Goal: Task Accomplishment & Management: Use online tool/utility

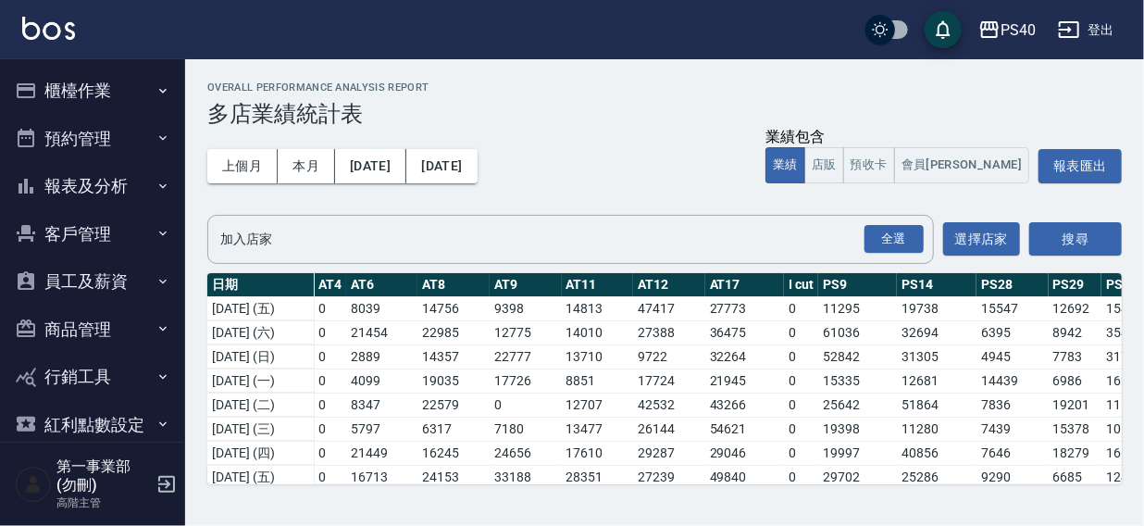
drag, startPoint x: 0, startPoint y: 0, endPoint x: 707, endPoint y: 30, distance: 708.0
click at [707, 29] on div "PS40 登出" at bounding box center [572, 29] width 1144 height 59
click at [761, 31] on div "PS40 登出" at bounding box center [572, 29] width 1144 height 59
click at [751, 32] on div "PS40 登出" at bounding box center [572, 29] width 1144 height 59
click at [99, 184] on button "報表及分析" at bounding box center [92, 186] width 170 height 48
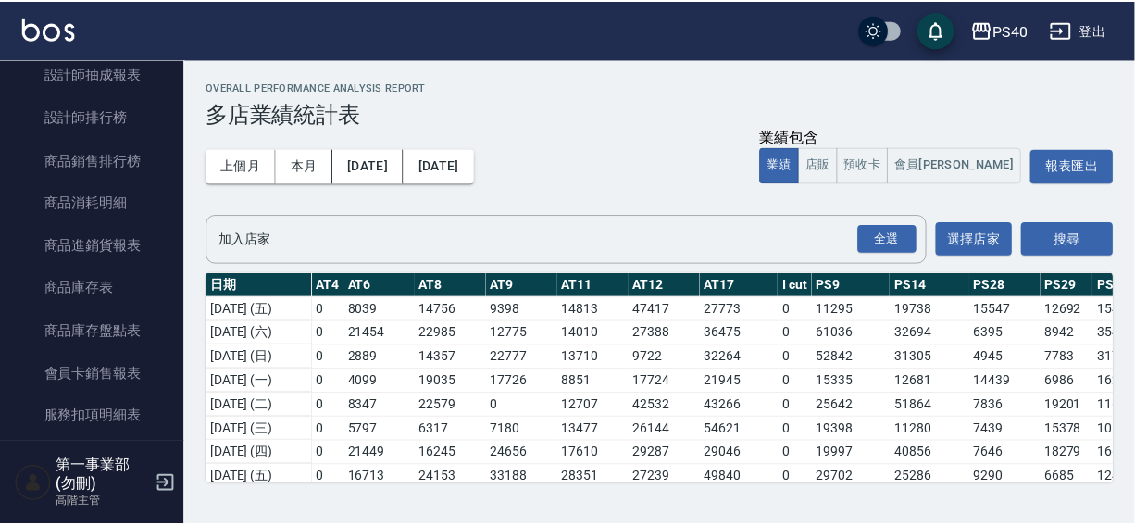
scroll to position [914, 0]
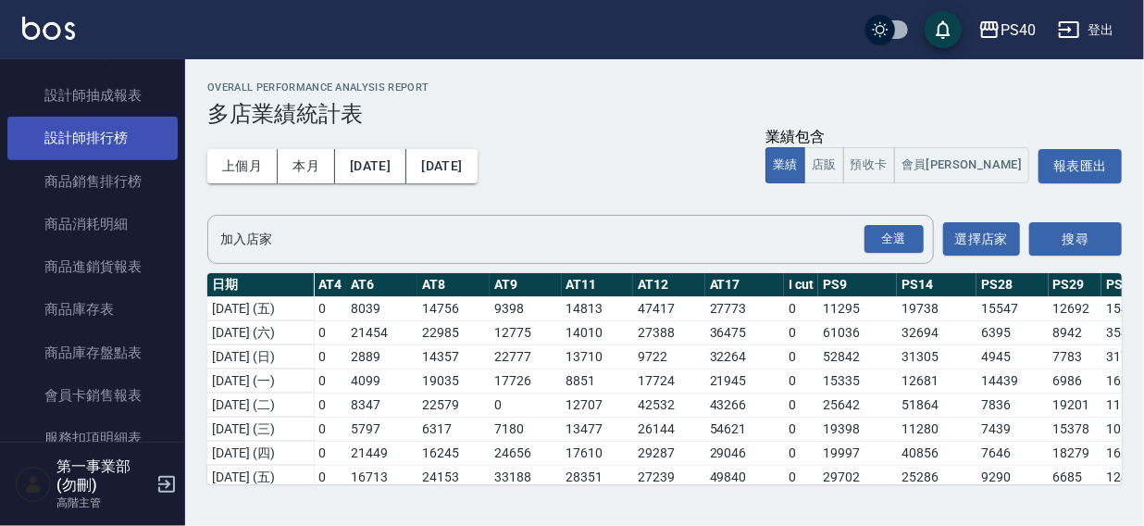
click at [98, 138] on link "設計師排行榜" at bounding box center [92, 138] width 170 height 43
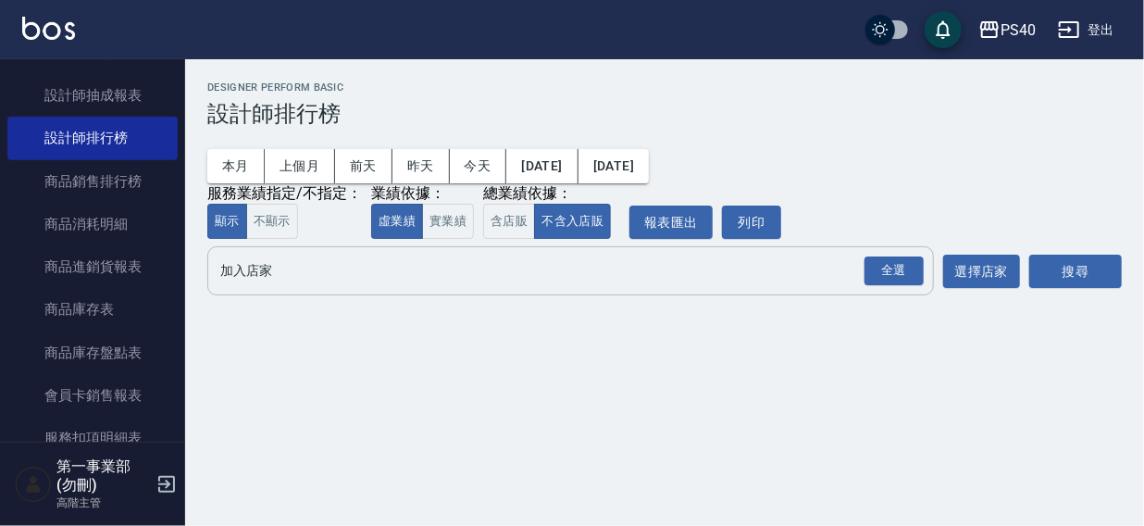
click at [250, 272] on input "加入店家" at bounding box center [557, 271] width 682 height 32
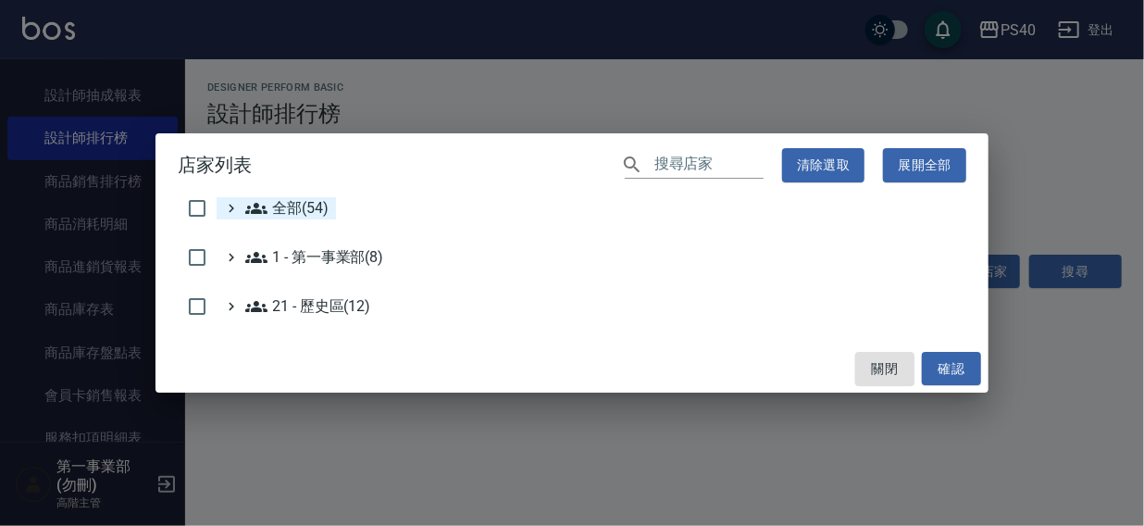
click at [308, 210] on span "全部(54)" at bounding box center [286, 208] width 83 height 22
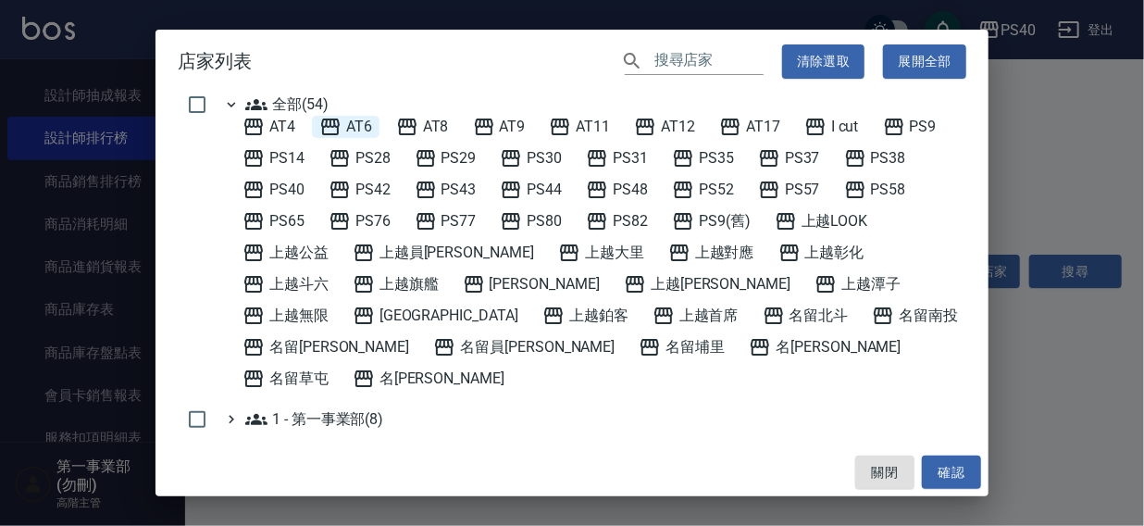
click at [368, 121] on span "AT6" at bounding box center [345, 127] width 53 height 22
click at [943, 471] on button "確認" at bounding box center [951, 473] width 59 height 34
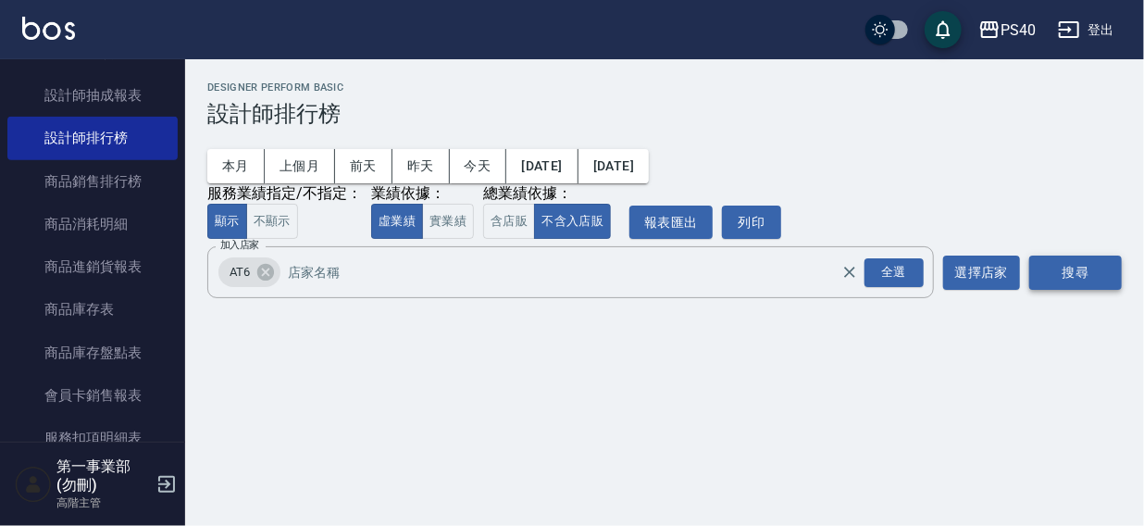
click at [1066, 274] on button "搜尋" at bounding box center [1076, 273] width 93 height 34
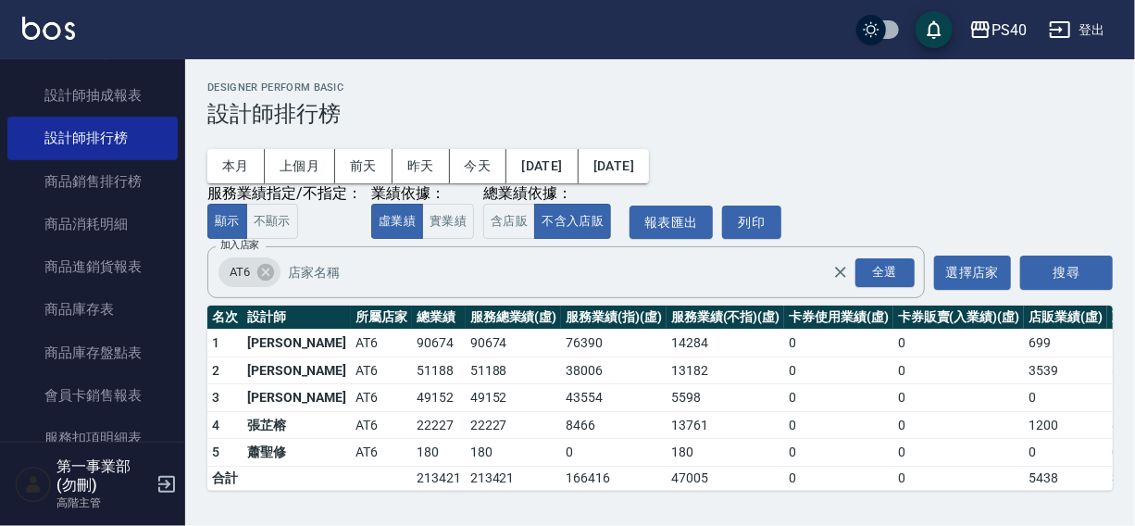
scroll to position [1, 0]
click at [266, 269] on icon at bounding box center [265, 272] width 17 height 17
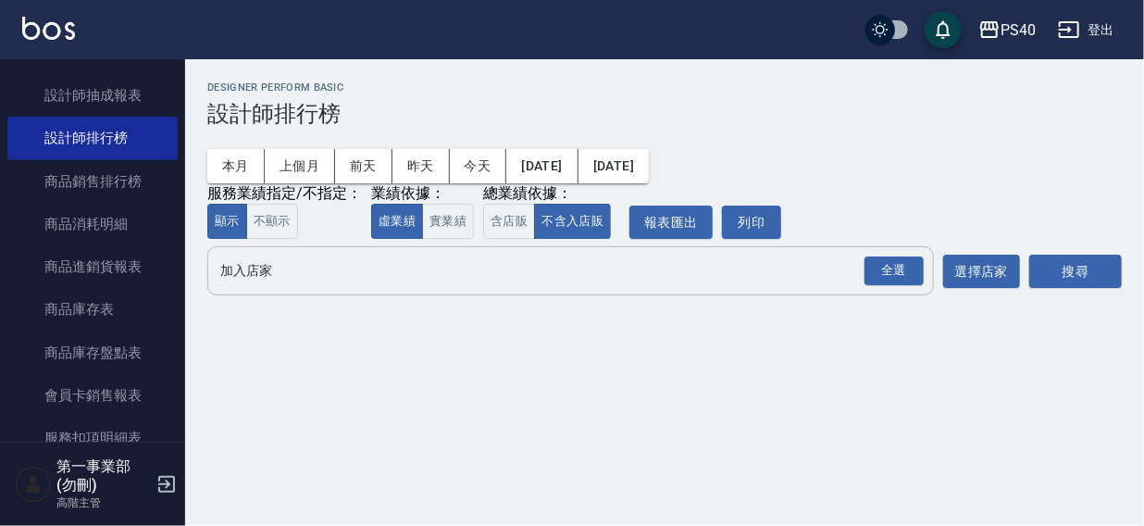
click at [263, 287] on input "加入店家" at bounding box center [557, 271] width 682 height 32
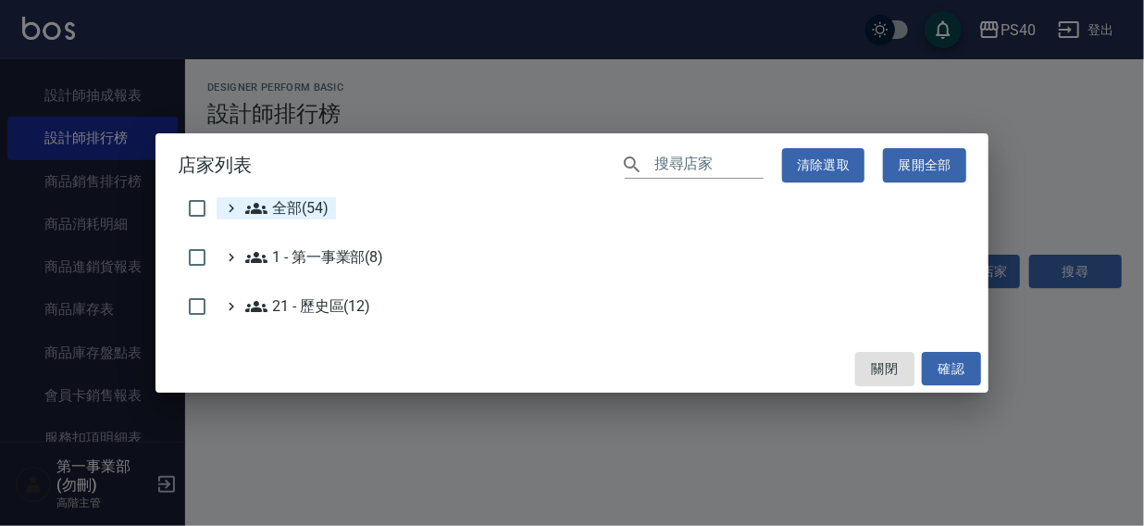
click at [269, 206] on span "全部(54)" at bounding box center [286, 208] width 83 height 22
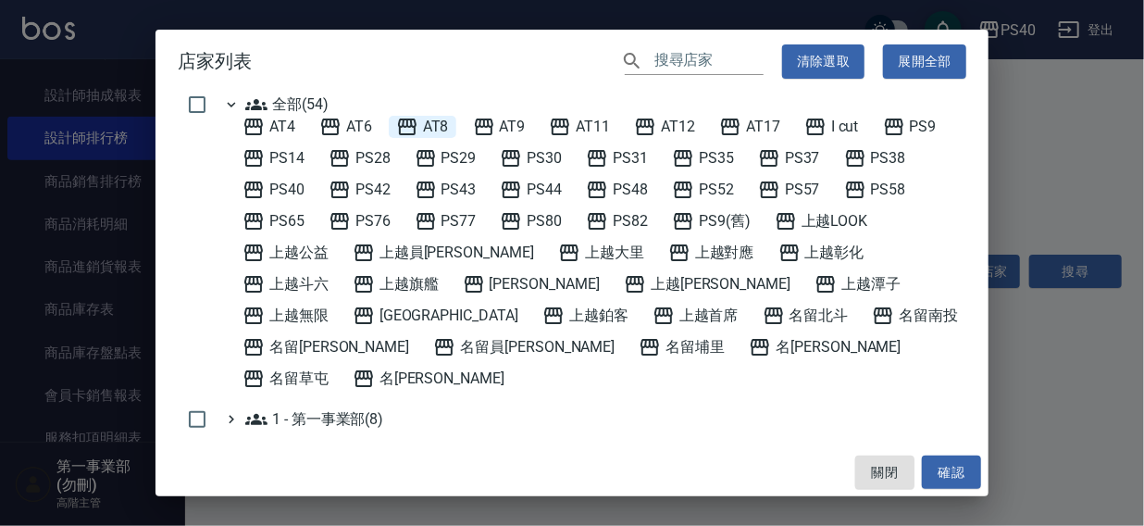
click at [435, 120] on span "AT8" at bounding box center [422, 127] width 53 height 22
click at [960, 471] on button "確認" at bounding box center [951, 473] width 59 height 34
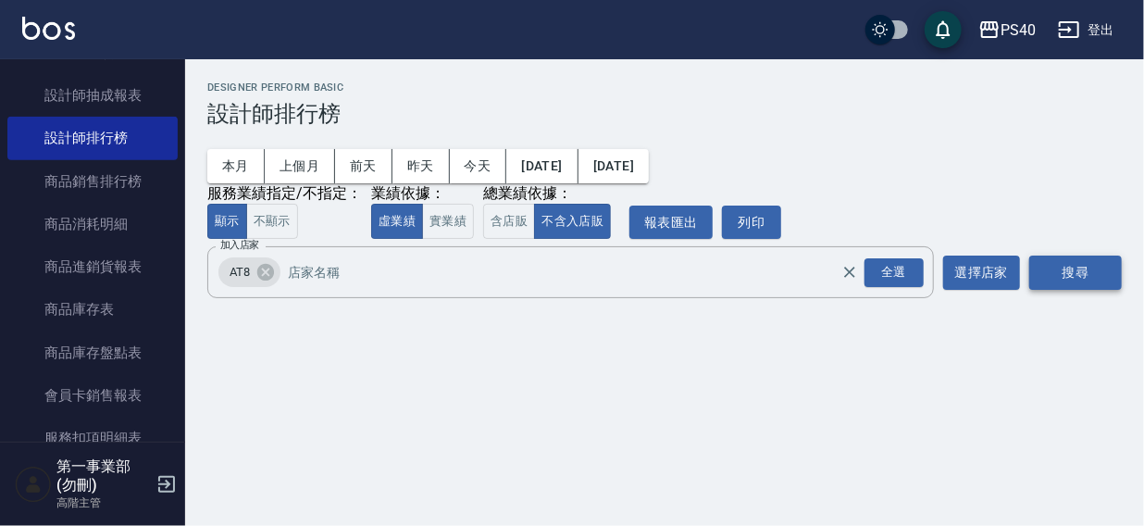
click at [1081, 272] on button "搜尋" at bounding box center [1076, 273] width 93 height 34
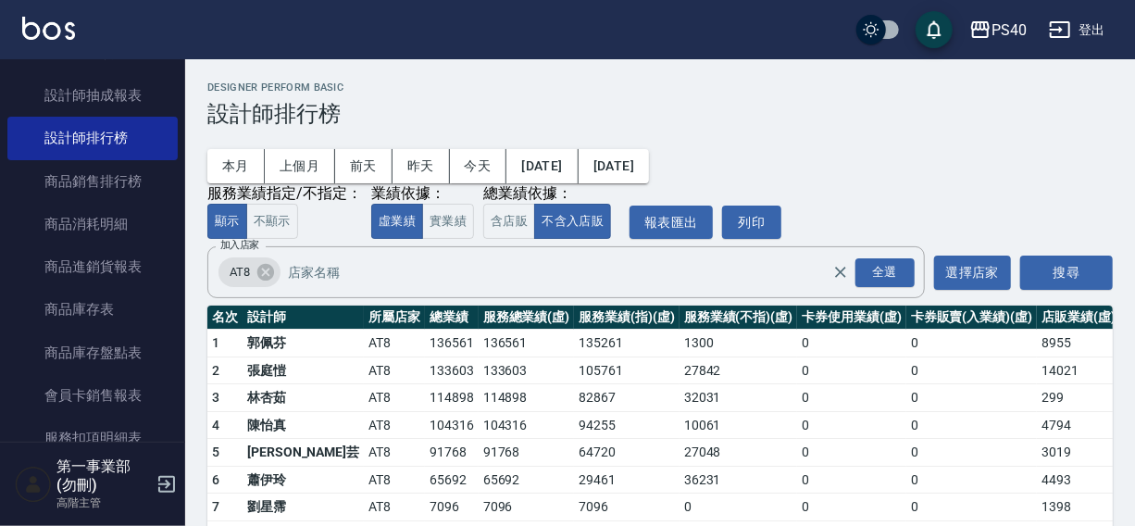
scroll to position [83, 0]
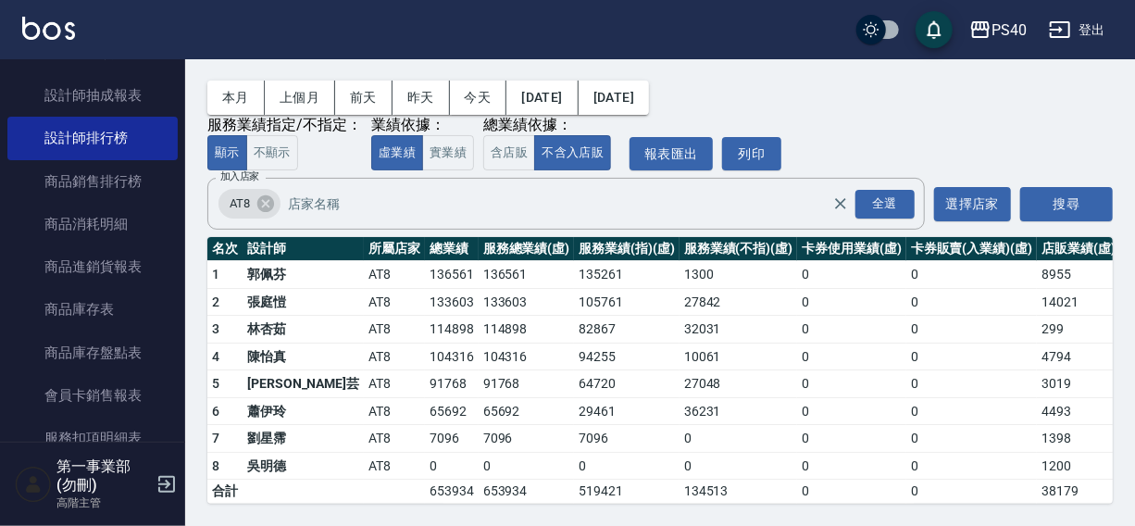
click at [479, 288] on td "133603" at bounding box center [527, 302] width 96 height 28
click at [268, 195] on icon at bounding box center [265, 203] width 17 height 17
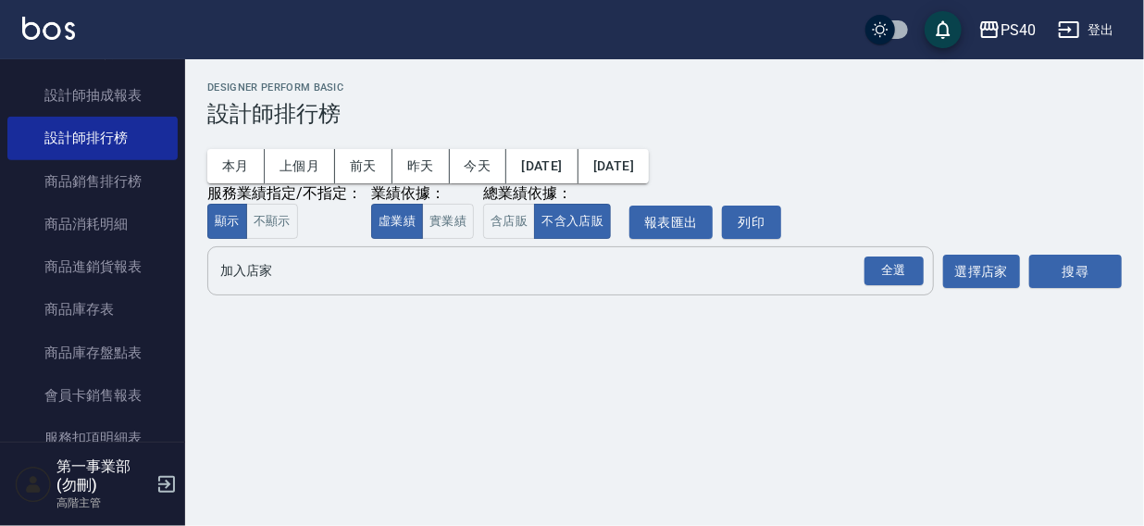
click at [242, 269] on input "加入店家" at bounding box center [557, 271] width 682 height 32
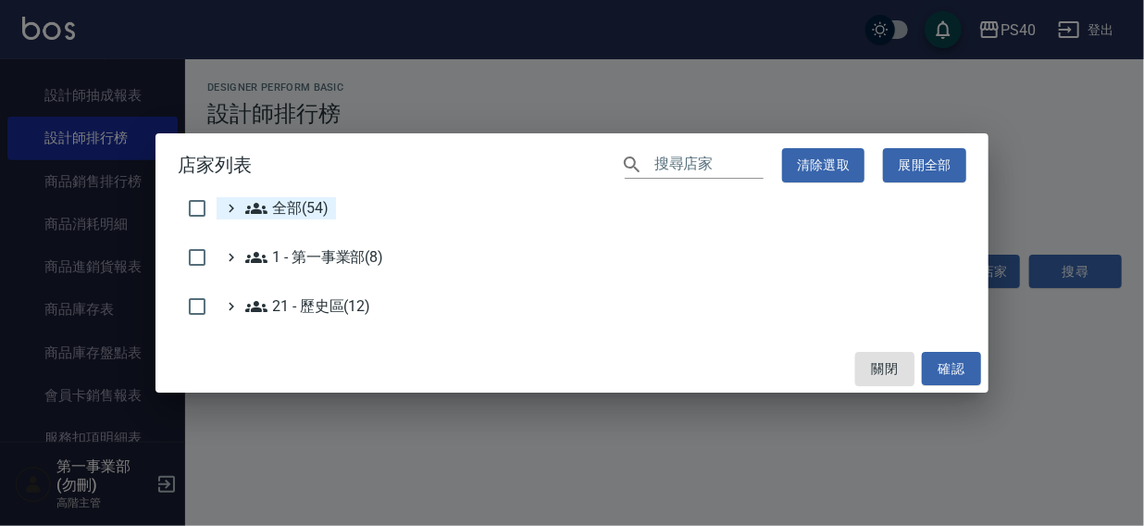
click at [261, 215] on icon at bounding box center [256, 208] width 22 height 22
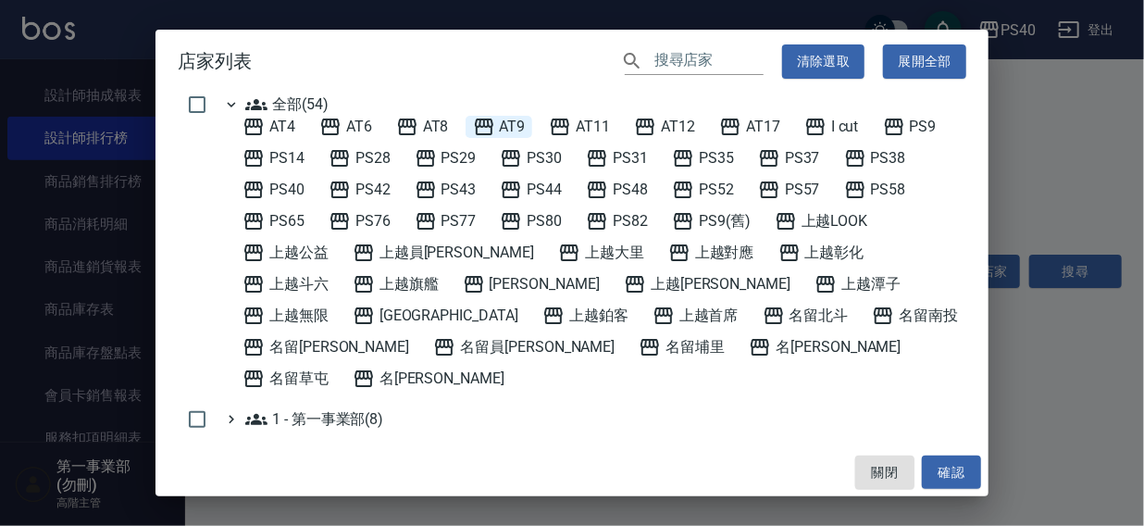
click at [523, 126] on span "AT9" at bounding box center [499, 127] width 53 height 22
click at [936, 471] on button "確認" at bounding box center [951, 473] width 59 height 34
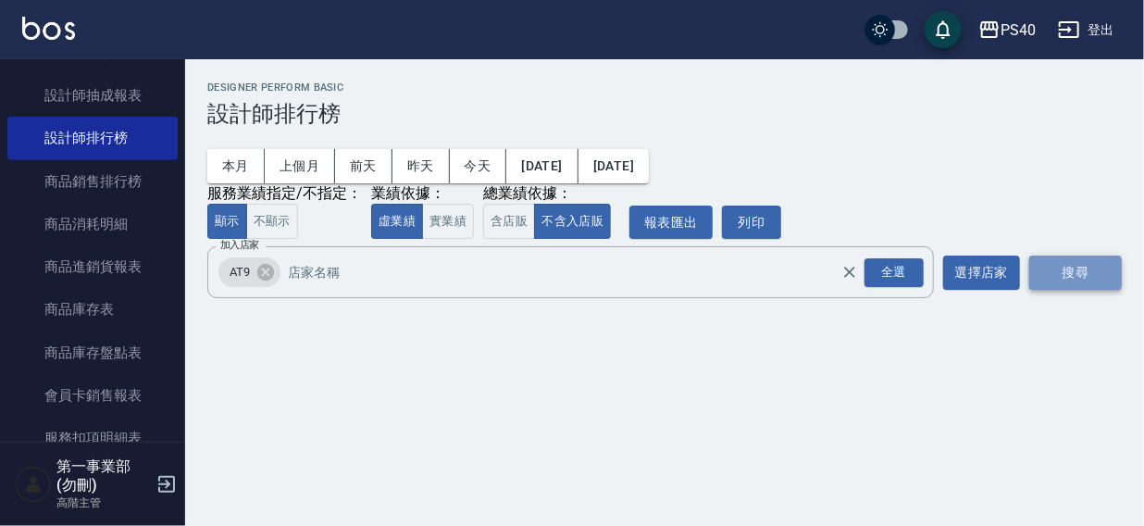
click at [1077, 265] on button "搜尋" at bounding box center [1076, 273] width 93 height 34
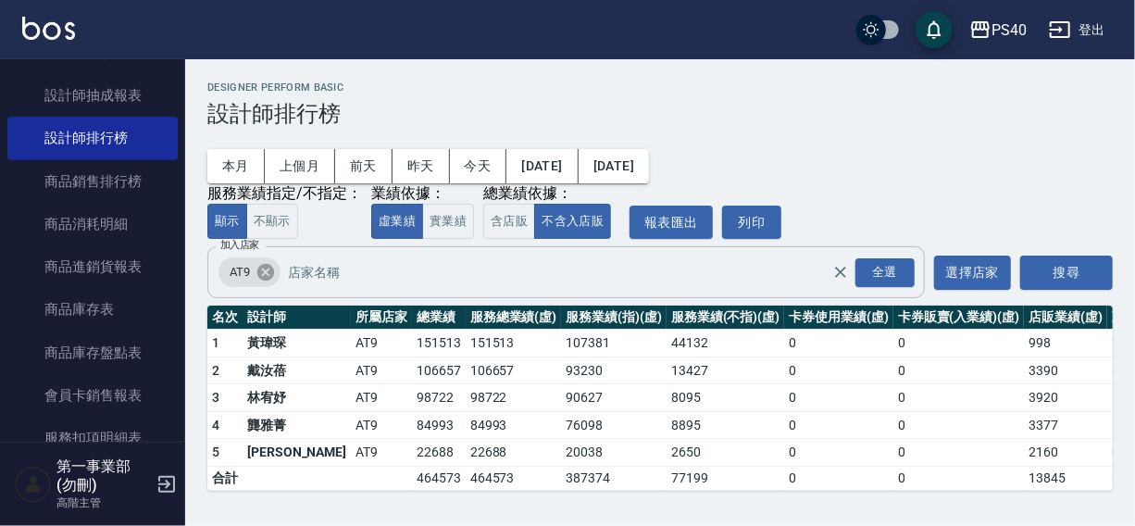
click at [267, 271] on icon at bounding box center [266, 272] width 20 height 20
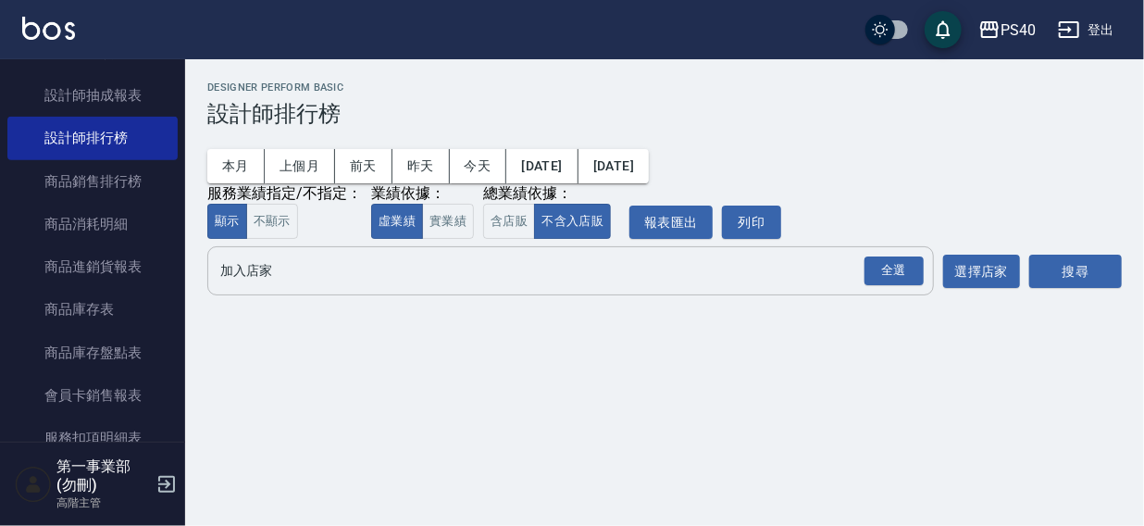
click at [267, 271] on input "加入店家" at bounding box center [557, 271] width 682 height 32
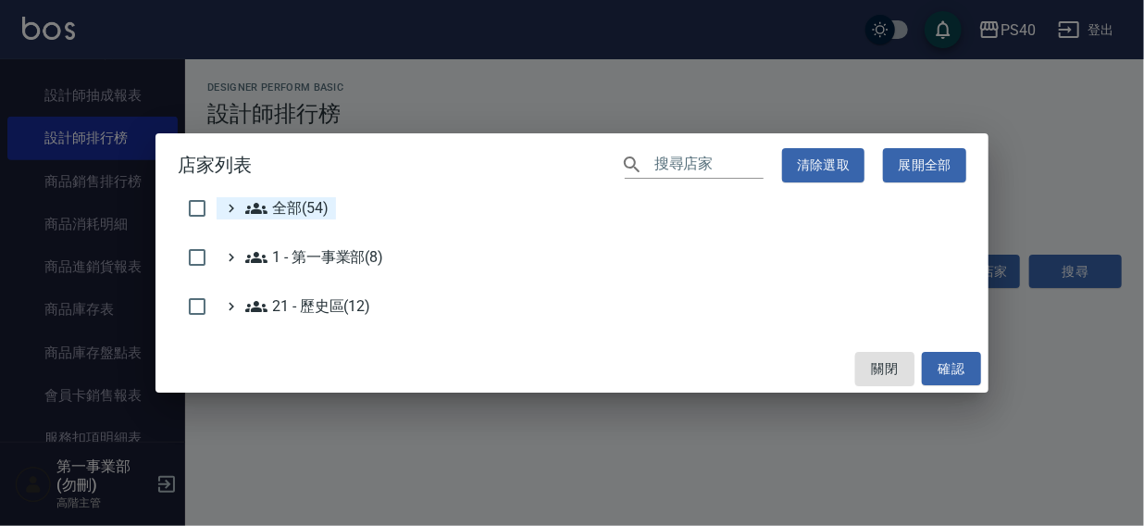
click at [296, 207] on span "全部(54)" at bounding box center [286, 208] width 83 height 22
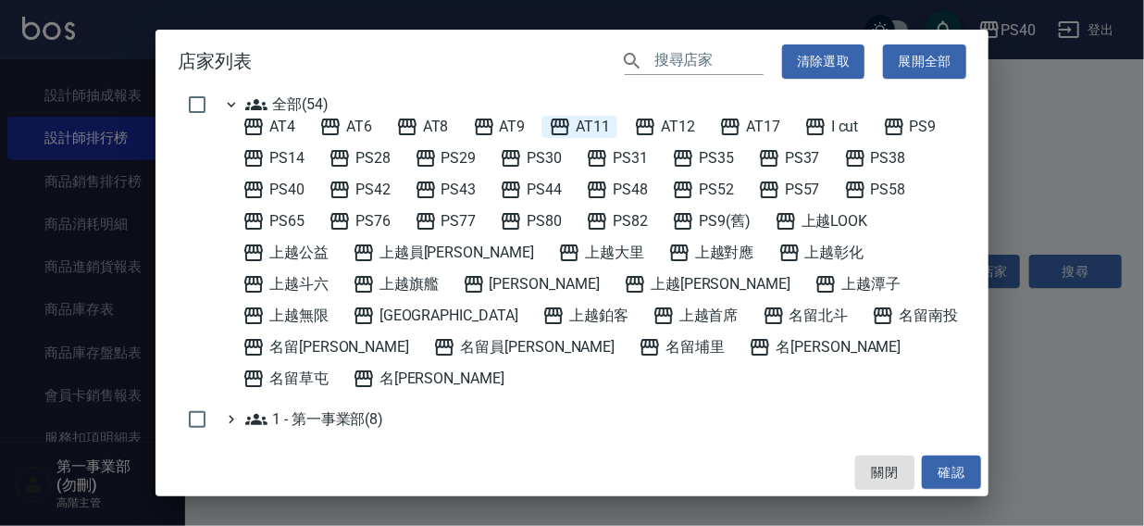
click at [581, 125] on span "AT11" at bounding box center [579, 127] width 61 height 22
click at [944, 481] on button "確認" at bounding box center [951, 473] width 59 height 34
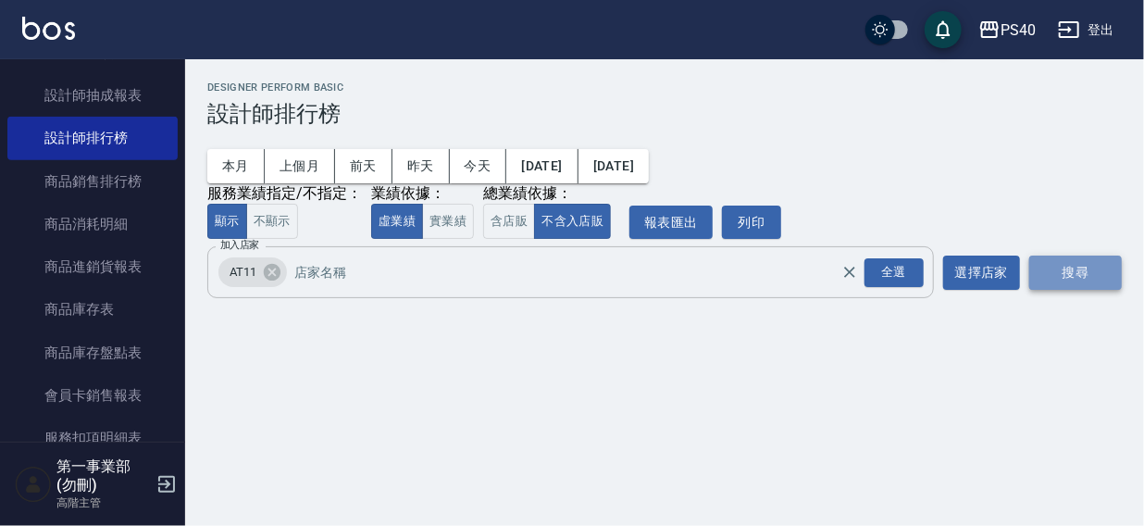
click at [1073, 269] on button "搜尋" at bounding box center [1076, 273] width 93 height 34
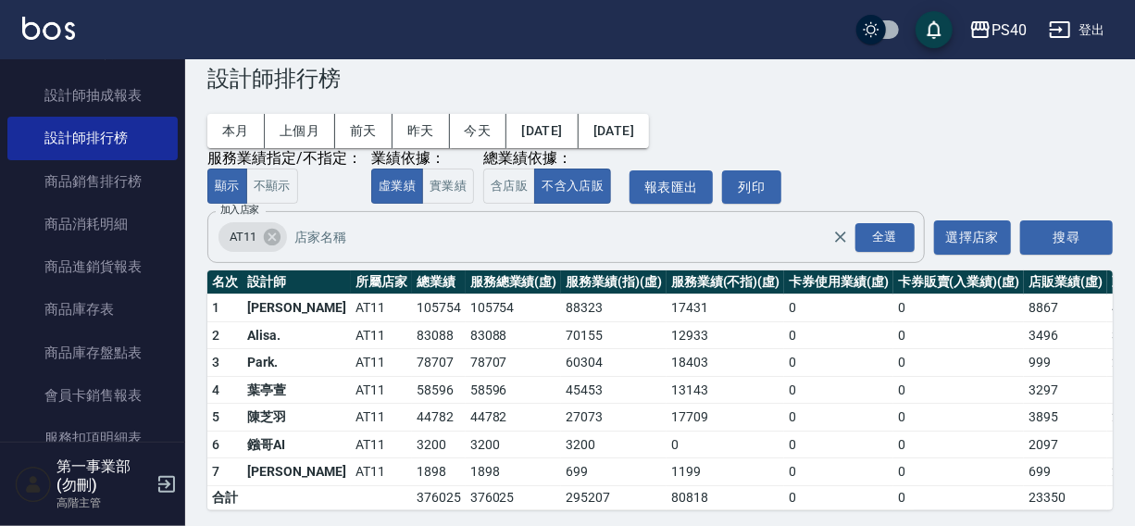
scroll to position [56, 0]
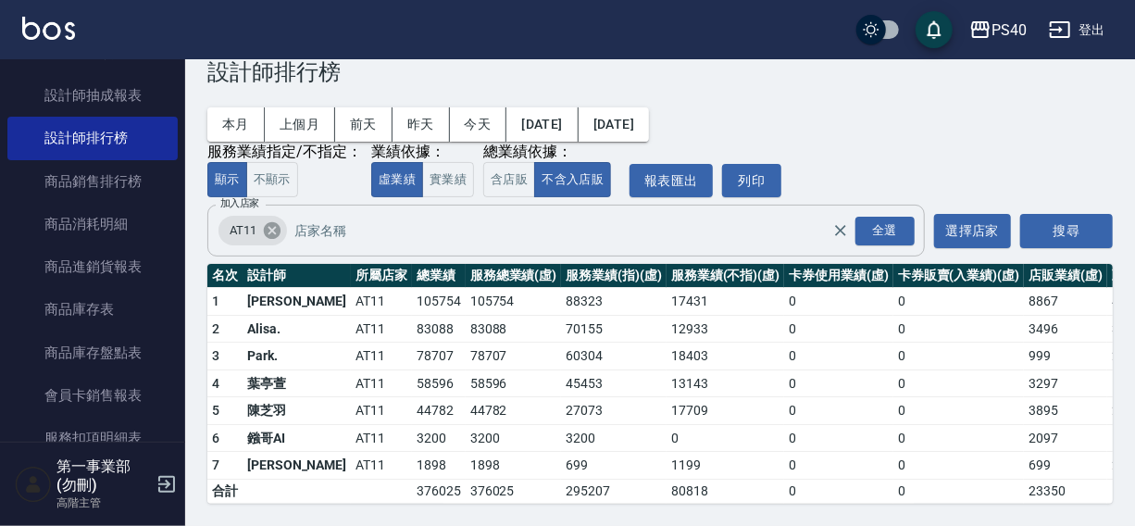
click at [276, 222] on icon at bounding box center [272, 230] width 17 height 17
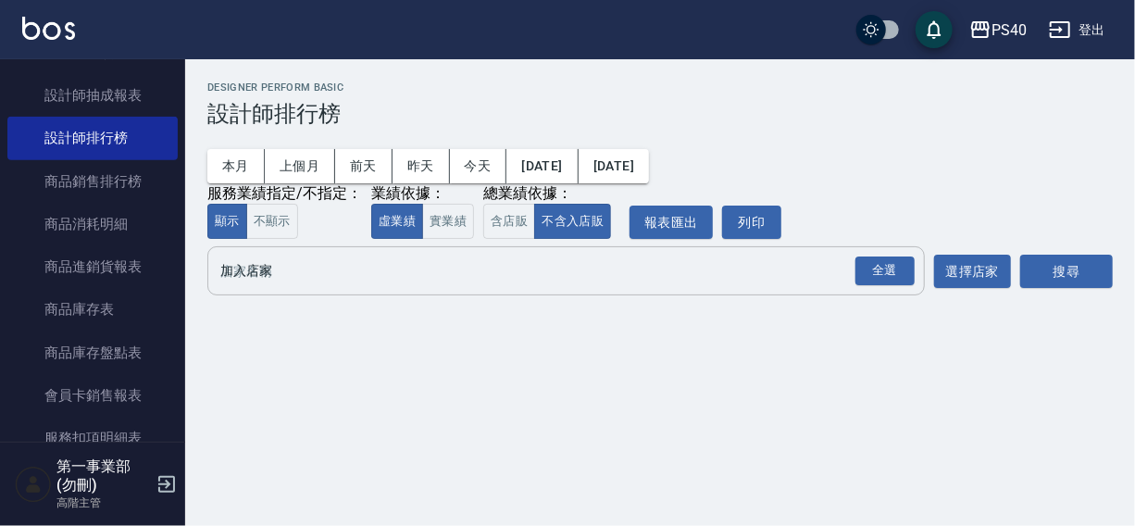
scroll to position [0, 0]
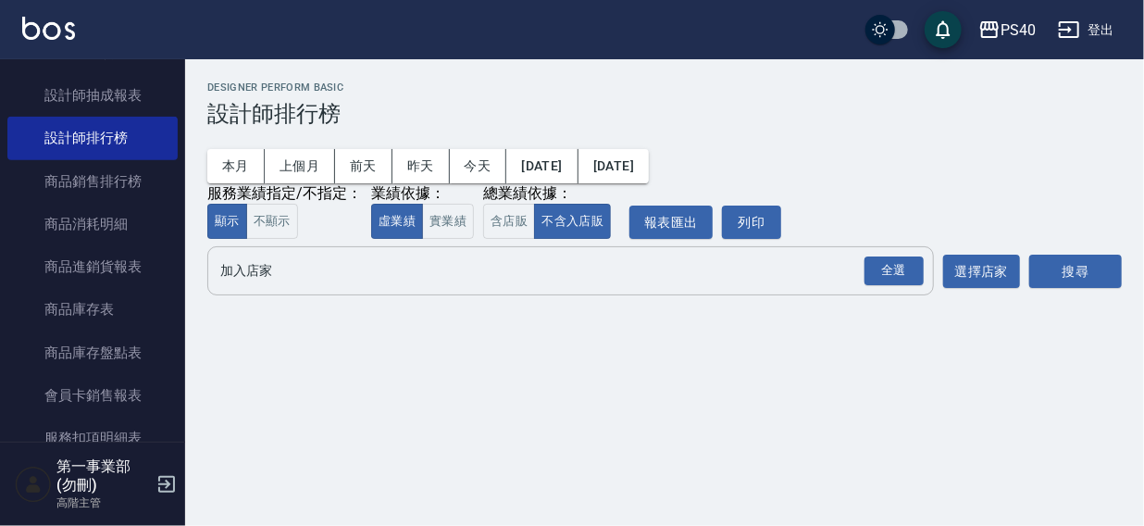
click at [262, 275] on input "加入店家" at bounding box center [557, 271] width 682 height 32
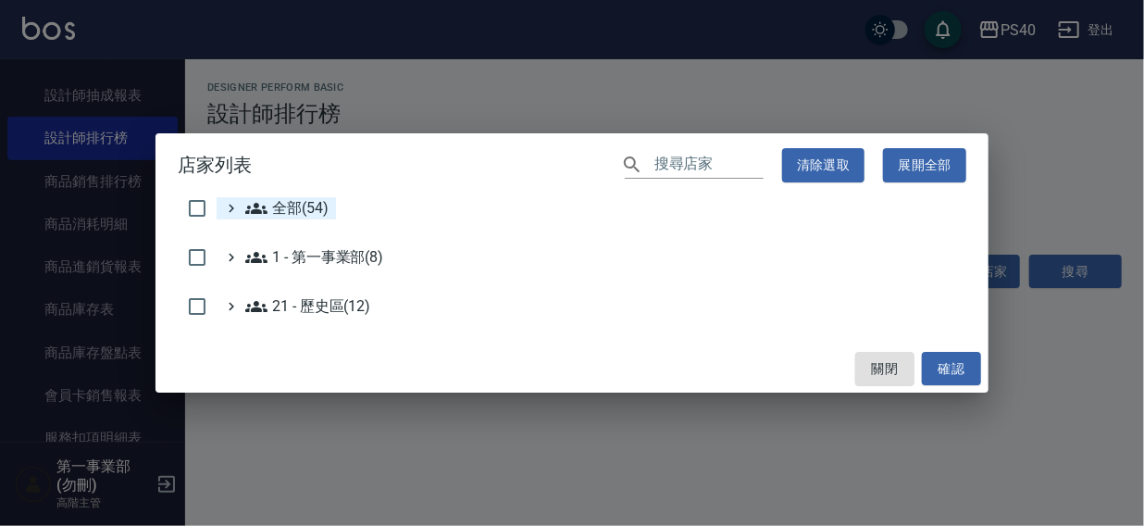
click at [288, 208] on span "全部(54)" at bounding box center [286, 208] width 83 height 22
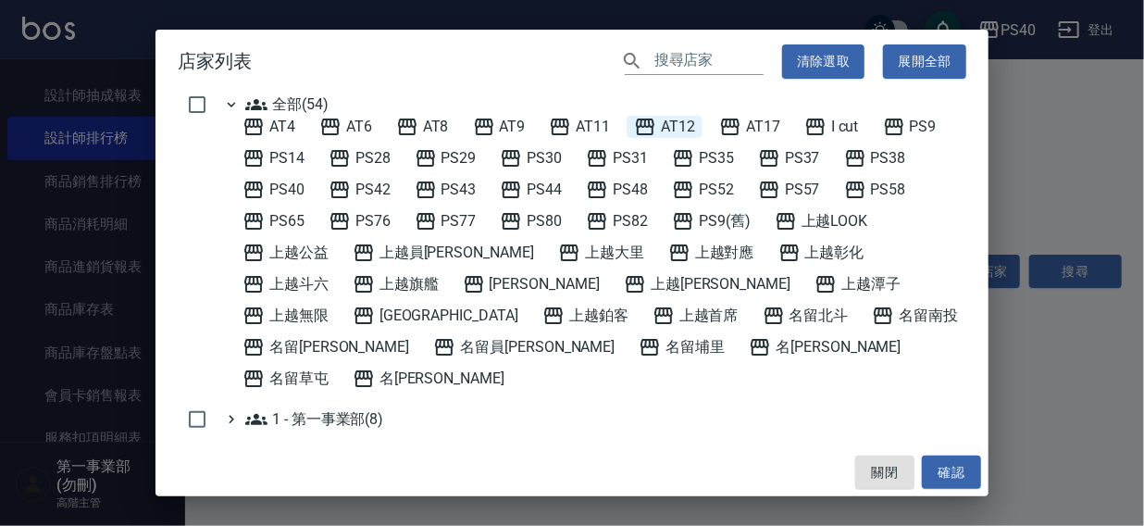
click at [694, 124] on span "AT12" at bounding box center [664, 127] width 61 height 22
click at [960, 472] on button "確認" at bounding box center [951, 473] width 59 height 34
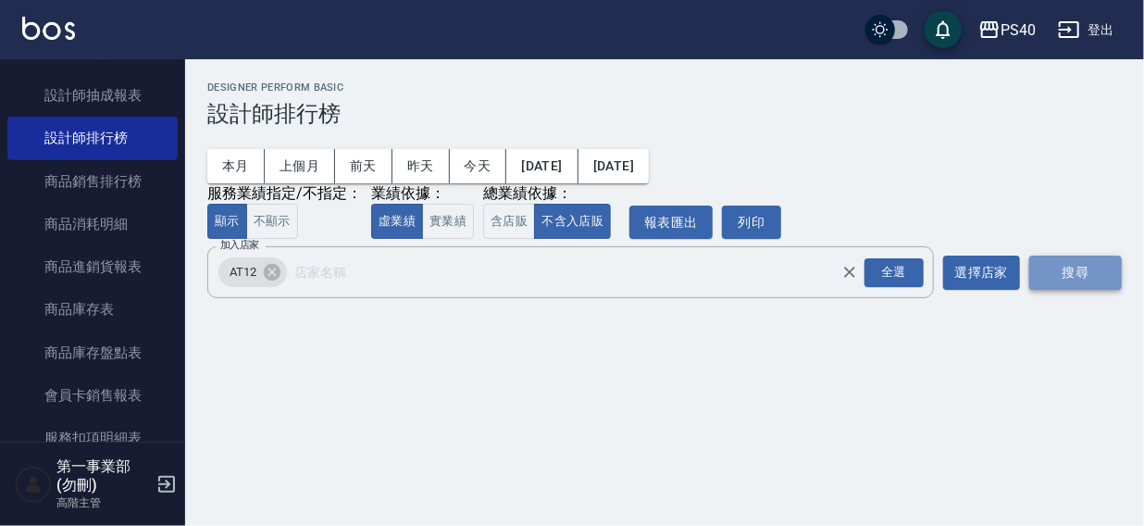
click at [1076, 268] on button "搜尋" at bounding box center [1076, 273] width 93 height 34
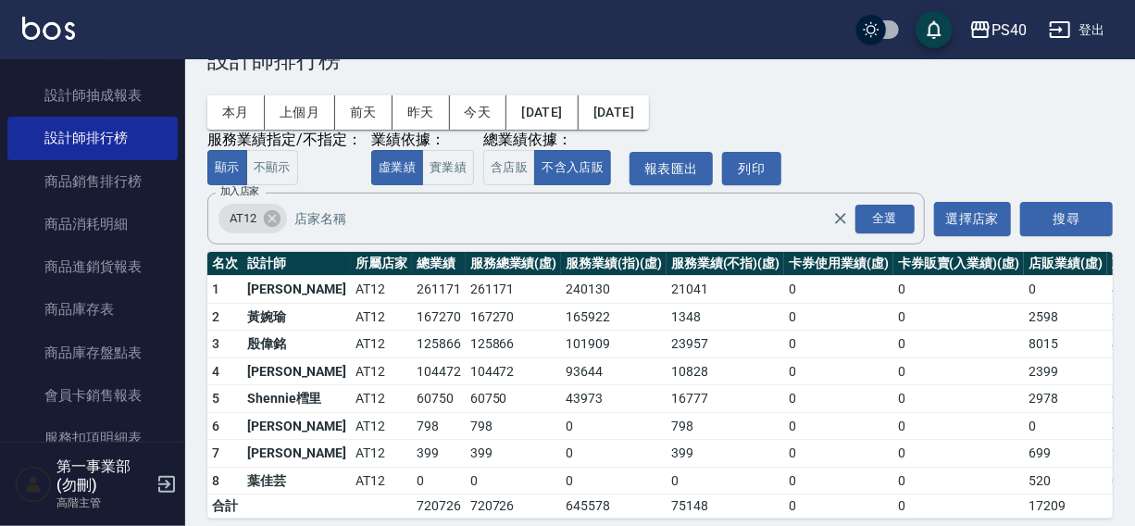
scroll to position [83, 0]
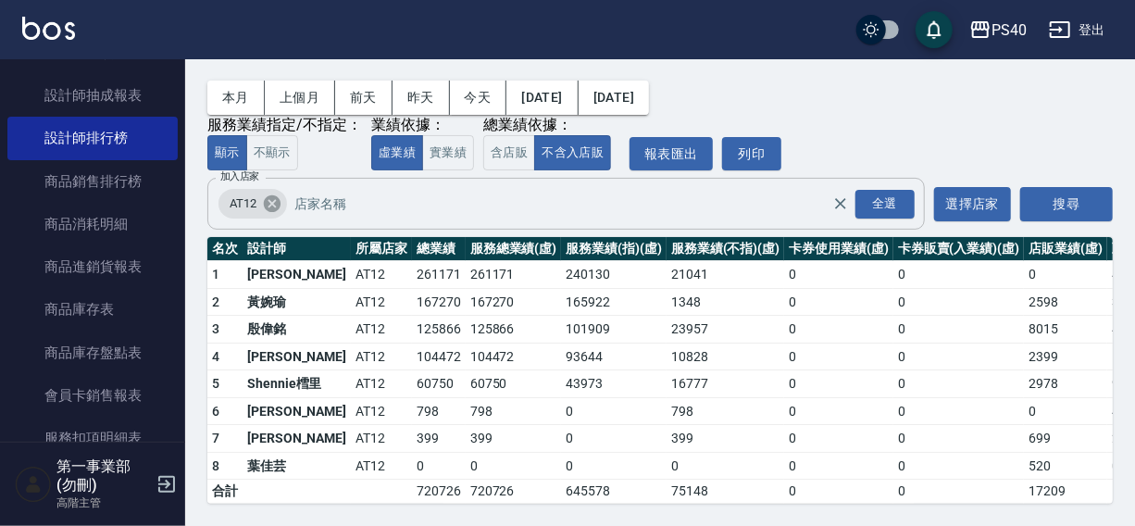
click at [273, 194] on icon at bounding box center [272, 204] width 20 height 20
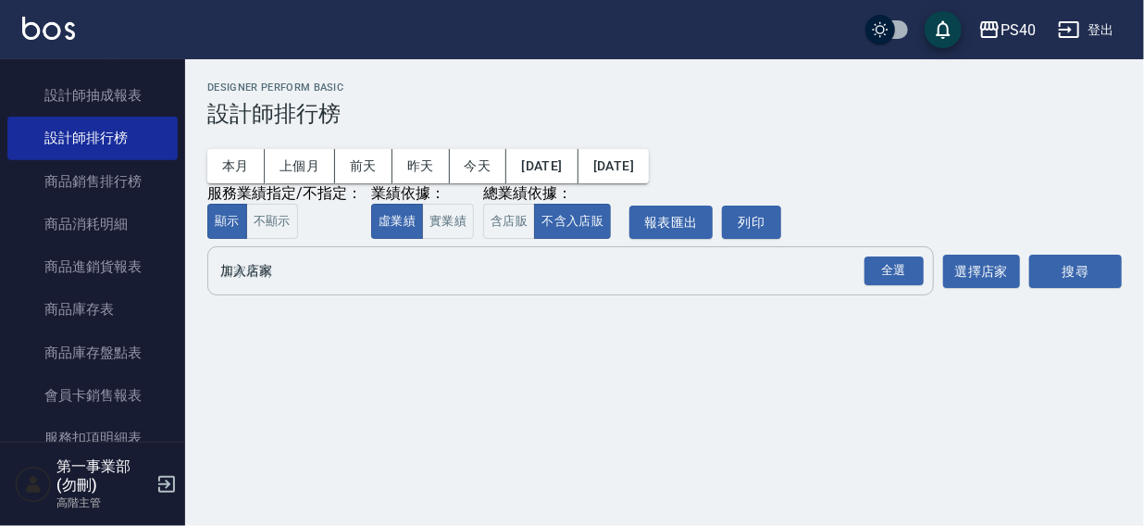
click at [280, 275] on input "加入店家" at bounding box center [557, 271] width 682 height 32
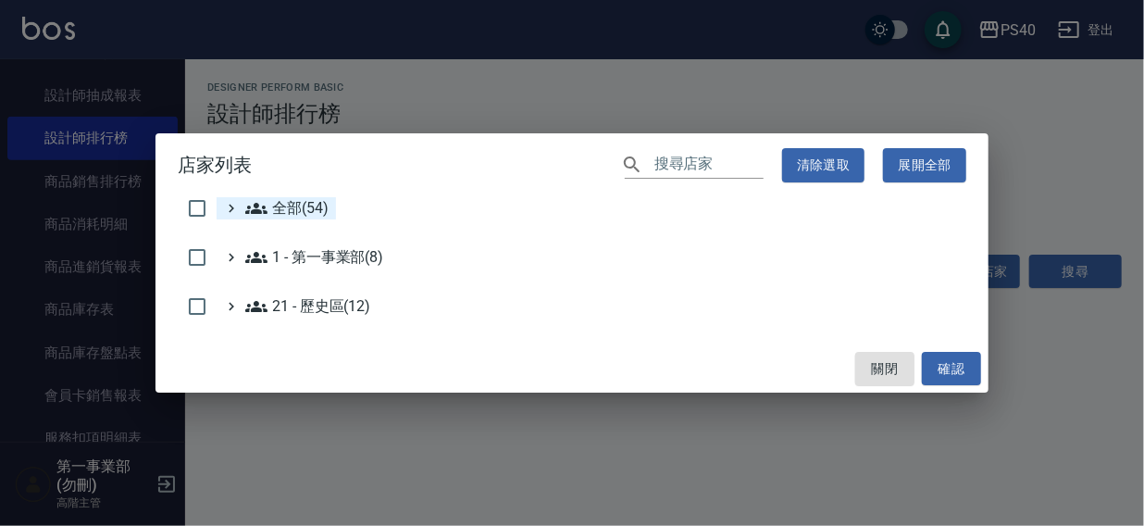
click at [297, 204] on span "全部(54)" at bounding box center [286, 208] width 83 height 22
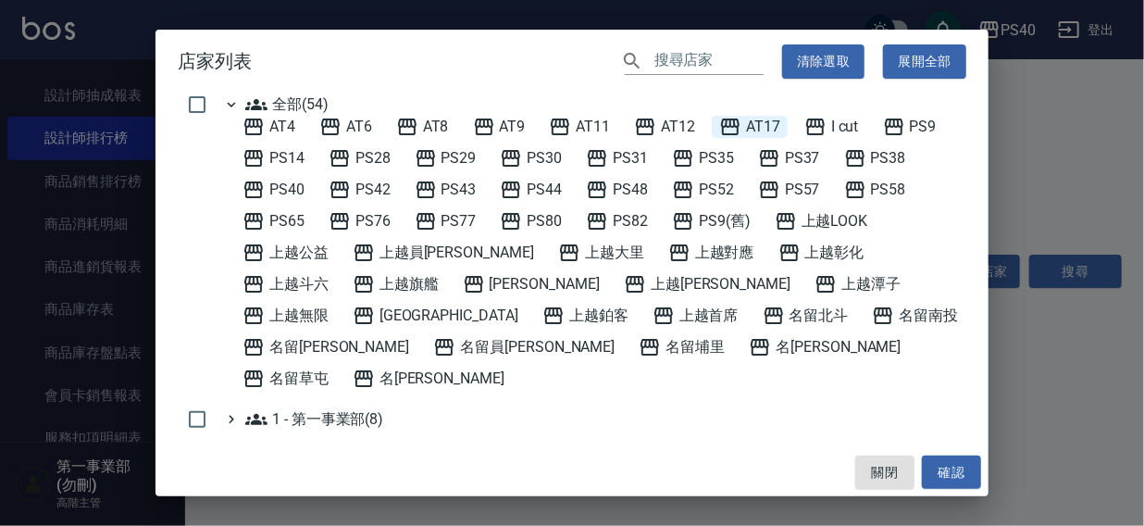
click at [768, 119] on span "AT17" at bounding box center [749, 127] width 61 height 22
click at [960, 471] on button "確認" at bounding box center [951, 473] width 59 height 34
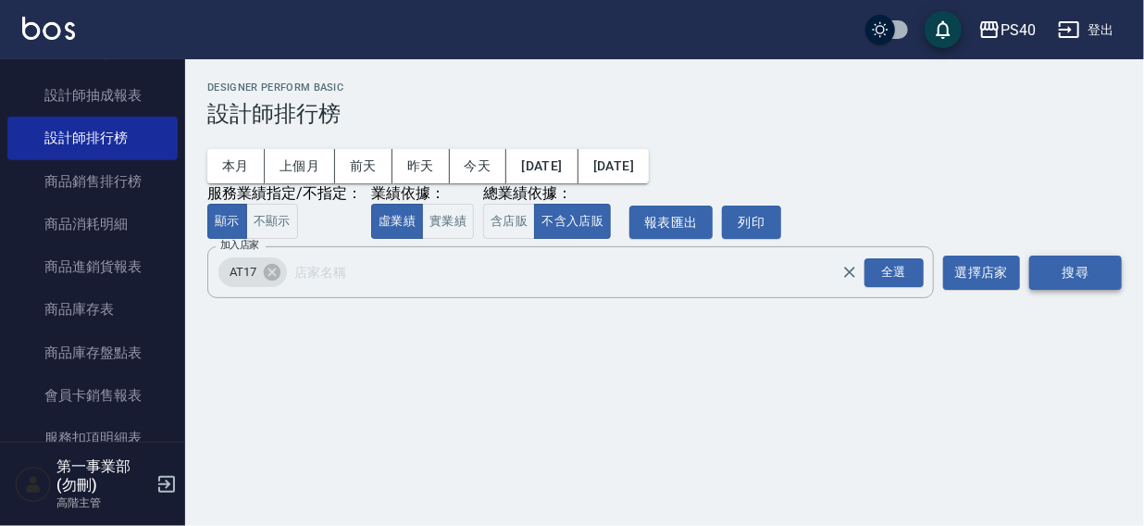
click at [1068, 277] on button "搜尋" at bounding box center [1076, 273] width 93 height 34
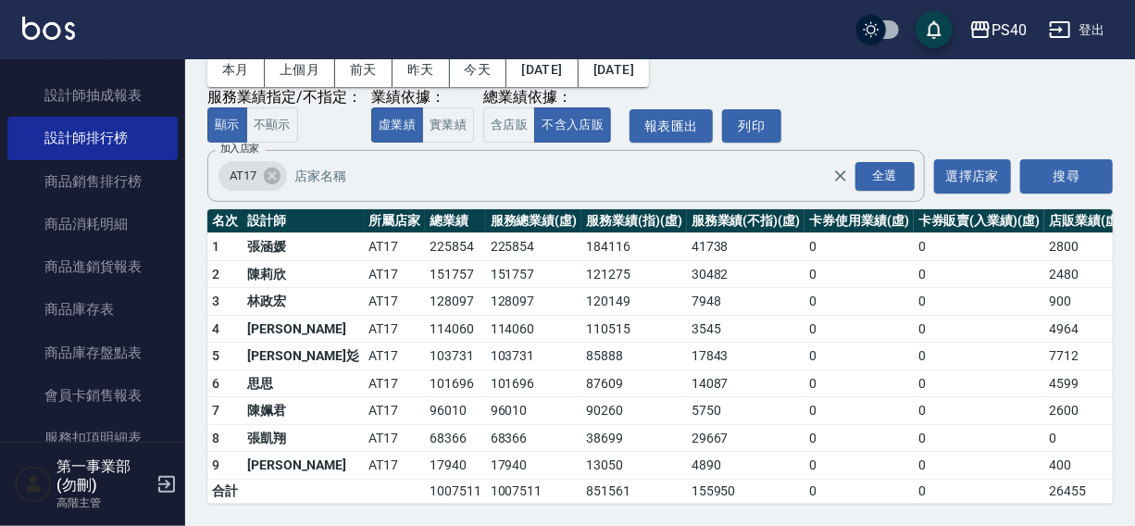
scroll to position [110, 0]
click at [438, 109] on button "實業績" at bounding box center [448, 125] width 52 height 36
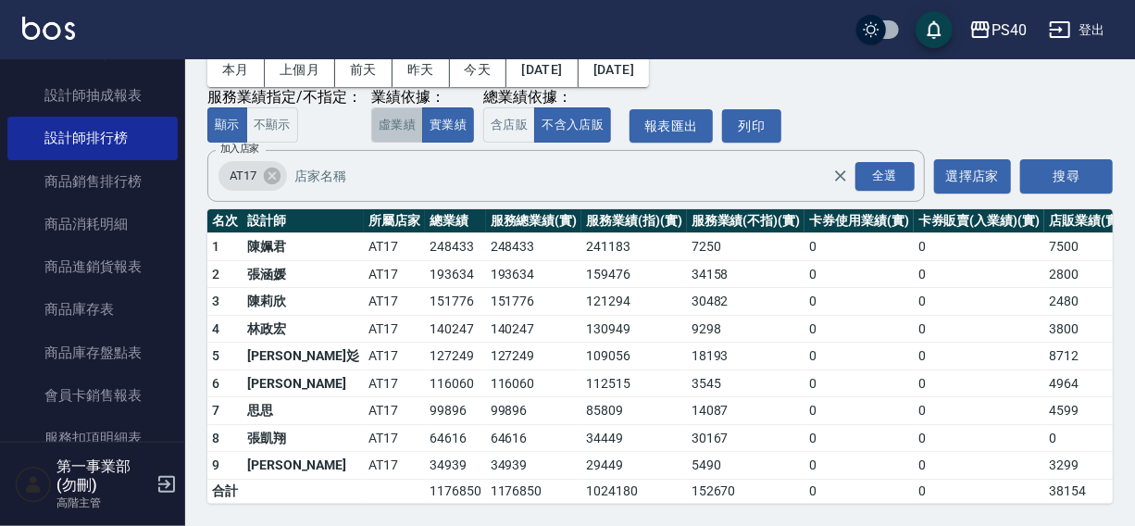
click at [394, 110] on button "虛業績" at bounding box center [397, 125] width 52 height 36
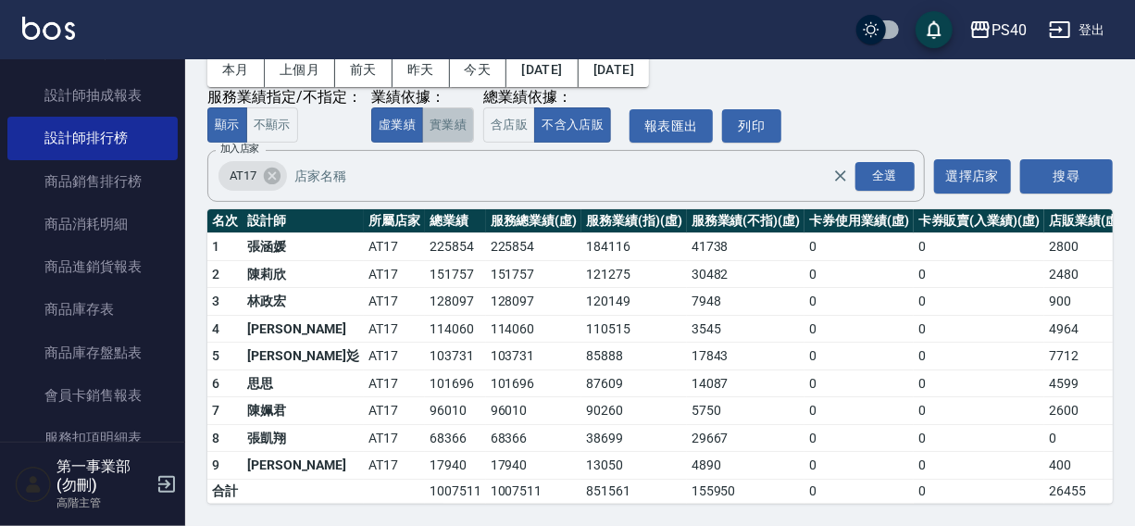
click at [446, 107] on button "實業績" at bounding box center [448, 125] width 52 height 36
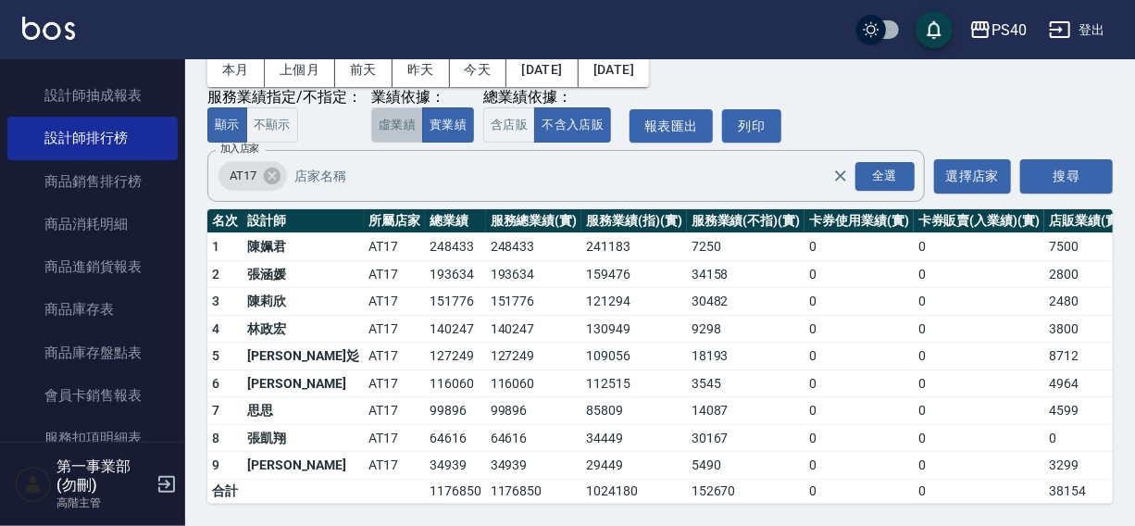
click at [397, 116] on button "虛業績" at bounding box center [397, 125] width 52 height 36
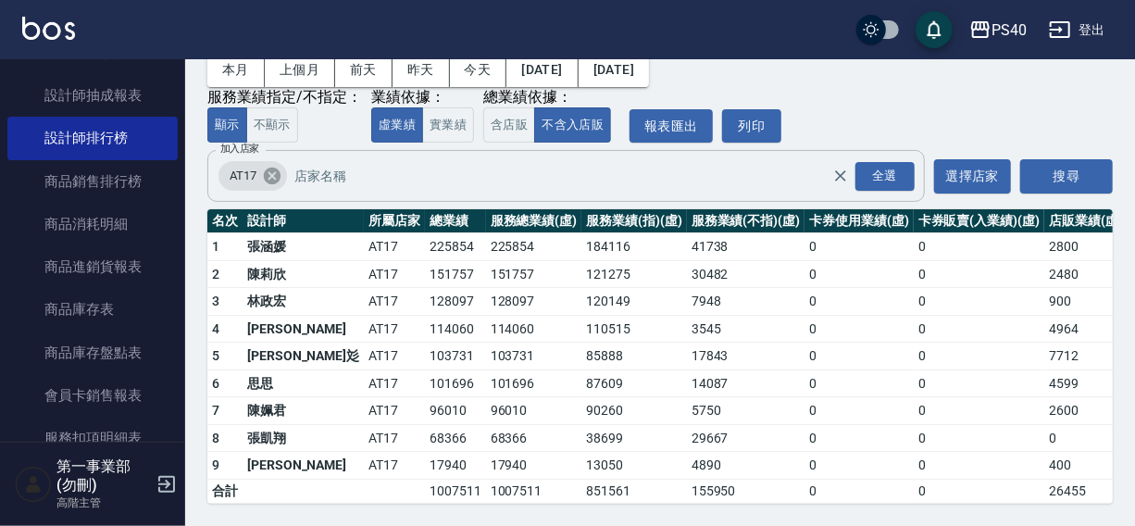
click at [275, 168] on icon at bounding box center [272, 176] width 17 height 17
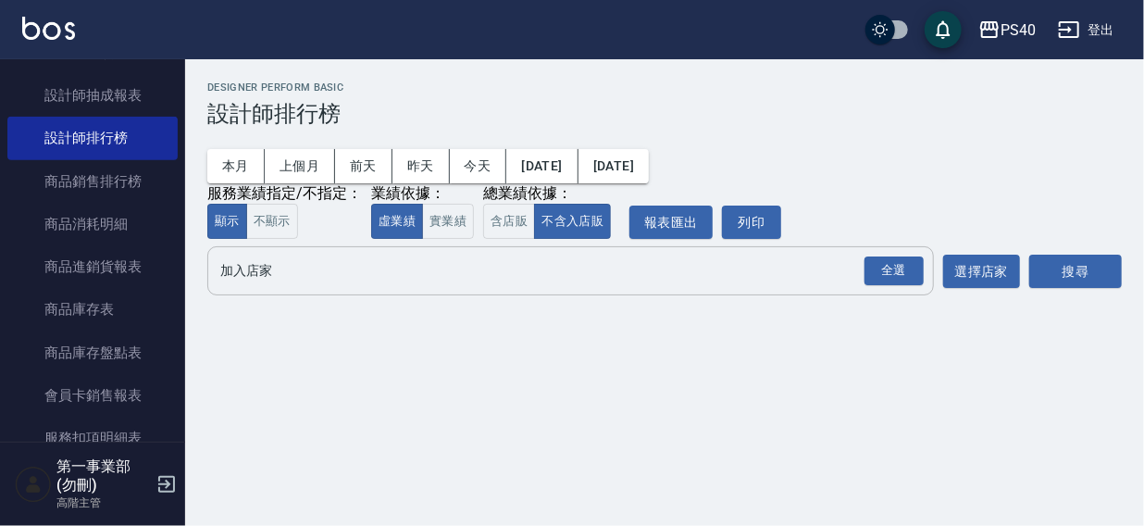
click at [245, 272] on input "加入店家" at bounding box center [557, 271] width 682 height 32
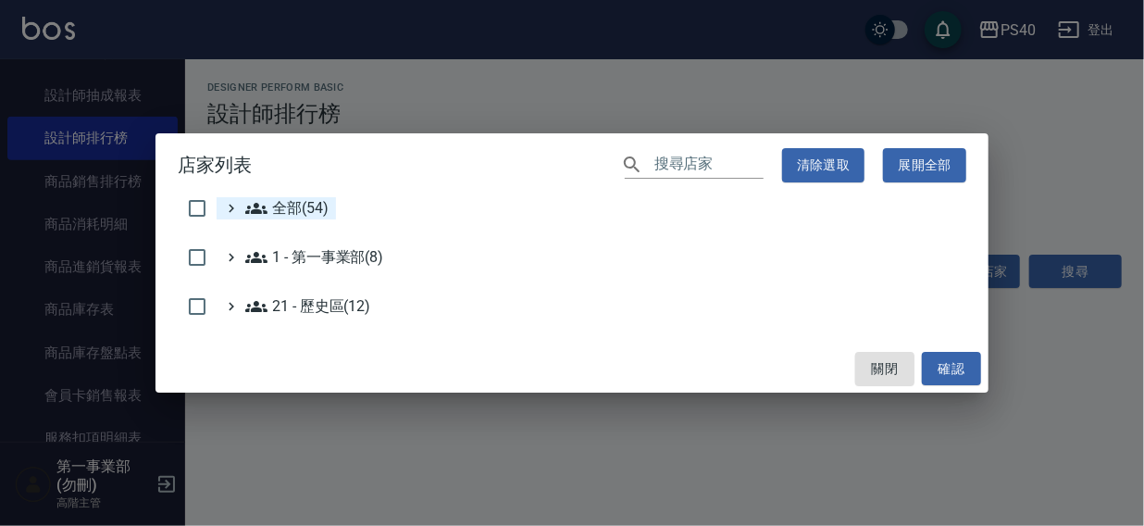
click at [288, 208] on span "全部(54)" at bounding box center [286, 208] width 83 height 22
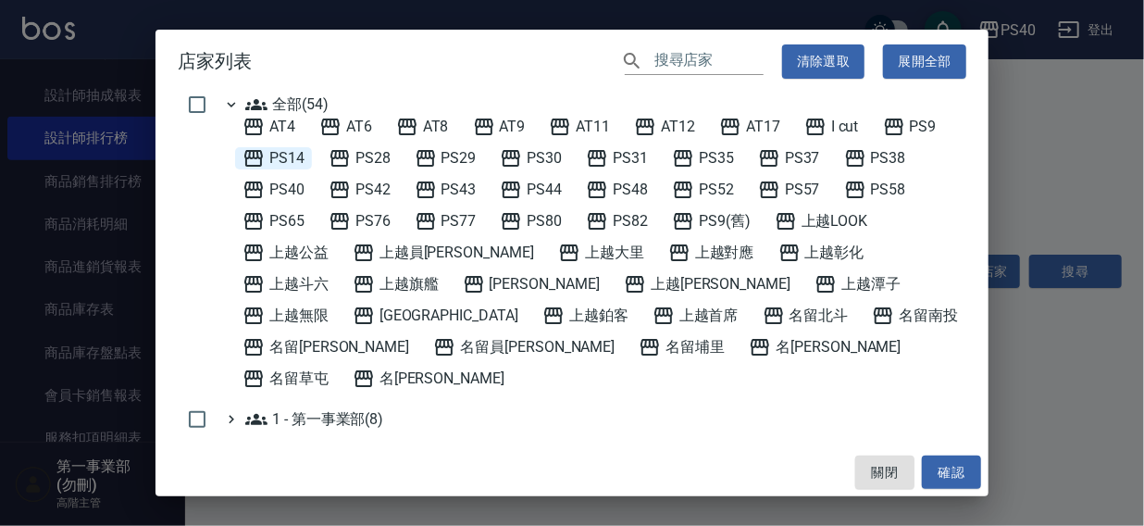
click at [285, 159] on span "PS14" at bounding box center [274, 158] width 62 height 22
click at [957, 467] on button "確認" at bounding box center [951, 473] width 59 height 34
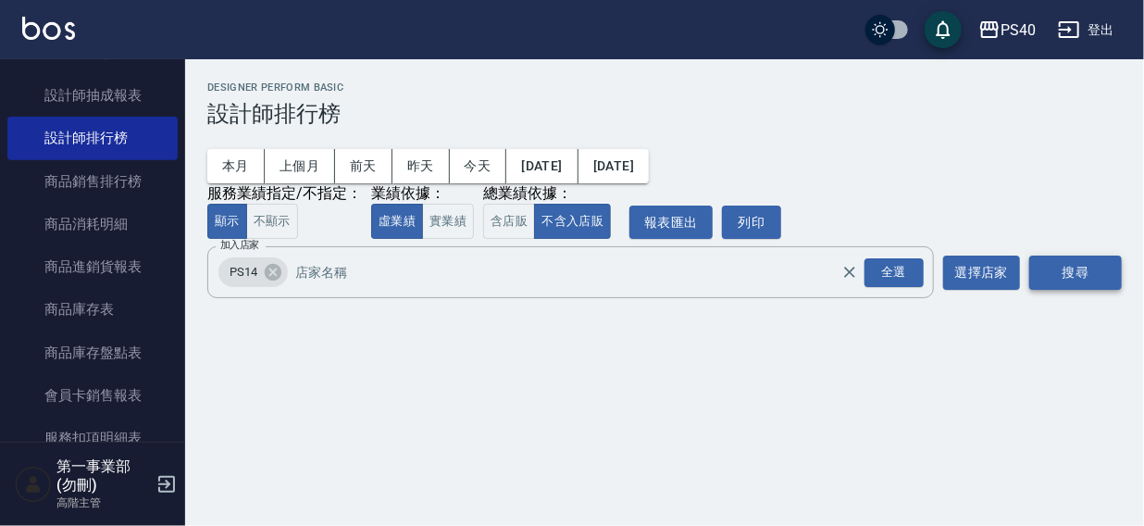
click at [1062, 270] on button "搜尋" at bounding box center [1076, 273] width 93 height 34
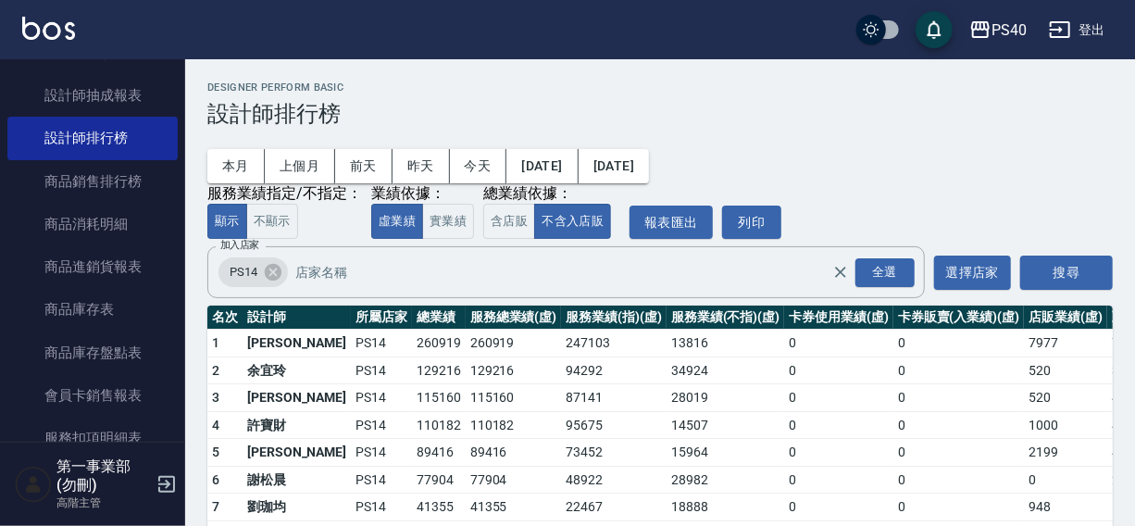
scroll to position [110, 0]
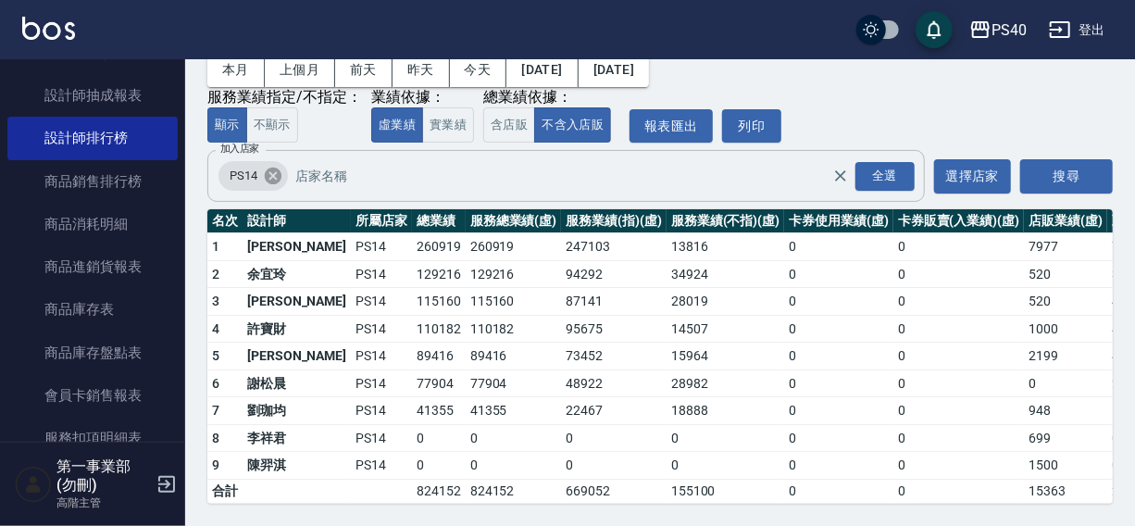
click at [274, 166] on icon at bounding box center [273, 176] width 20 height 20
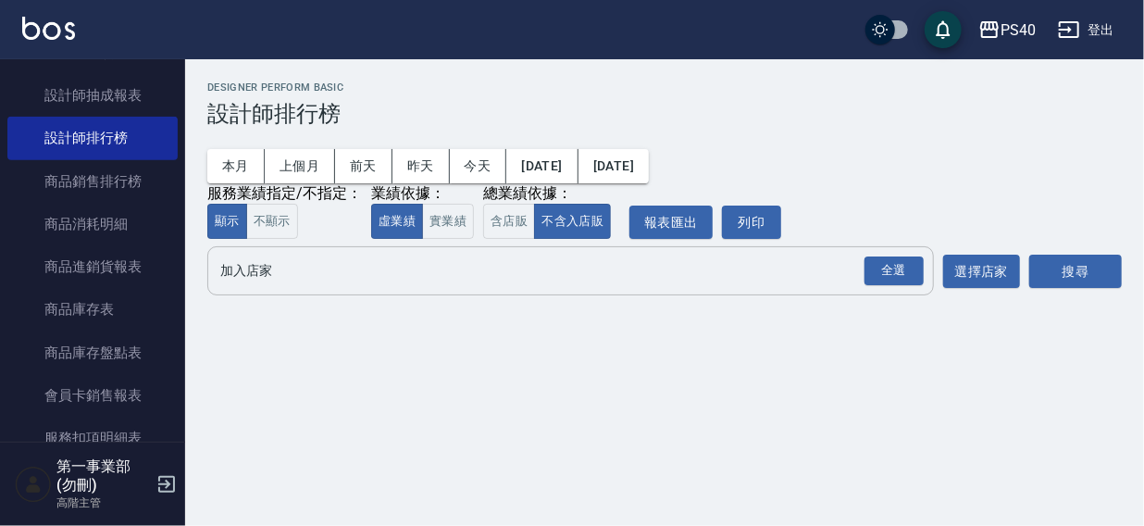
click at [242, 269] on input "加入店家" at bounding box center [557, 271] width 682 height 32
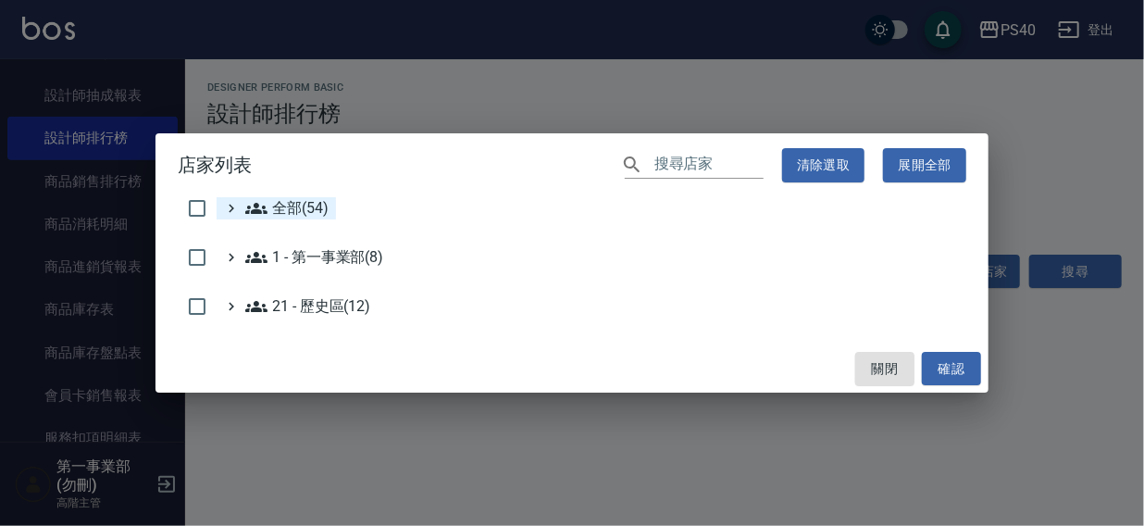
click at [287, 204] on span "全部(54)" at bounding box center [286, 208] width 83 height 22
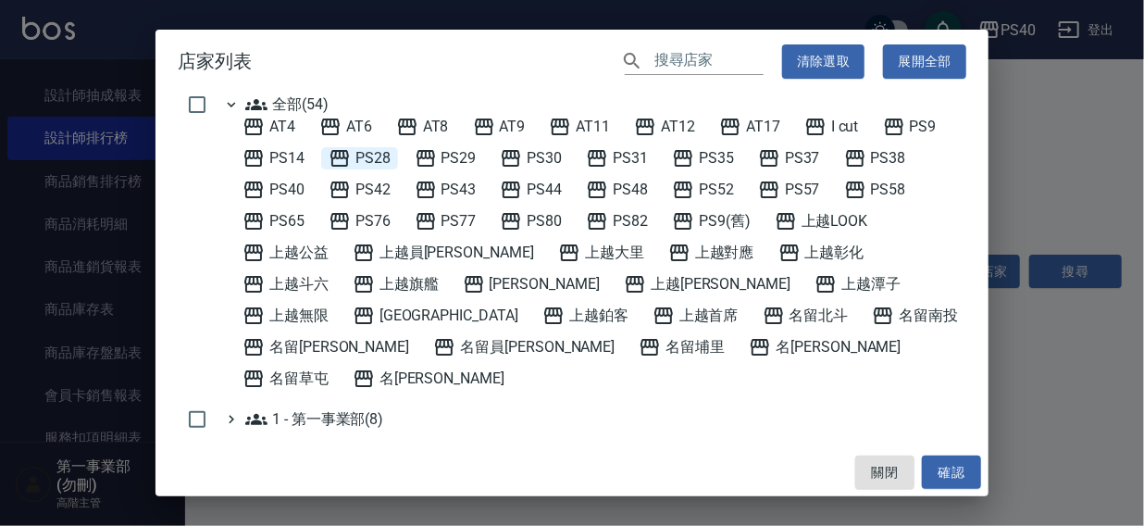
click at [371, 154] on span "PS28" at bounding box center [360, 158] width 62 height 22
click at [956, 468] on button "確認" at bounding box center [951, 473] width 59 height 34
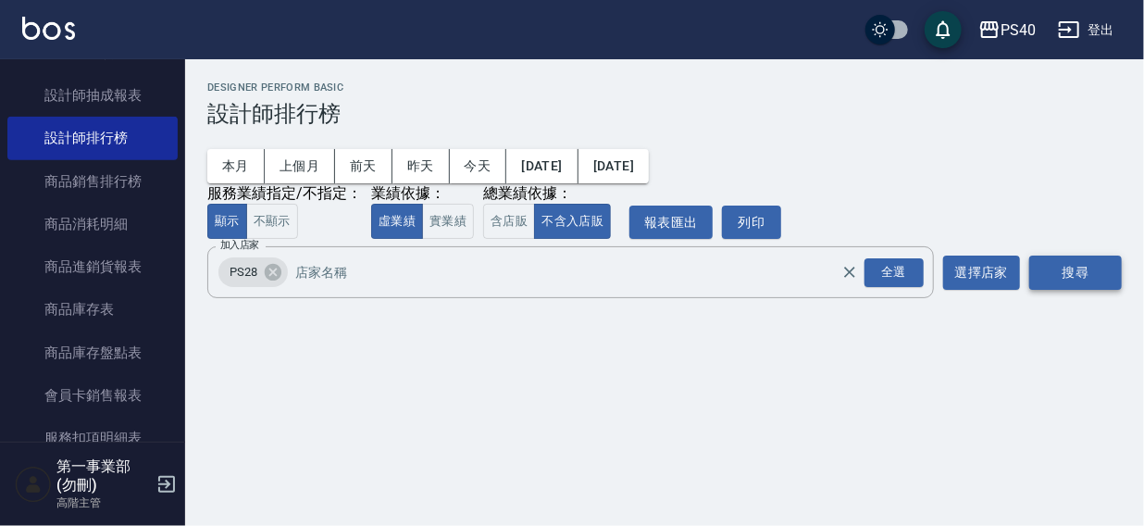
click at [1052, 274] on button "搜尋" at bounding box center [1076, 273] width 93 height 34
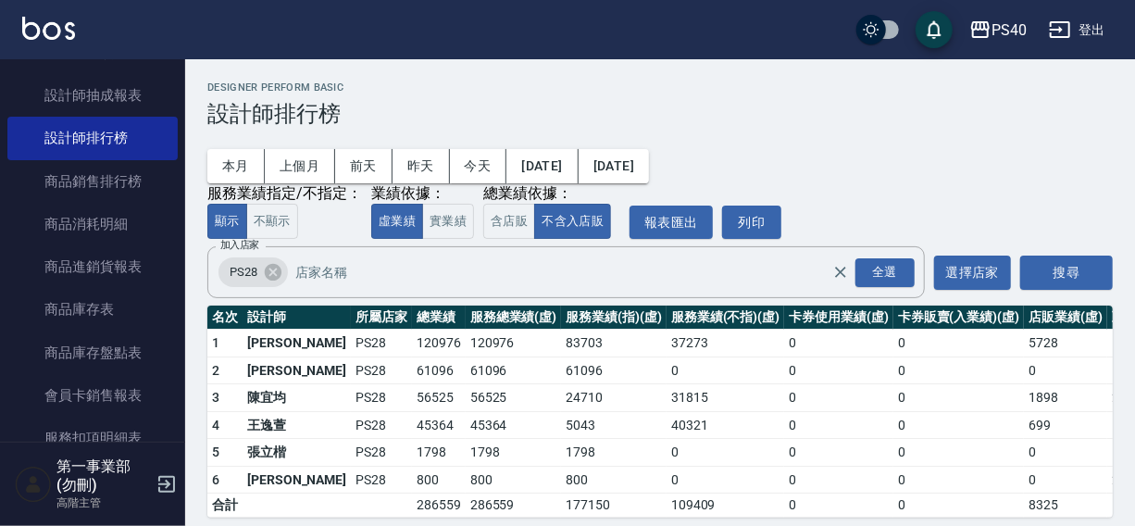
scroll to position [28, 0]
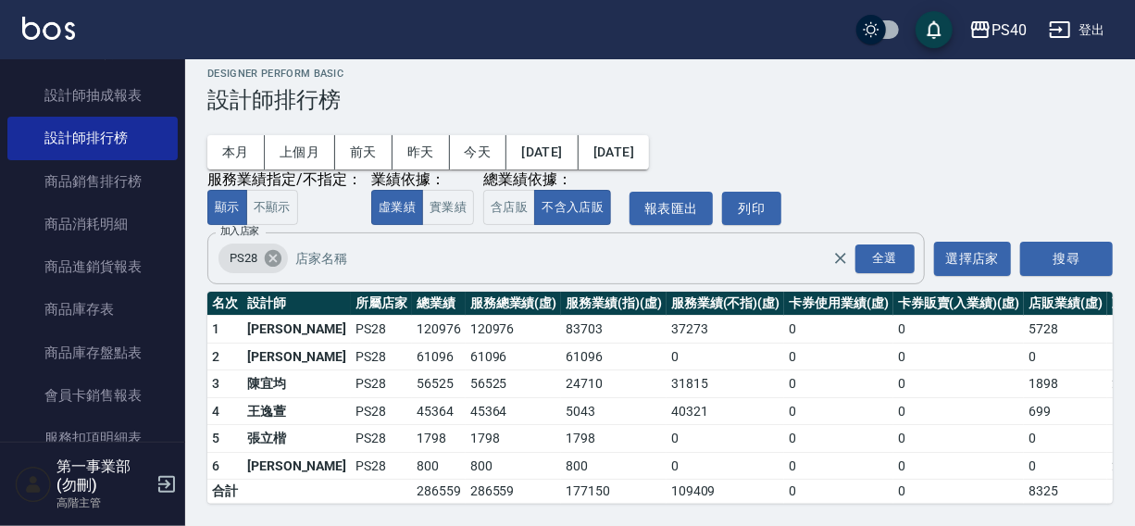
click at [269, 250] on icon at bounding box center [273, 258] width 17 height 17
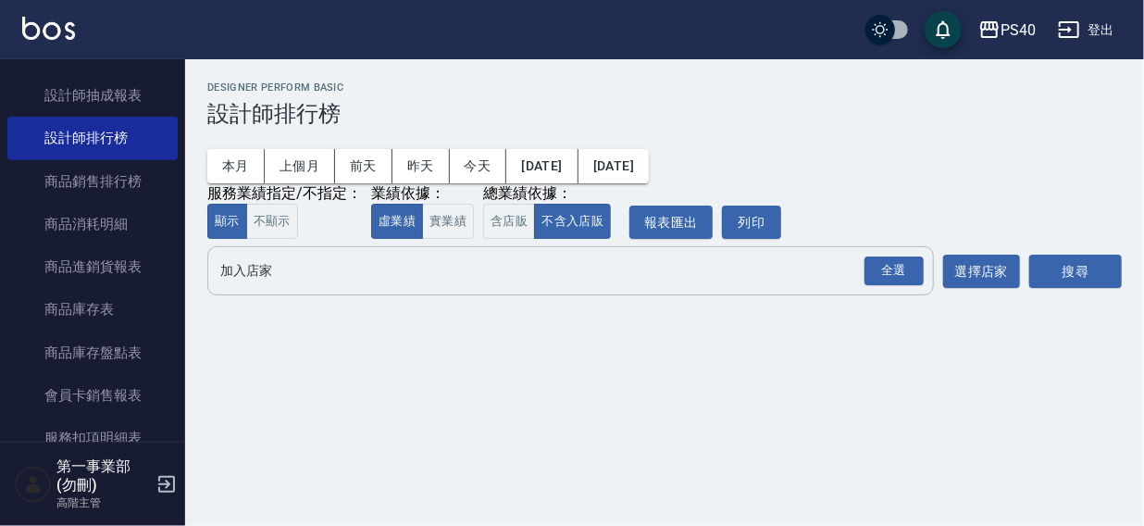
click at [266, 286] on input "加入店家" at bounding box center [557, 271] width 682 height 32
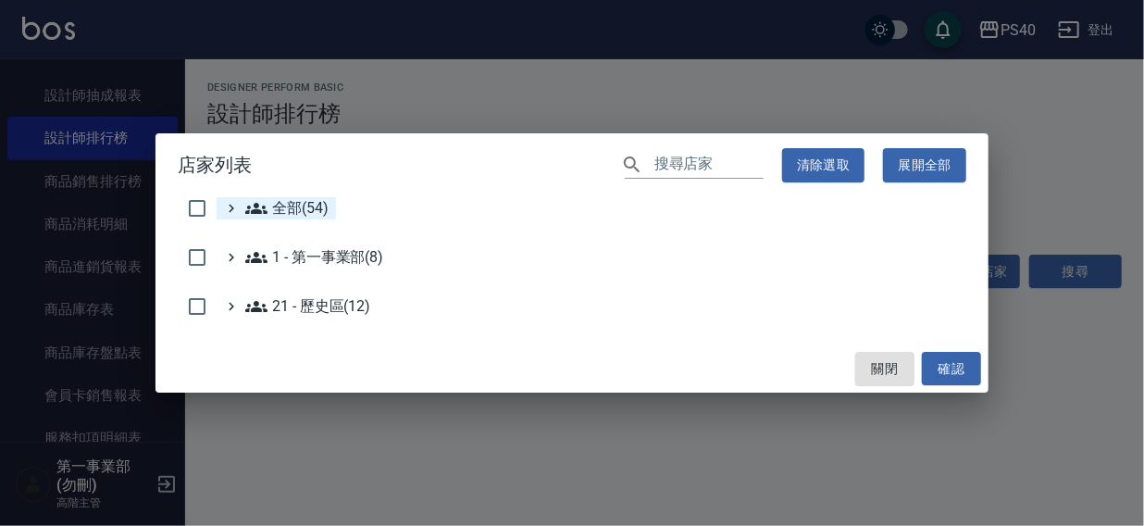
click at [300, 204] on span "全部(54)" at bounding box center [286, 208] width 83 height 22
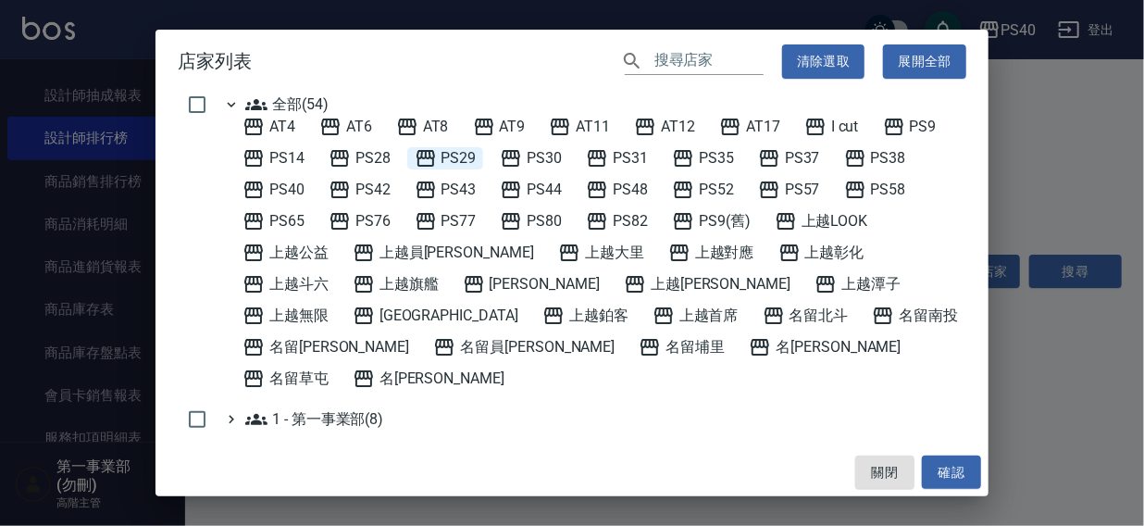
drag, startPoint x: 467, startPoint y: 154, endPoint x: 481, endPoint y: 162, distance: 17.0
click at [466, 154] on span "PS29" at bounding box center [446, 158] width 62 height 22
click at [943, 465] on button "確認" at bounding box center [951, 473] width 59 height 34
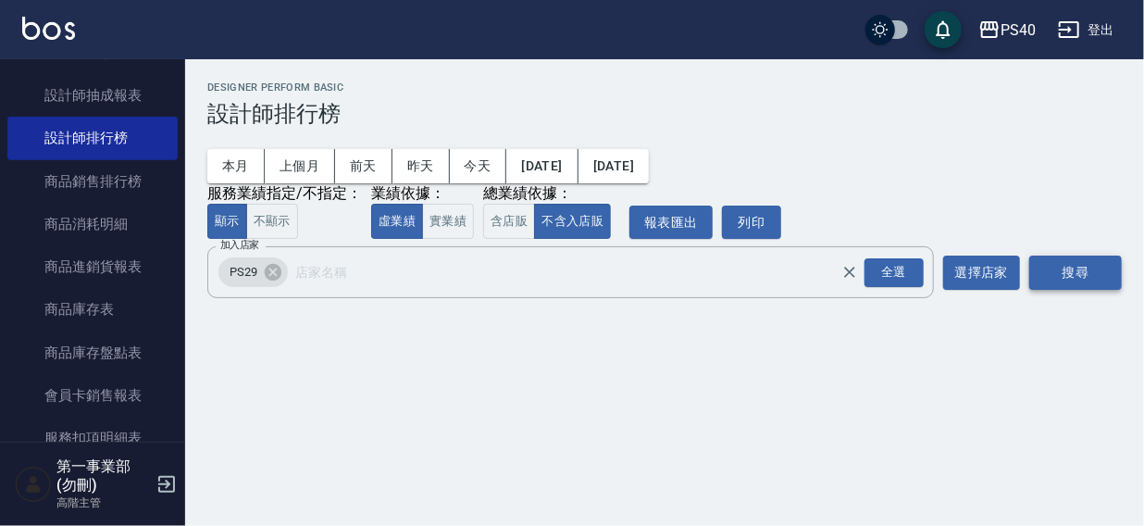
click at [1050, 270] on button "搜尋" at bounding box center [1076, 273] width 93 height 34
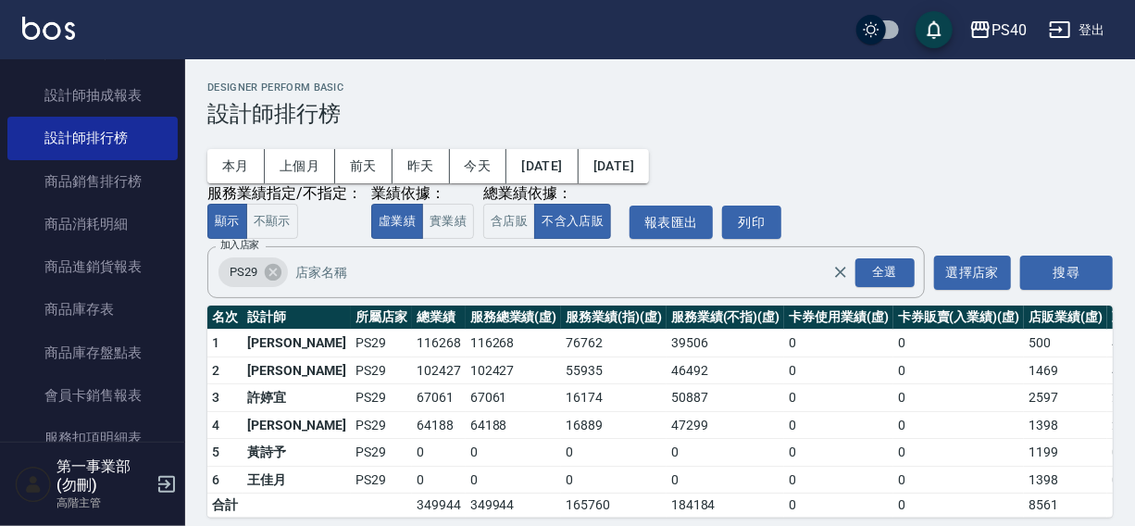
scroll to position [28, 0]
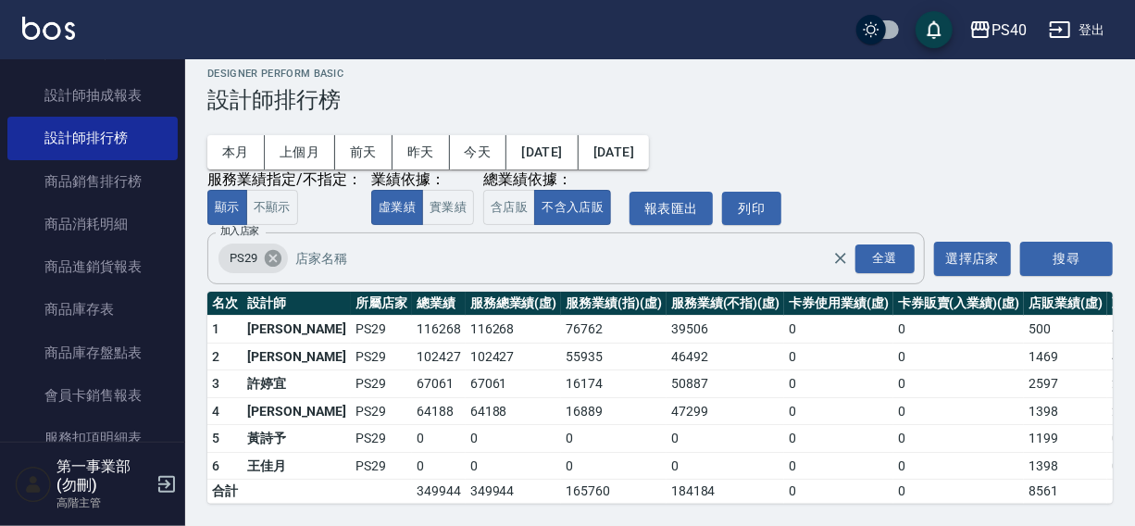
click at [272, 250] on icon at bounding box center [273, 258] width 17 height 17
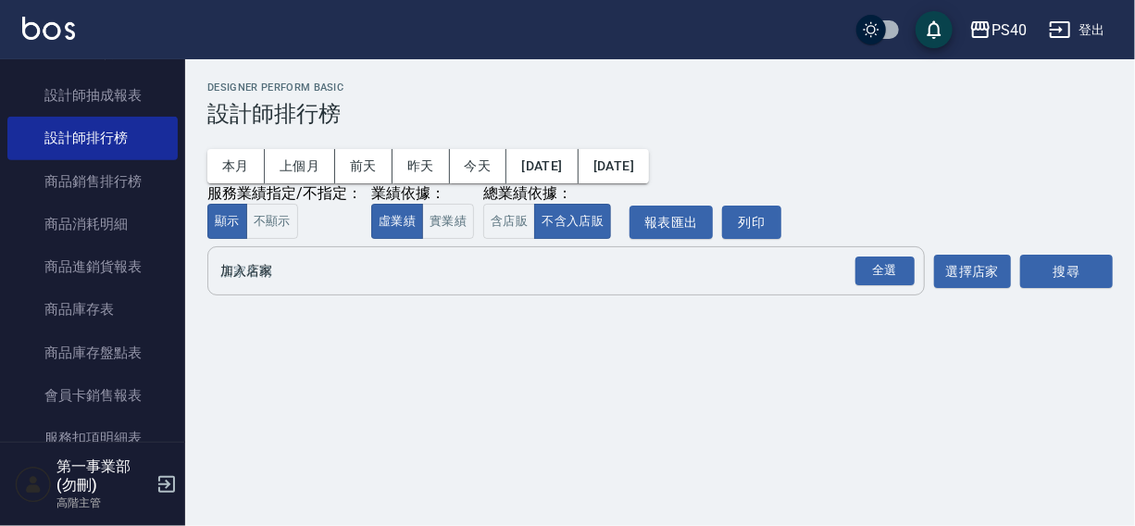
scroll to position [0, 0]
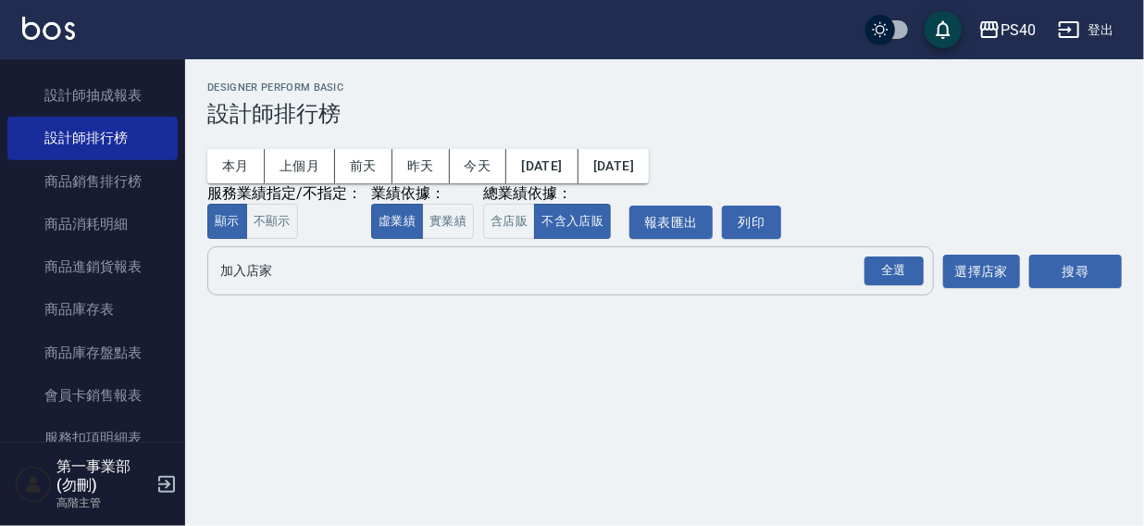
click at [270, 282] on input "加入店家" at bounding box center [557, 271] width 682 height 32
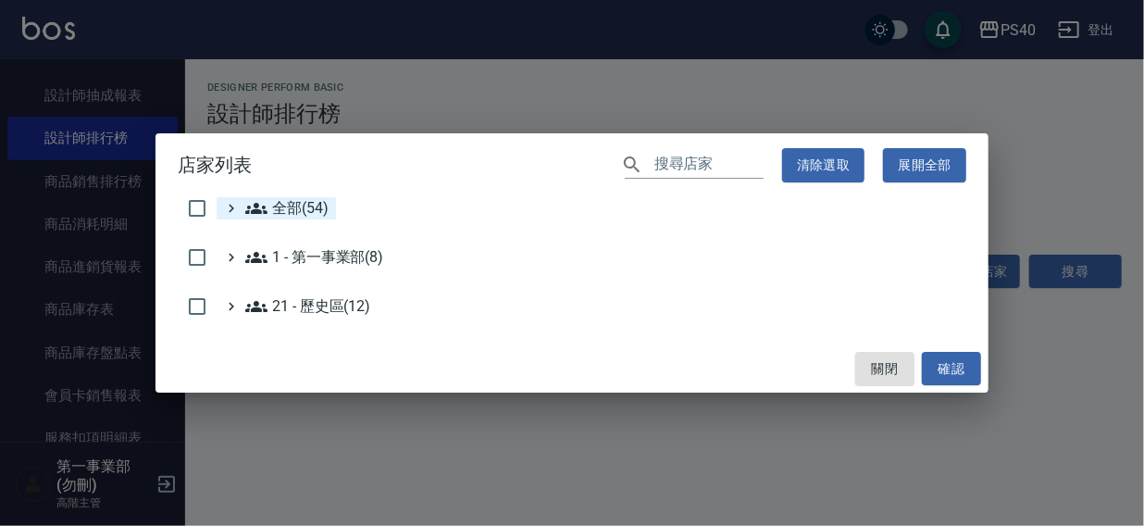
click at [298, 206] on span "全部(54)" at bounding box center [286, 208] width 83 height 22
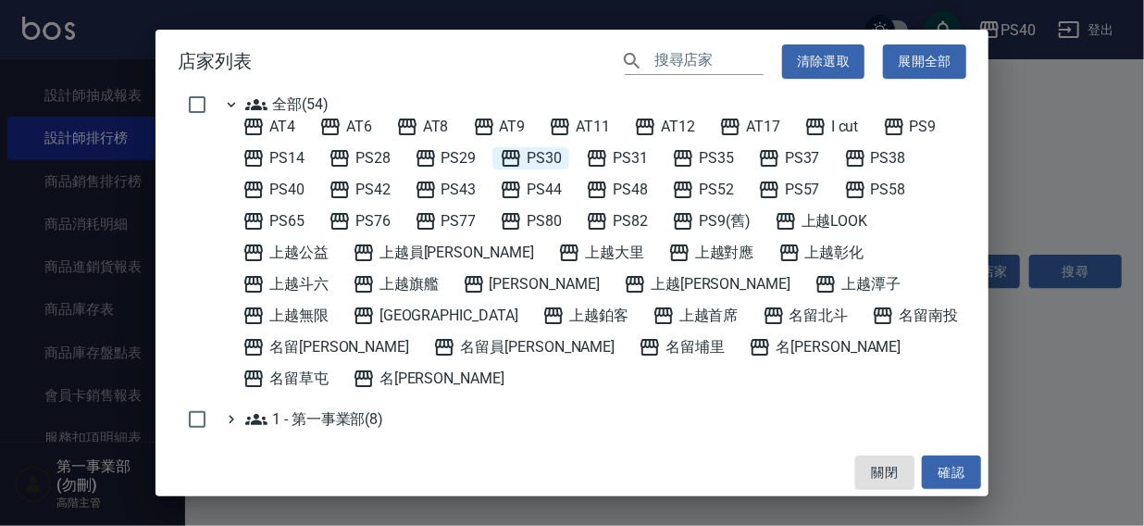
click at [536, 153] on span "PS30" at bounding box center [531, 158] width 62 height 22
drag, startPoint x: 964, startPoint y: 466, endPoint x: 1013, endPoint y: 326, distance: 148.2
click at [964, 465] on button "確認" at bounding box center [951, 473] width 59 height 34
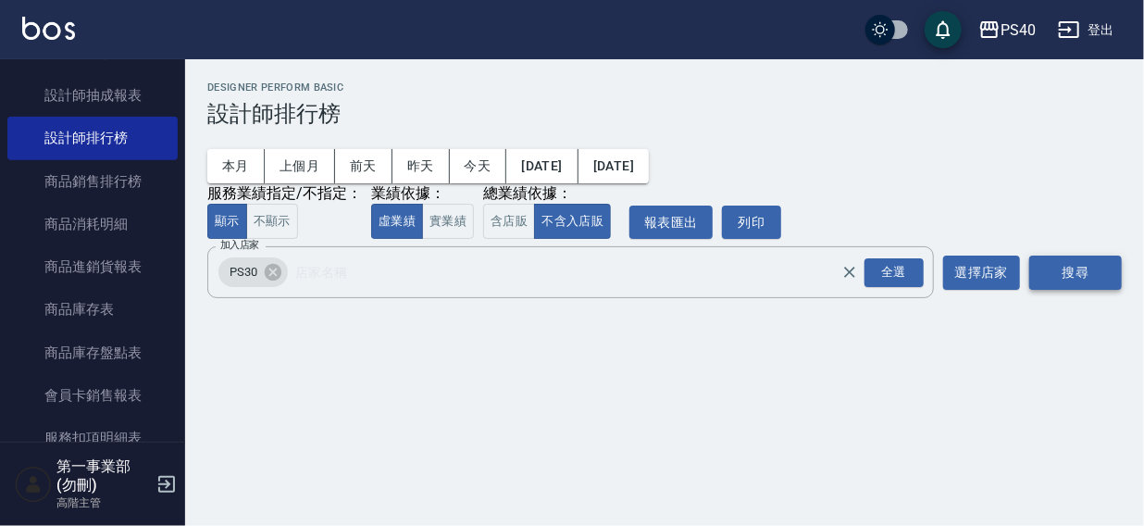
click at [1055, 269] on button "搜尋" at bounding box center [1076, 273] width 93 height 34
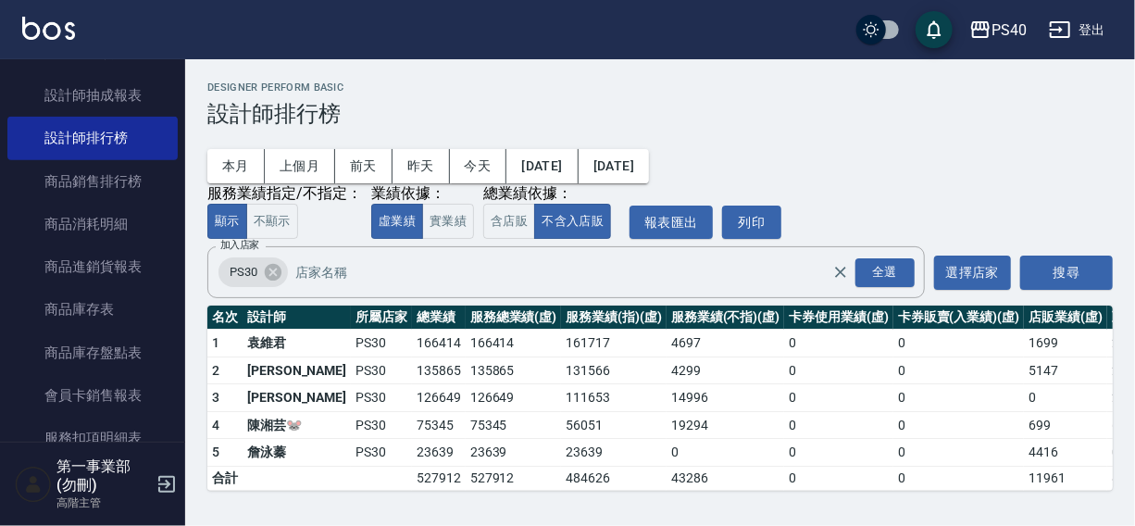
scroll to position [1, 0]
click at [270, 273] on icon at bounding box center [273, 272] width 20 height 20
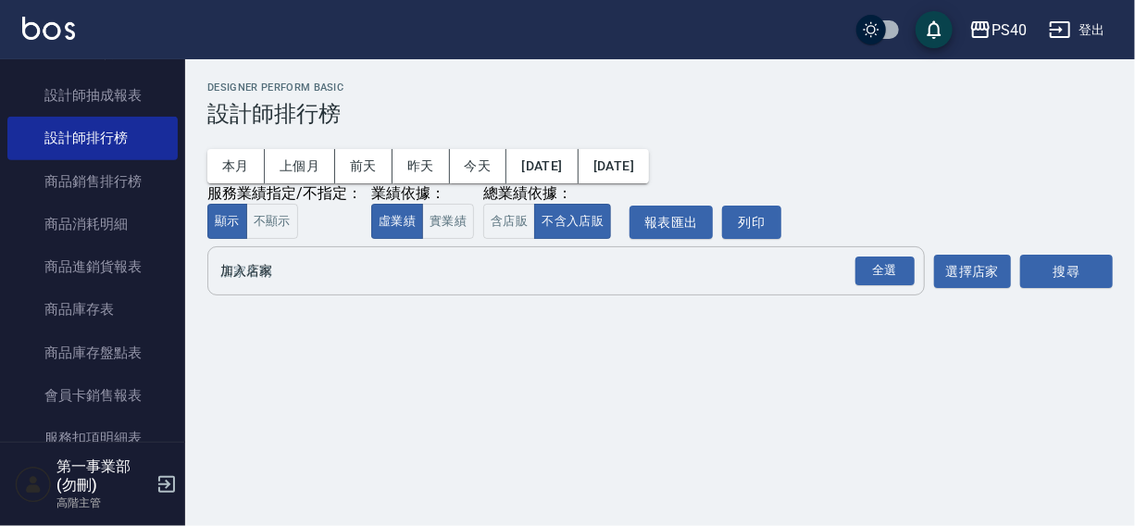
scroll to position [0, 0]
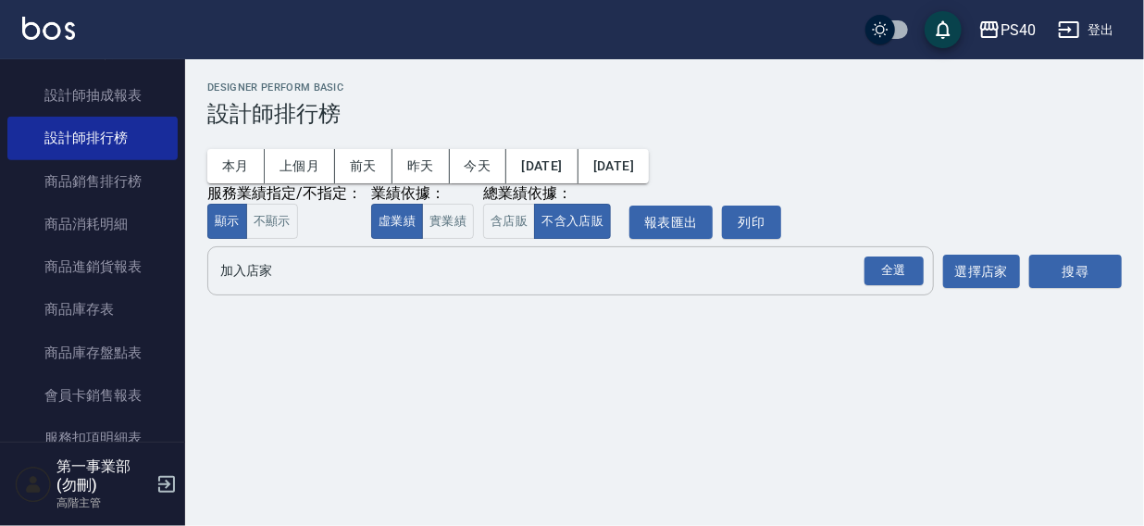
click at [270, 273] on input "加入店家" at bounding box center [557, 271] width 682 height 32
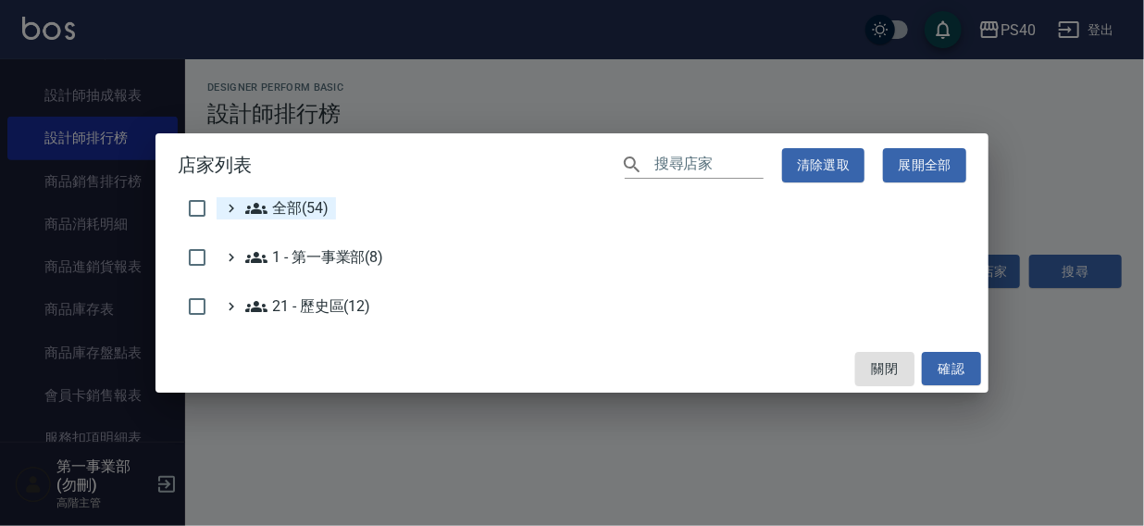
click at [303, 207] on span "全部(54)" at bounding box center [286, 208] width 83 height 22
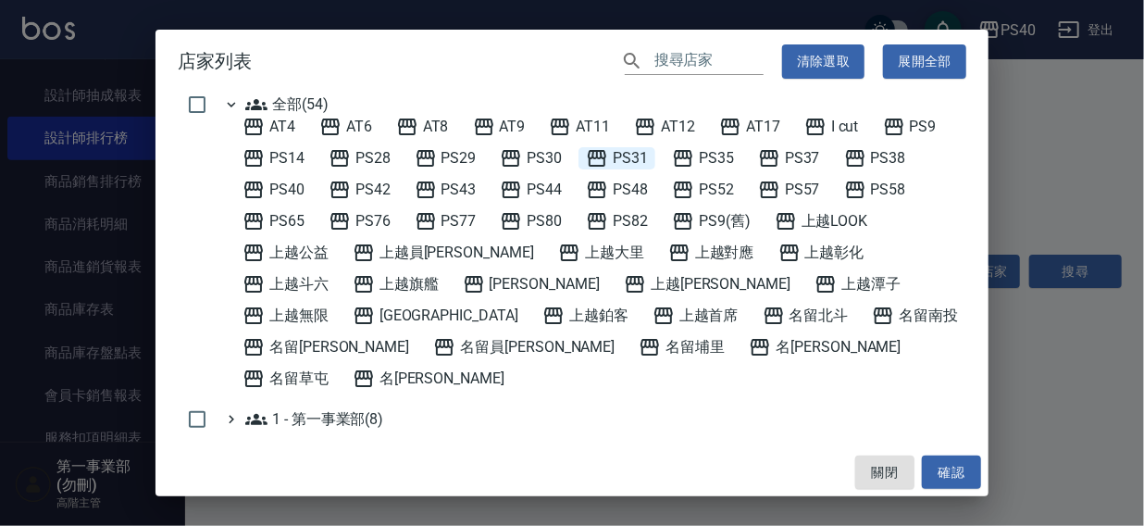
click at [631, 156] on span "PS31" at bounding box center [617, 158] width 62 height 22
click at [943, 468] on button "確認" at bounding box center [951, 473] width 59 height 34
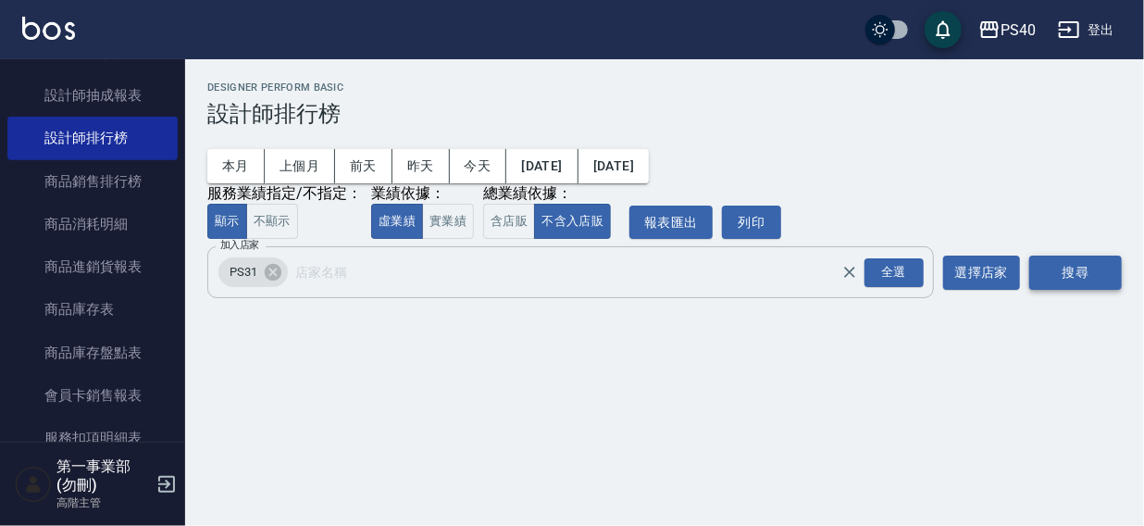
click at [1056, 268] on button "搜尋" at bounding box center [1076, 273] width 93 height 34
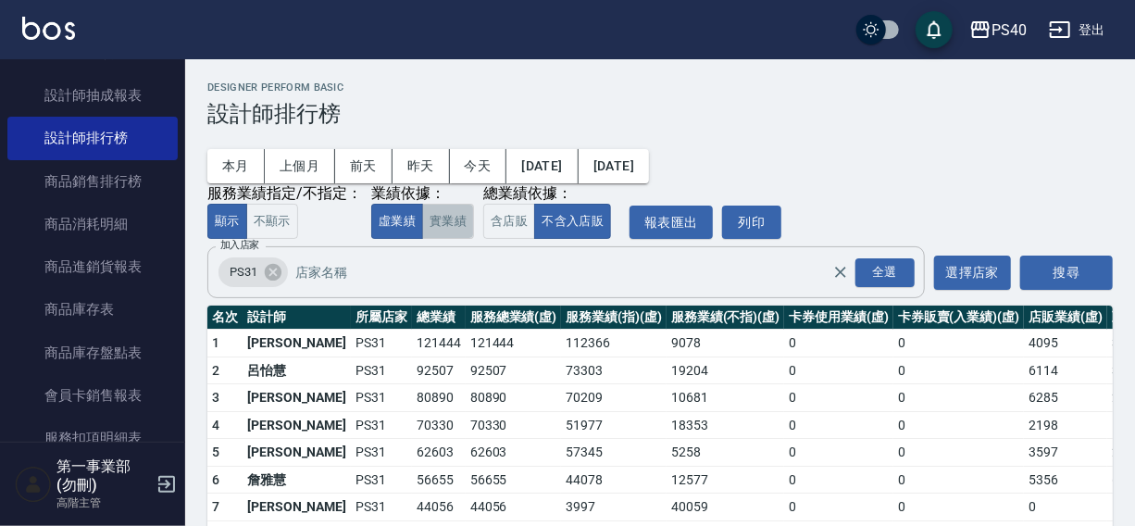
click at [447, 223] on button "實業績" at bounding box center [448, 222] width 52 height 36
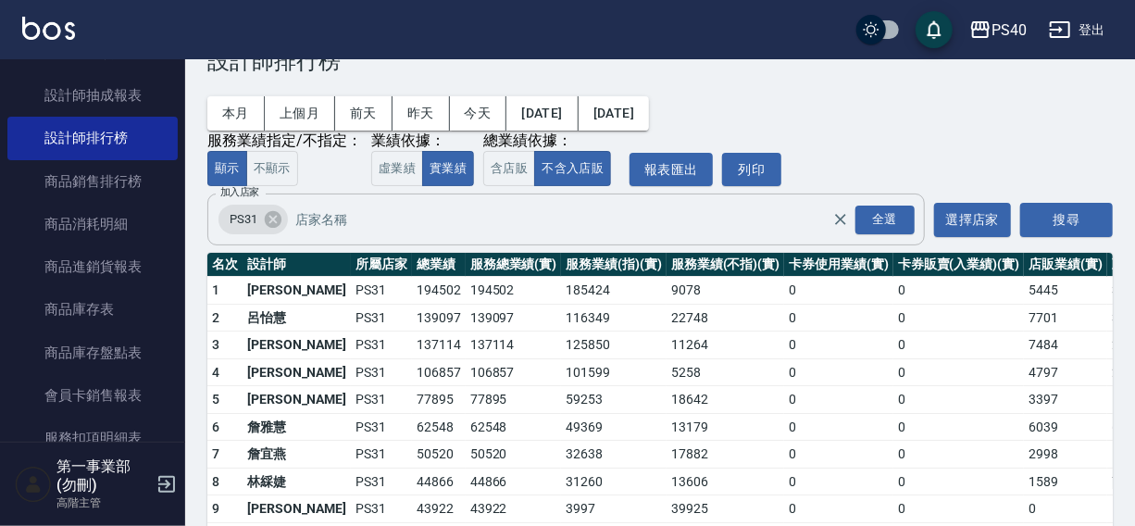
scroll to position [69, 0]
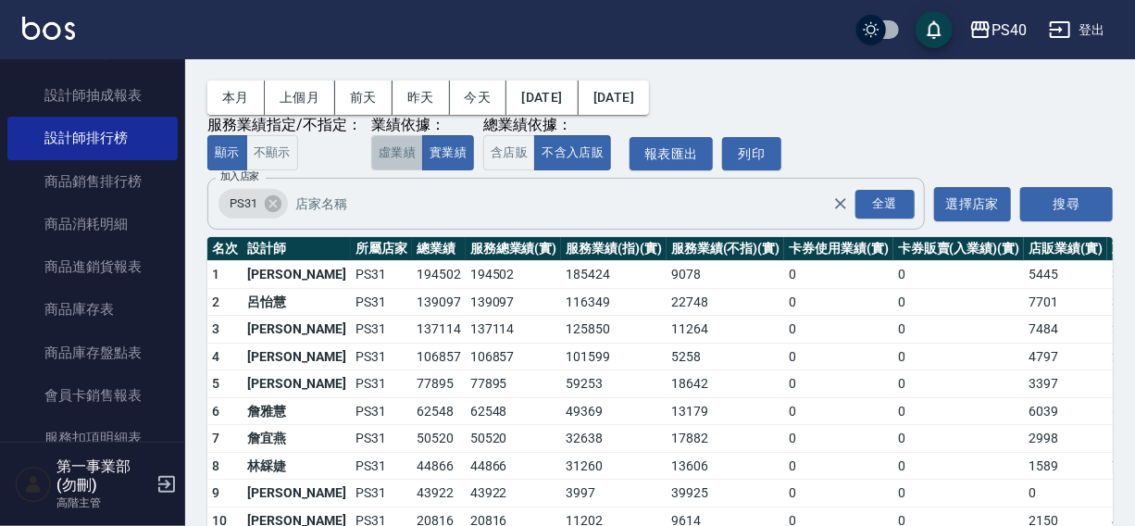
click at [397, 150] on button "虛業績" at bounding box center [397, 153] width 52 height 36
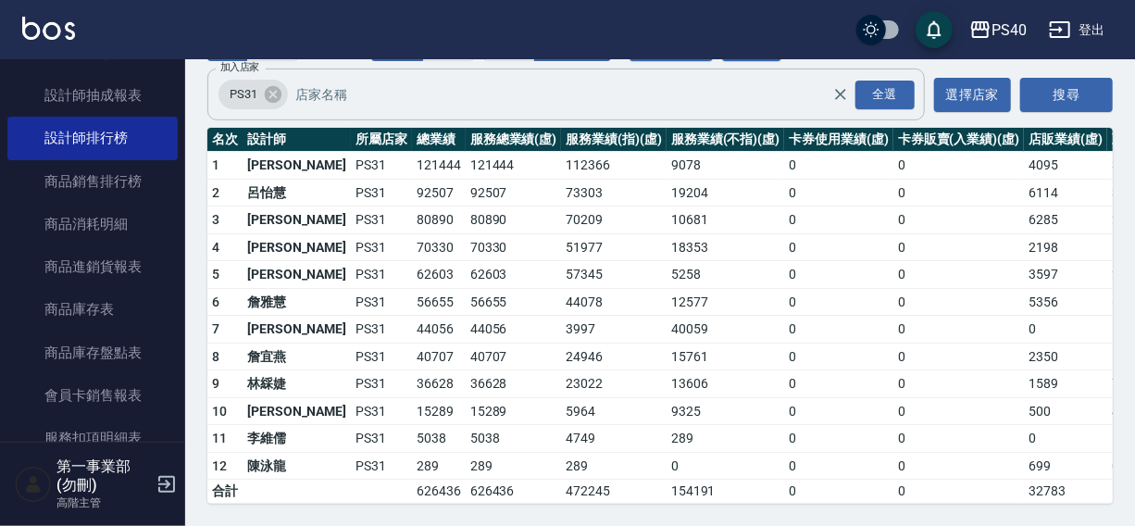
scroll to position [0, 0]
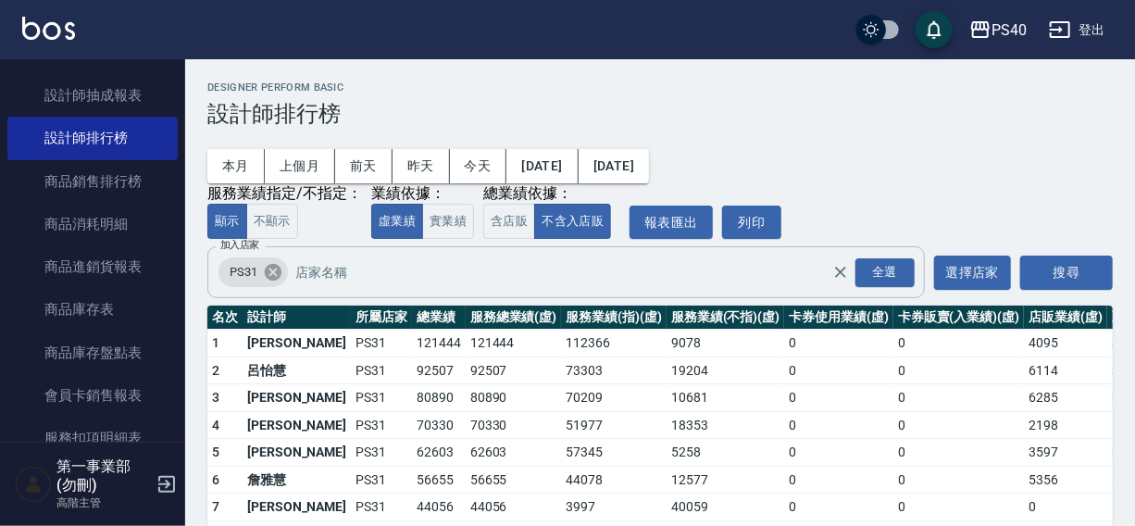
click at [271, 271] on icon at bounding box center [273, 272] width 20 height 20
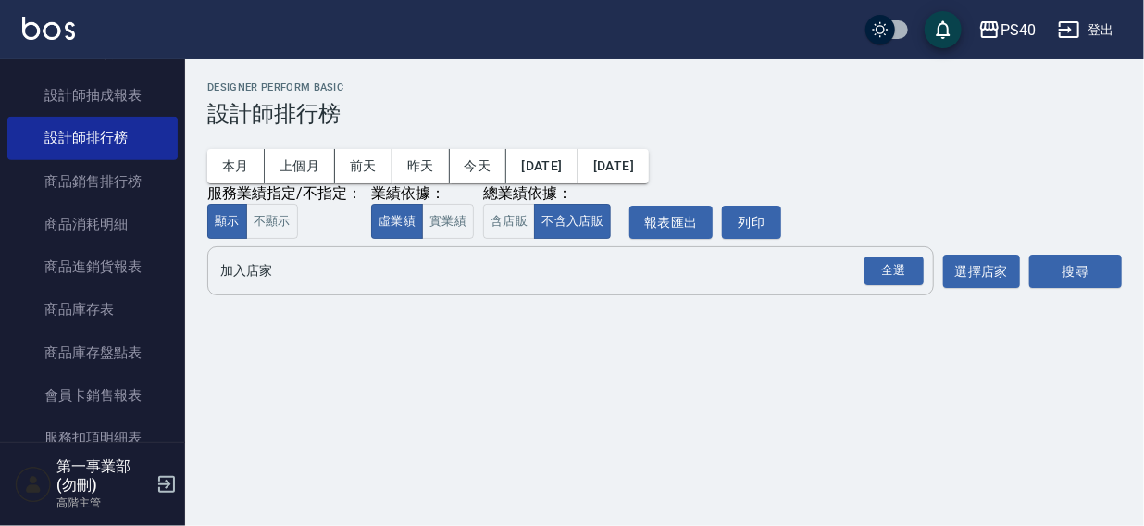
click at [274, 283] on input "加入店家" at bounding box center [557, 271] width 682 height 32
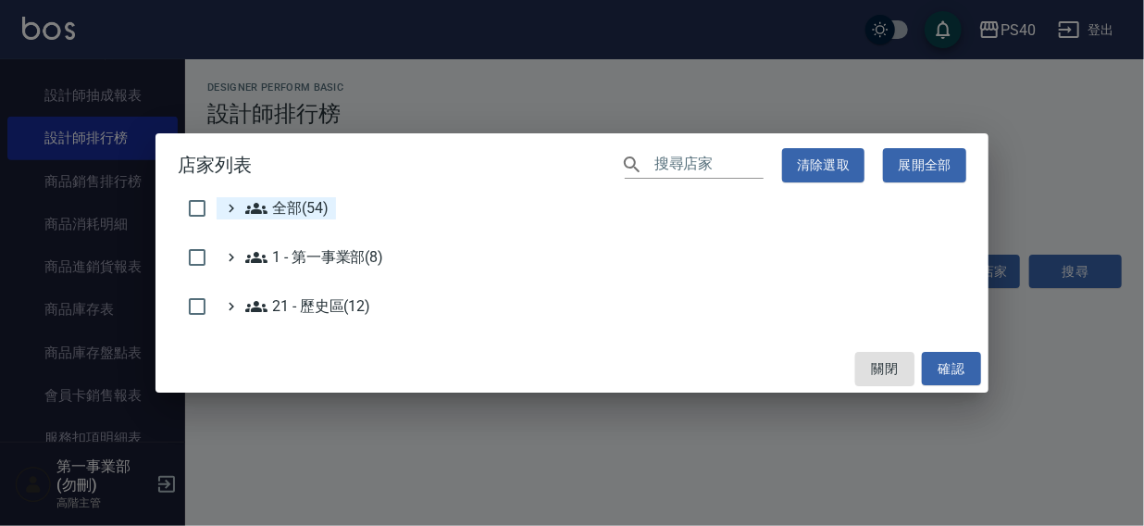
click at [307, 204] on span "全部(54)" at bounding box center [286, 208] width 83 height 22
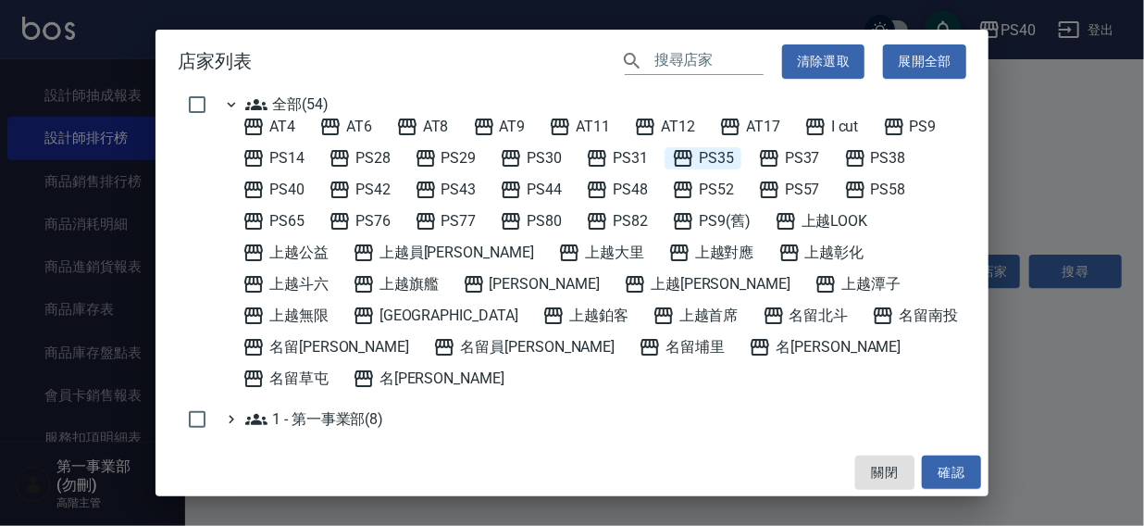
click at [727, 155] on span "PS35" at bounding box center [703, 158] width 62 height 22
click at [946, 461] on button "確認" at bounding box center [951, 473] width 59 height 34
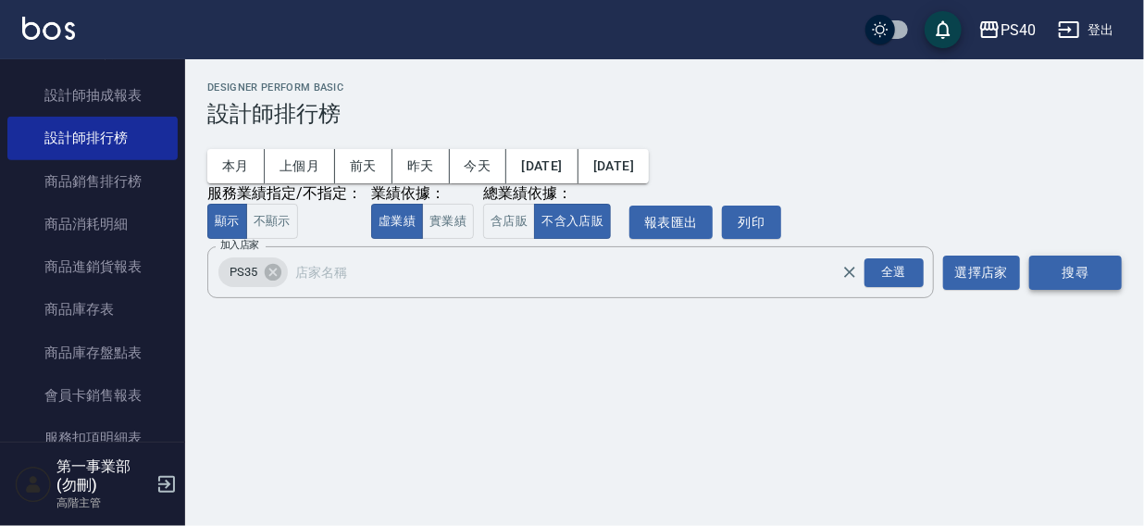
click at [1055, 260] on button "搜尋" at bounding box center [1076, 273] width 93 height 34
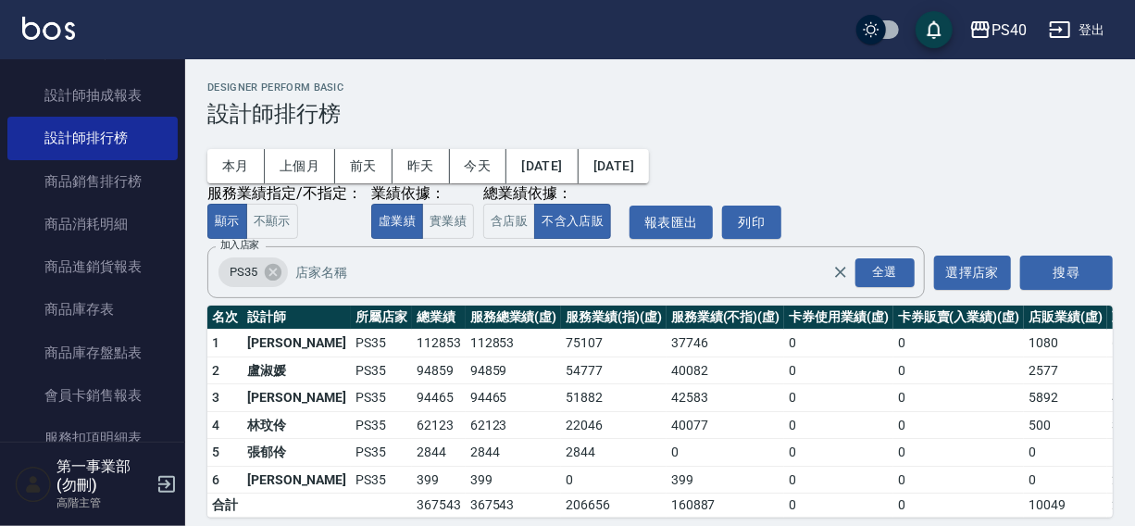
scroll to position [28, 0]
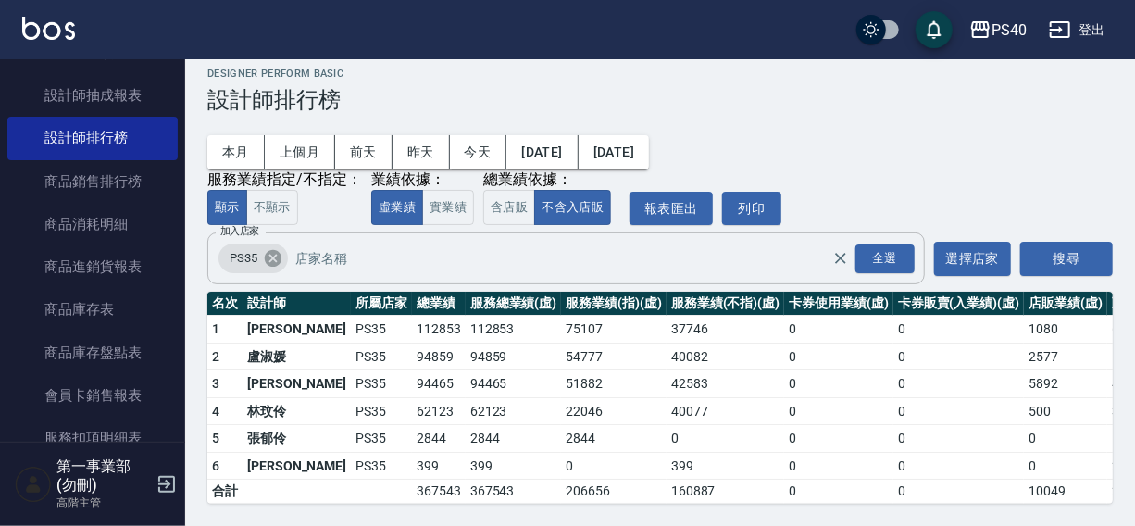
click at [276, 248] on icon at bounding box center [273, 258] width 20 height 20
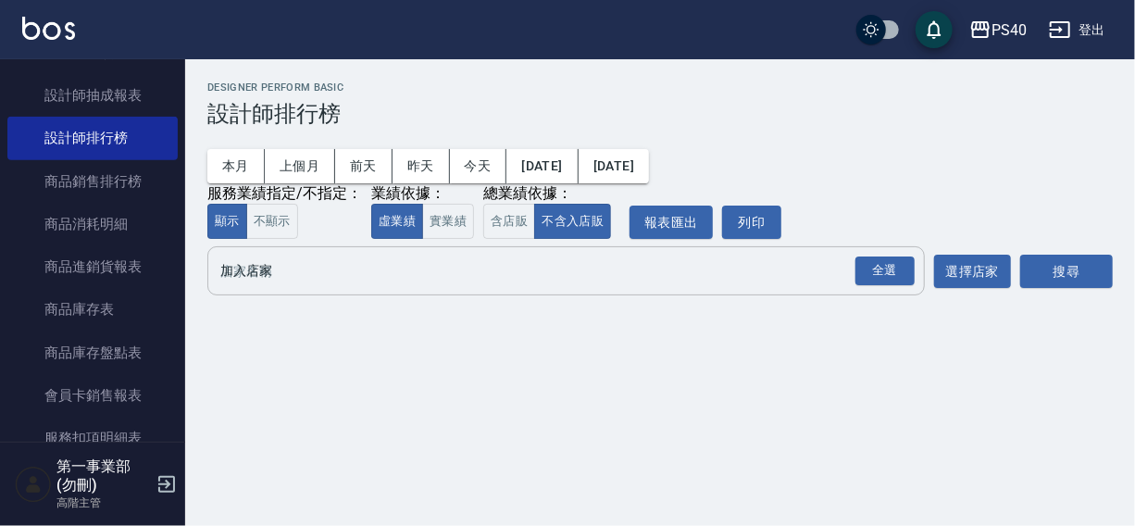
scroll to position [0, 0]
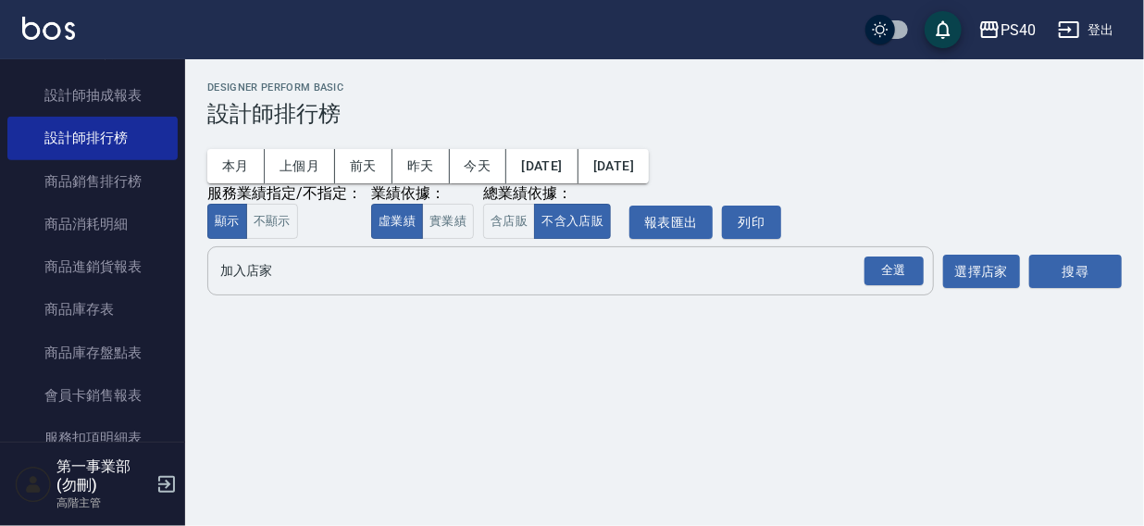
click at [269, 272] on input "加入店家" at bounding box center [557, 271] width 682 height 32
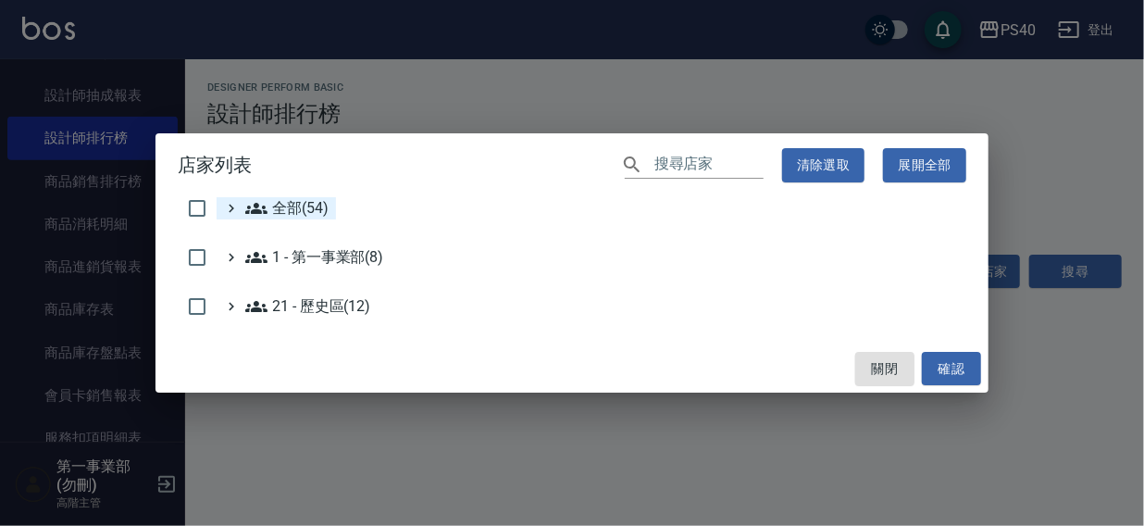
click at [287, 203] on span "全部(54)" at bounding box center [286, 208] width 83 height 22
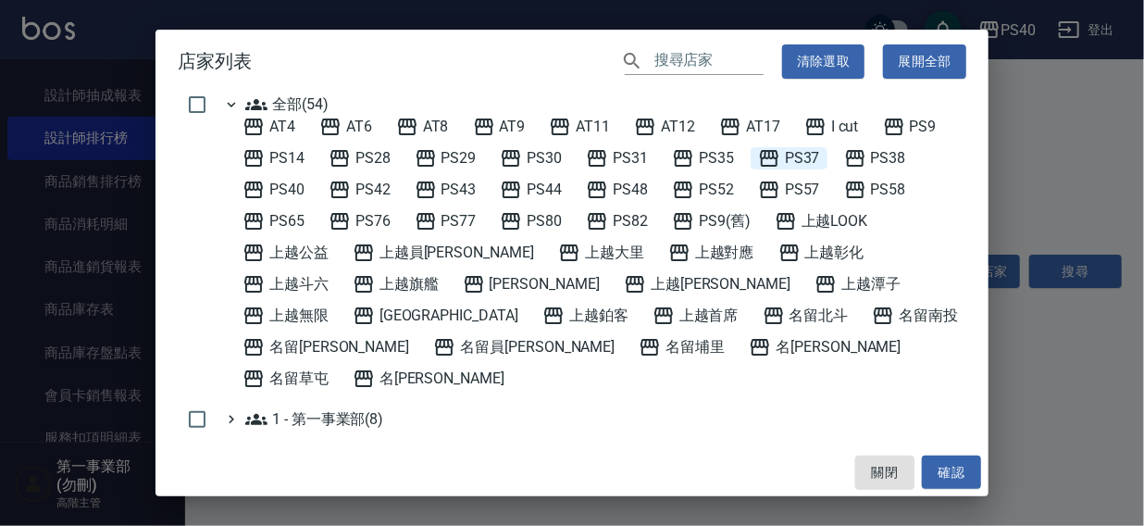
click at [806, 156] on span "PS37" at bounding box center [789, 158] width 62 height 22
click at [960, 471] on button "確認" at bounding box center [951, 473] width 59 height 34
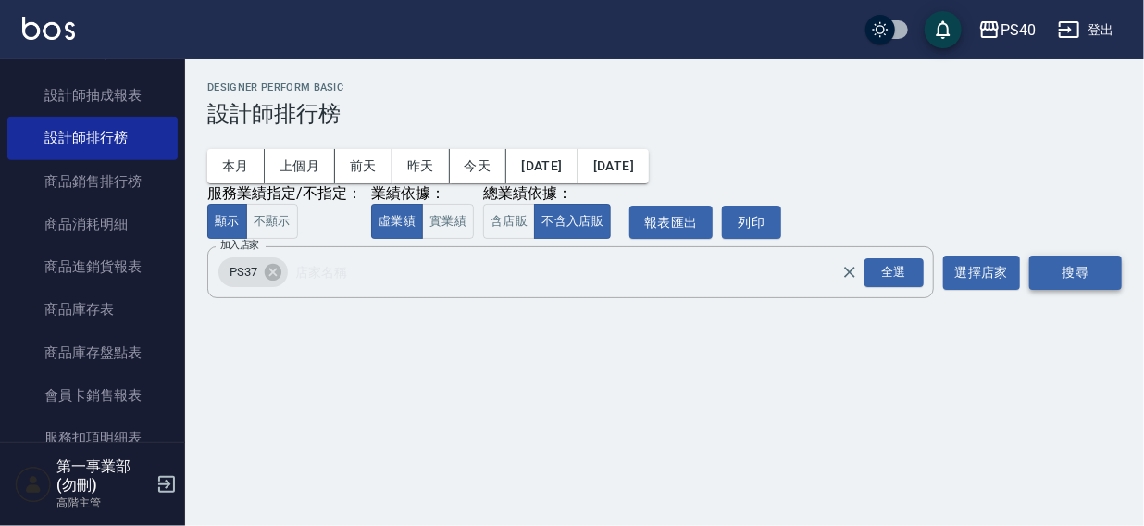
click at [1074, 264] on button "搜尋" at bounding box center [1076, 273] width 93 height 34
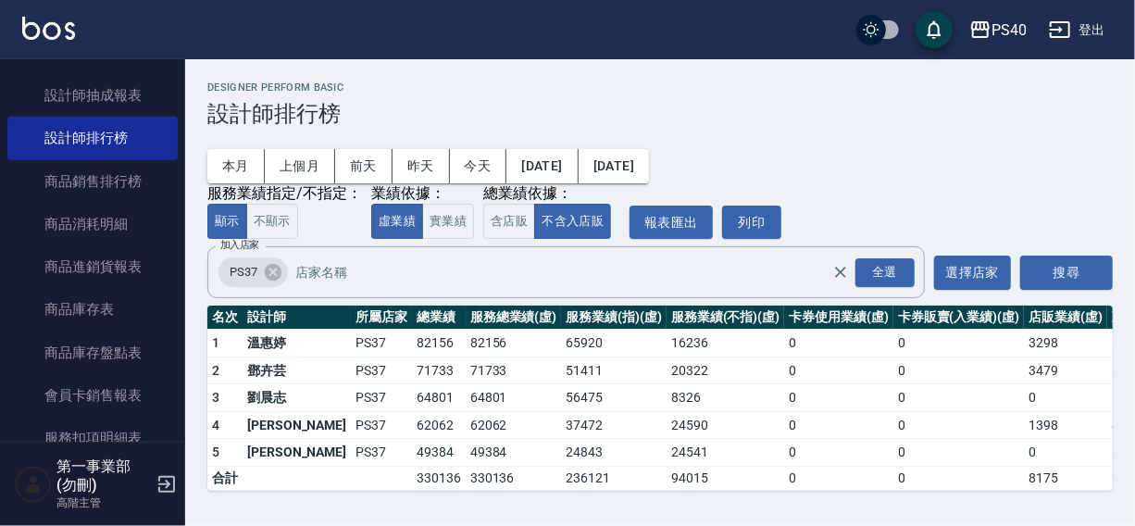
scroll to position [1, 0]
click at [271, 269] on icon at bounding box center [273, 272] width 20 height 20
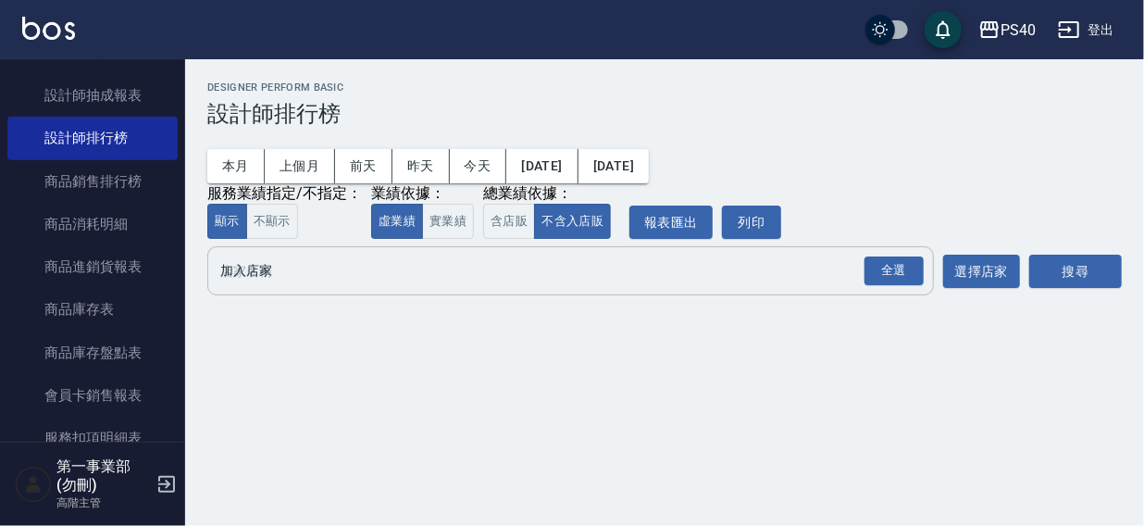
click at [269, 281] on input "加入店家" at bounding box center [557, 271] width 682 height 32
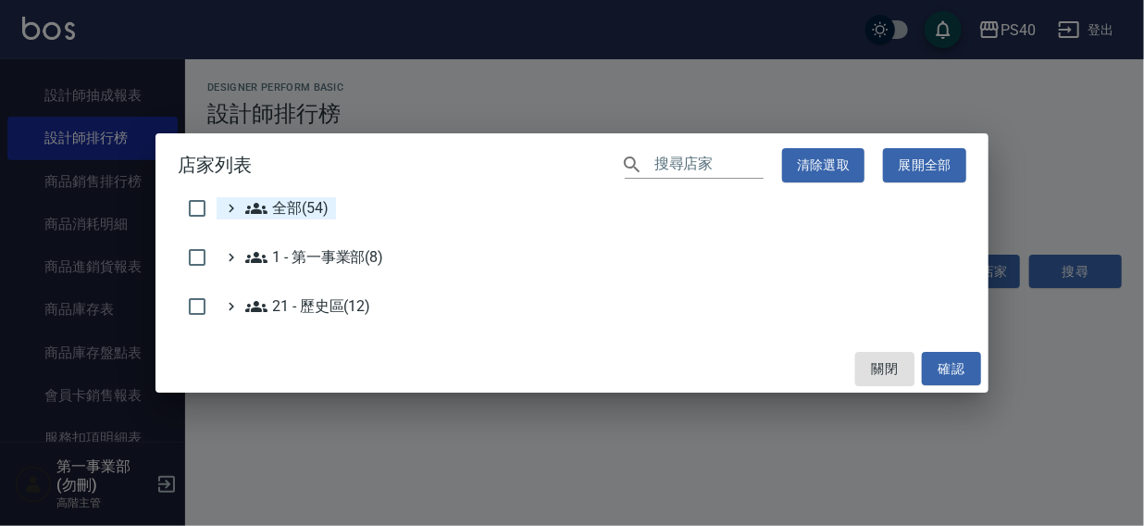
click at [290, 206] on span "全部(54)" at bounding box center [286, 208] width 83 height 22
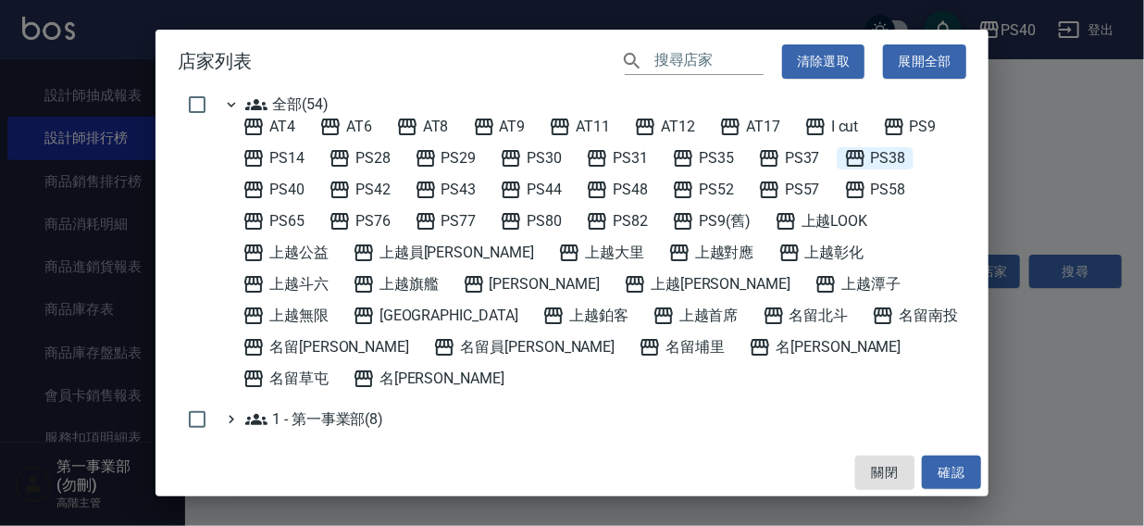
click at [879, 157] on span "PS38" at bounding box center [875, 158] width 62 height 22
click at [936, 466] on button "確認" at bounding box center [951, 473] width 59 height 34
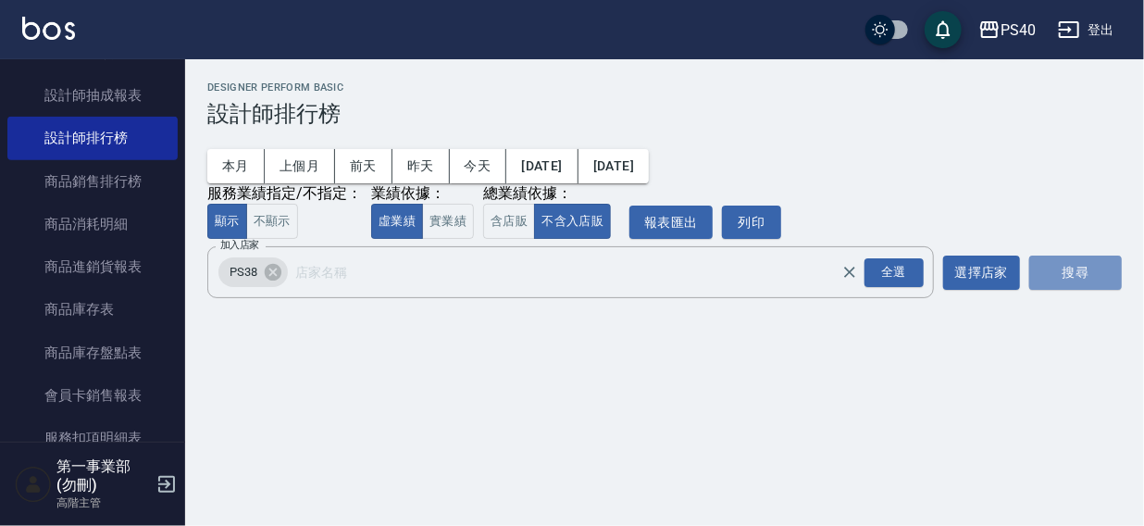
click at [1074, 270] on button "搜尋" at bounding box center [1076, 273] width 93 height 34
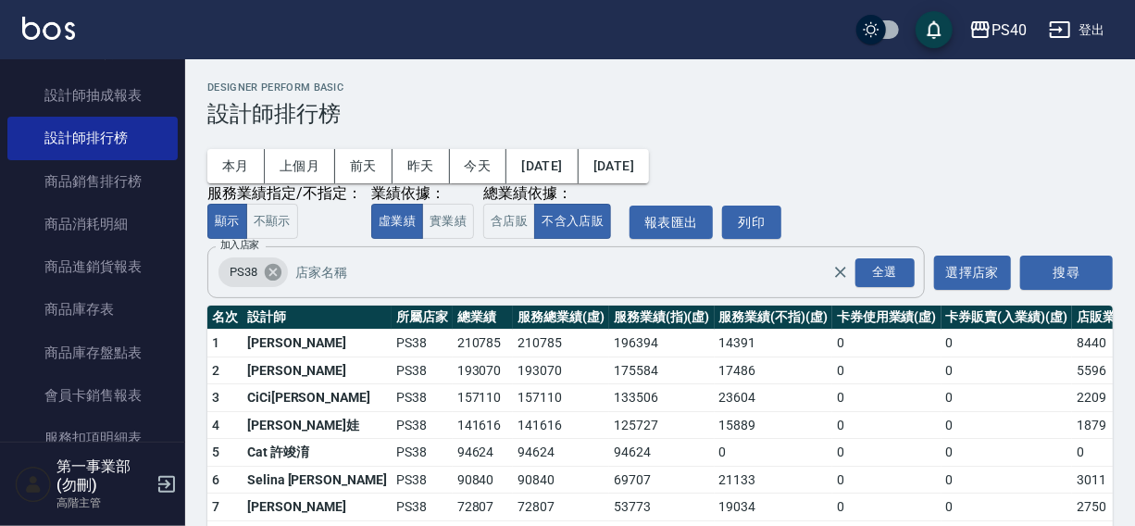
click at [265, 271] on icon at bounding box center [273, 272] width 17 height 17
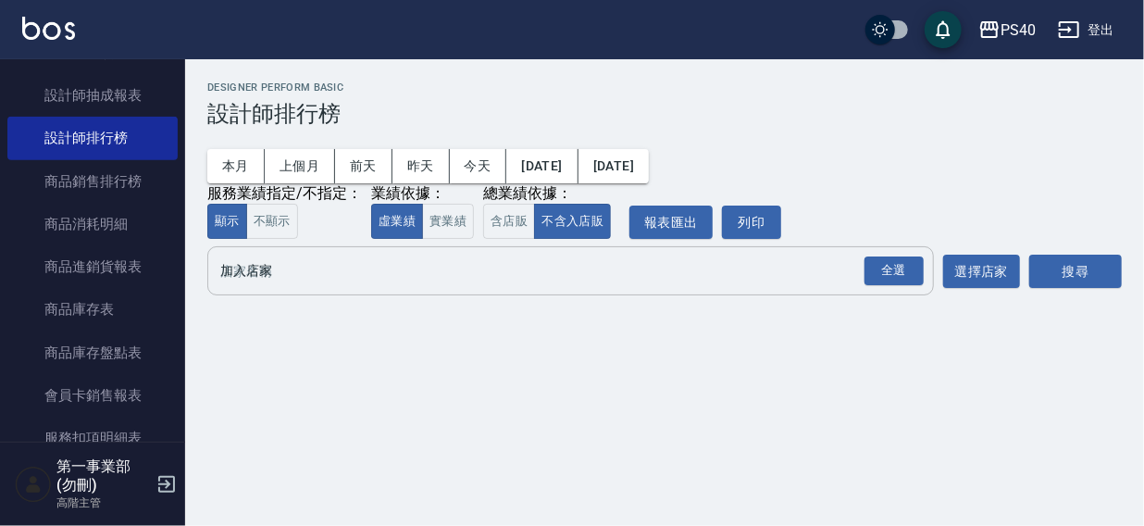
click at [262, 272] on input "加入店家" at bounding box center [557, 271] width 682 height 32
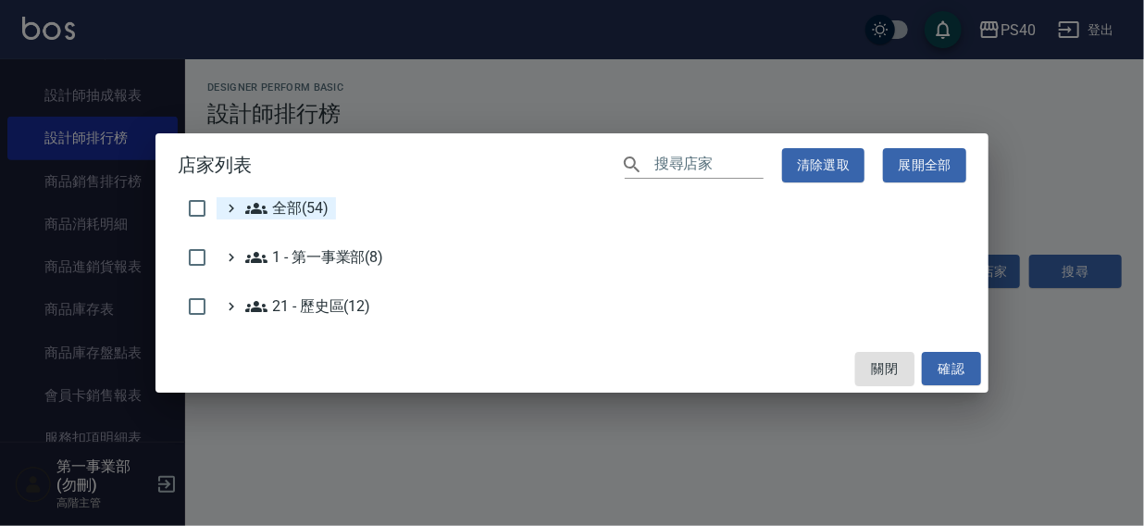
click at [285, 205] on span "全部(54)" at bounding box center [286, 208] width 83 height 22
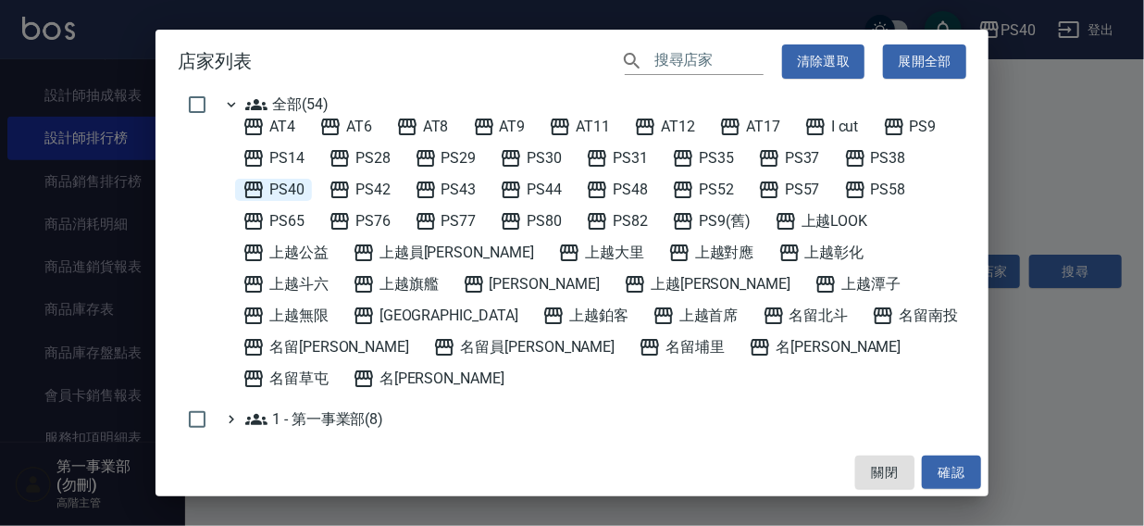
click at [296, 185] on span "PS40" at bounding box center [274, 190] width 62 height 22
click at [948, 463] on button "確認" at bounding box center [951, 473] width 59 height 34
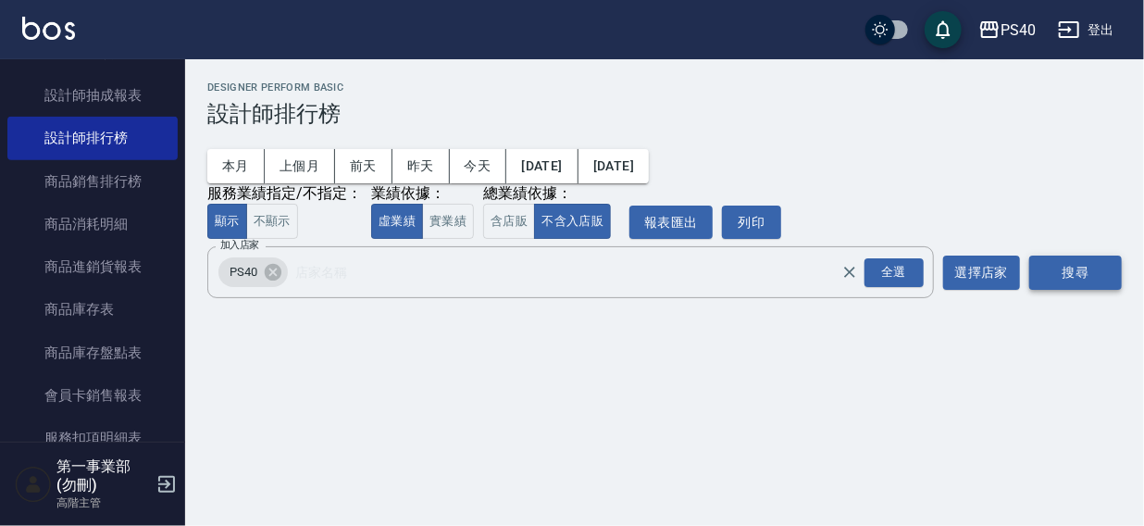
click at [1056, 278] on button "搜尋" at bounding box center [1076, 273] width 93 height 34
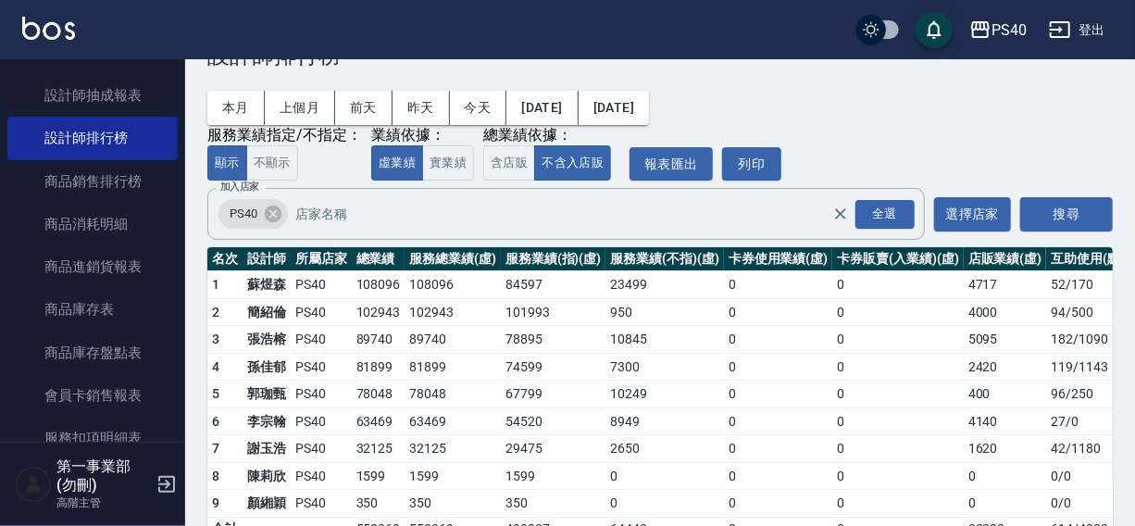
scroll to position [51, 0]
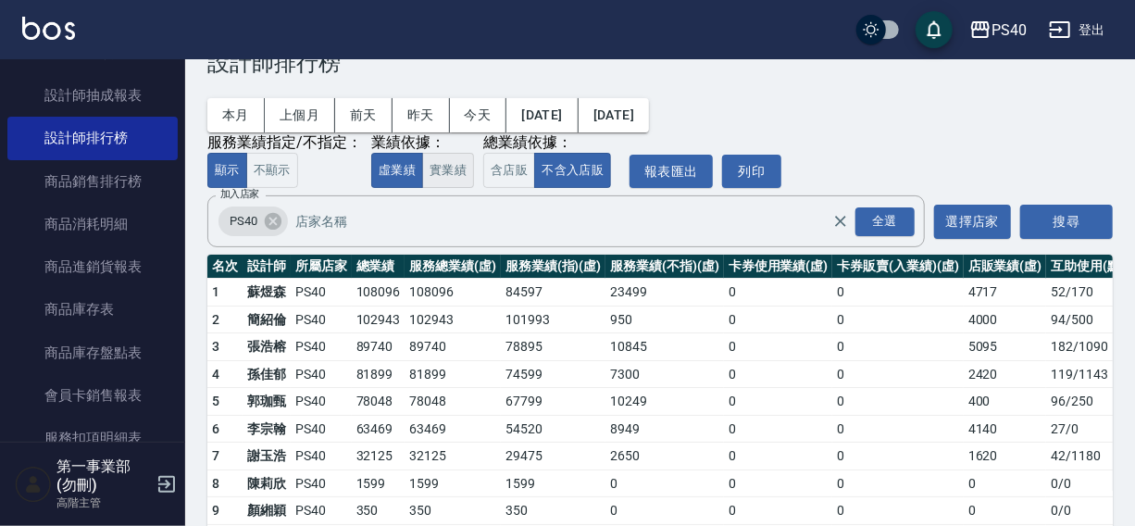
click at [431, 169] on button "實業績" at bounding box center [448, 171] width 52 height 36
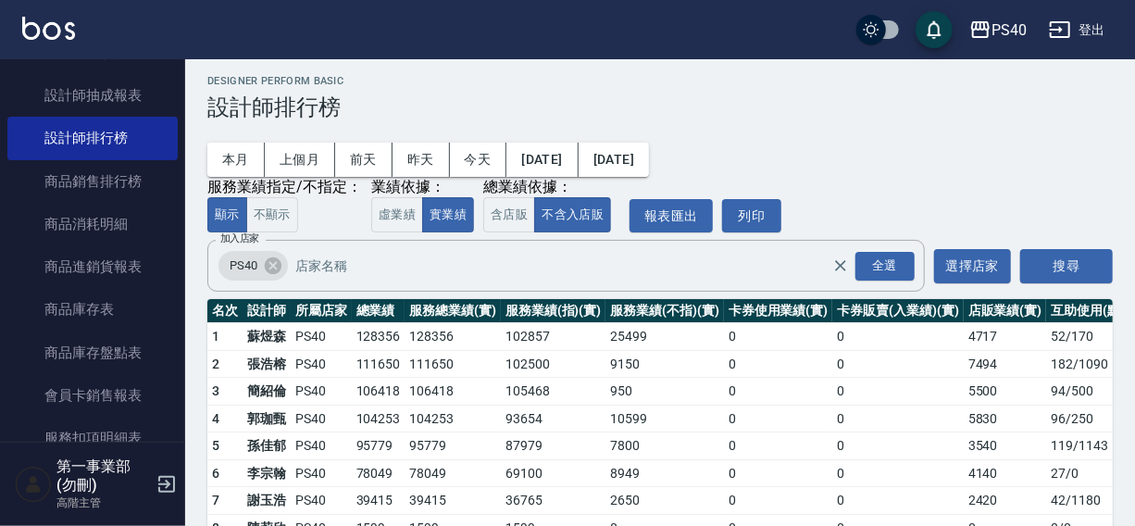
scroll to position [6, 0]
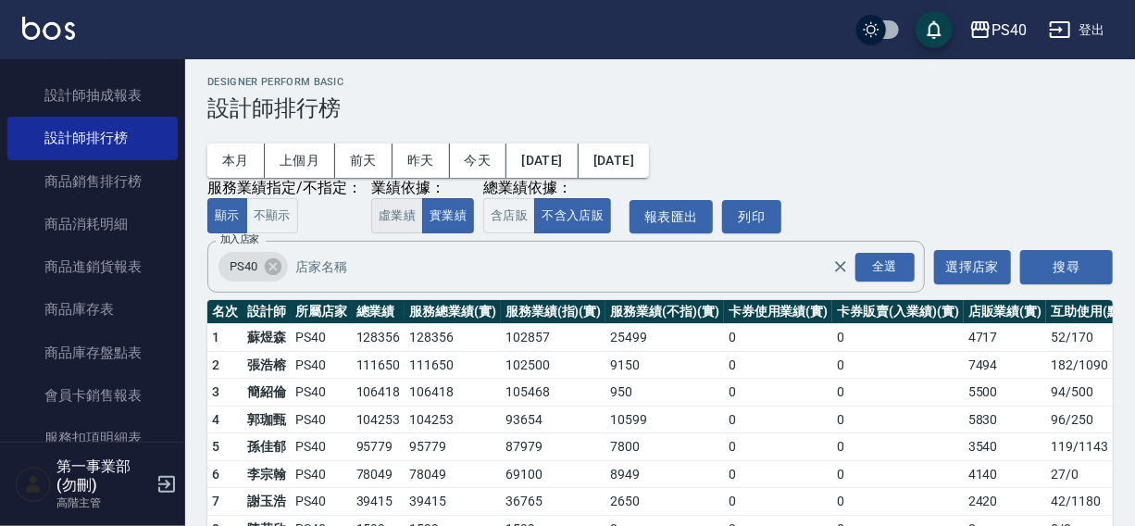
click at [396, 208] on button "虛業績" at bounding box center [397, 216] width 52 height 36
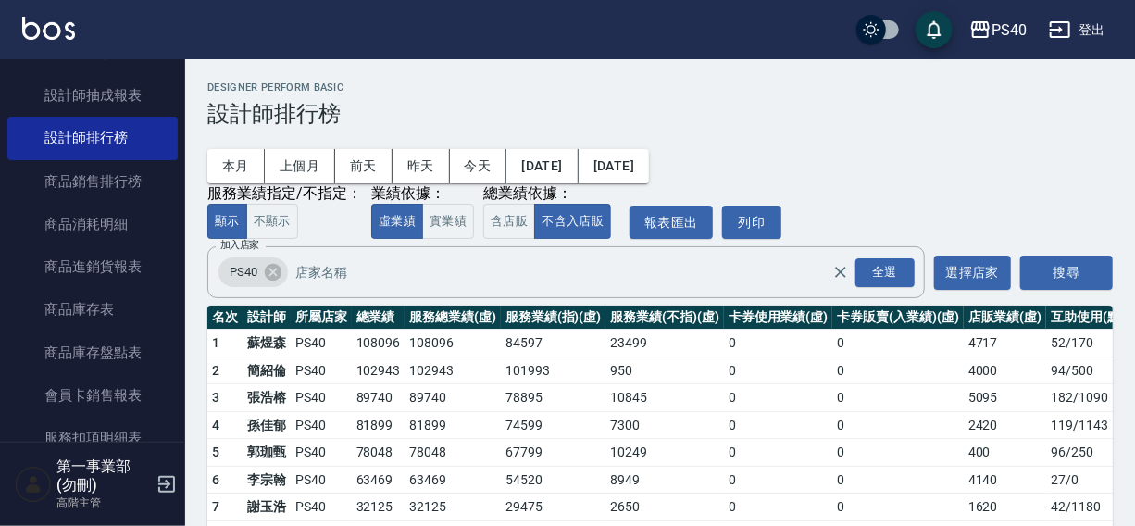
scroll to position [110, 0]
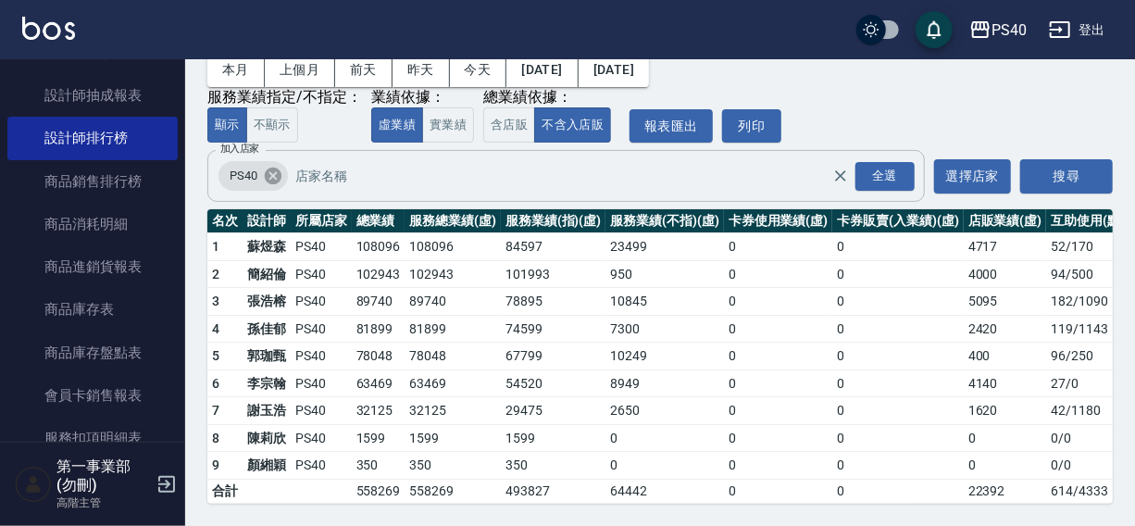
click at [274, 166] on icon at bounding box center [273, 176] width 20 height 20
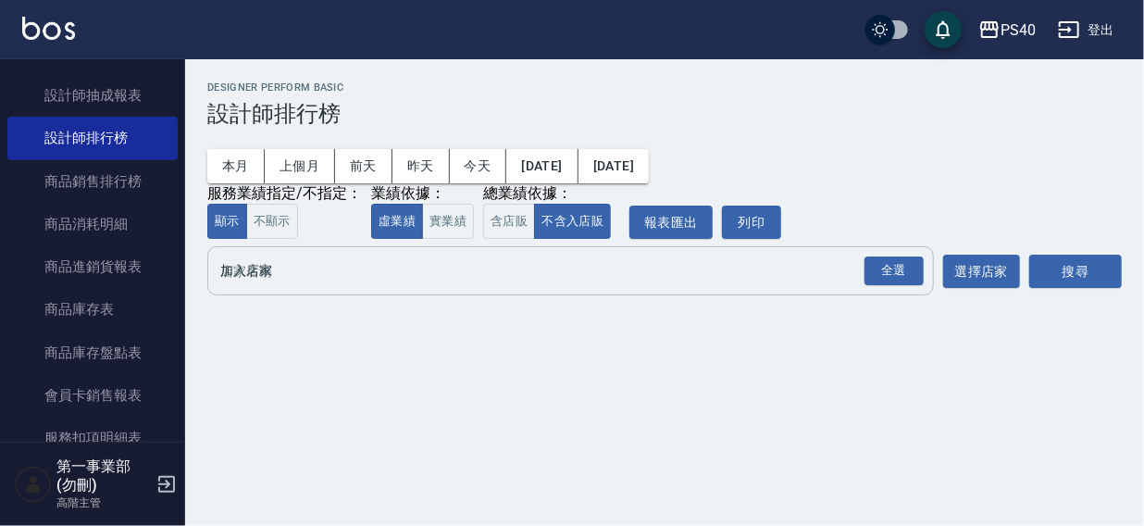
click at [250, 269] on input "加入店家" at bounding box center [557, 271] width 682 height 32
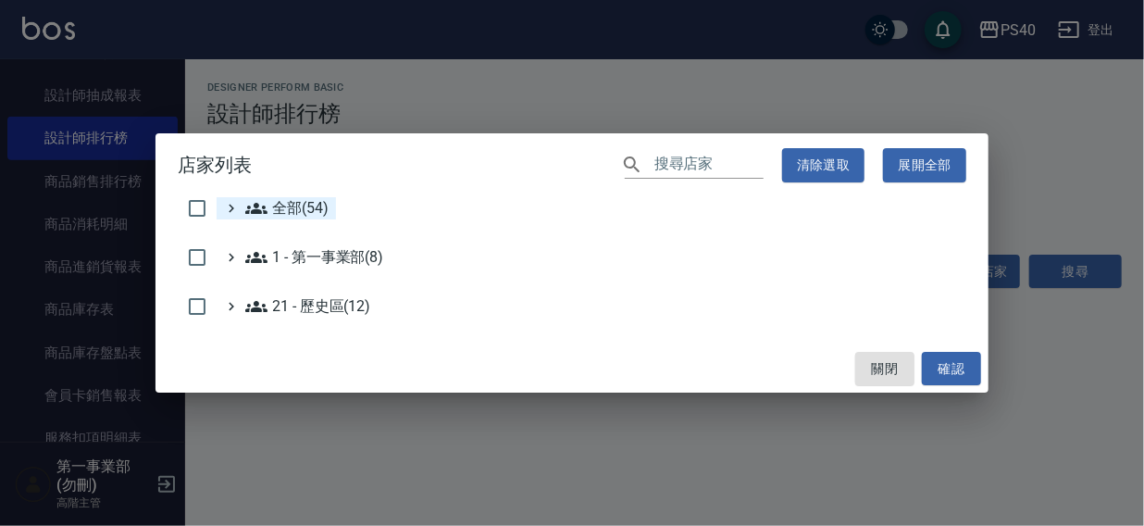
click at [278, 206] on span "全部(54)" at bounding box center [286, 208] width 83 height 22
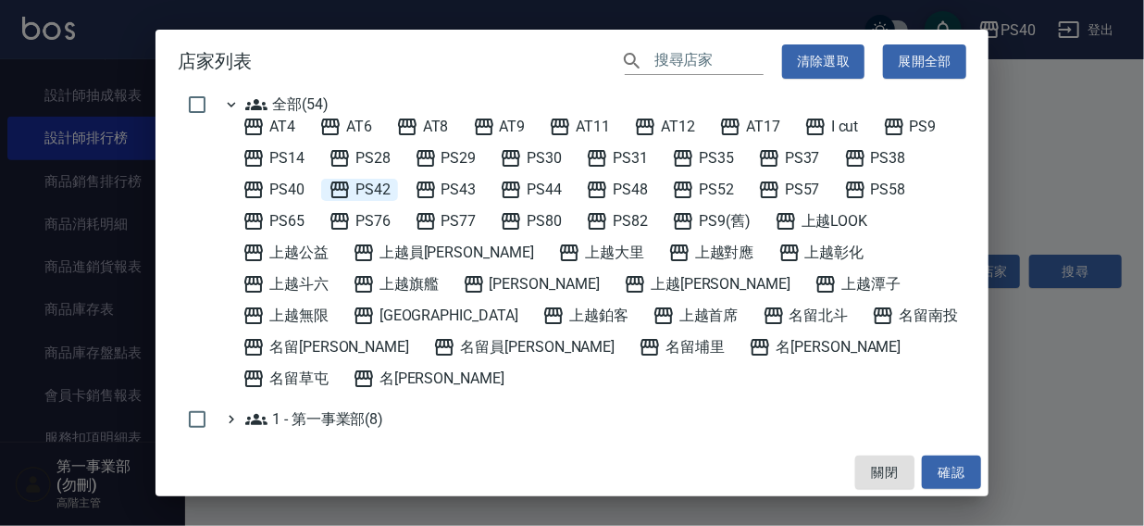
click at [365, 189] on span "PS42" at bounding box center [360, 190] width 62 height 22
drag, startPoint x: 937, startPoint y: 471, endPoint x: 1040, endPoint y: 325, distance: 178.8
click at [942, 470] on button "確認" at bounding box center [951, 473] width 59 height 34
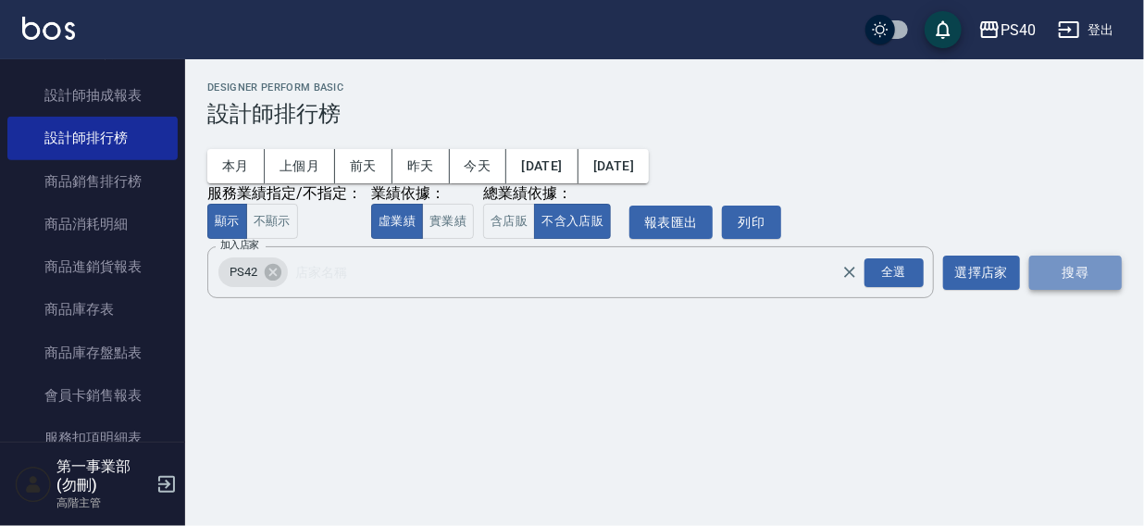
click at [1074, 271] on button "搜尋" at bounding box center [1076, 273] width 93 height 34
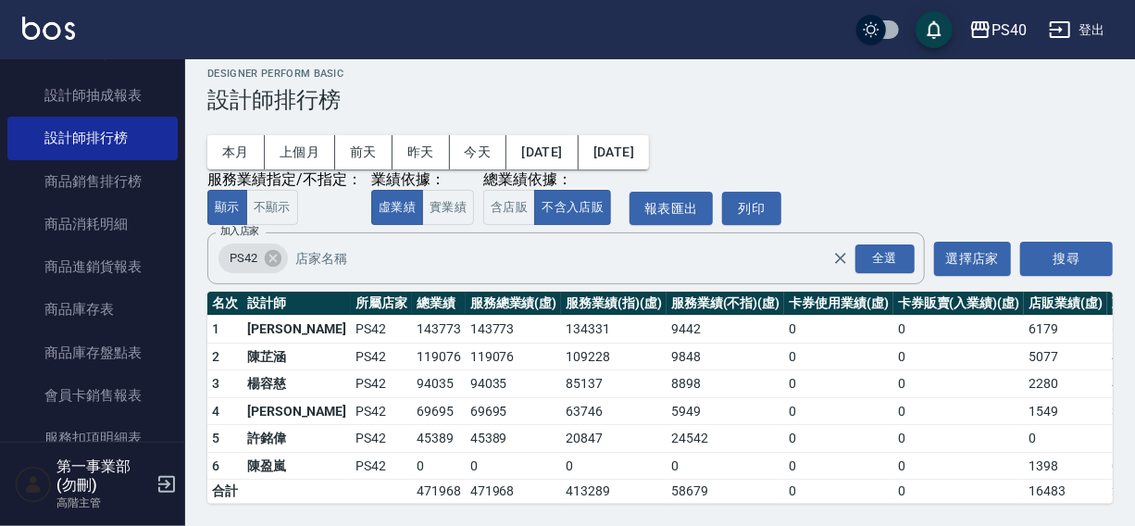
scroll to position [28, 0]
click at [271, 248] on icon at bounding box center [273, 258] width 20 height 20
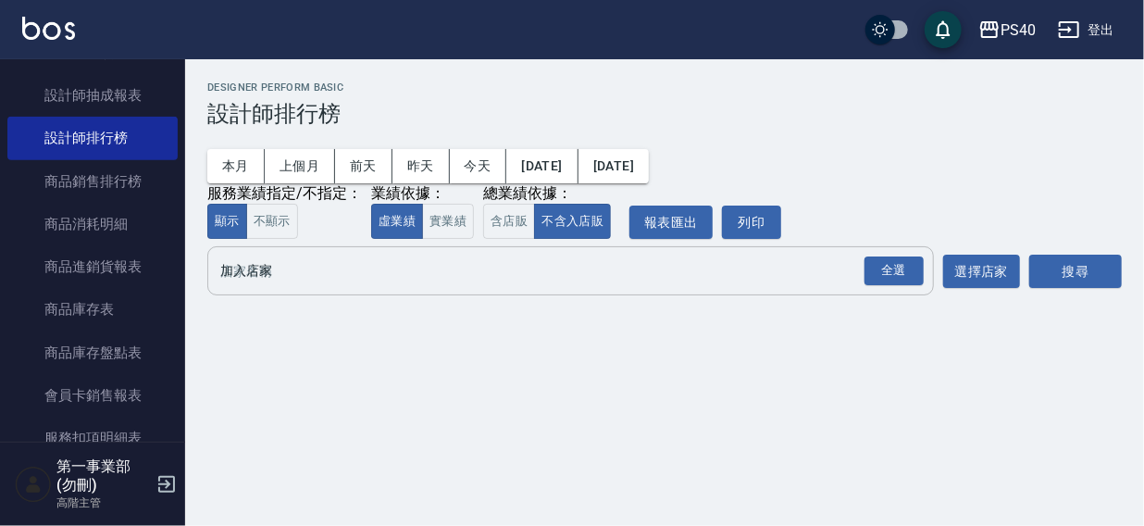
click at [270, 269] on input "加入店家" at bounding box center [557, 271] width 682 height 32
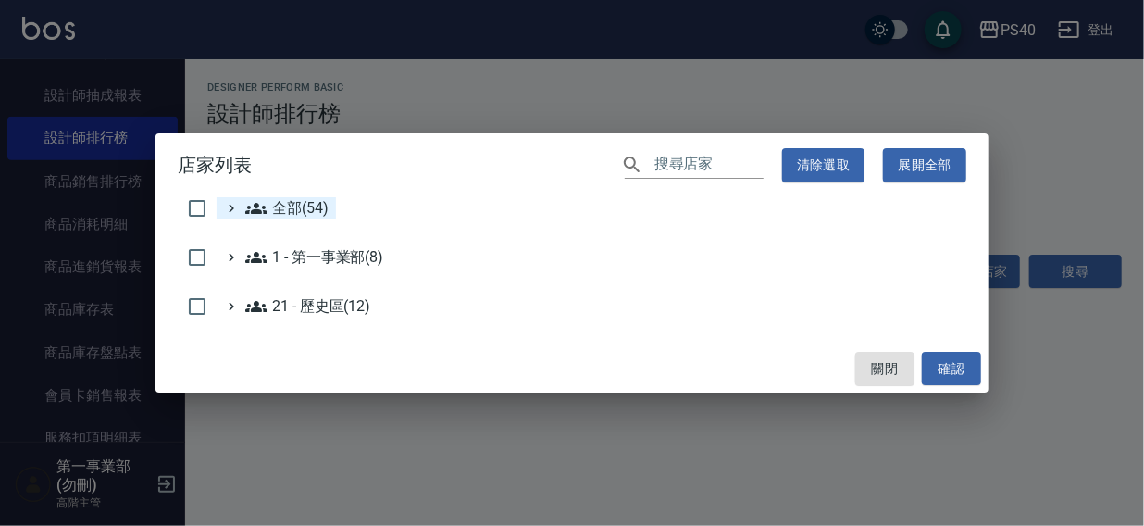
click at [289, 207] on span "全部(54)" at bounding box center [286, 208] width 83 height 22
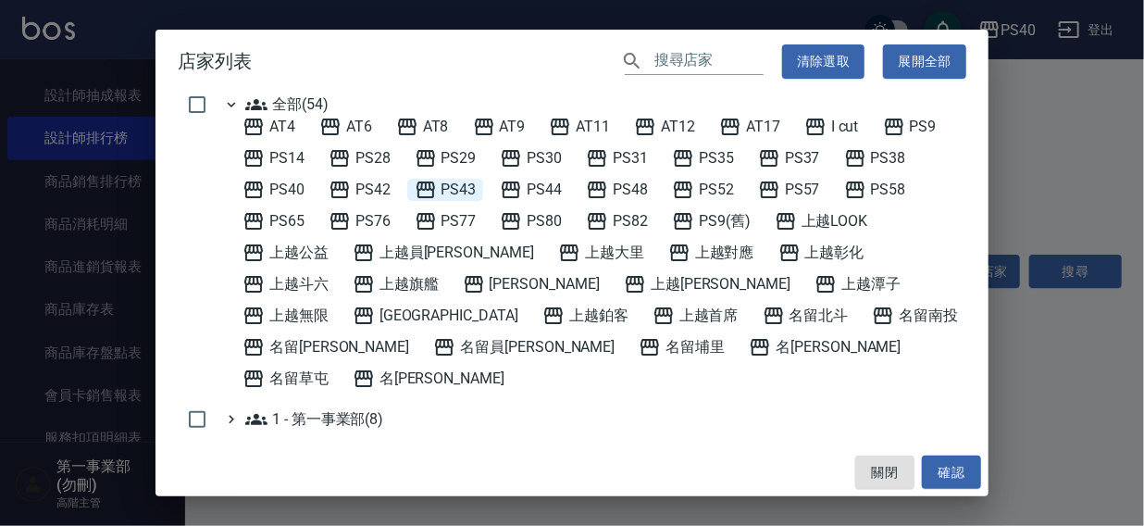
click at [462, 186] on span "PS43" at bounding box center [446, 190] width 62 height 22
click at [931, 471] on button "確認" at bounding box center [951, 473] width 59 height 34
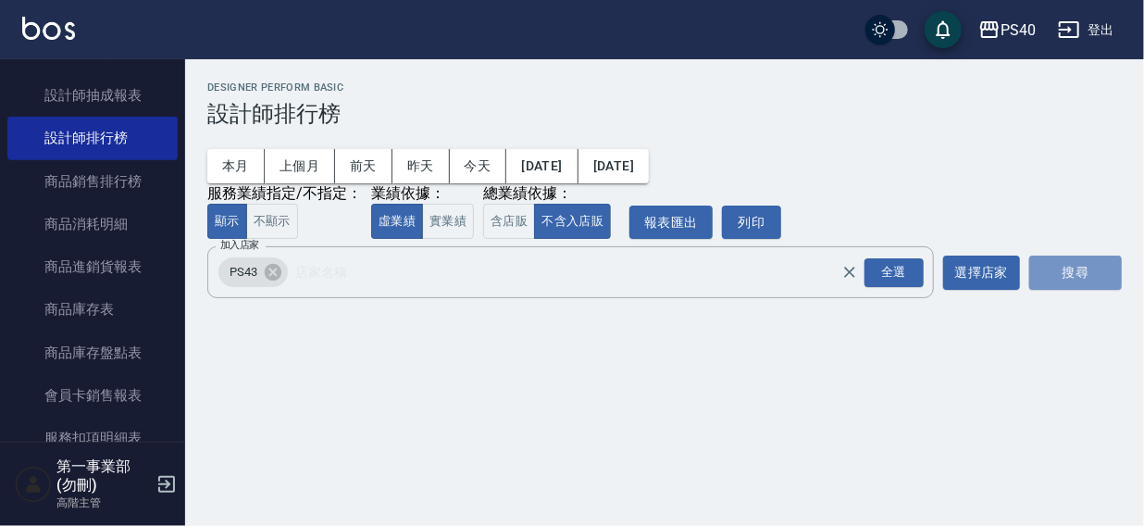
click at [1060, 257] on button "搜尋" at bounding box center [1076, 273] width 93 height 34
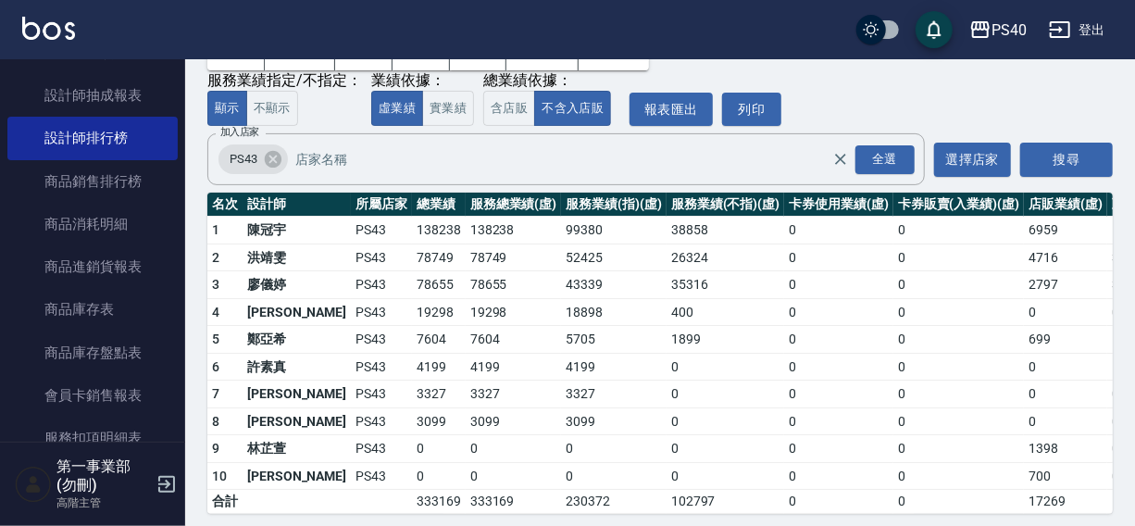
scroll to position [137, 0]
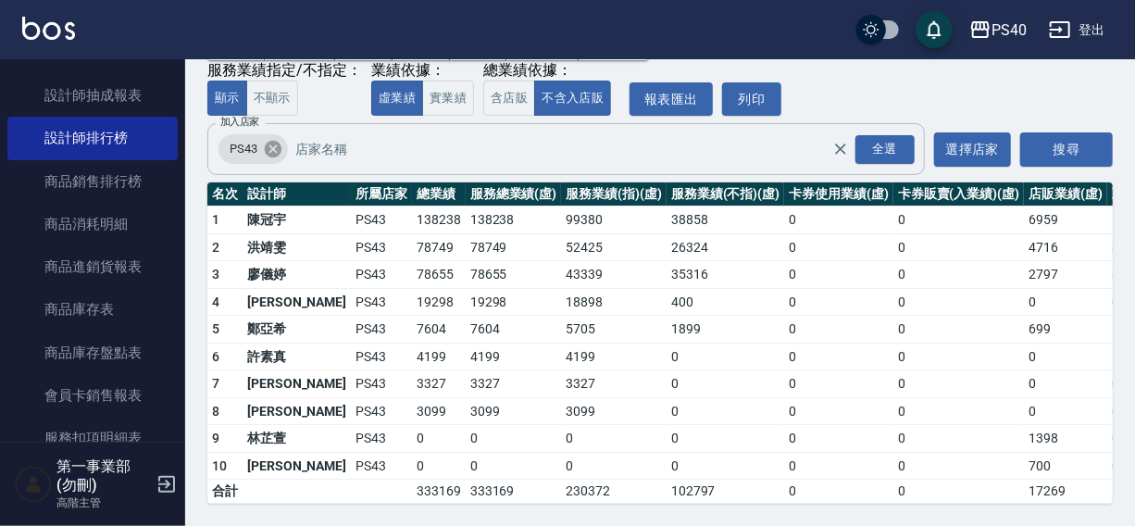
click at [272, 139] on icon at bounding box center [273, 149] width 20 height 20
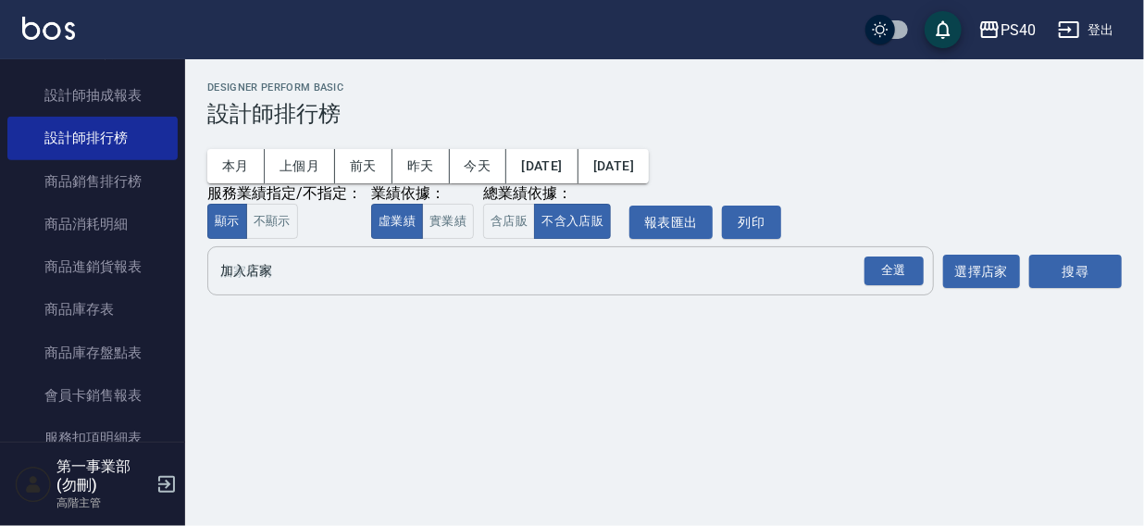
click at [256, 275] on input "加入店家" at bounding box center [557, 271] width 682 height 32
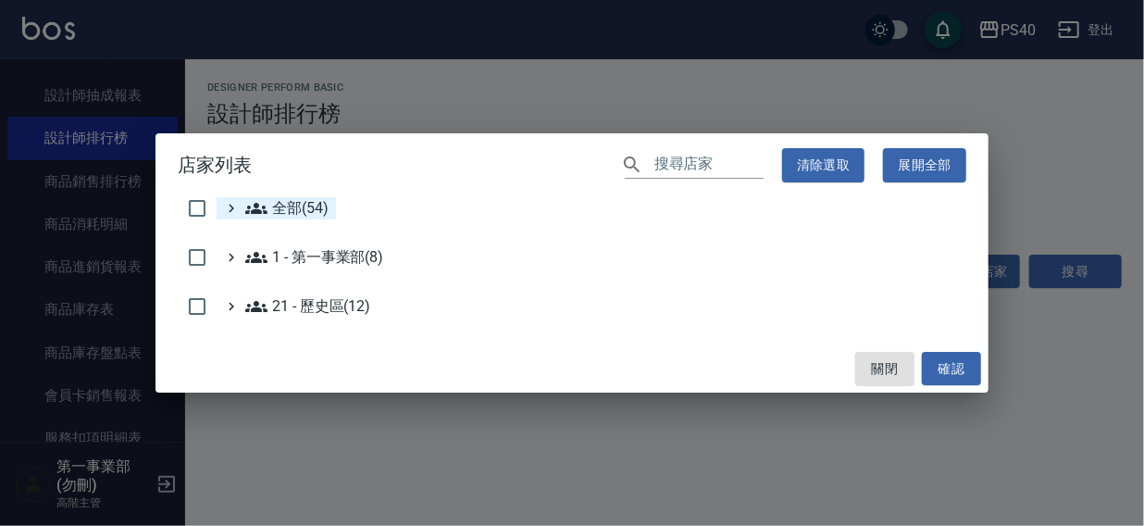
click at [306, 199] on span "全部(54)" at bounding box center [286, 208] width 83 height 22
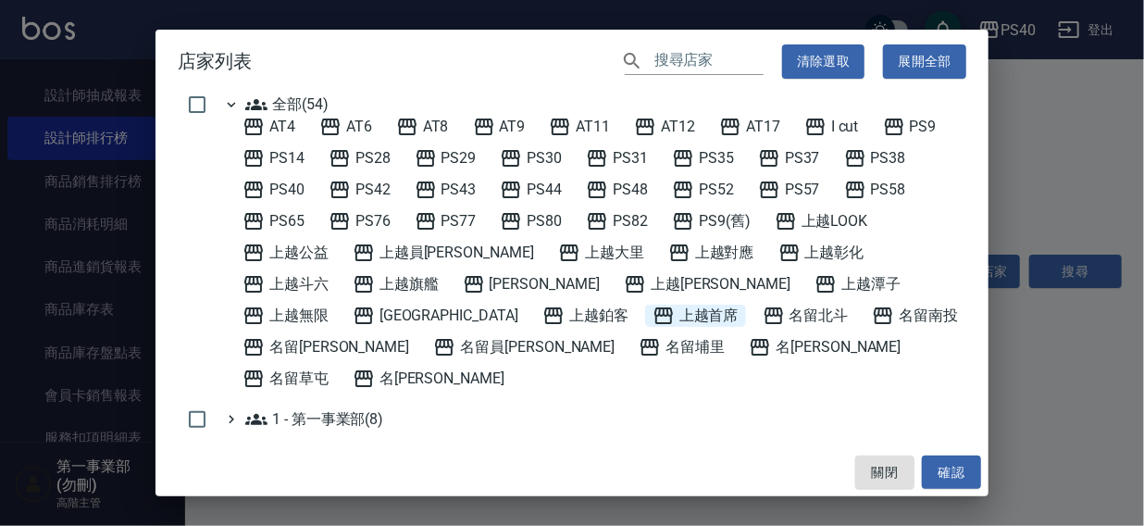
click at [653, 315] on span "上越首席" at bounding box center [696, 316] width 86 height 22
click at [945, 473] on button "確認" at bounding box center [951, 473] width 59 height 34
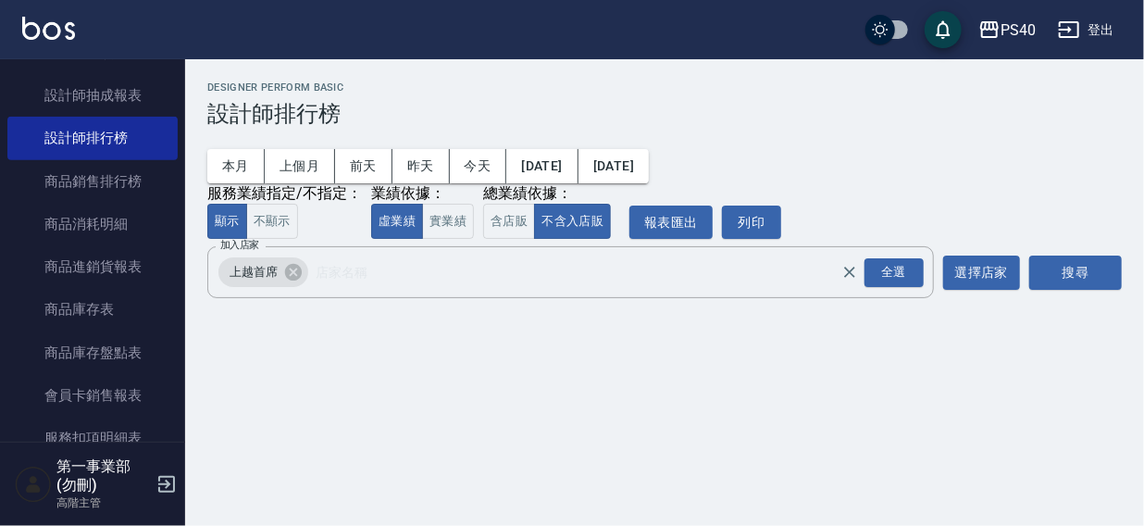
click at [1056, 281] on button "搜尋" at bounding box center [1076, 273] width 93 height 34
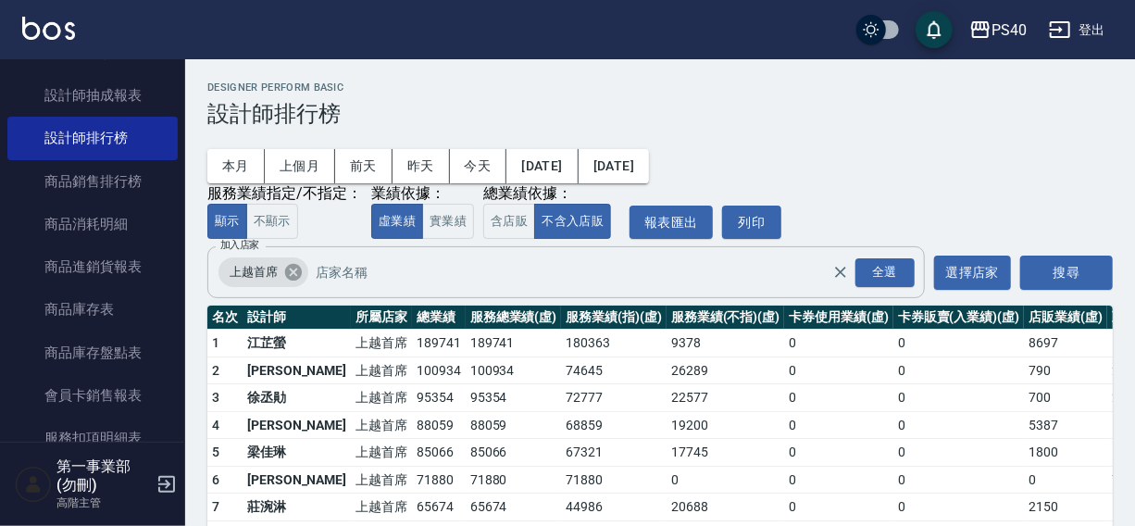
click at [297, 269] on icon at bounding box center [293, 272] width 17 height 17
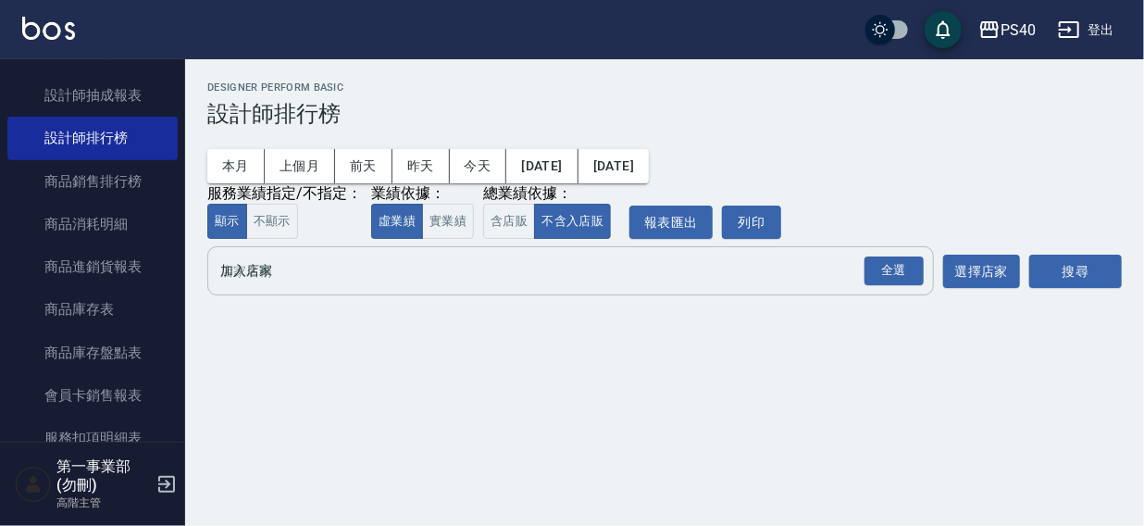
click at [287, 276] on input "加入店家" at bounding box center [557, 271] width 682 height 32
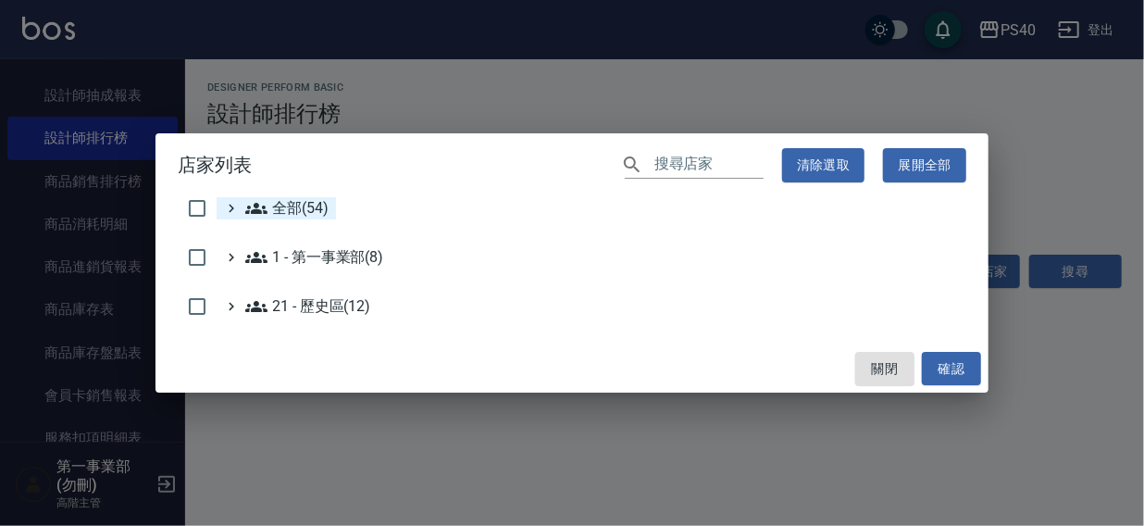
click at [304, 210] on span "全部(54)" at bounding box center [286, 208] width 83 height 22
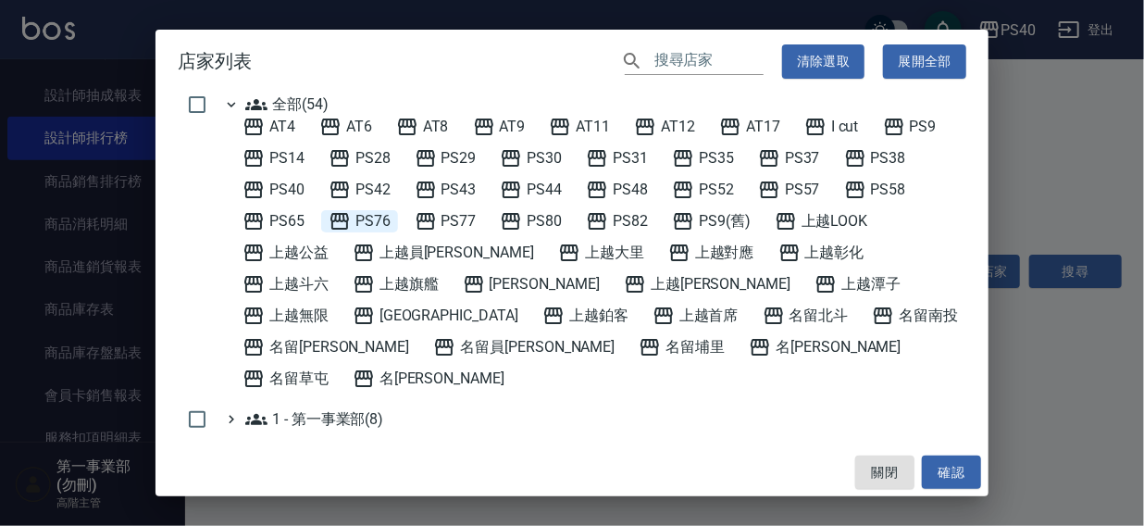
click at [376, 217] on span "PS76" at bounding box center [360, 221] width 62 height 22
click at [931, 473] on button "確認" at bounding box center [951, 473] width 59 height 34
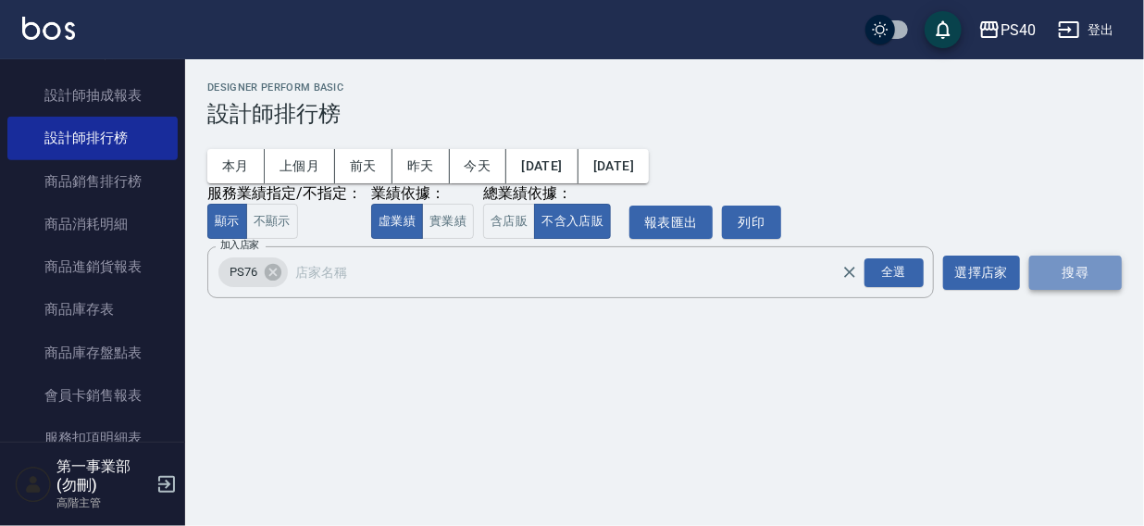
click at [1053, 269] on button "搜尋" at bounding box center [1076, 273] width 93 height 34
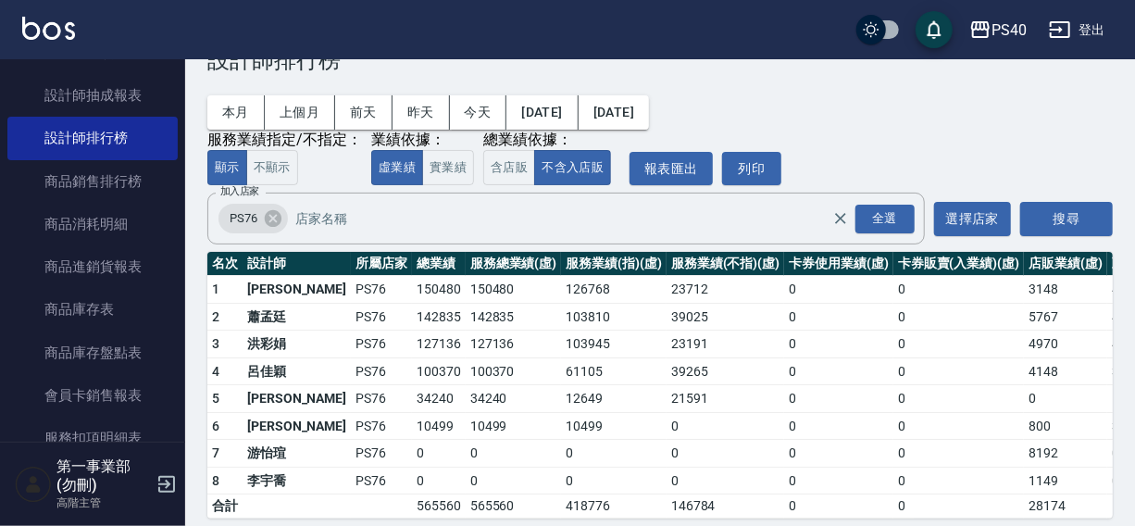
scroll to position [83, 0]
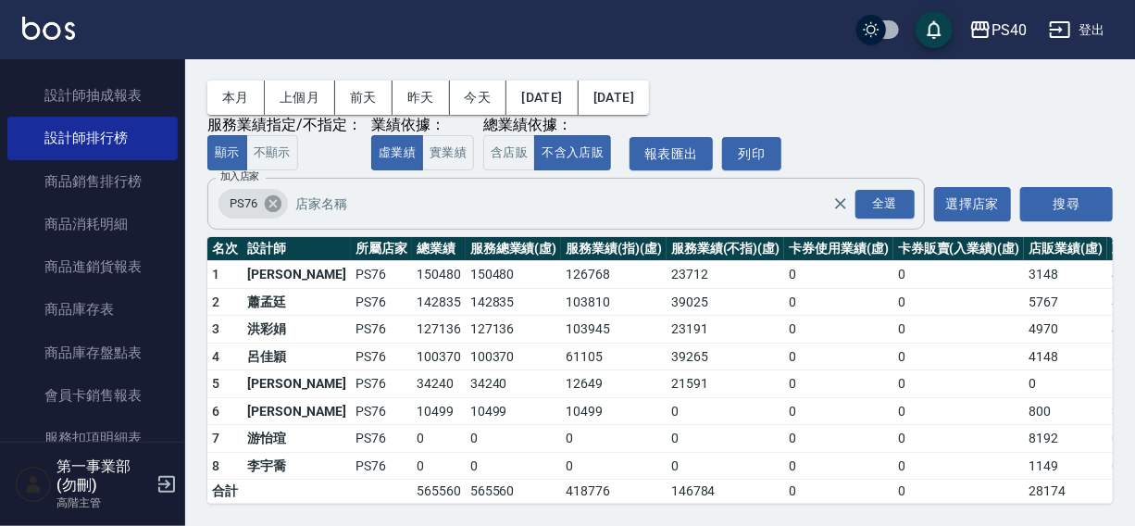
click at [271, 194] on icon at bounding box center [273, 204] width 20 height 20
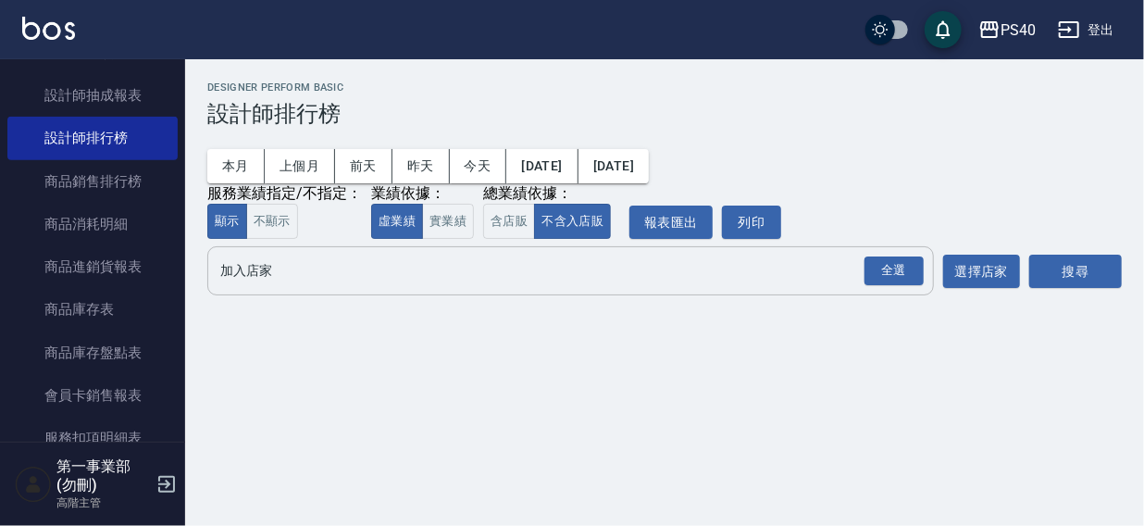
click at [272, 268] on input "加入店家" at bounding box center [557, 271] width 682 height 32
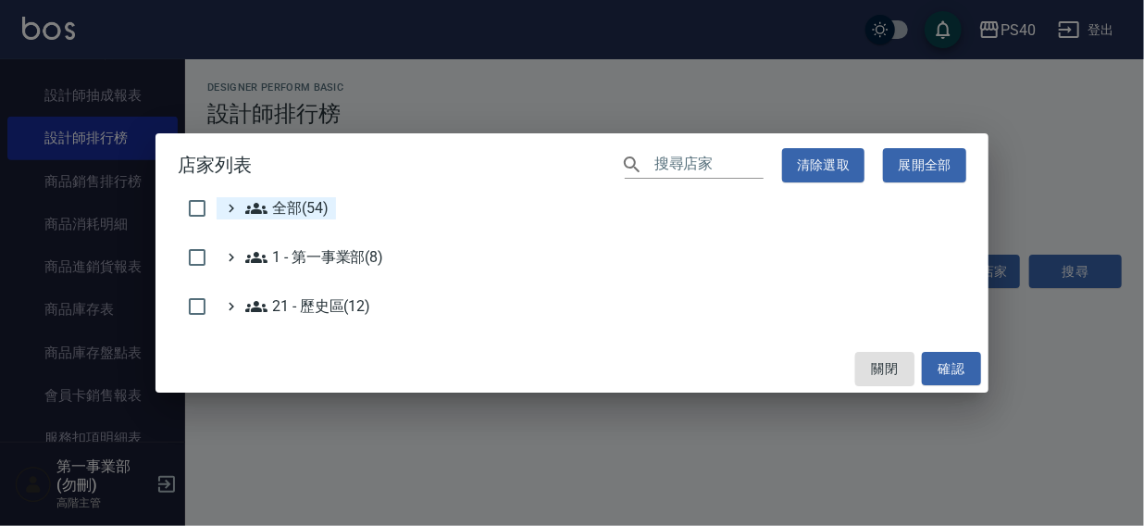
click at [295, 206] on span "全部(54)" at bounding box center [286, 208] width 83 height 22
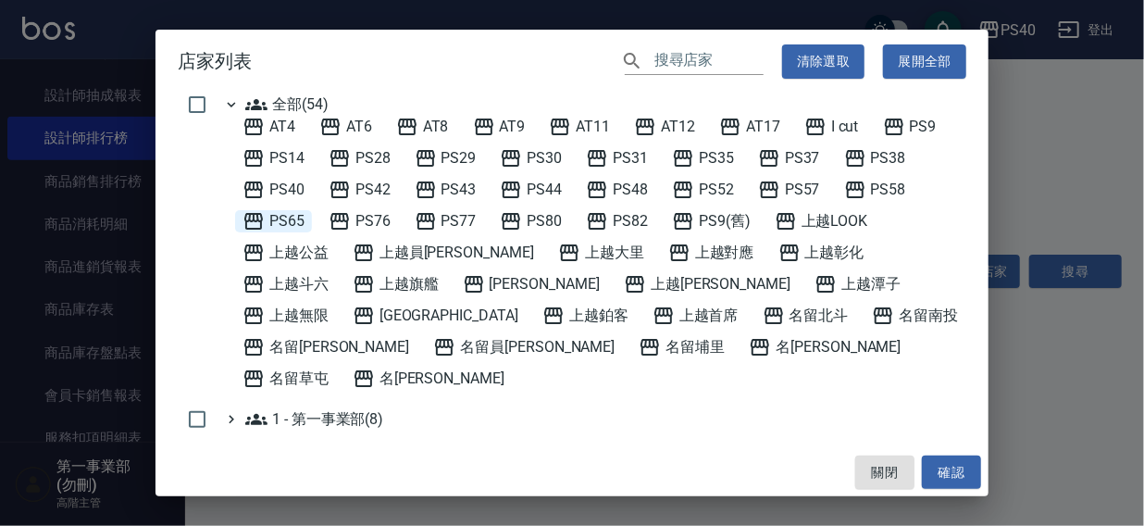
click at [294, 221] on span "PS65" at bounding box center [274, 221] width 62 height 22
click at [945, 477] on button "確認" at bounding box center [951, 473] width 59 height 34
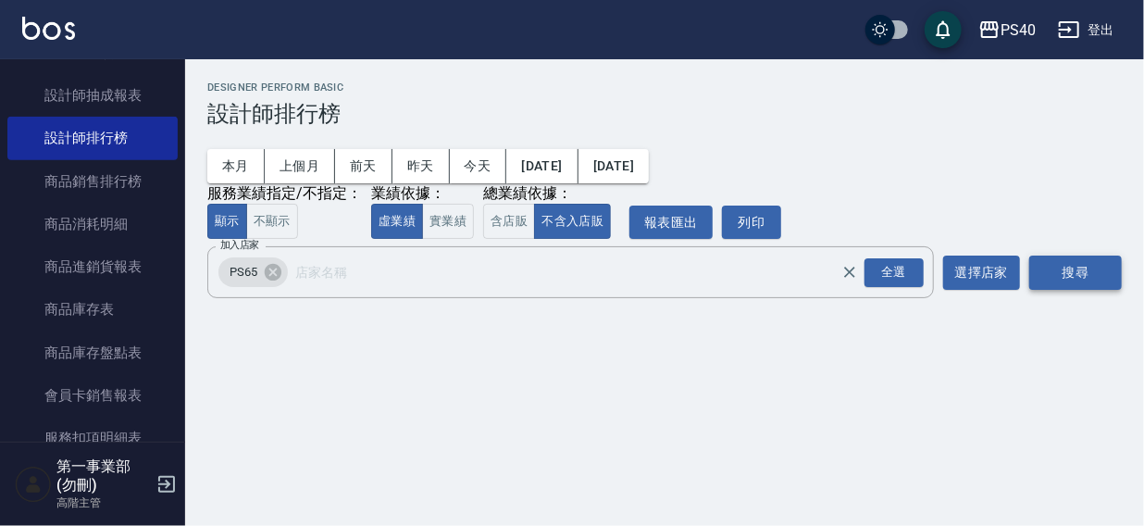
click at [1065, 278] on button "搜尋" at bounding box center [1076, 273] width 93 height 34
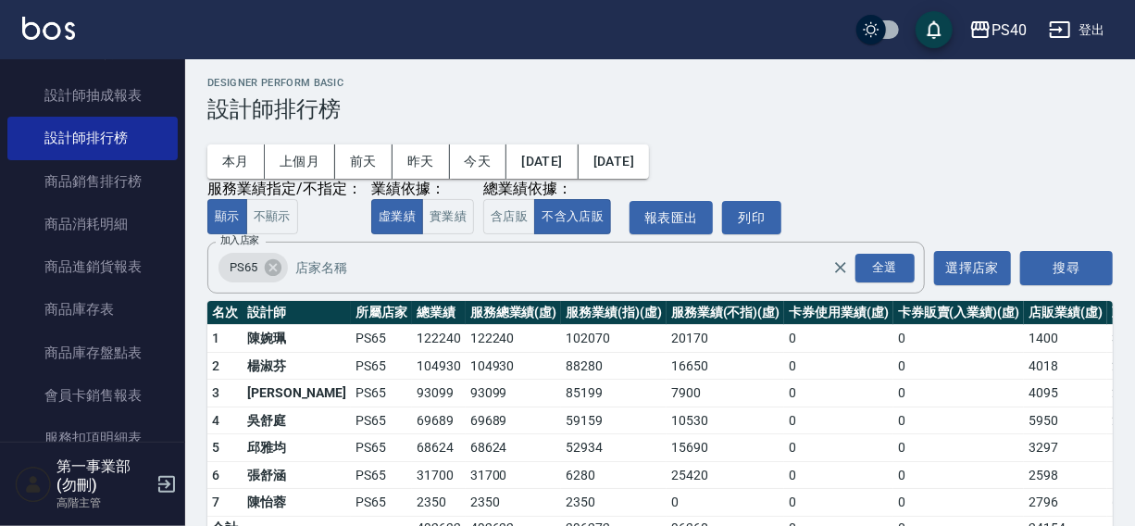
scroll to position [56, 0]
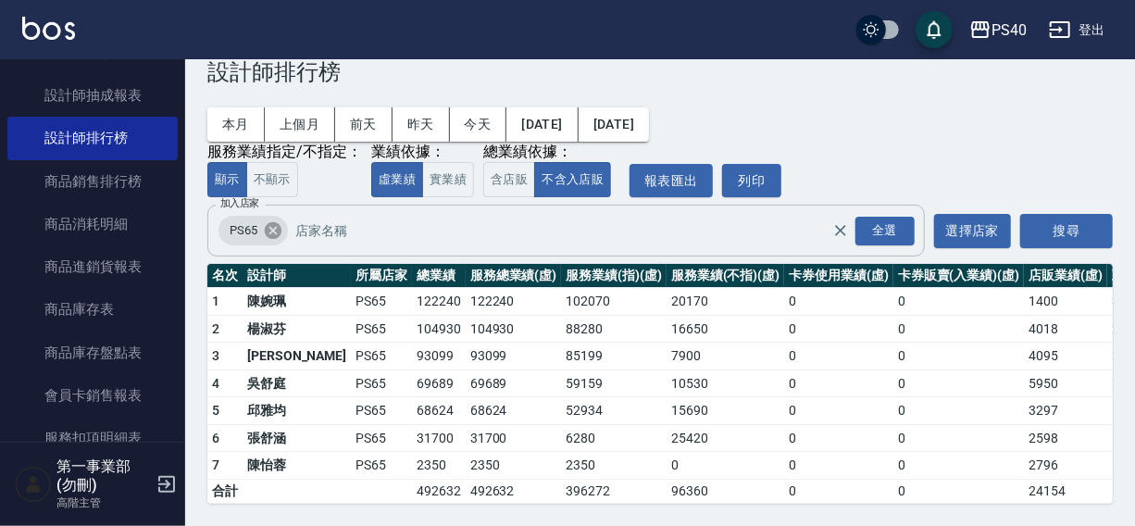
click at [274, 220] on icon at bounding box center [273, 230] width 20 height 20
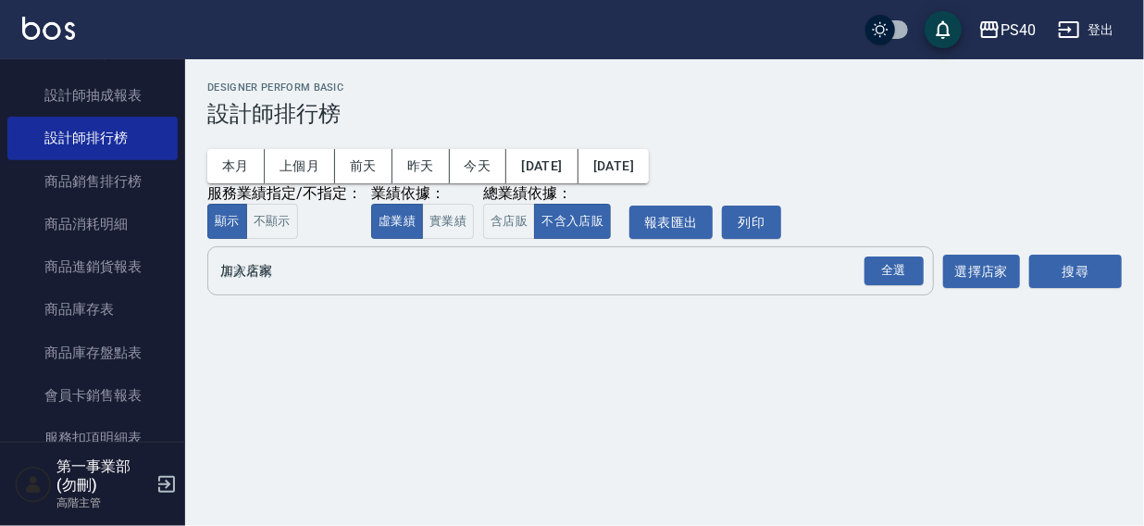
click at [259, 282] on input "加入店家" at bounding box center [557, 271] width 682 height 32
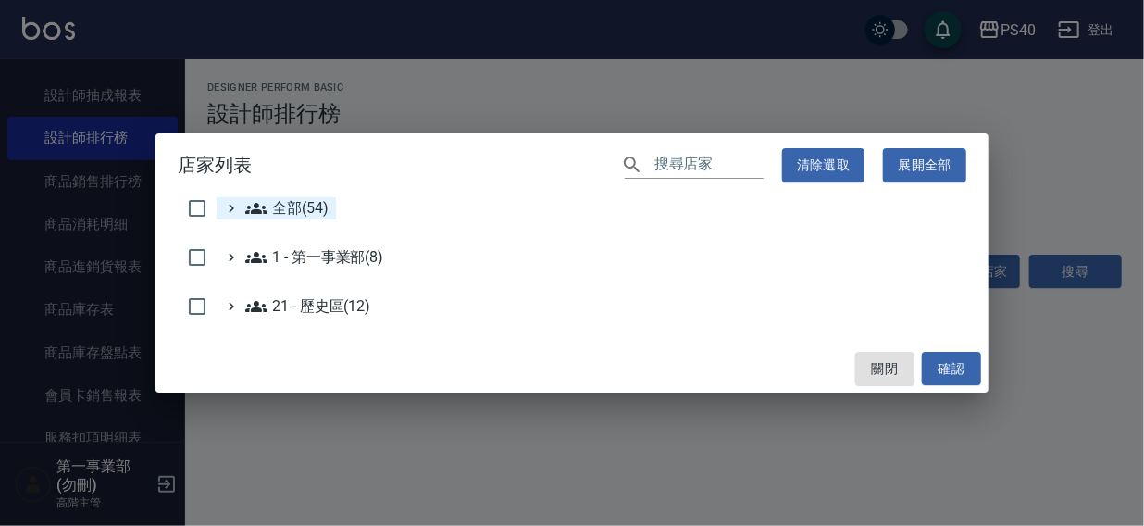
click at [281, 206] on span "全部(54)" at bounding box center [286, 208] width 83 height 22
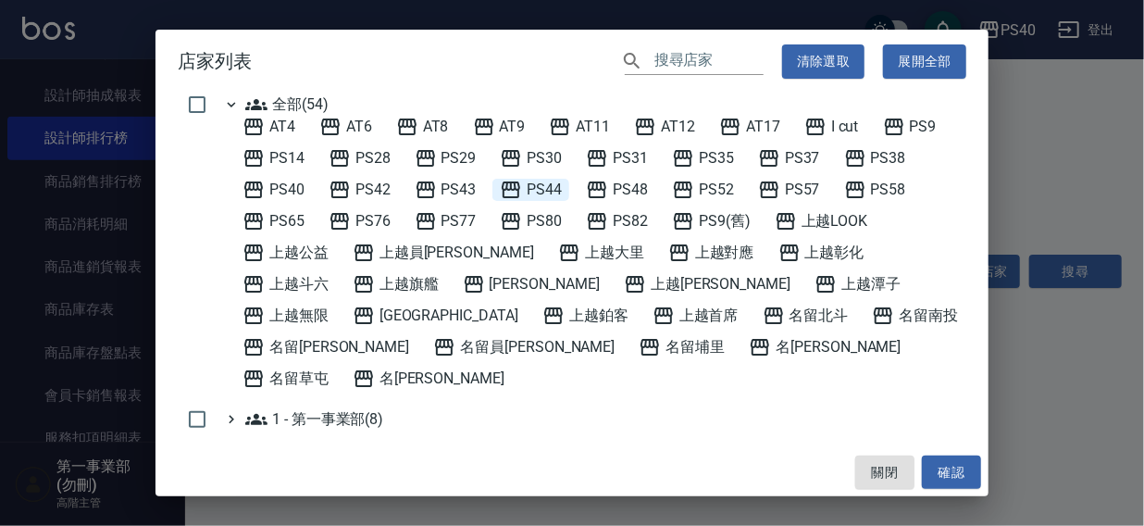
click at [537, 188] on span "PS44" at bounding box center [531, 190] width 62 height 22
drag, startPoint x: 941, startPoint y: 476, endPoint x: 1019, endPoint y: 310, distance: 183.5
click at [942, 476] on button "確認" at bounding box center [951, 473] width 59 height 34
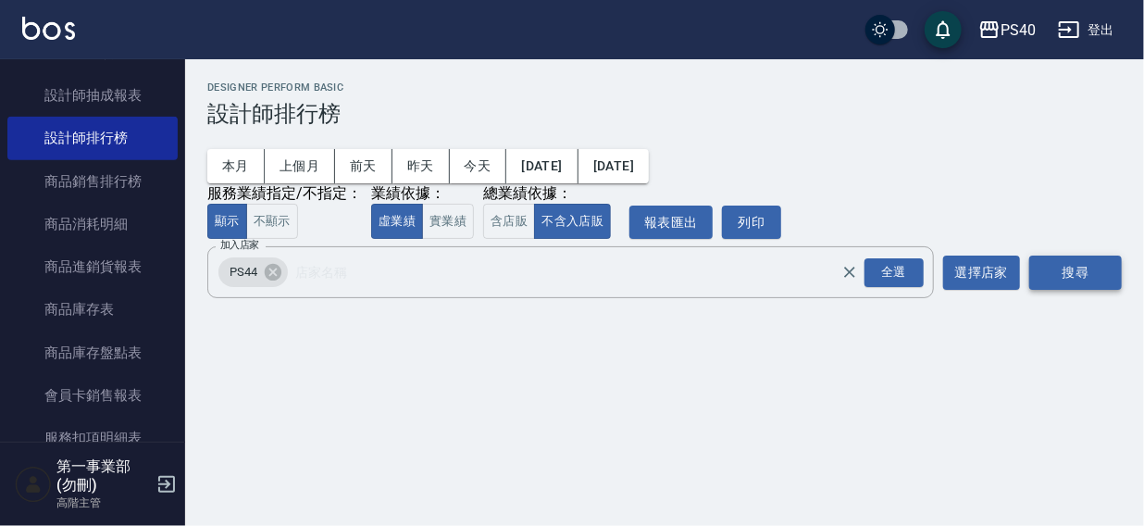
click at [1047, 273] on button "搜尋" at bounding box center [1076, 273] width 93 height 34
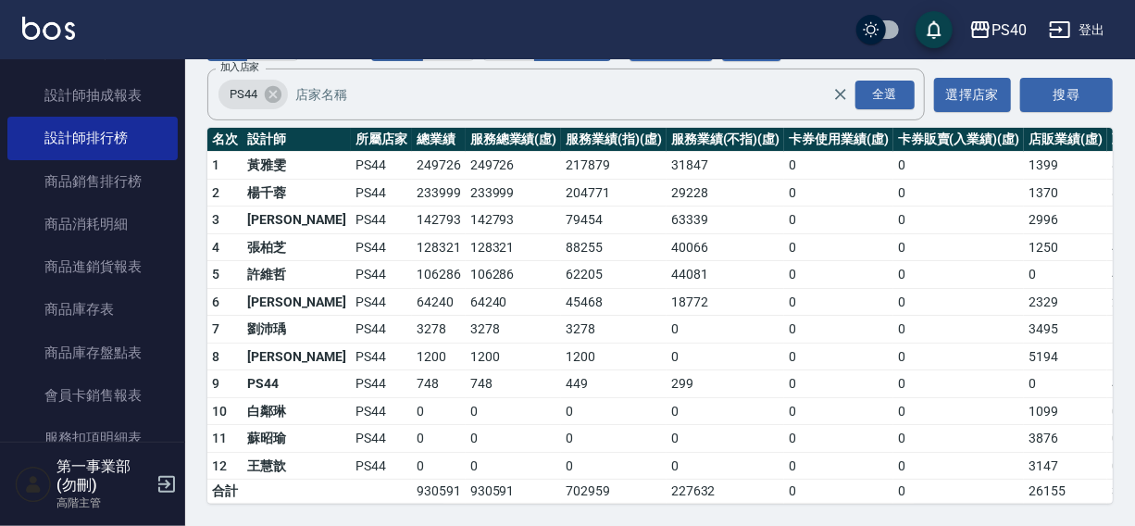
scroll to position [192, 0]
click at [270, 86] on icon at bounding box center [273, 94] width 17 height 17
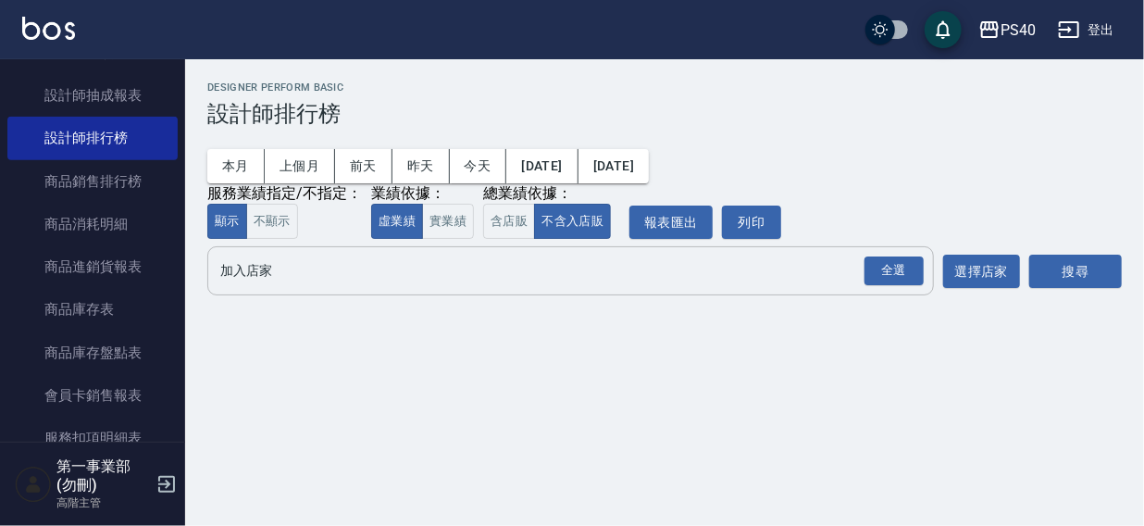
click at [278, 269] on input "加入店家" at bounding box center [557, 271] width 682 height 32
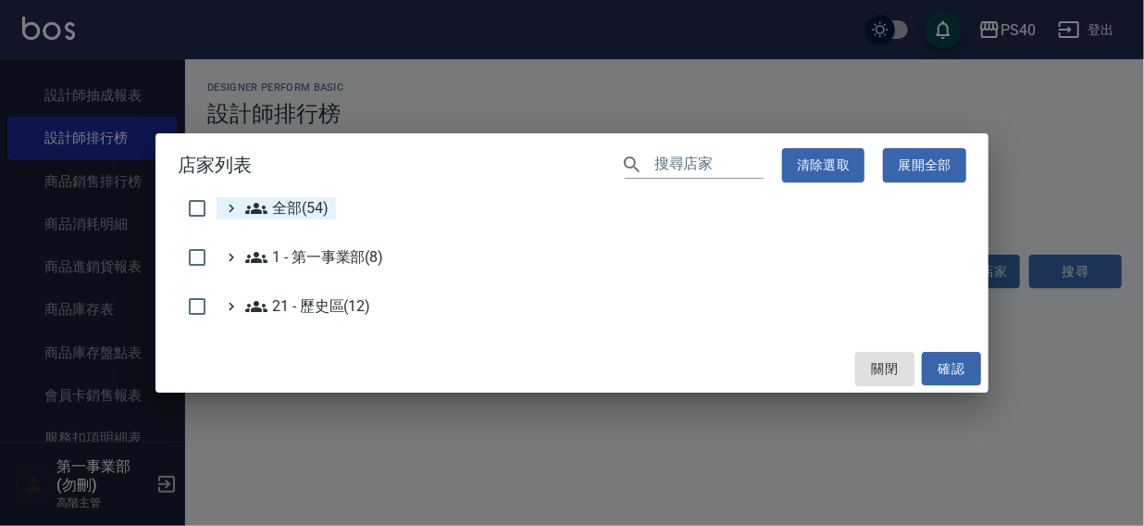
click at [304, 206] on span "全部(54)" at bounding box center [286, 208] width 83 height 22
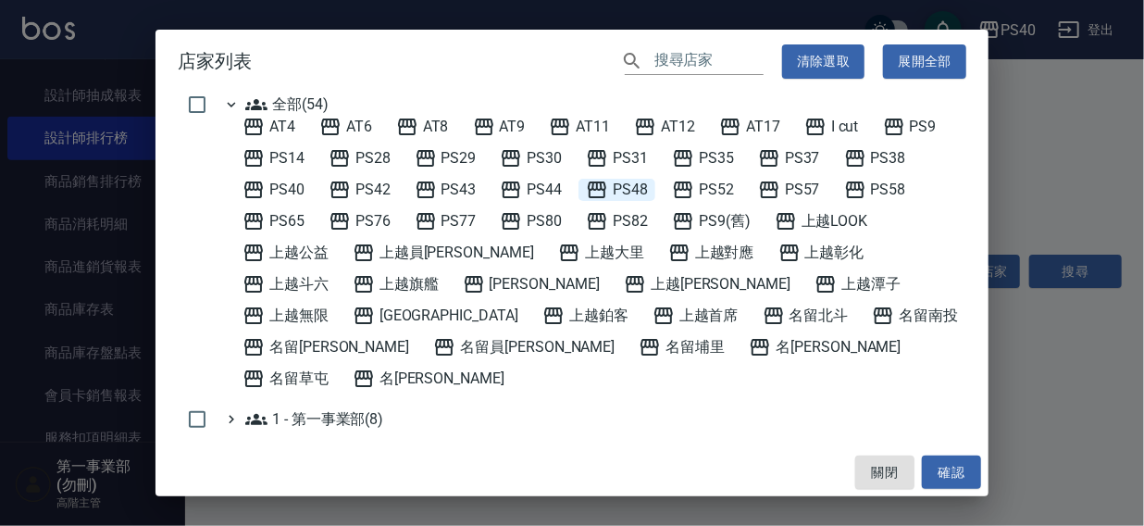
click at [640, 183] on span "PS48" at bounding box center [617, 190] width 62 height 22
click at [943, 471] on button "確認" at bounding box center [951, 473] width 59 height 34
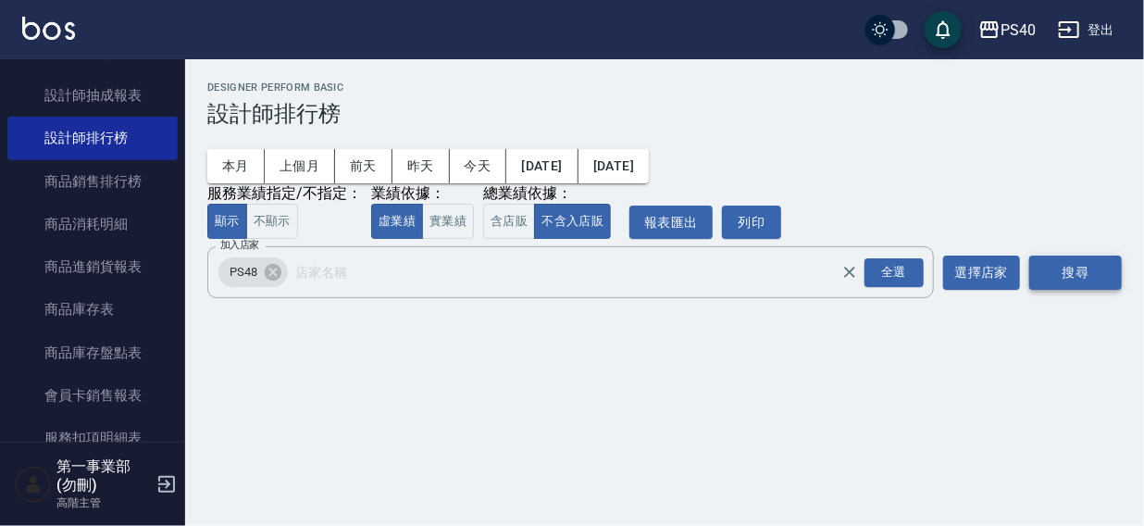
click at [1066, 272] on button "搜尋" at bounding box center [1076, 273] width 93 height 34
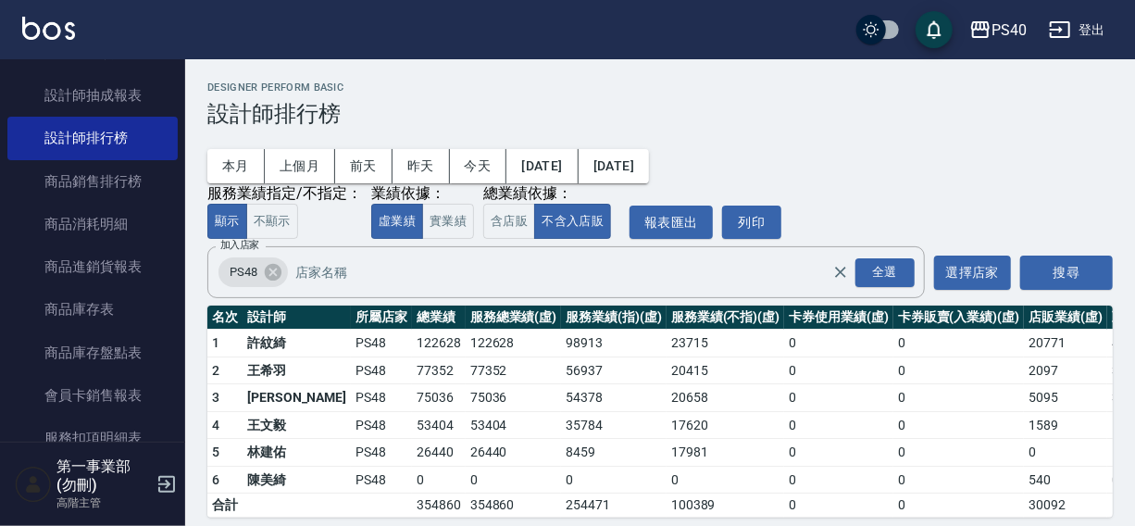
scroll to position [28, 0]
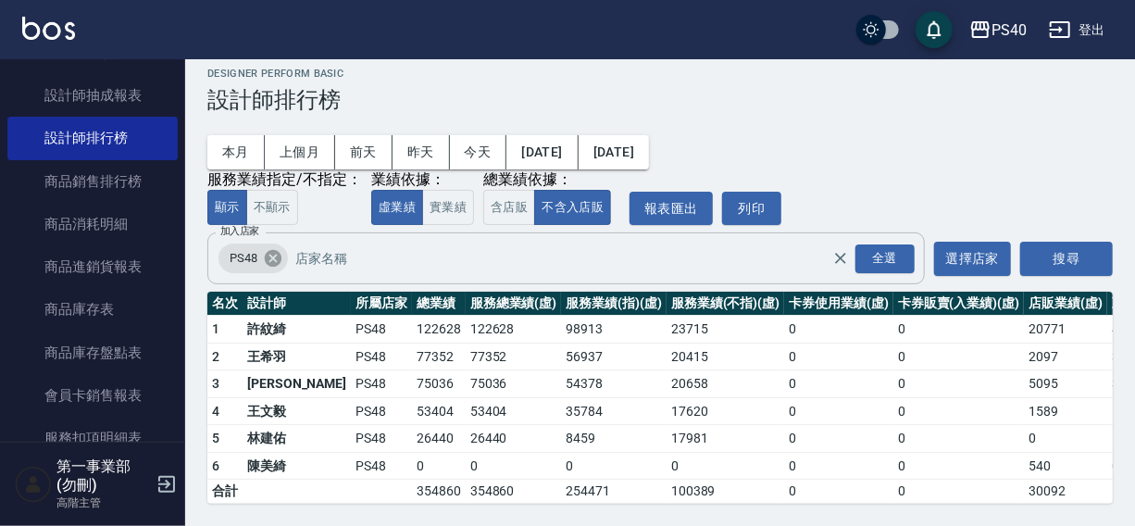
click at [267, 250] on icon at bounding box center [273, 258] width 17 height 17
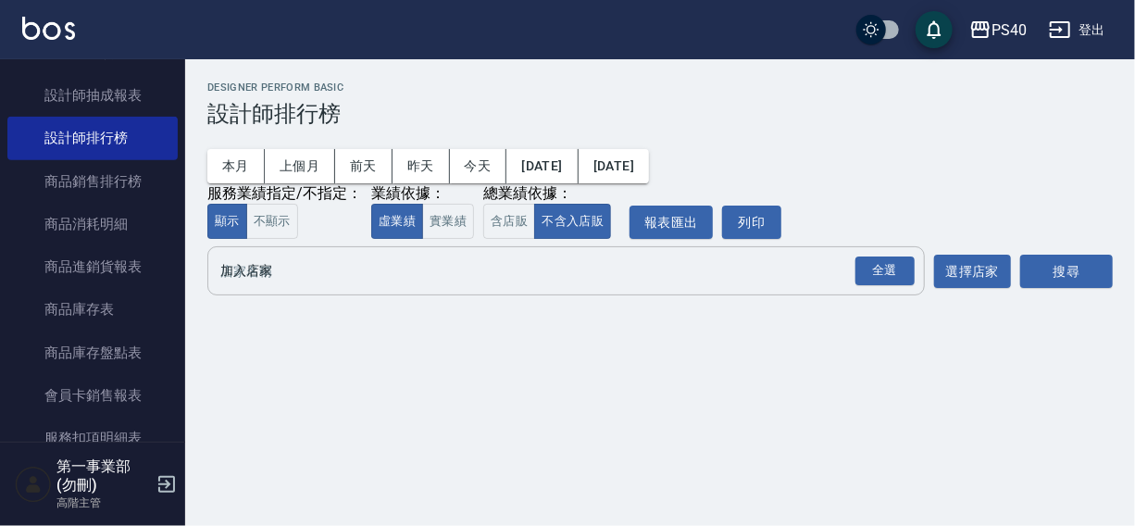
scroll to position [0, 0]
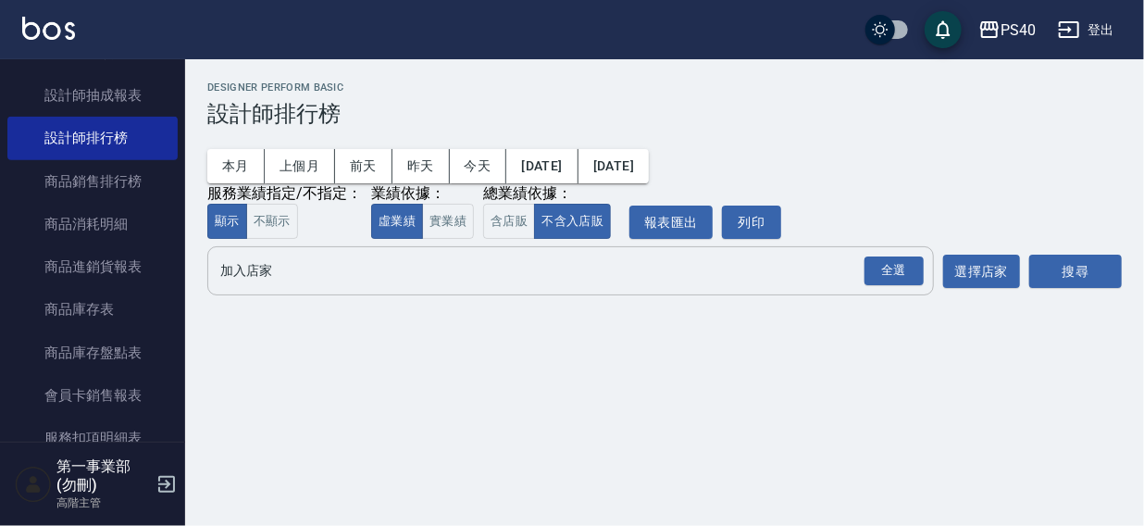
click at [269, 278] on input "加入店家" at bounding box center [557, 271] width 682 height 32
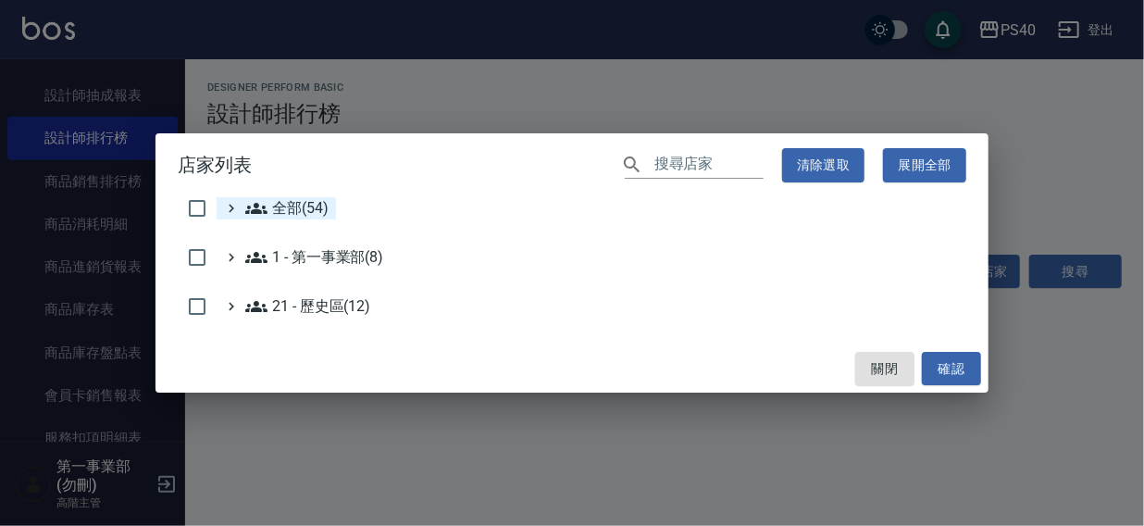
click at [294, 203] on span "全部(54)" at bounding box center [286, 208] width 83 height 22
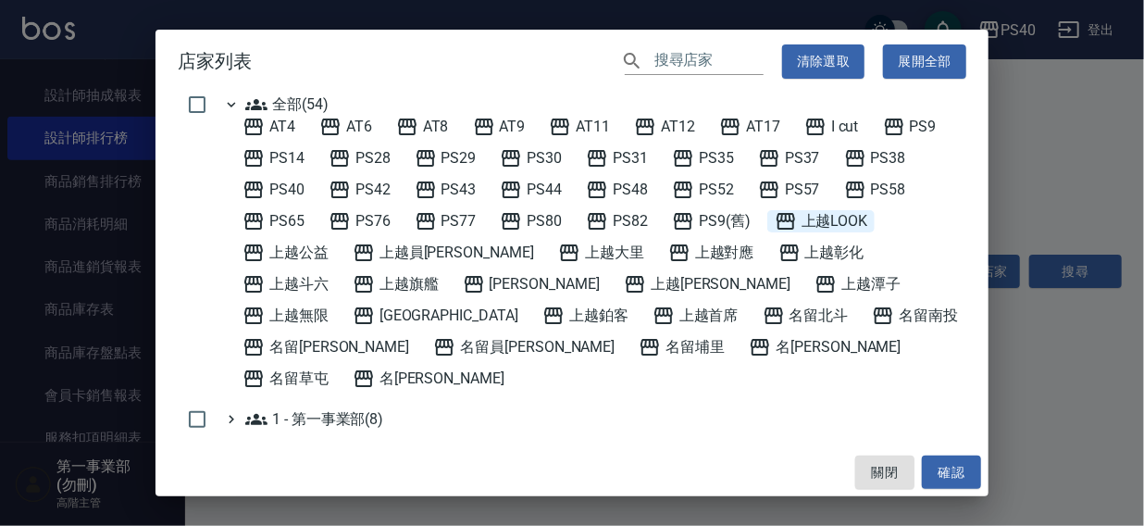
click at [856, 226] on span "上越LOOK" at bounding box center [822, 221] width 94 height 22
click at [952, 463] on button "確認" at bounding box center [951, 473] width 59 height 34
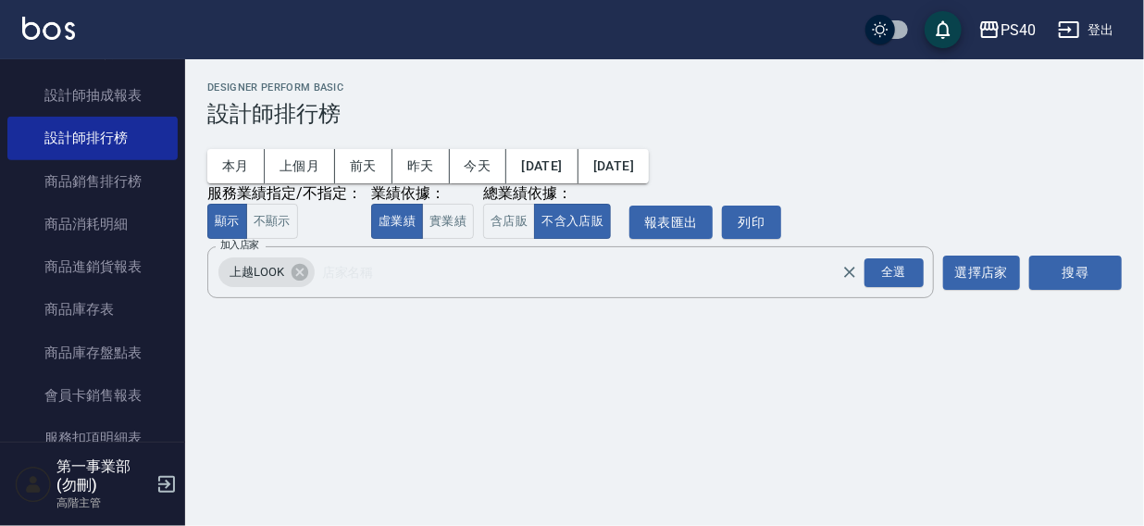
click at [1056, 263] on button "搜尋" at bounding box center [1076, 273] width 93 height 34
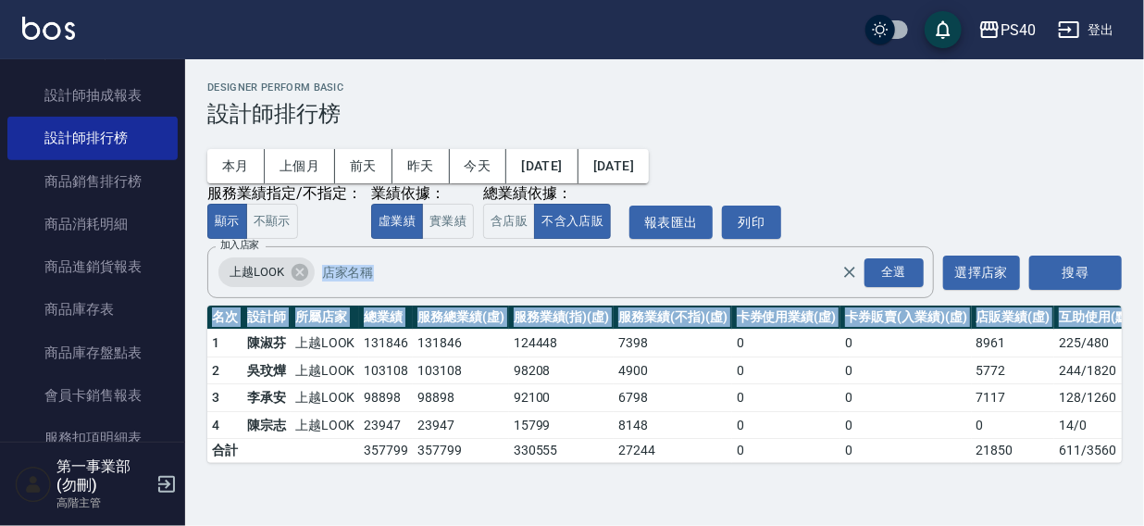
drag, startPoint x: 1143, startPoint y: 274, endPoint x: 1143, endPoint y: 315, distance: 40.7
click at [1143, 315] on div "PS40 2025-08-01 - 2025-08-25 設計師排行榜 列印時間： 2025-08-25-15:56 Designer Perform Bas…" at bounding box center [664, 272] width 959 height 426
click at [1143, 262] on div "PS40 2025-08-01 - 2025-08-25 設計師排行榜 列印時間： 2025-08-25-15:56 Designer Perform Bas…" at bounding box center [664, 272] width 959 height 426
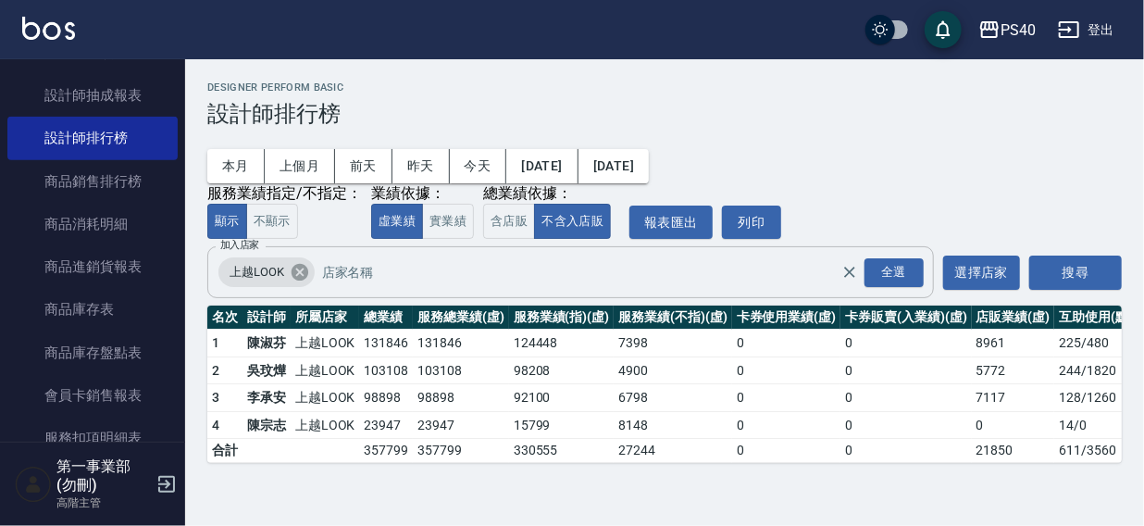
click at [300, 273] on icon at bounding box center [300, 272] width 20 height 20
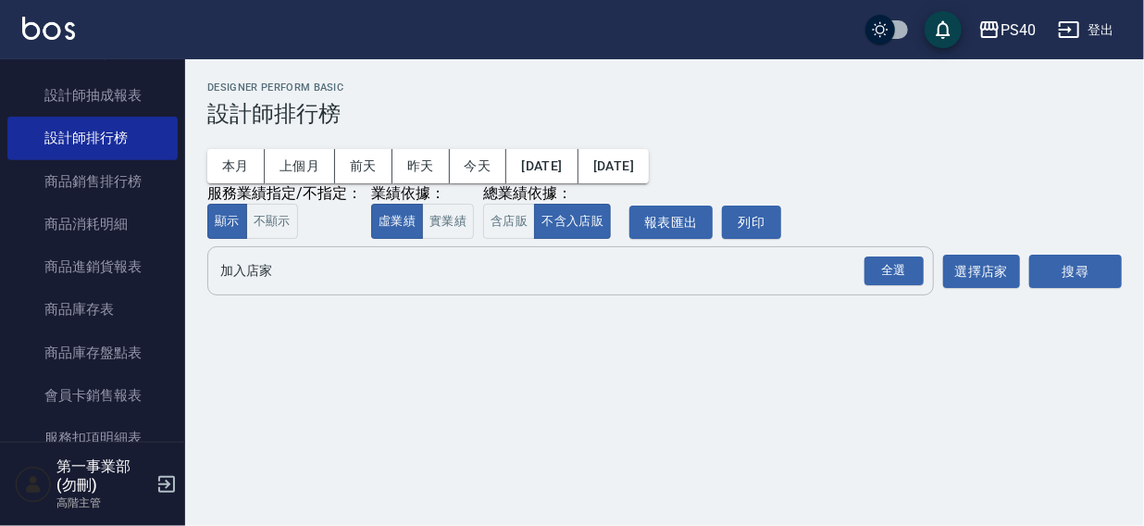
click at [795, 33] on div "PS40 登出" at bounding box center [572, 29] width 1144 height 59
click at [280, 277] on input "加入店家" at bounding box center [557, 271] width 682 height 32
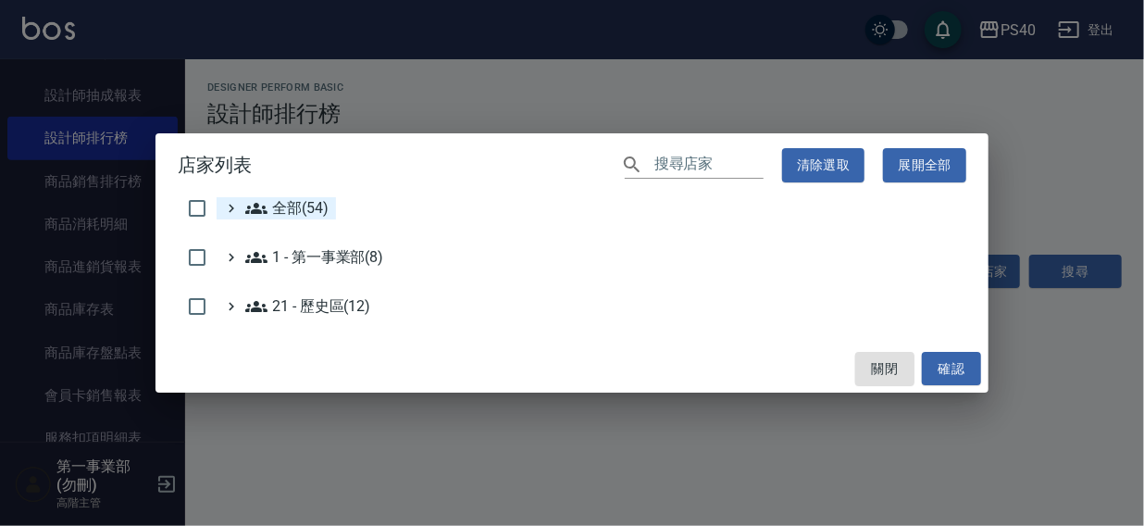
click at [308, 210] on span "全部(54)" at bounding box center [286, 208] width 83 height 22
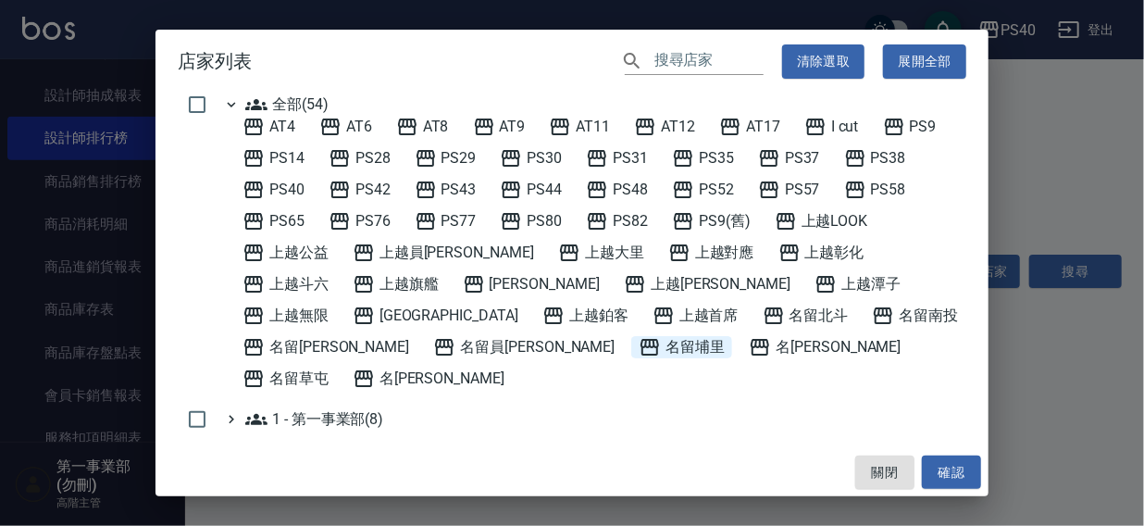
click at [639, 341] on span "名留埔里" at bounding box center [682, 347] width 86 height 22
click at [943, 462] on button "確認" at bounding box center [951, 473] width 59 height 34
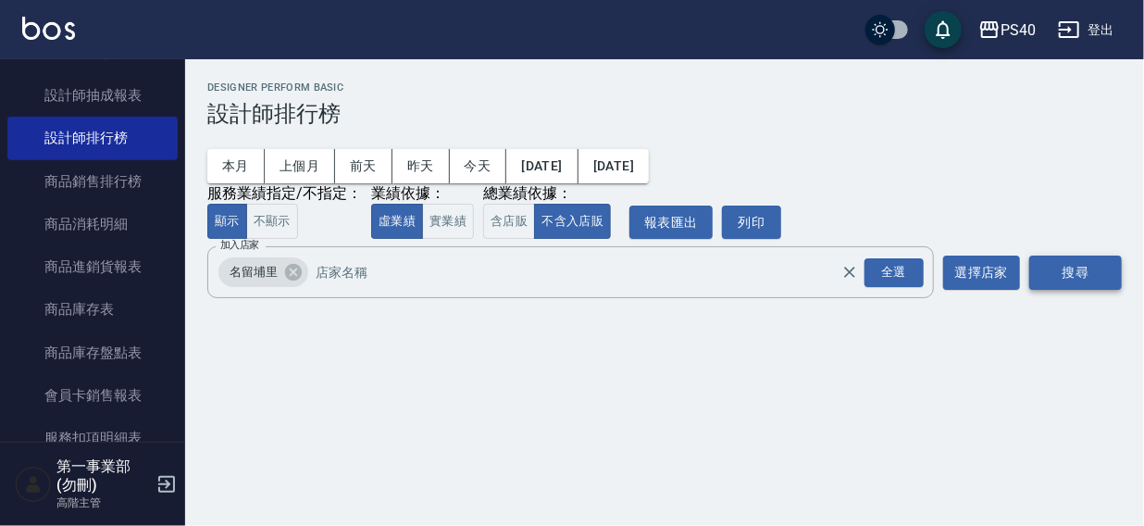
click at [1078, 275] on button "搜尋" at bounding box center [1076, 273] width 93 height 34
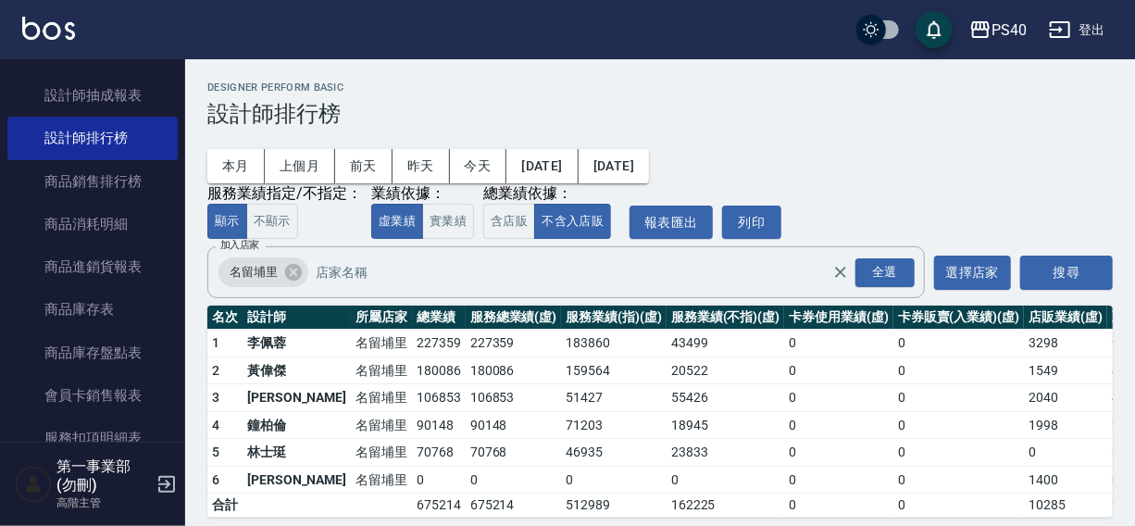
scroll to position [28, 0]
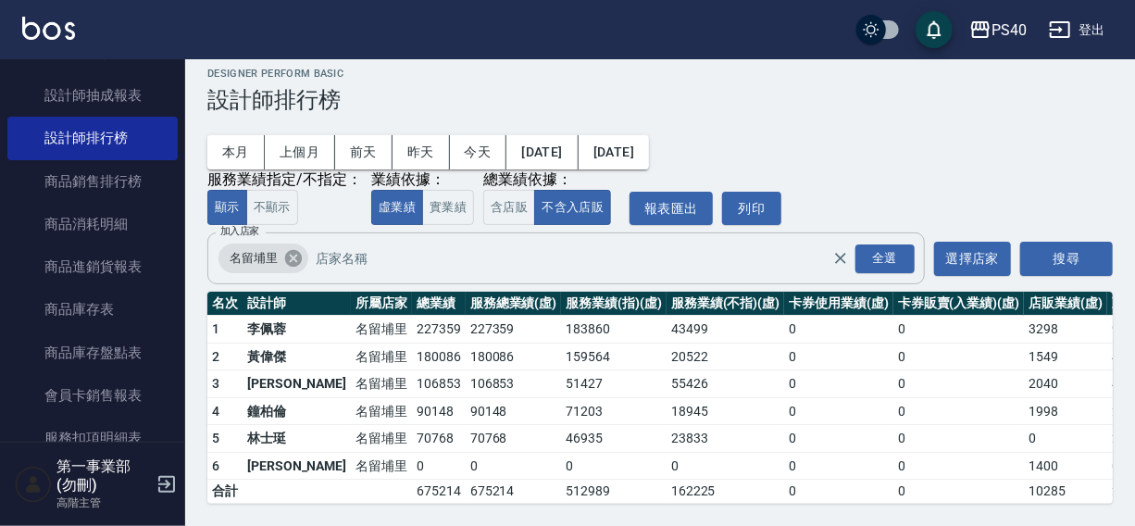
click at [289, 250] on icon at bounding box center [293, 258] width 17 height 17
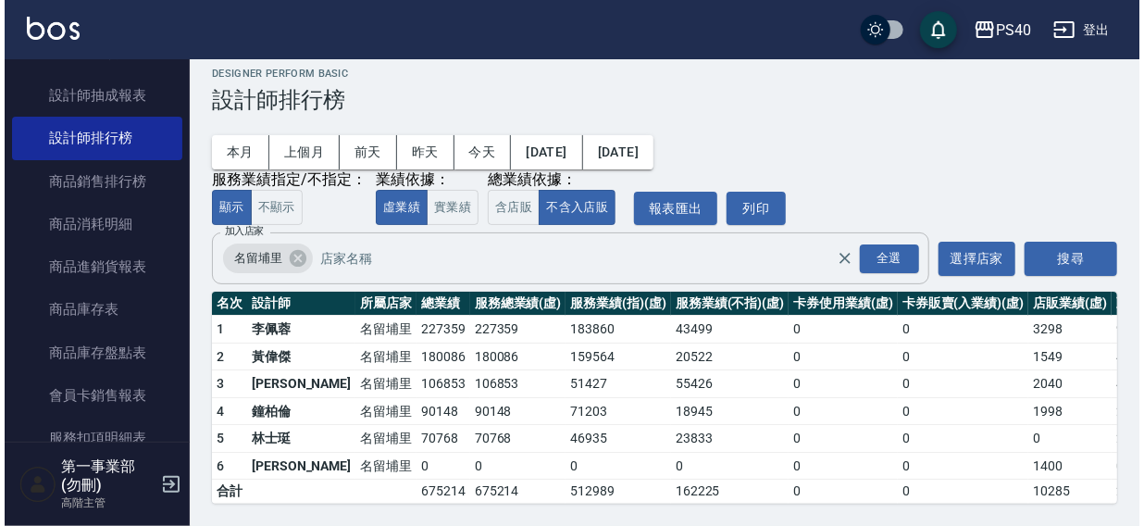
scroll to position [0, 0]
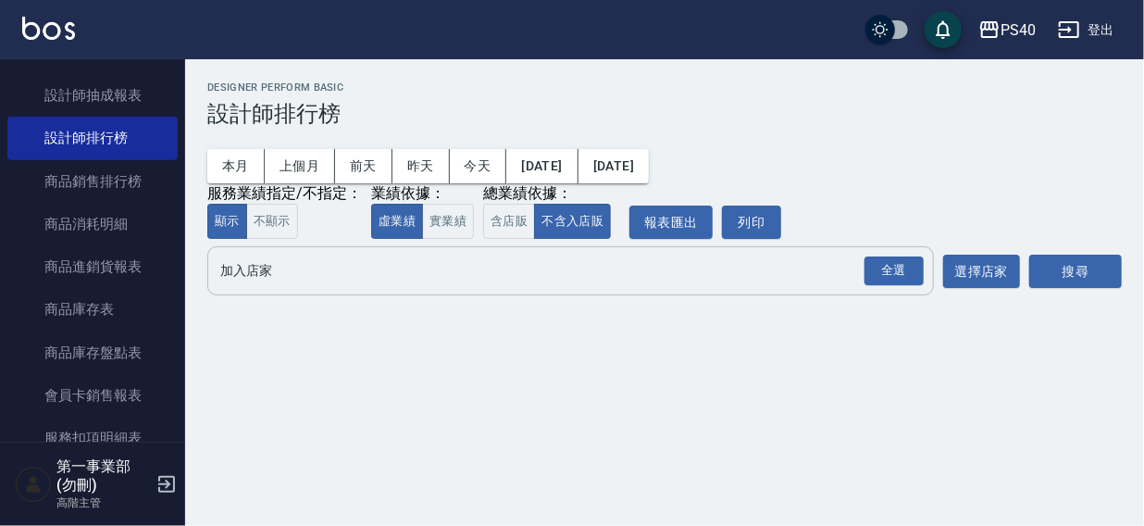
click at [269, 281] on input "加入店家" at bounding box center [557, 271] width 682 height 32
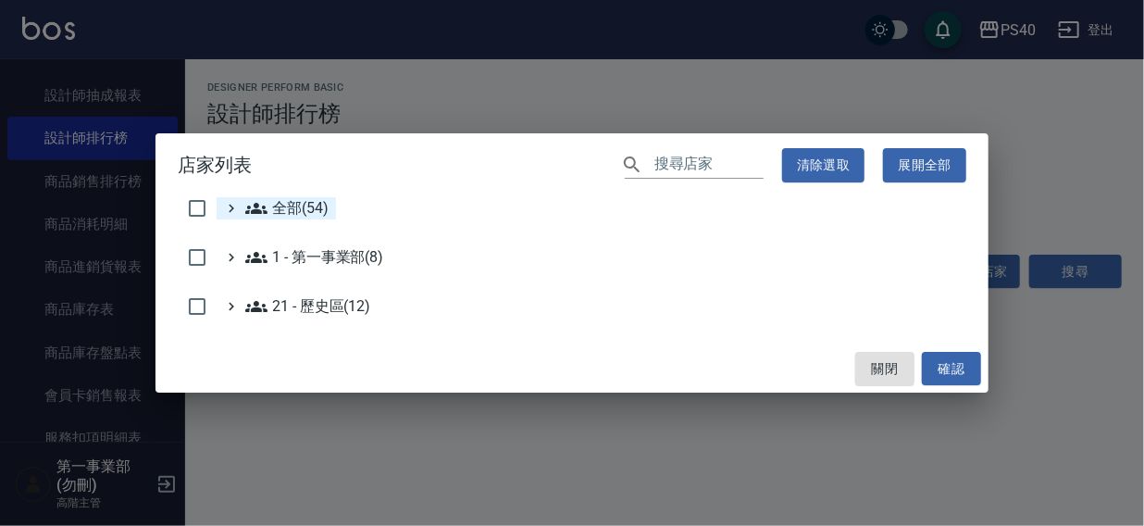
click at [303, 203] on span "全部(54)" at bounding box center [286, 208] width 83 height 22
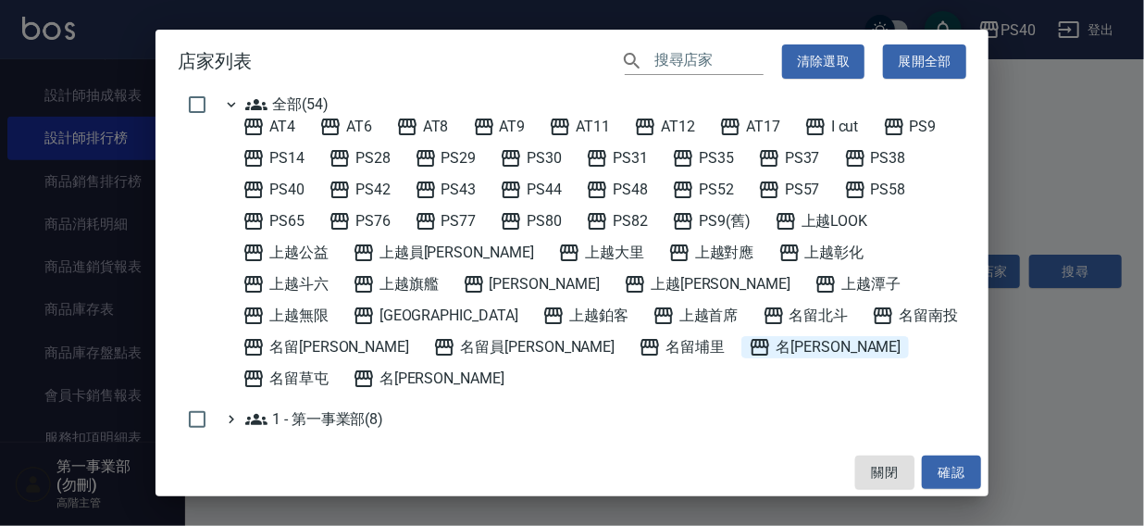
click at [749, 343] on span "名[PERSON_NAME]" at bounding box center [825, 347] width 152 height 22
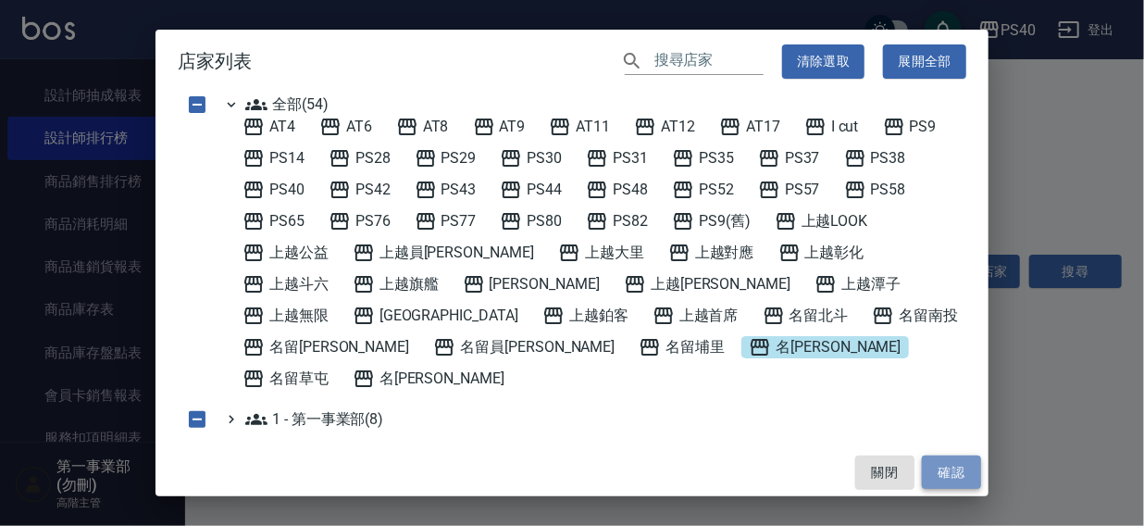
click at [951, 478] on button "確認" at bounding box center [951, 473] width 59 height 34
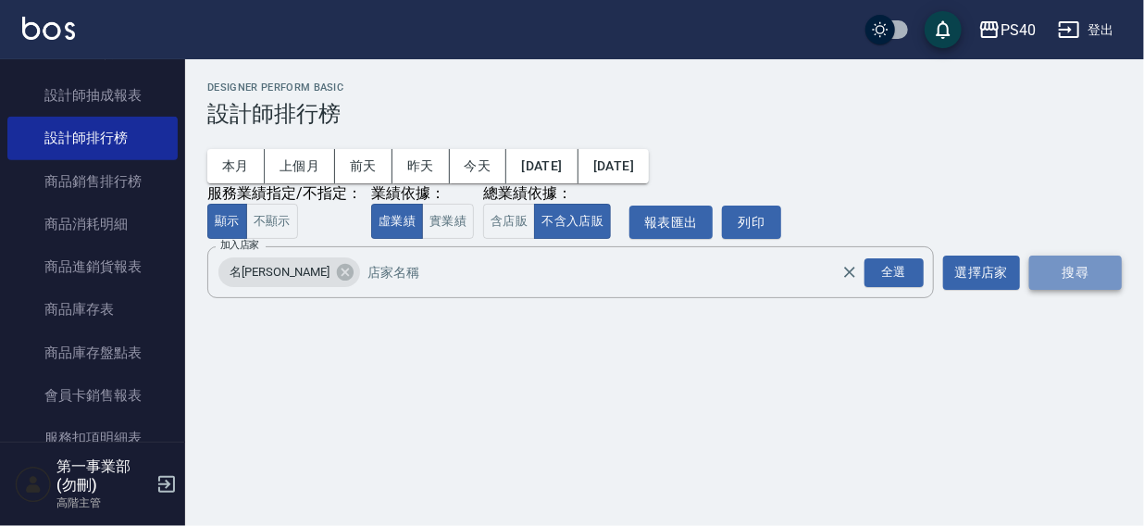
click at [1057, 276] on button "搜尋" at bounding box center [1076, 273] width 93 height 34
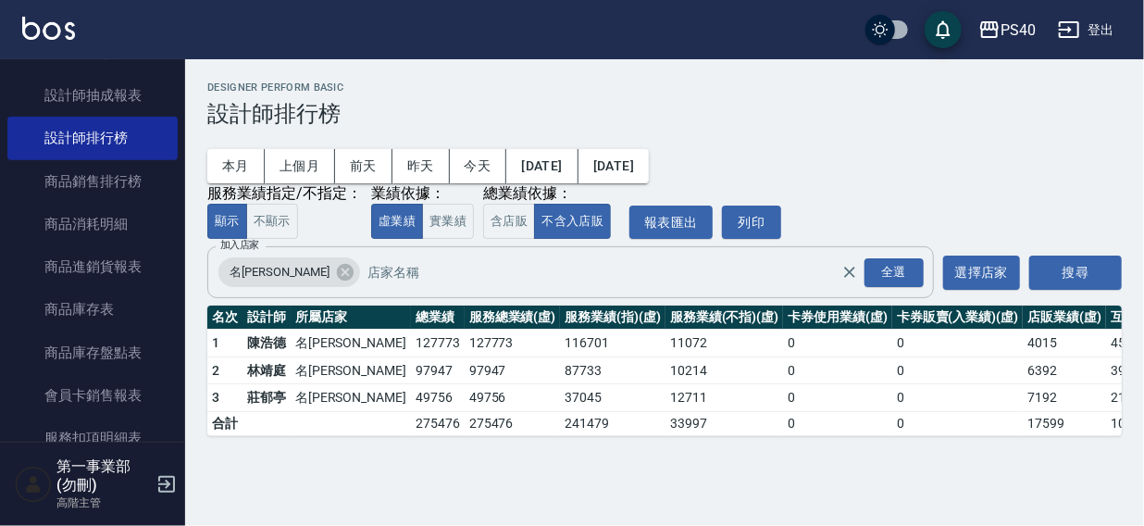
click at [335, 272] on icon at bounding box center [345, 272] width 20 height 20
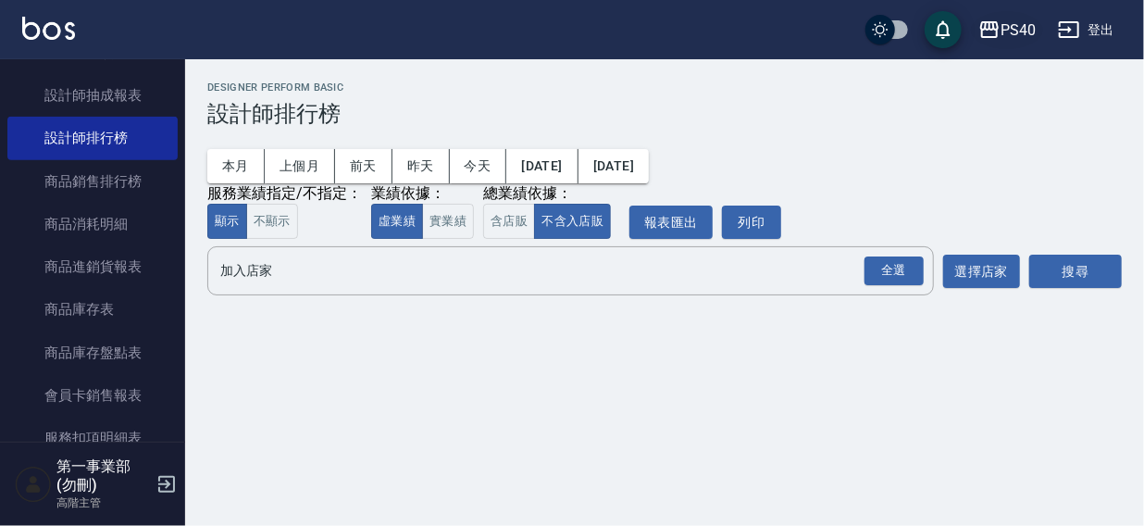
click at [1020, 22] on div "PS40" at bounding box center [1018, 30] width 35 height 23
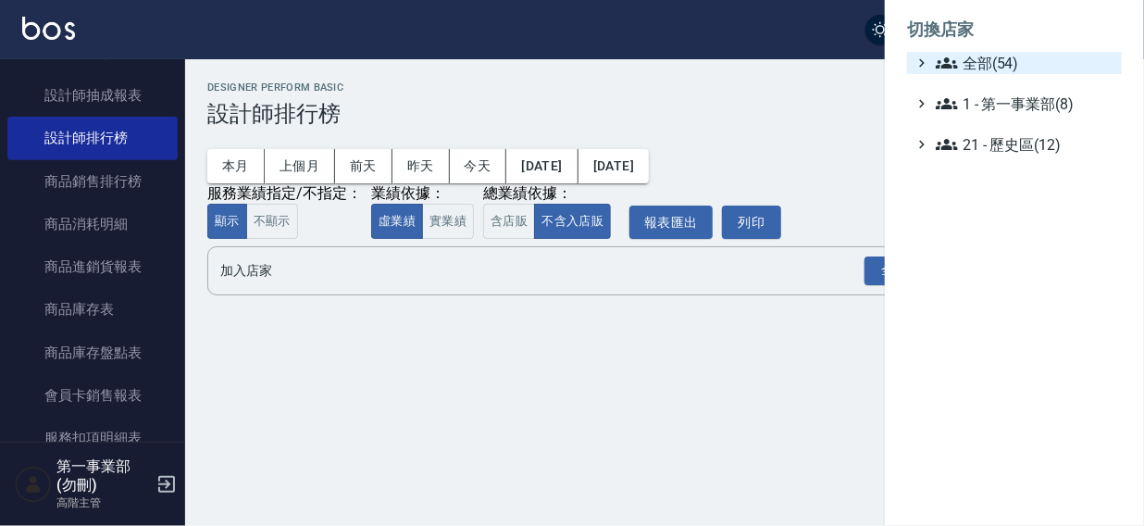
click at [1018, 61] on span "全部(54)" at bounding box center [1025, 63] width 179 height 22
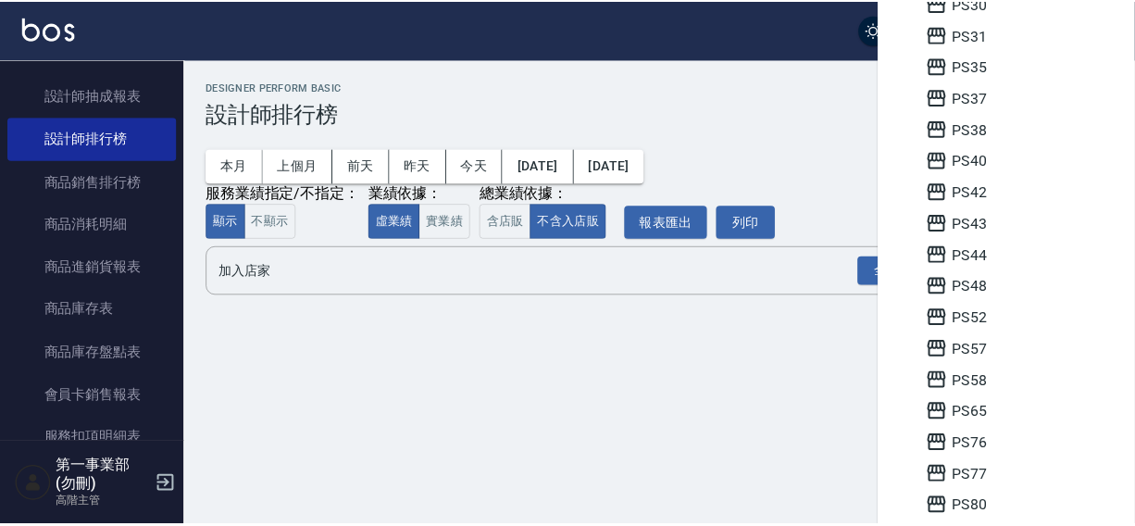
scroll to position [920, 0]
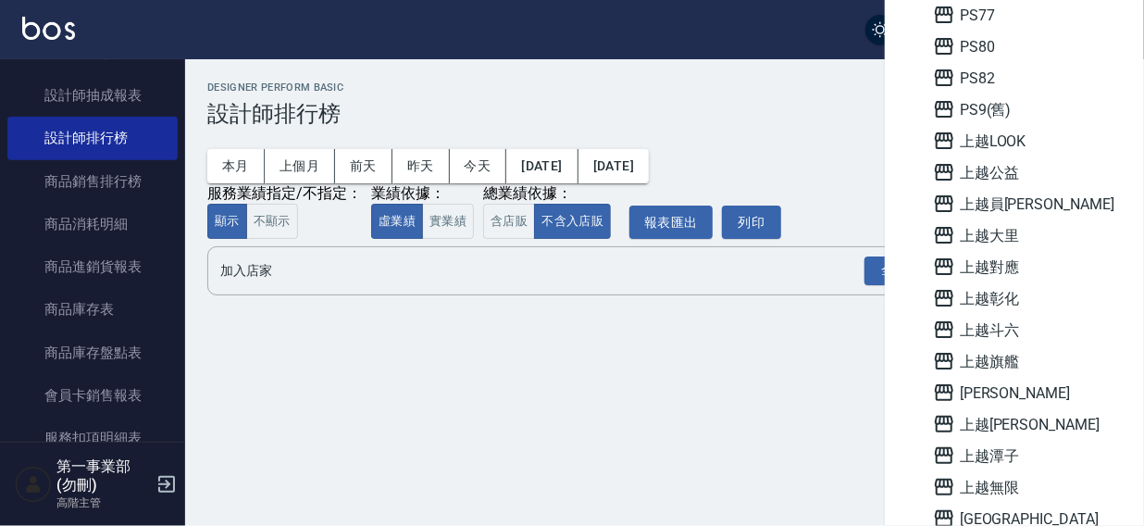
click at [664, 19] on div at bounding box center [572, 263] width 1144 height 526
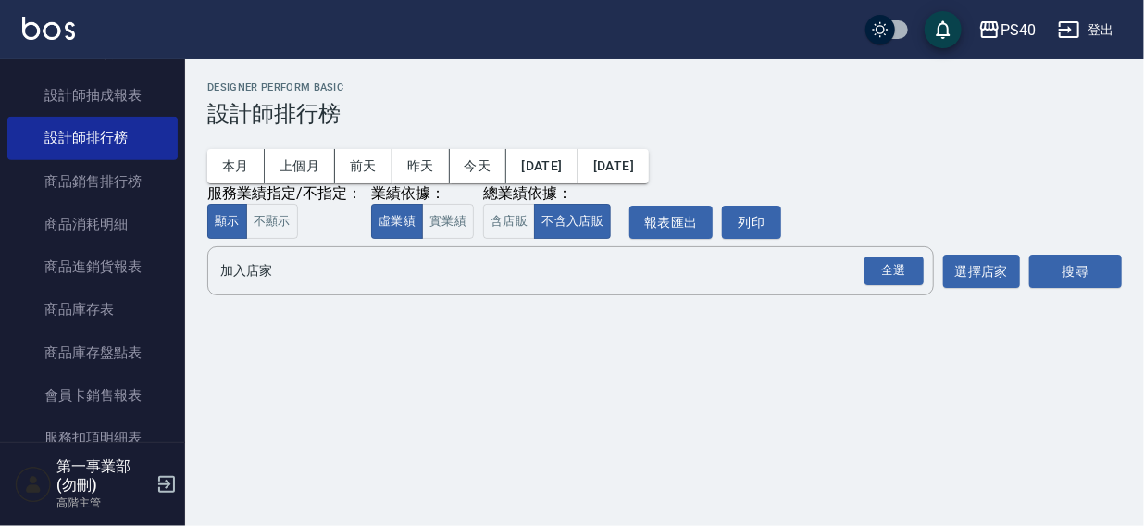
click at [620, 127] on div "本月 上個月 前天 昨天 今天 2025/08/01 2025/08/25 服務業績指定/不指定： 顯示 不顯示 業績依據： 虛業績 實業績 總業績依據： 含…" at bounding box center [664, 183] width 915 height 112
click at [248, 272] on input "加入店家" at bounding box center [557, 271] width 682 height 32
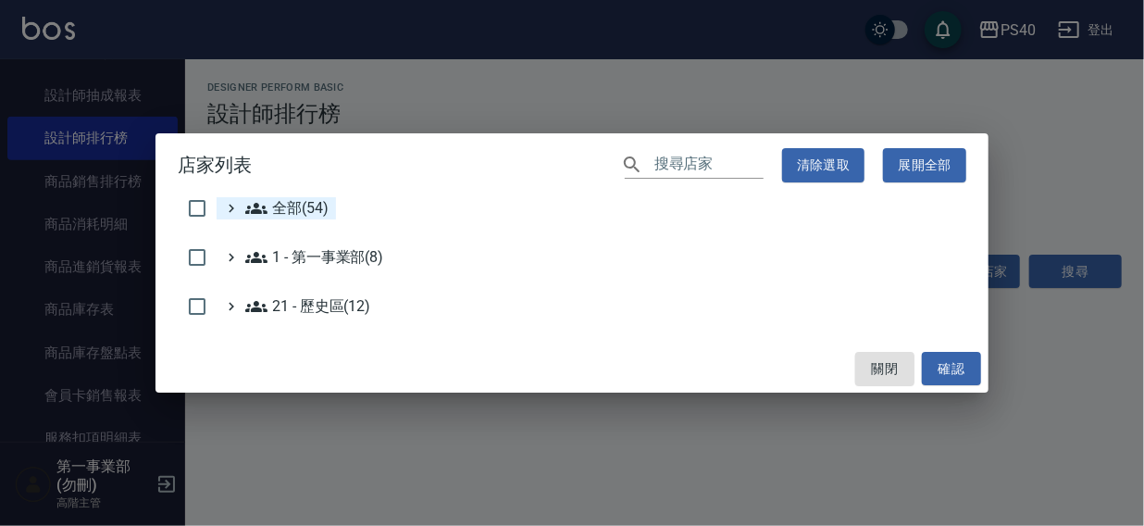
click at [299, 208] on span "全部(54)" at bounding box center [286, 208] width 83 height 22
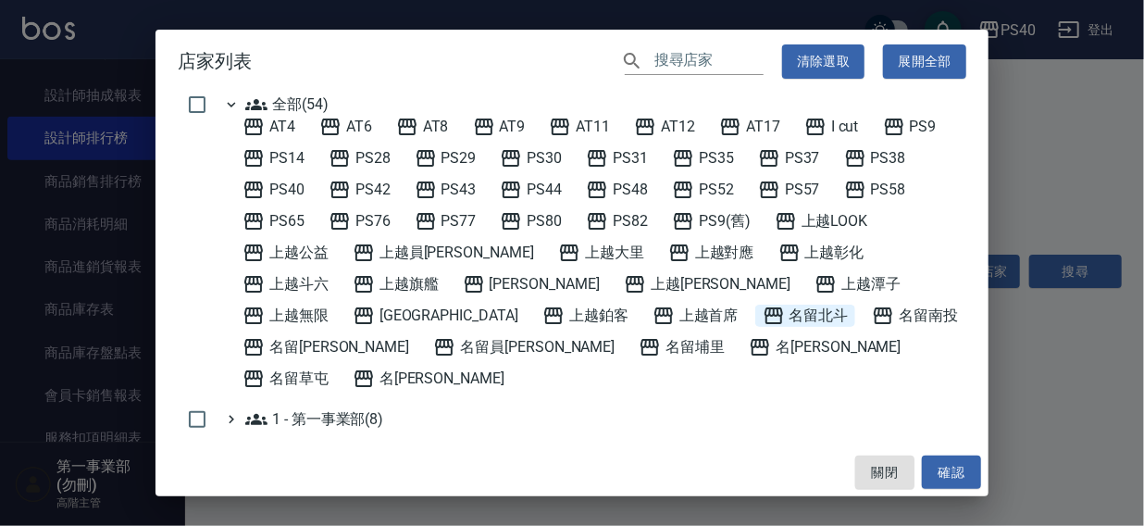
click at [763, 307] on span "名留北斗" at bounding box center [806, 316] width 86 height 22
click at [963, 471] on button "確認" at bounding box center [951, 473] width 59 height 34
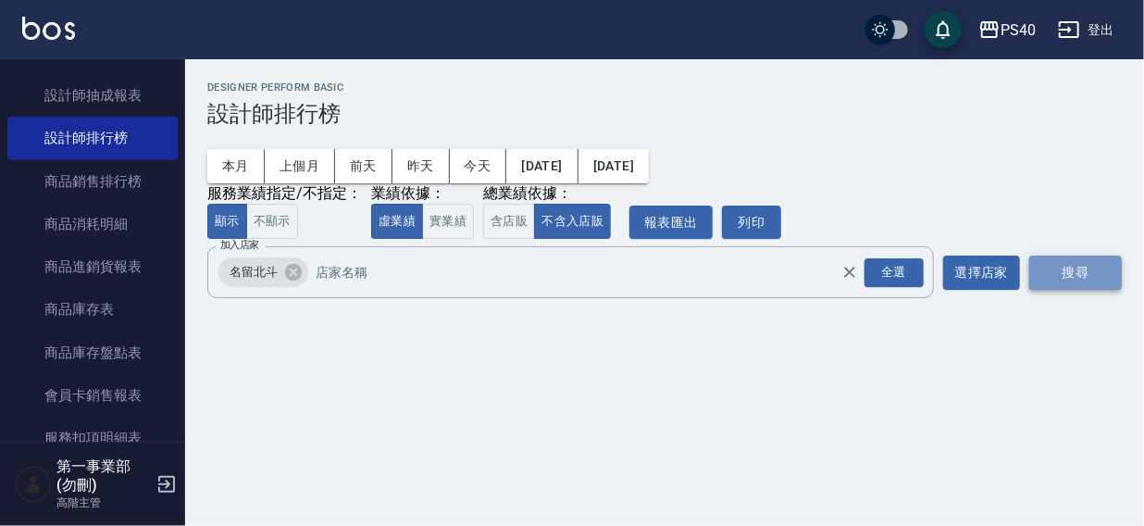
click at [1074, 261] on button "搜尋" at bounding box center [1076, 273] width 93 height 34
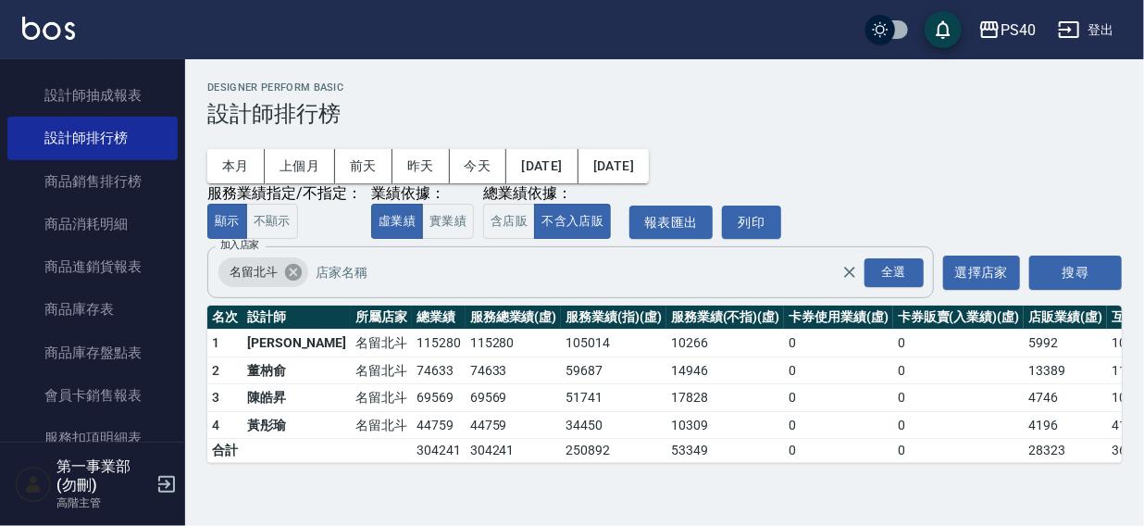
click at [296, 269] on icon at bounding box center [293, 272] width 17 height 17
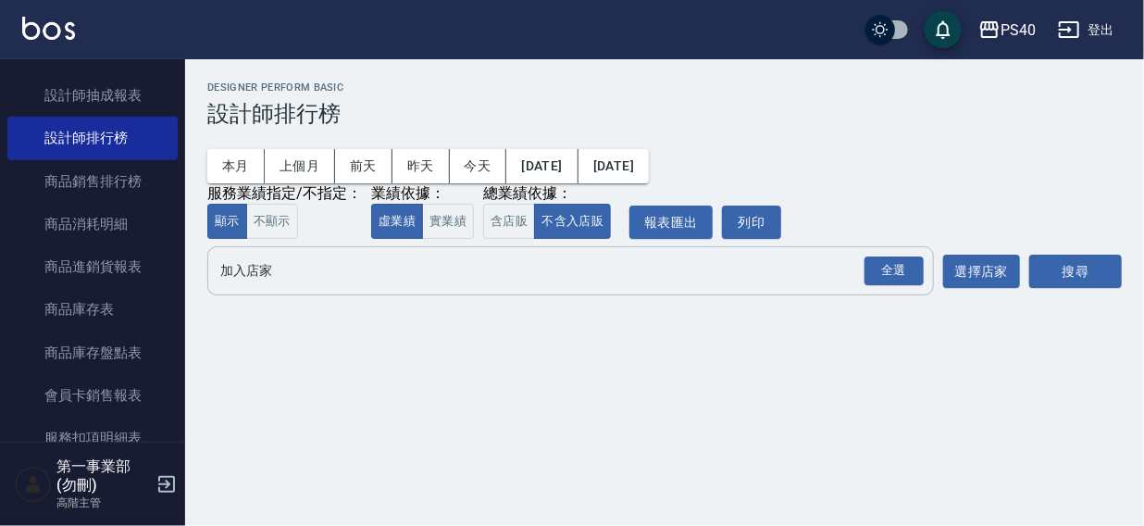
click at [269, 284] on input "加入店家" at bounding box center [557, 271] width 682 height 32
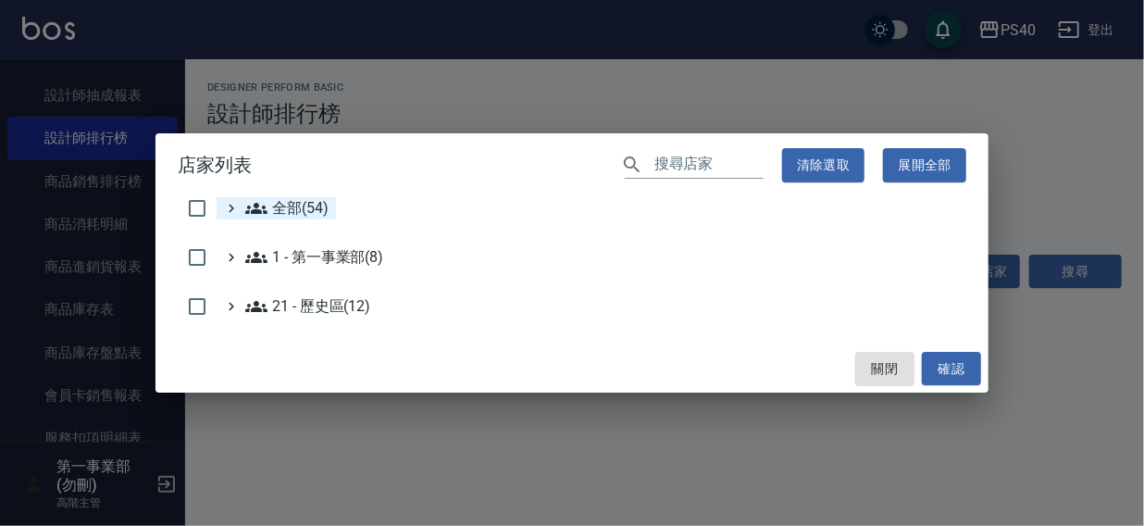
click at [291, 212] on span "全部(54)" at bounding box center [286, 208] width 83 height 22
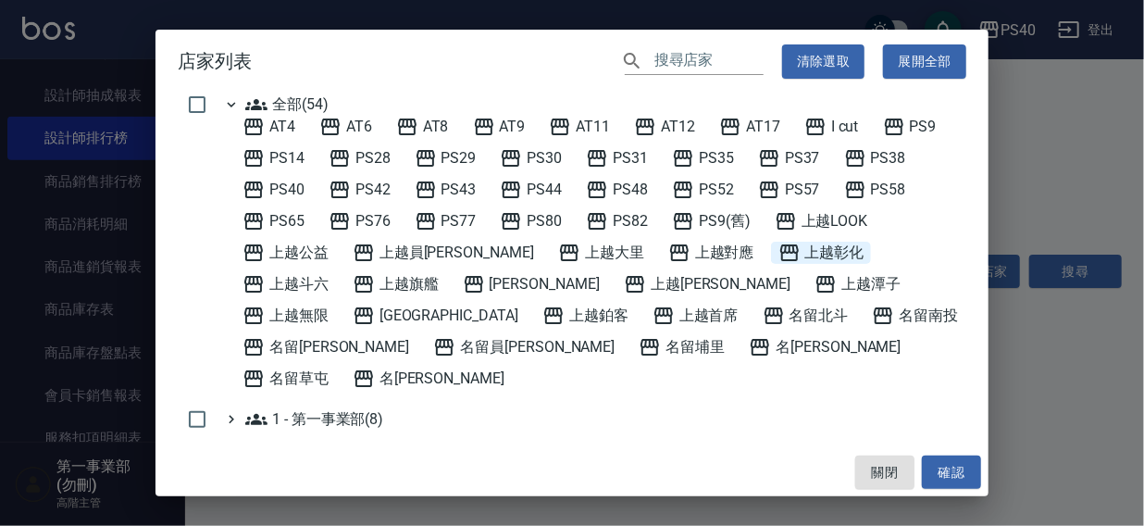
click at [779, 251] on span "上越彰化" at bounding box center [822, 253] width 86 height 22
click at [947, 469] on button "確認" at bounding box center [951, 473] width 59 height 34
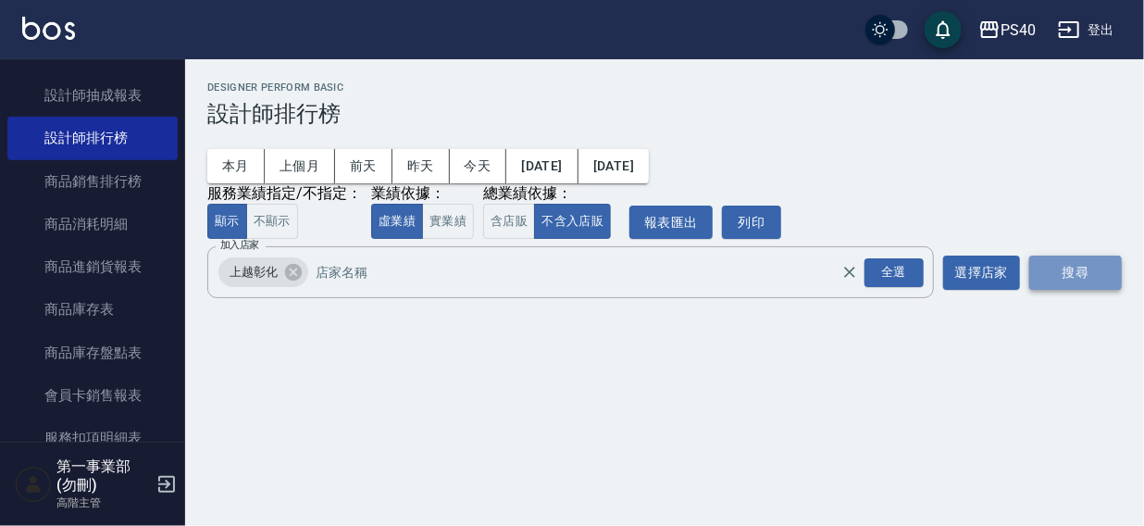
click at [1065, 278] on button "搜尋" at bounding box center [1076, 273] width 93 height 34
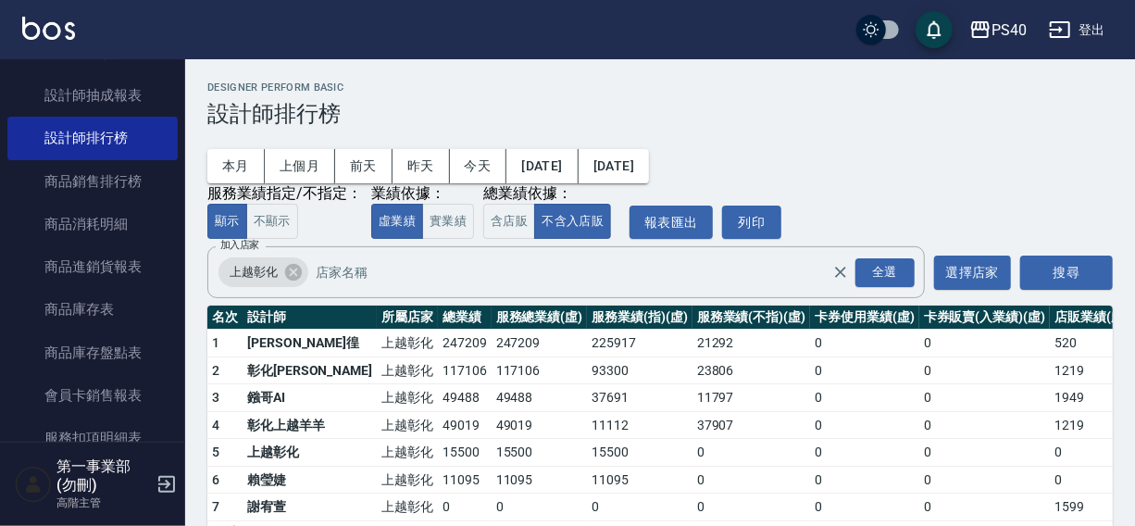
scroll to position [56, 0]
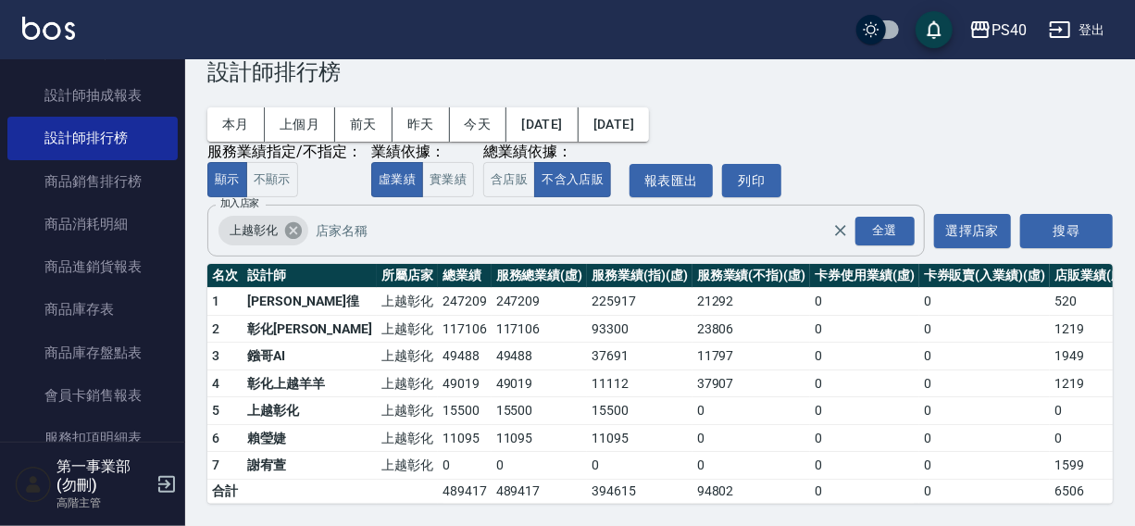
click at [287, 222] on icon at bounding box center [293, 230] width 17 height 17
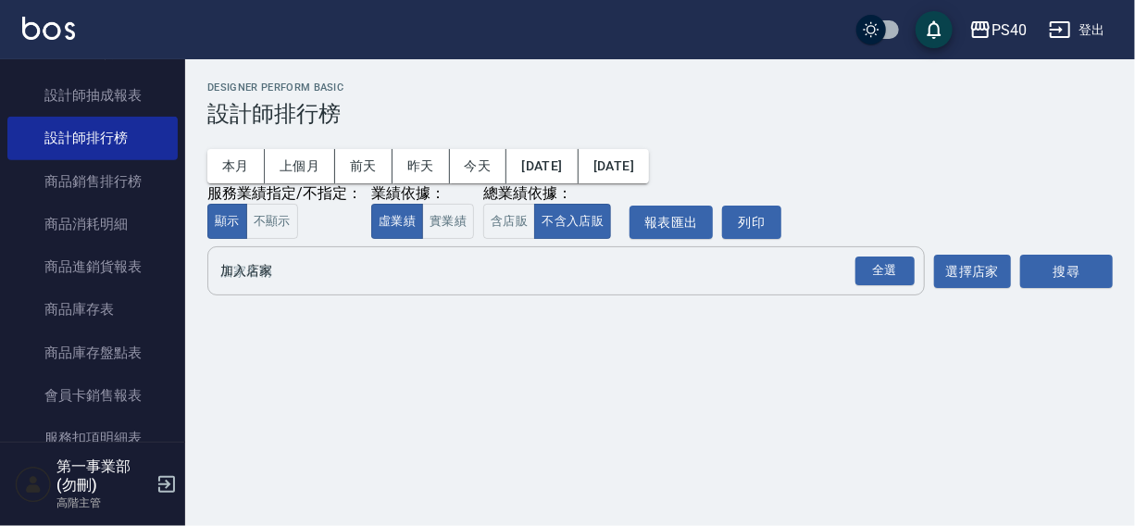
scroll to position [0, 0]
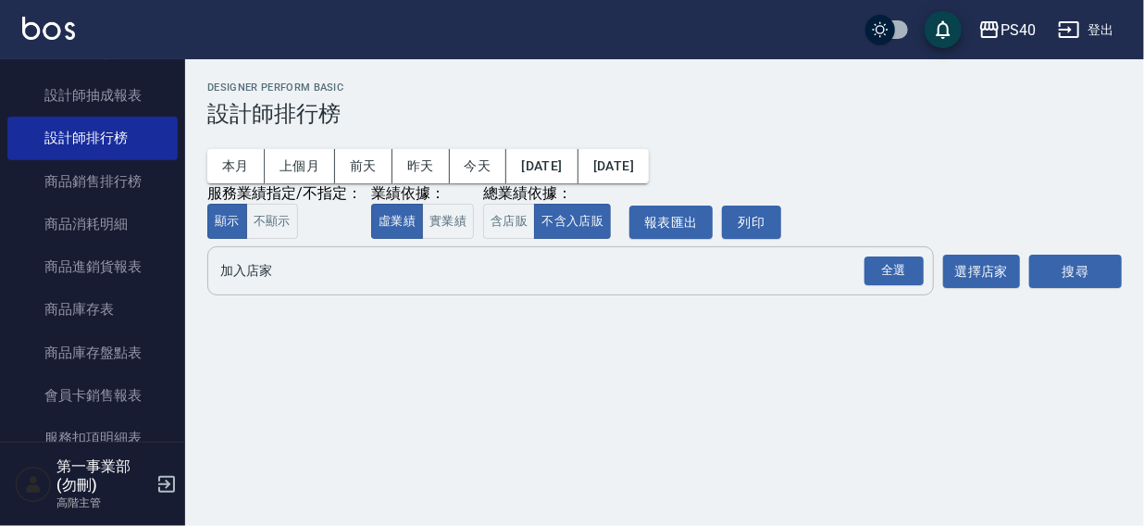
click at [271, 269] on input "加入店家" at bounding box center [557, 271] width 682 height 32
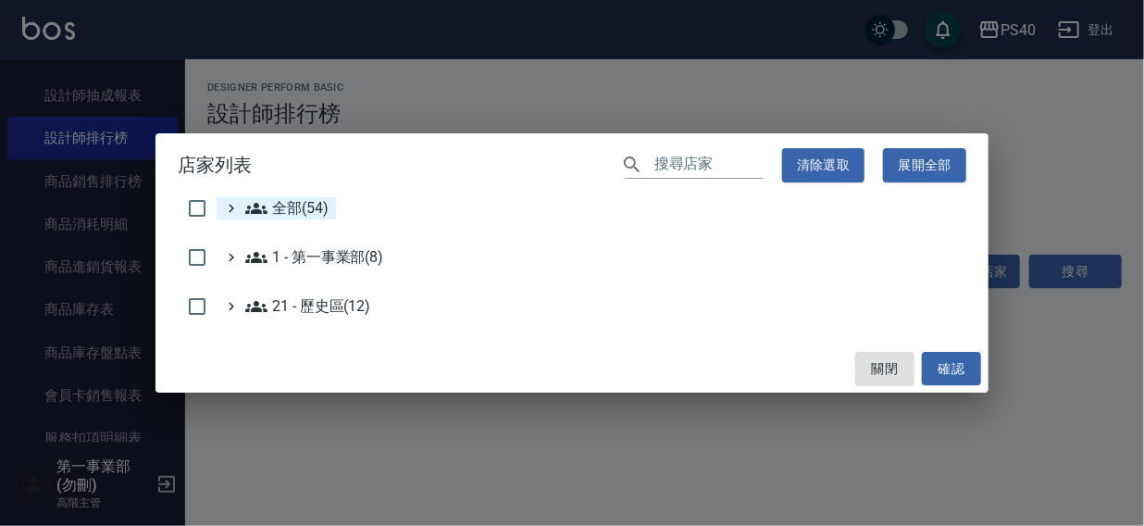
click at [302, 212] on span "全部(54)" at bounding box center [286, 208] width 83 height 22
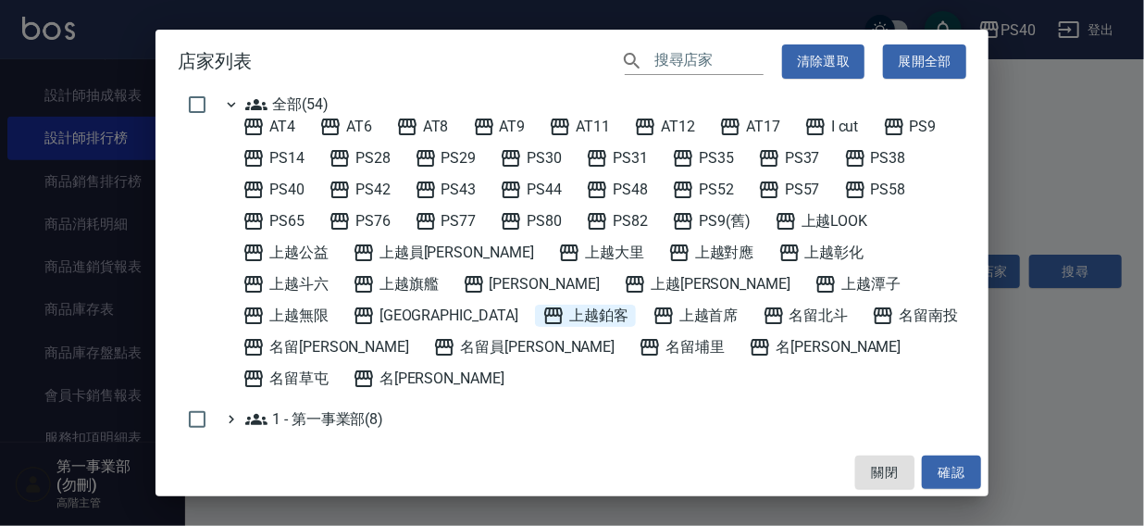
click at [543, 311] on span "上越鉑客" at bounding box center [586, 316] width 86 height 22
click at [964, 471] on button "確認" at bounding box center [951, 473] width 59 height 34
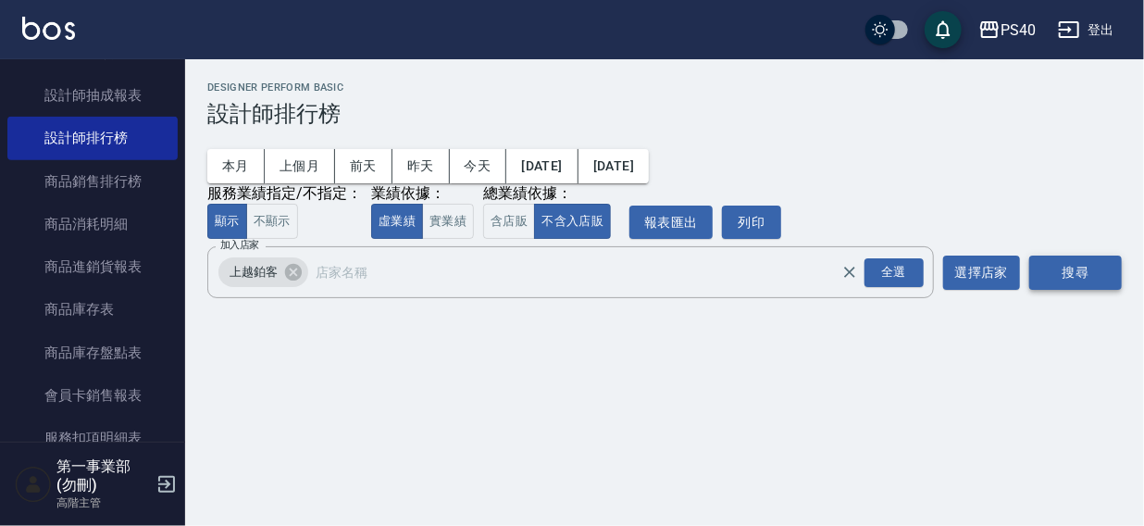
click at [1080, 267] on button "搜尋" at bounding box center [1076, 273] width 93 height 34
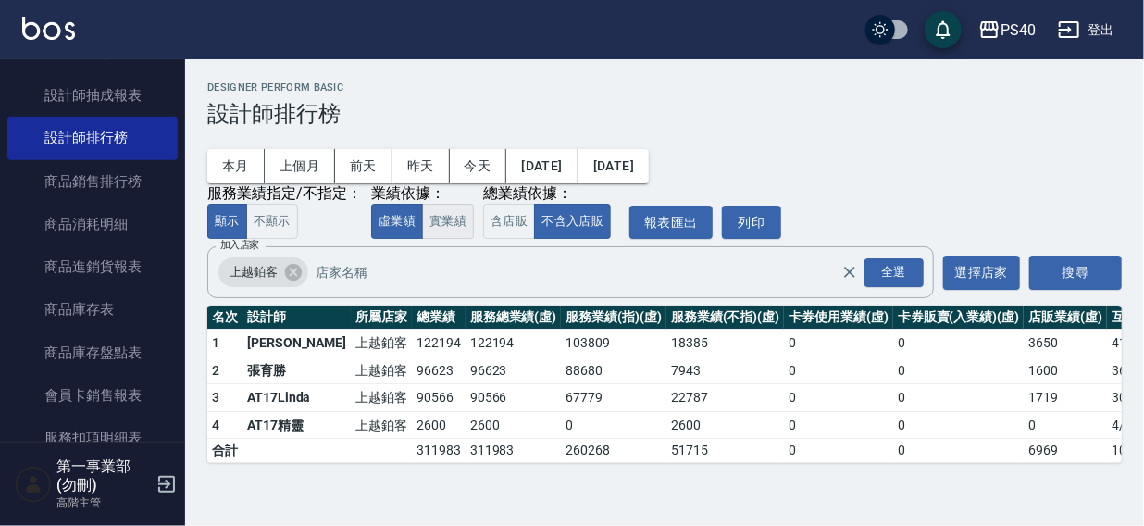
click at [454, 222] on button "實業績" at bounding box center [448, 222] width 52 height 36
click at [404, 221] on button "虛業績" at bounding box center [397, 222] width 52 height 36
click at [288, 273] on icon at bounding box center [293, 272] width 17 height 17
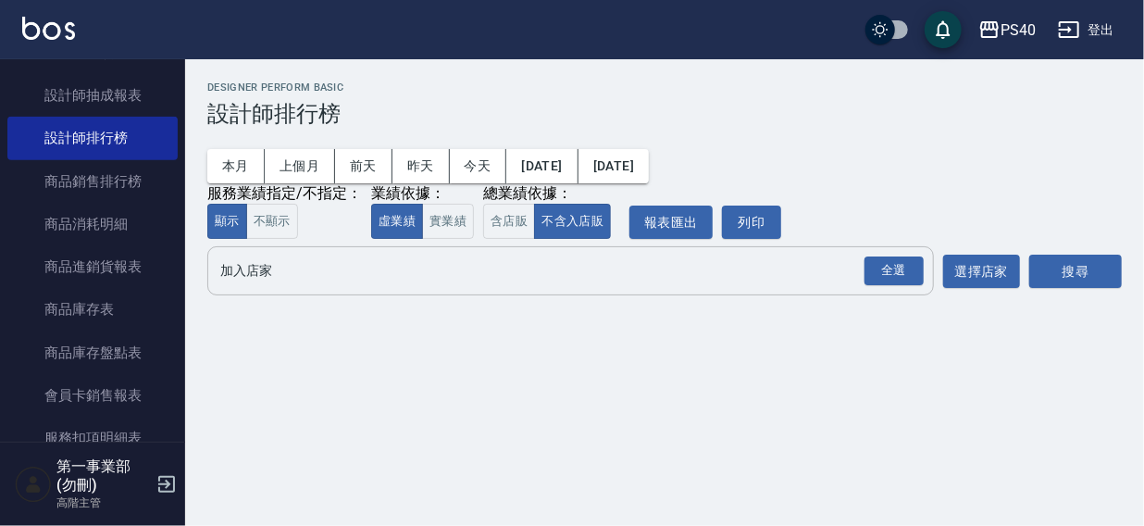
click at [275, 281] on input "加入店家" at bounding box center [557, 271] width 682 height 32
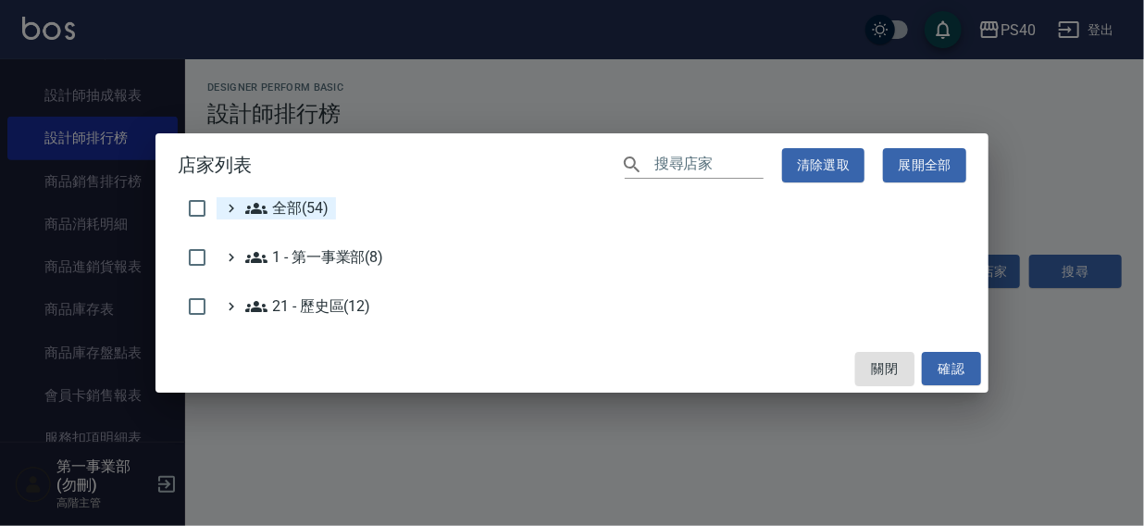
click at [291, 210] on span "全部(54)" at bounding box center [286, 208] width 83 height 22
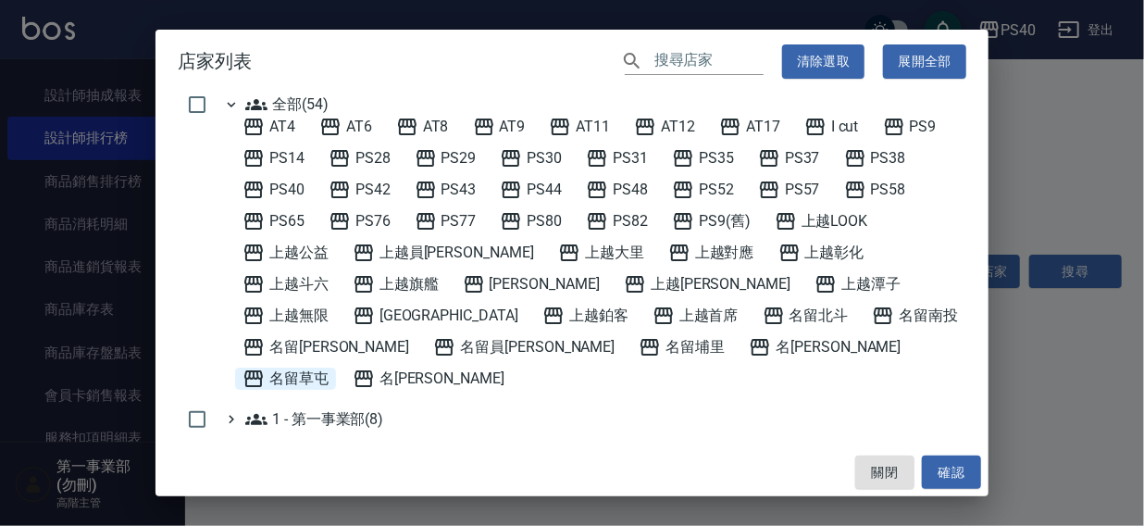
click at [329, 368] on span "名留草屯" at bounding box center [286, 379] width 86 height 22
click at [967, 471] on button "確認" at bounding box center [951, 473] width 59 height 34
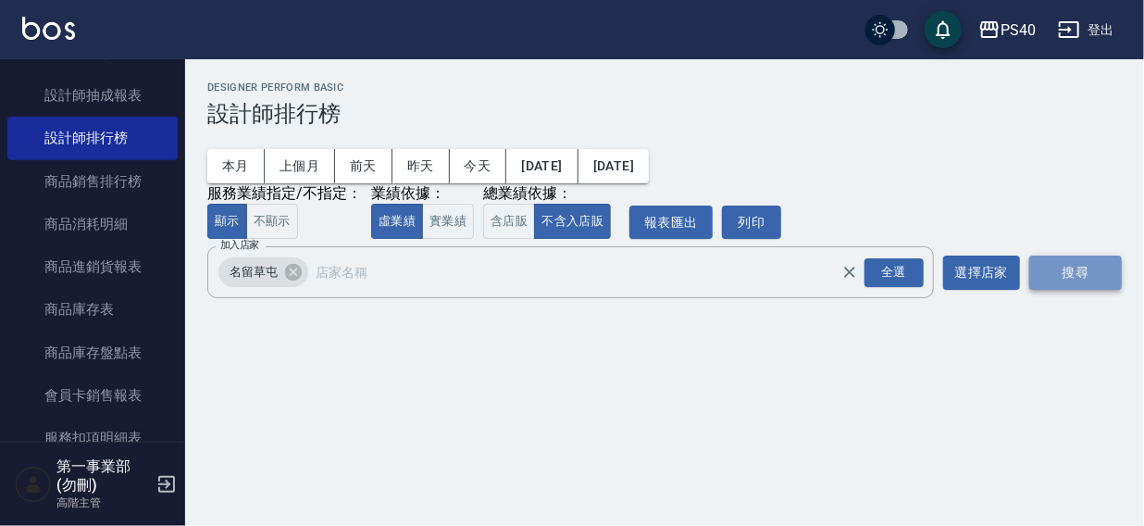
click at [1059, 278] on button "搜尋" at bounding box center [1076, 273] width 93 height 34
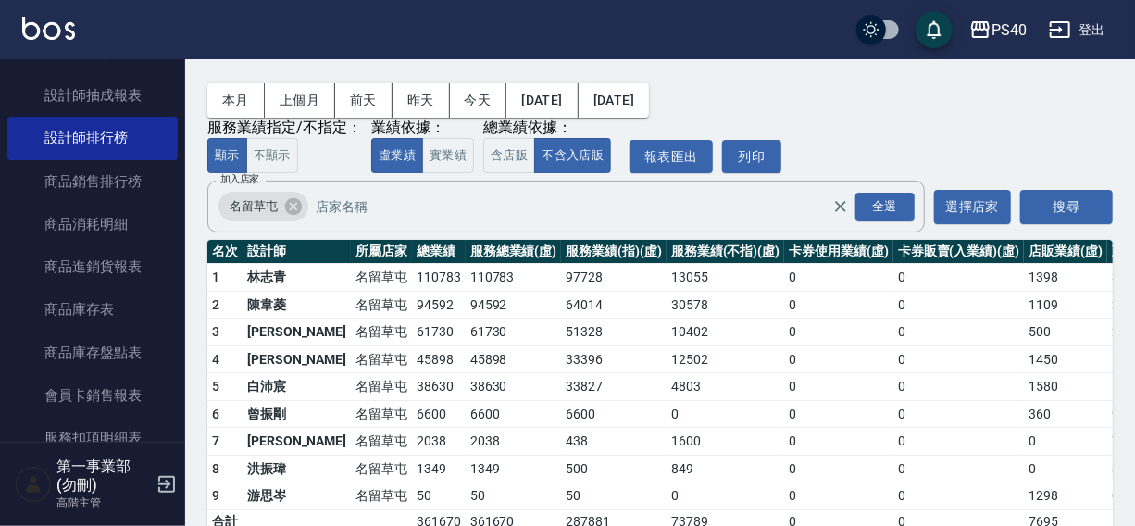
scroll to position [110, 0]
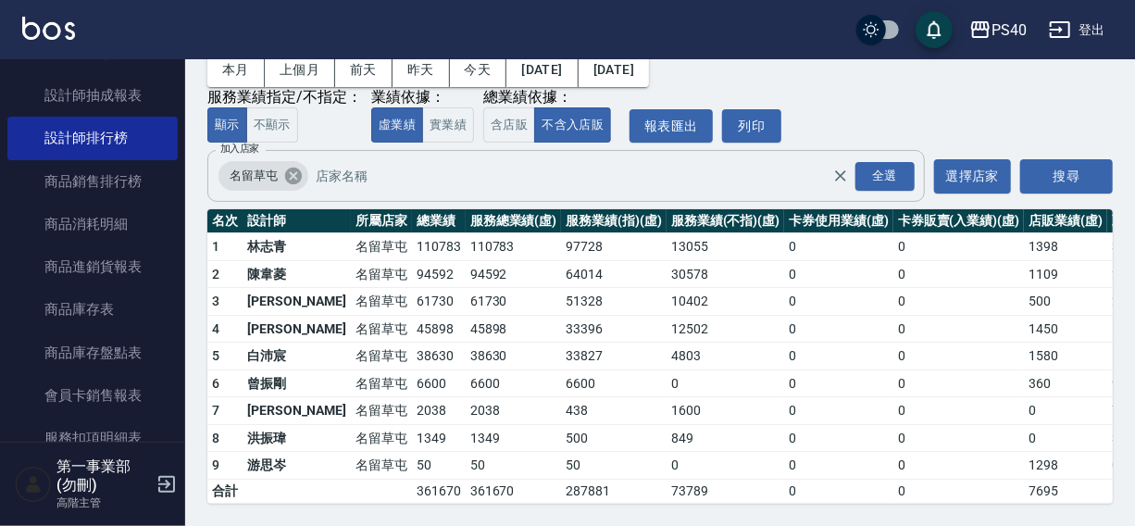
click at [289, 166] on icon at bounding box center [293, 176] width 20 height 20
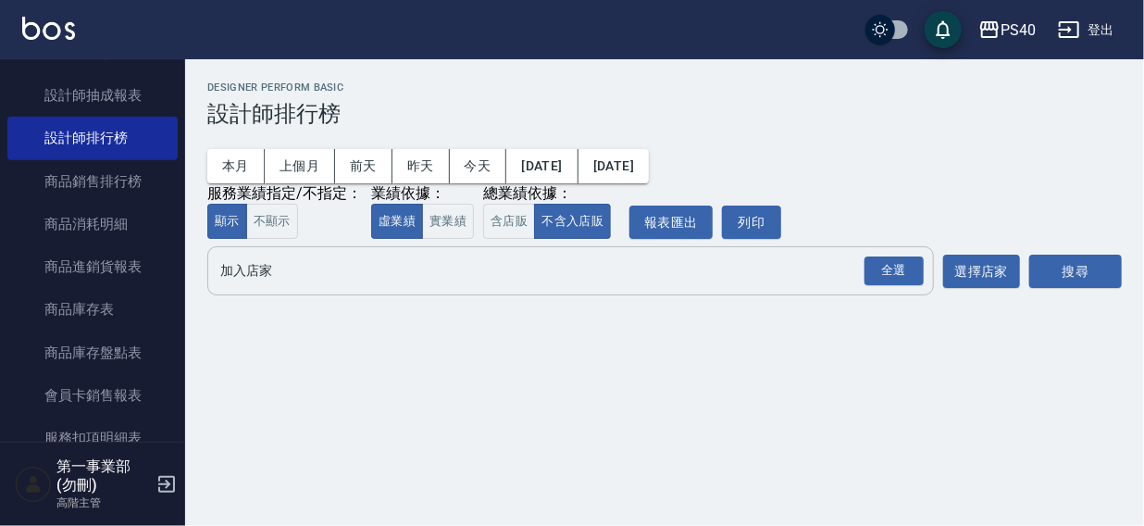
click at [266, 272] on input "加入店家" at bounding box center [557, 271] width 682 height 32
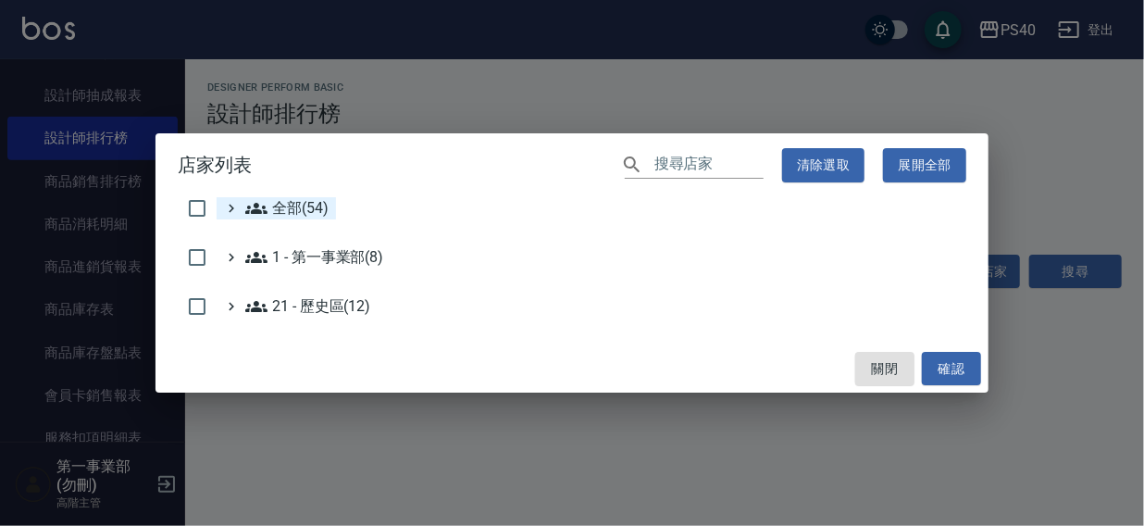
click at [293, 202] on span "全部(54)" at bounding box center [286, 208] width 83 height 22
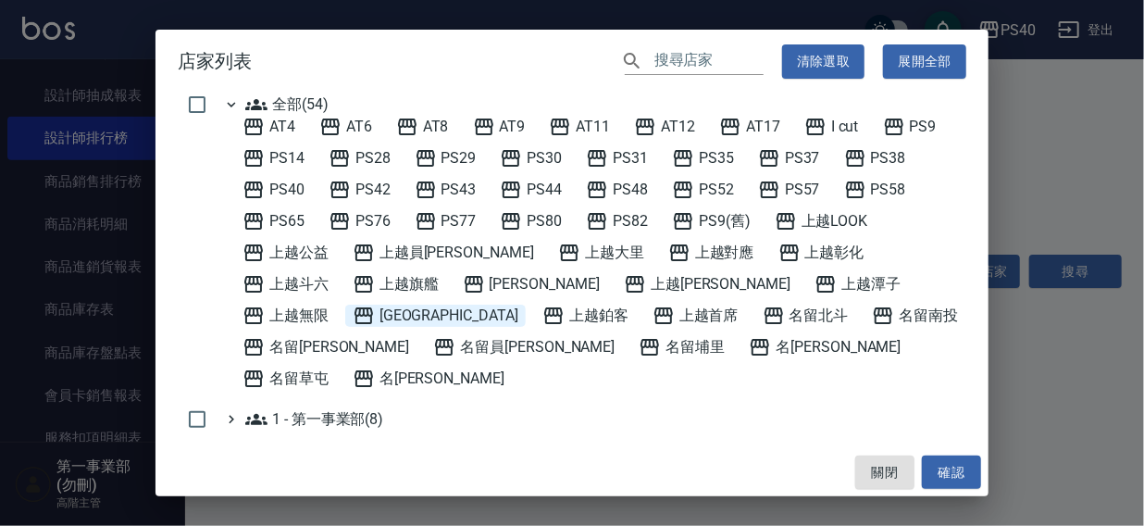
click at [518, 305] on span "上越草屯" at bounding box center [436, 316] width 166 height 22
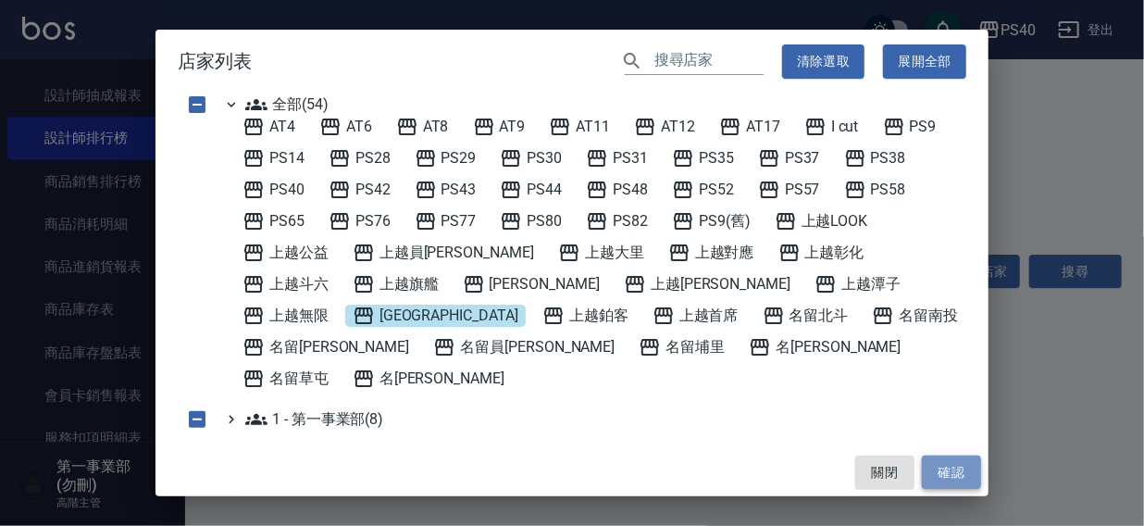
click at [941, 474] on button "確認" at bounding box center [951, 473] width 59 height 34
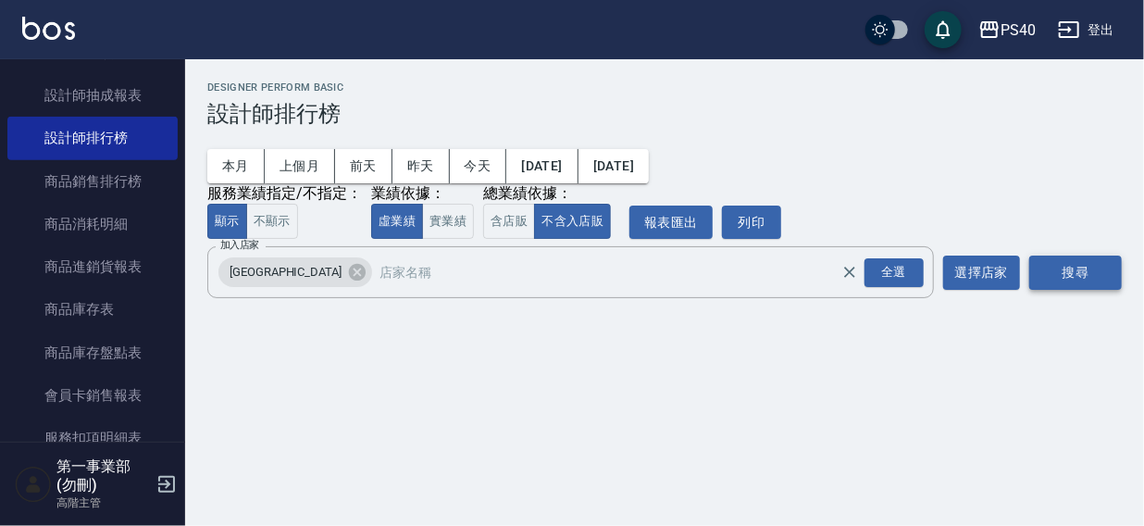
click at [1068, 278] on button "搜尋" at bounding box center [1076, 273] width 93 height 34
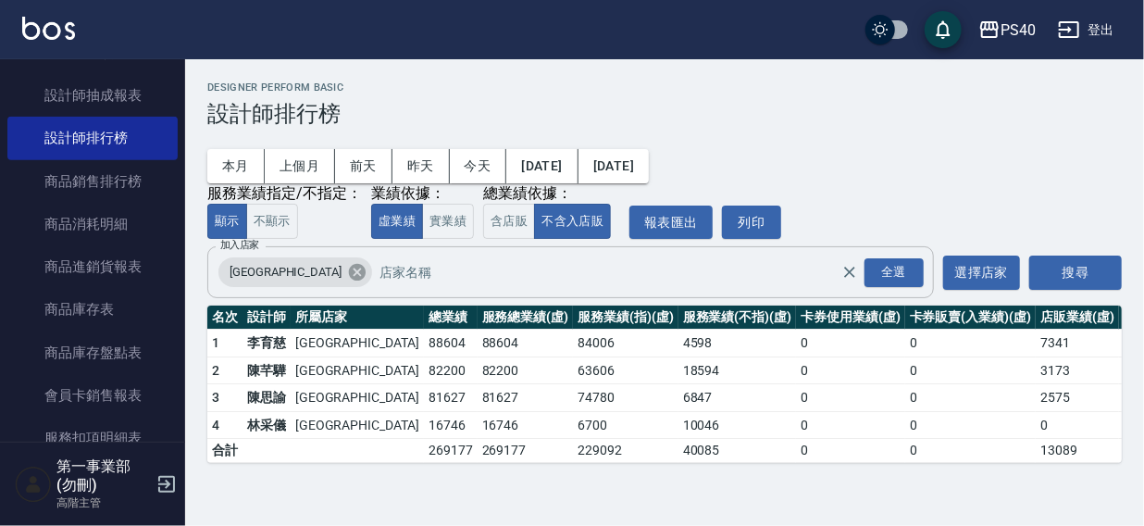
click at [349, 269] on icon at bounding box center [357, 272] width 17 height 17
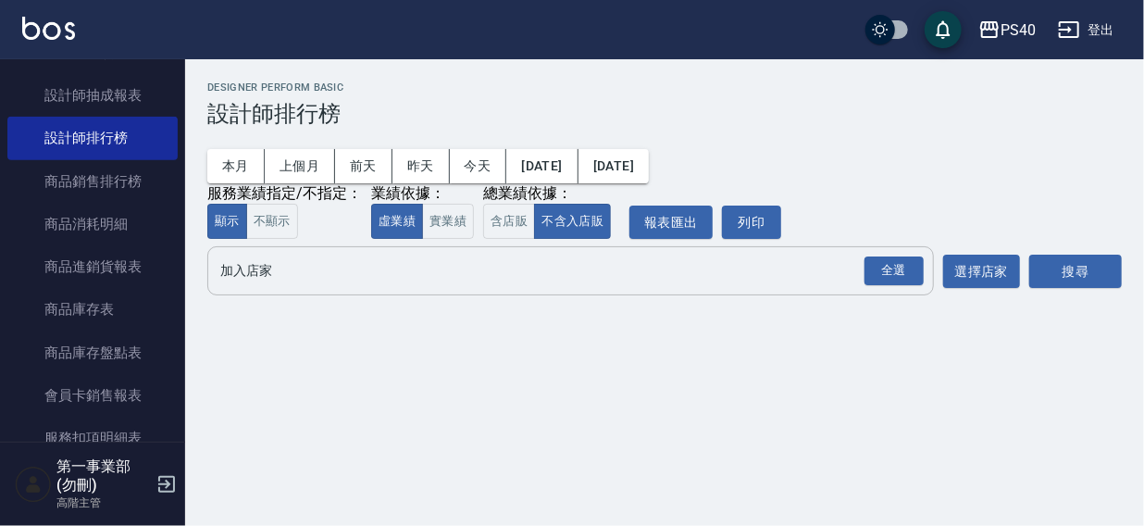
click at [293, 279] on input "加入店家" at bounding box center [557, 271] width 682 height 32
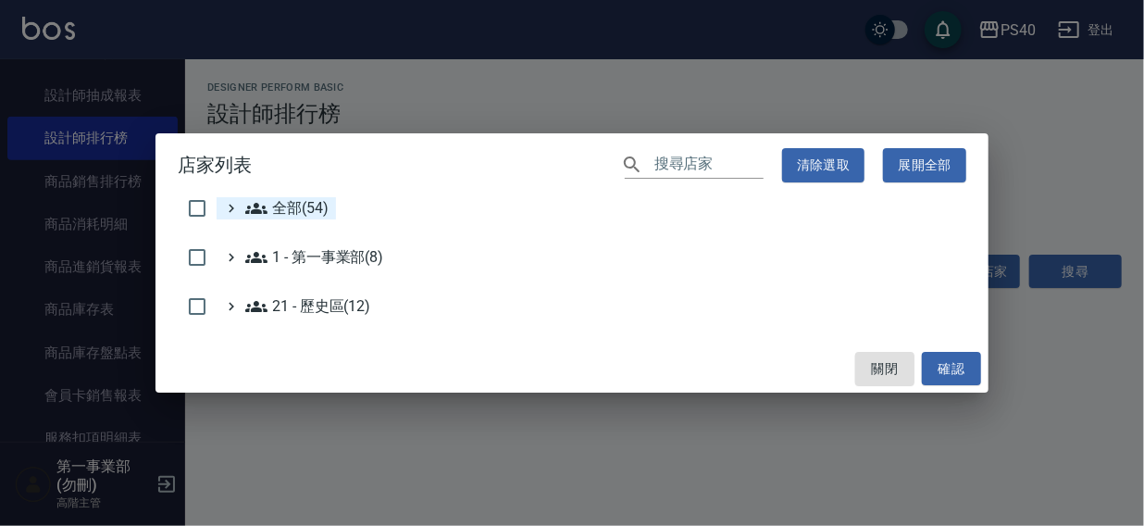
click at [314, 208] on span "全部(54)" at bounding box center [286, 208] width 83 height 22
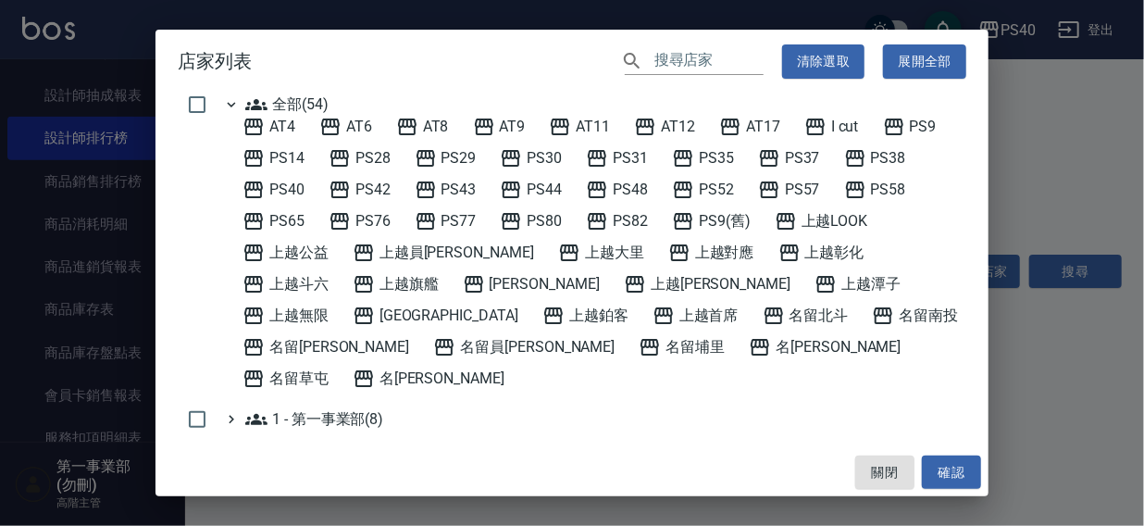
drag, startPoint x: 456, startPoint y: 188, endPoint x: 477, endPoint y: 206, distance: 26.9
click at [456, 189] on span "PS43" at bounding box center [446, 190] width 62 height 22
click at [943, 475] on button "確認" at bounding box center [951, 473] width 59 height 34
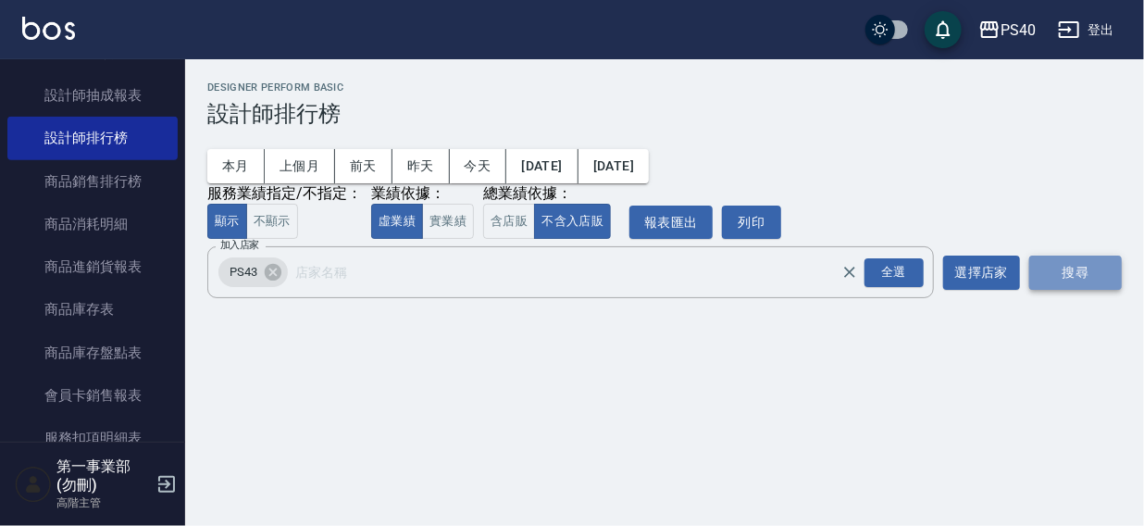
click at [1057, 273] on button "搜尋" at bounding box center [1076, 273] width 93 height 34
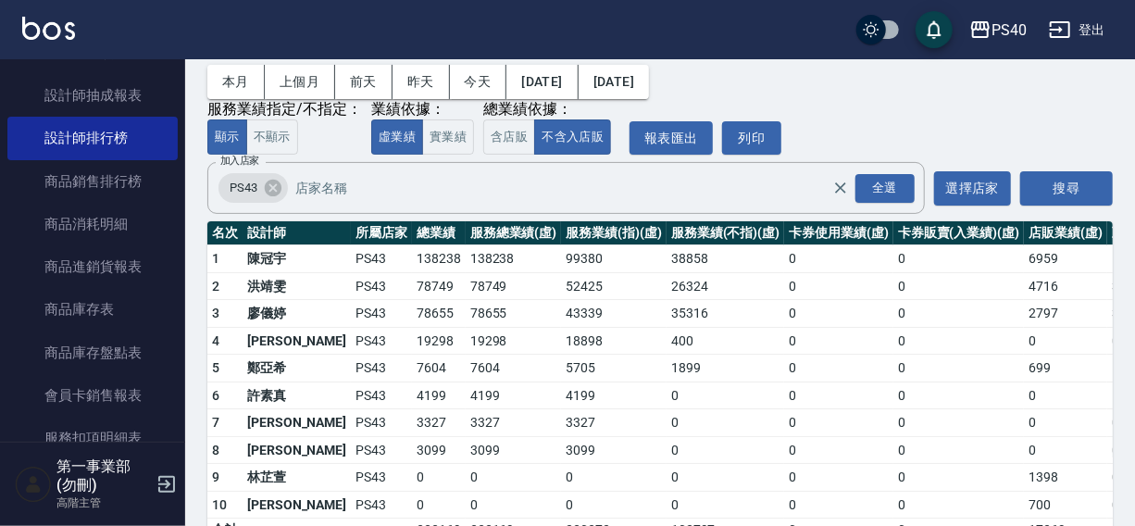
scroll to position [137, 0]
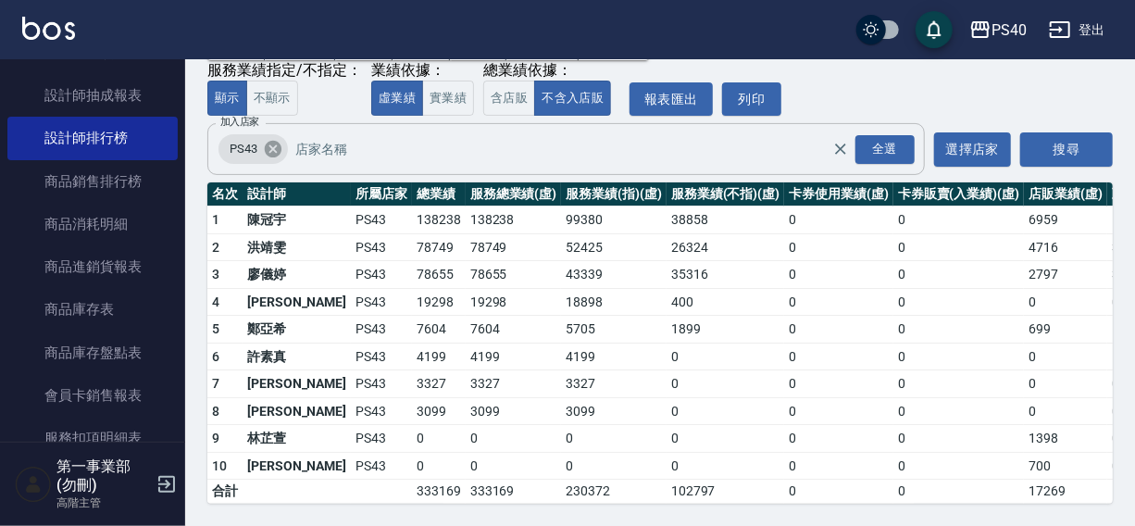
click at [277, 141] on icon at bounding box center [273, 149] width 17 height 17
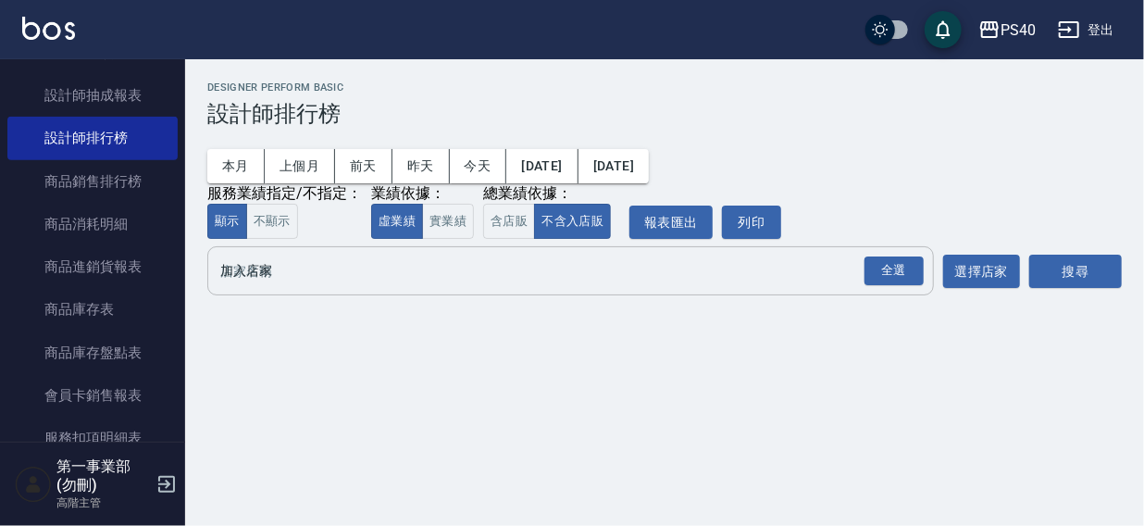
click at [278, 281] on input "加入店家" at bounding box center [557, 271] width 682 height 32
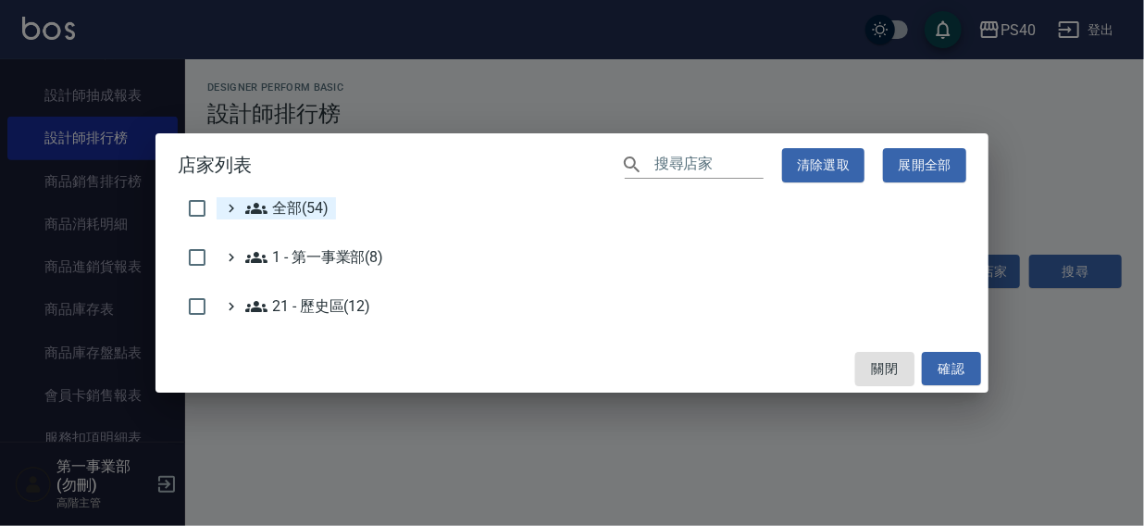
click at [290, 210] on span "全部(54)" at bounding box center [286, 208] width 83 height 22
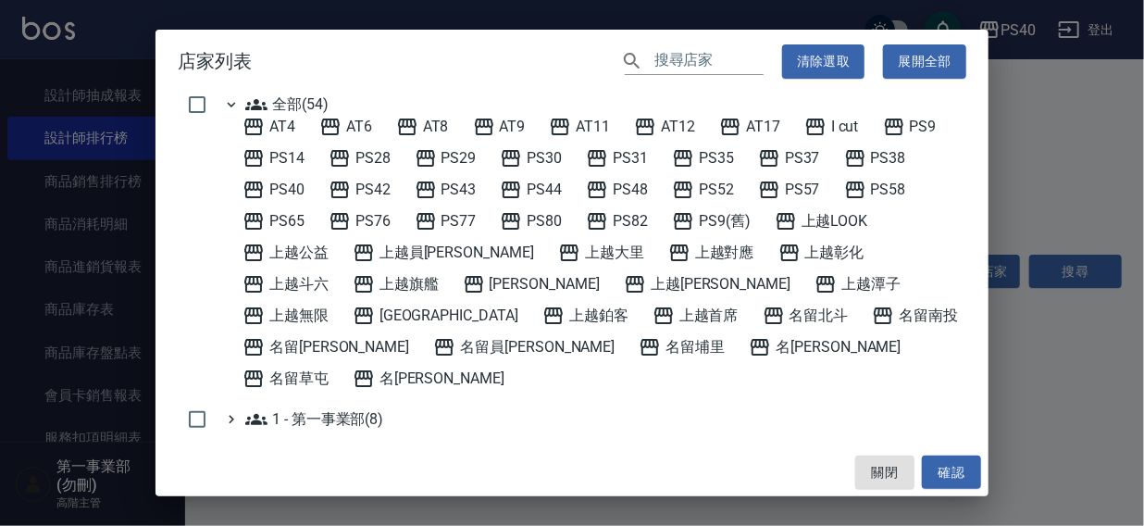
drag, startPoint x: 424, startPoint y: 246, endPoint x: 462, endPoint y: 269, distance: 44.0
click at [425, 246] on span "上越員林" at bounding box center [443, 253] width 181 height 22
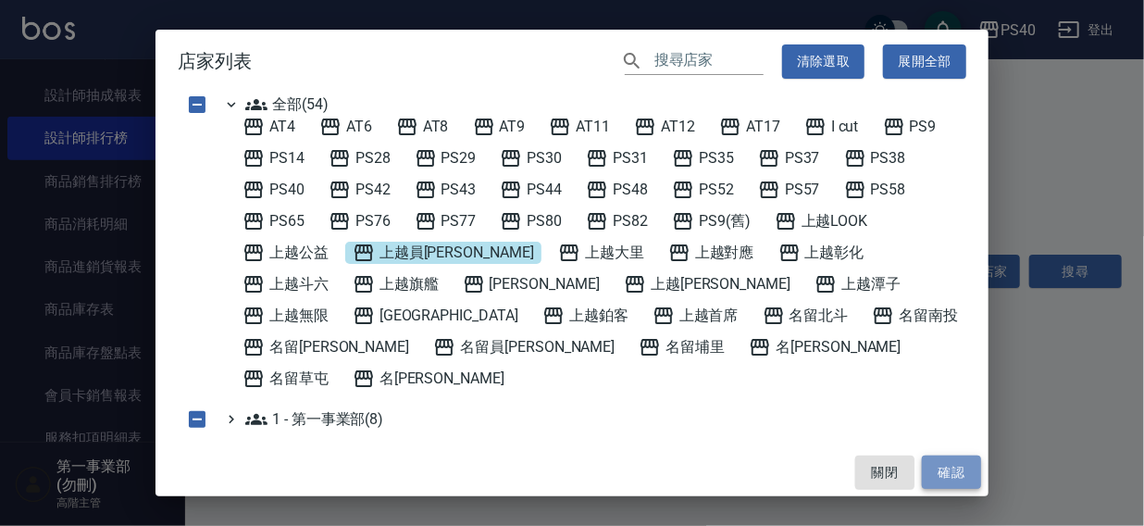
click at [950, 462] on button "確認" at bounding box center [951, 473] width 59 height 34
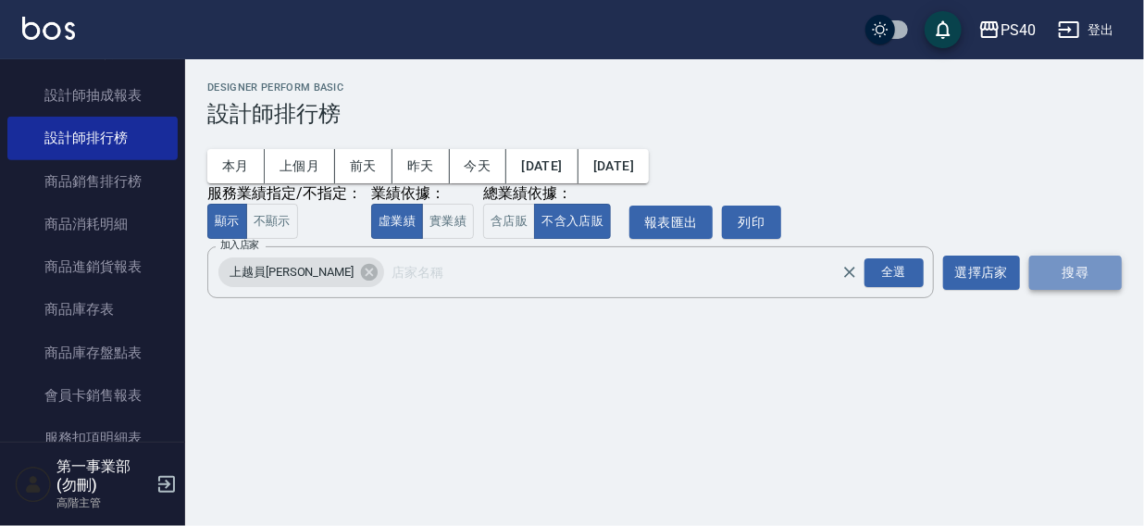
click at [1083, 272] on button "搜尋" at bounding box center [1076, 273] width 93 height 34
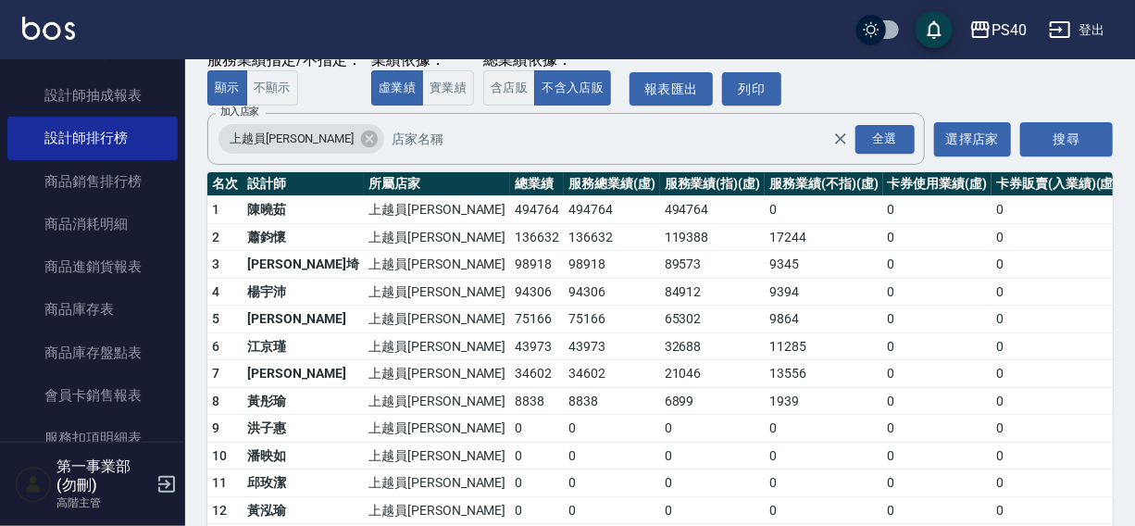
scroll to position [115, 0]
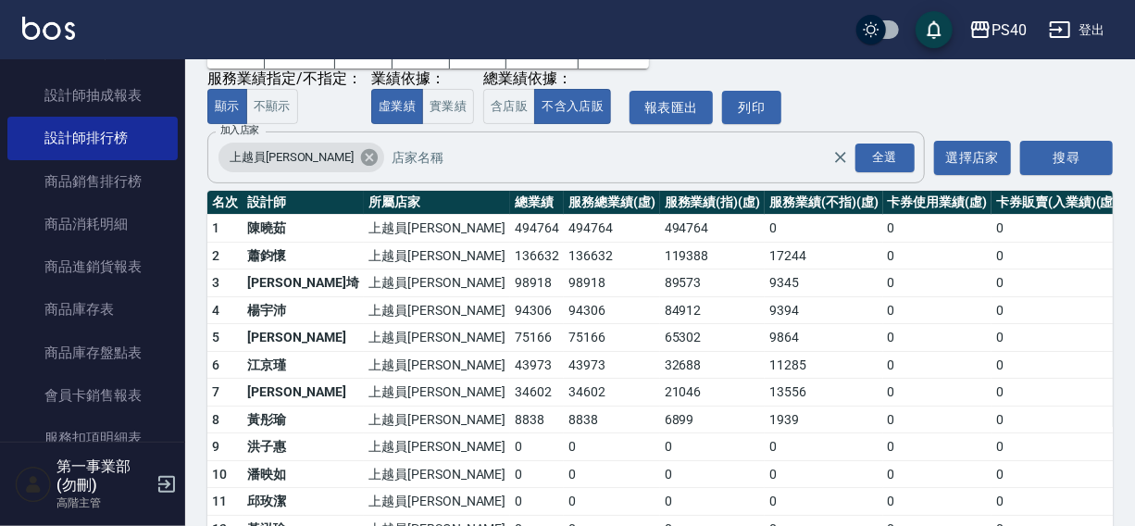
click at [361, 159] on icon at bounding box center [369, 157] width 17 height 17
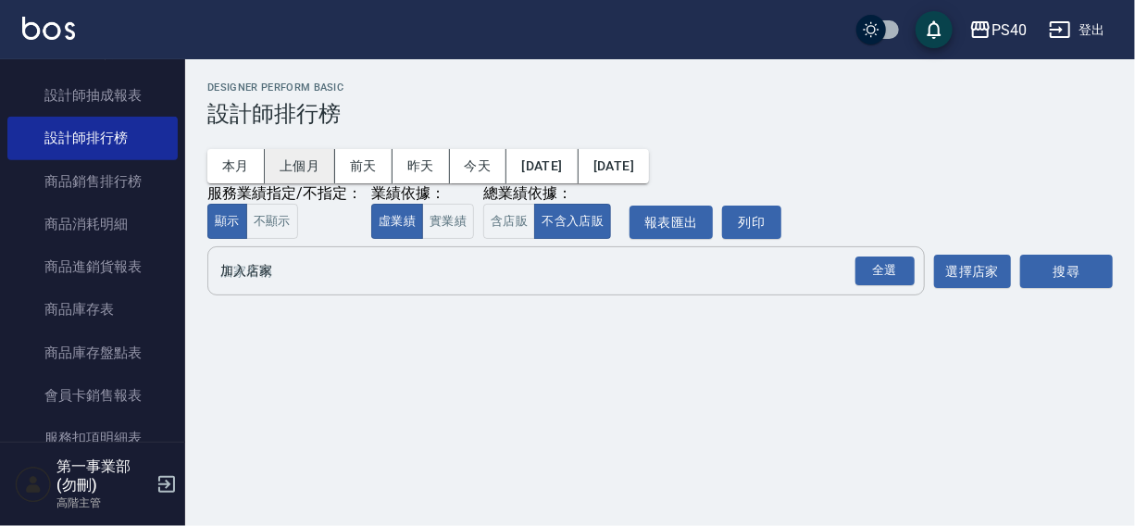
scroll to position [0, 0]
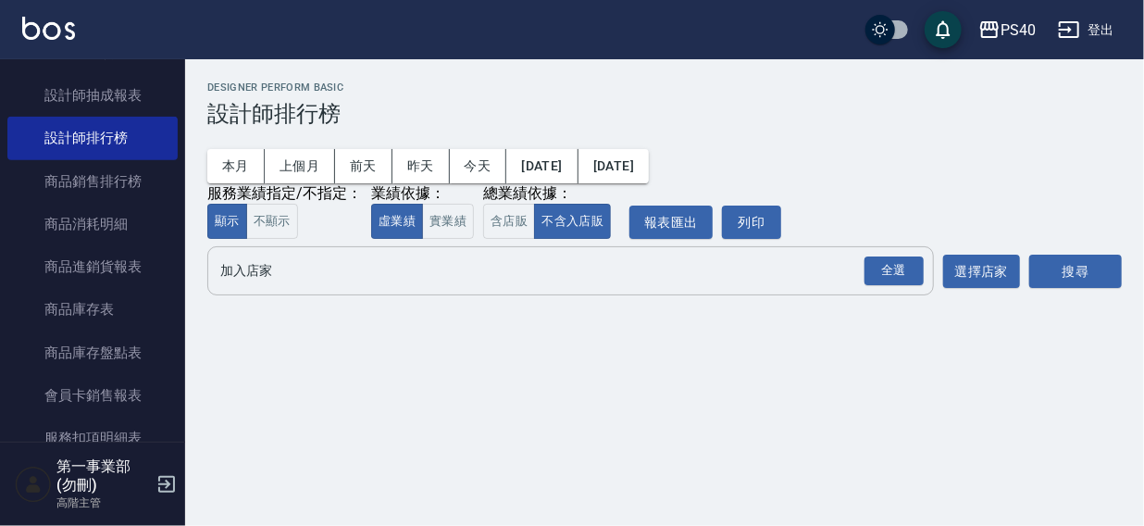
click at [258, 268] on input "加入店家" at bounding box center [557, 271] width 682 height 32
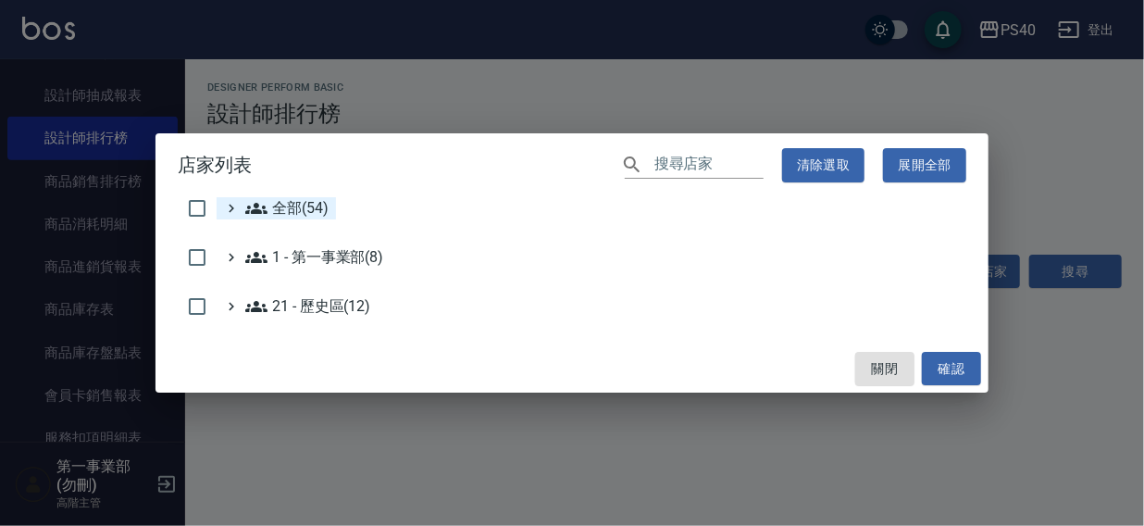
click at [295, 209] on span "全部(54)" at bounding box center [286, 208] width 83 height 22
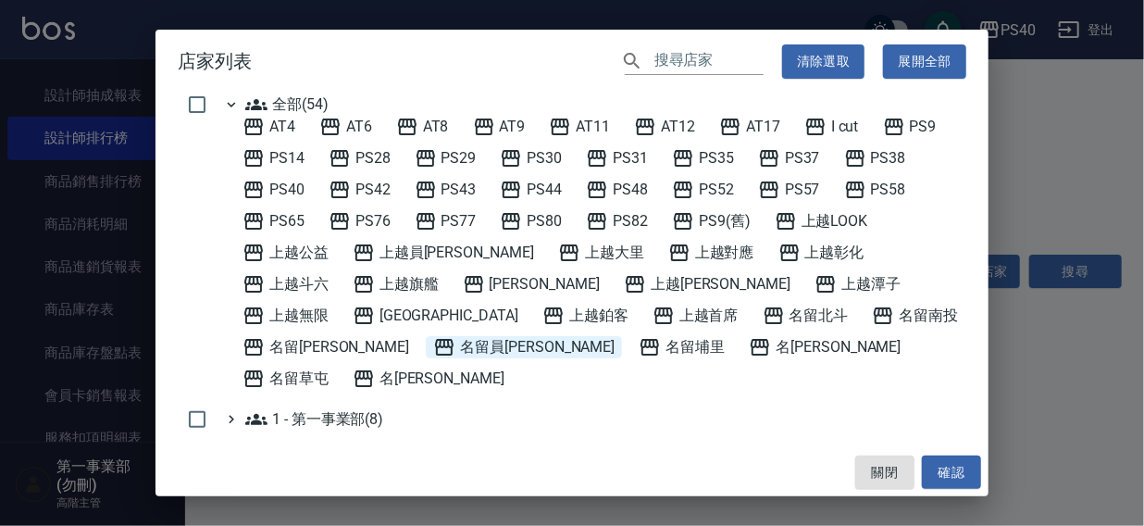
click at [615, 336] on span "名留員林中正" at bounding box center [523, 347] width 181 height 22
click at [958, 471] on button "確認" at bounding box center [951, 473] width 59 height 34
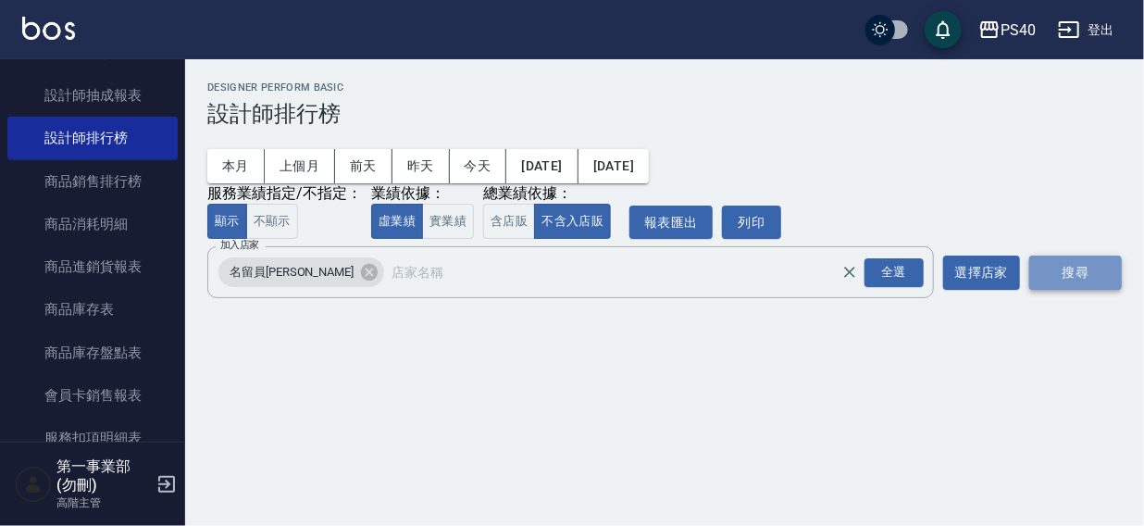
click at [1089, 269] on button "搜尋" at bounding box center [1076, 273] width 93 height 34
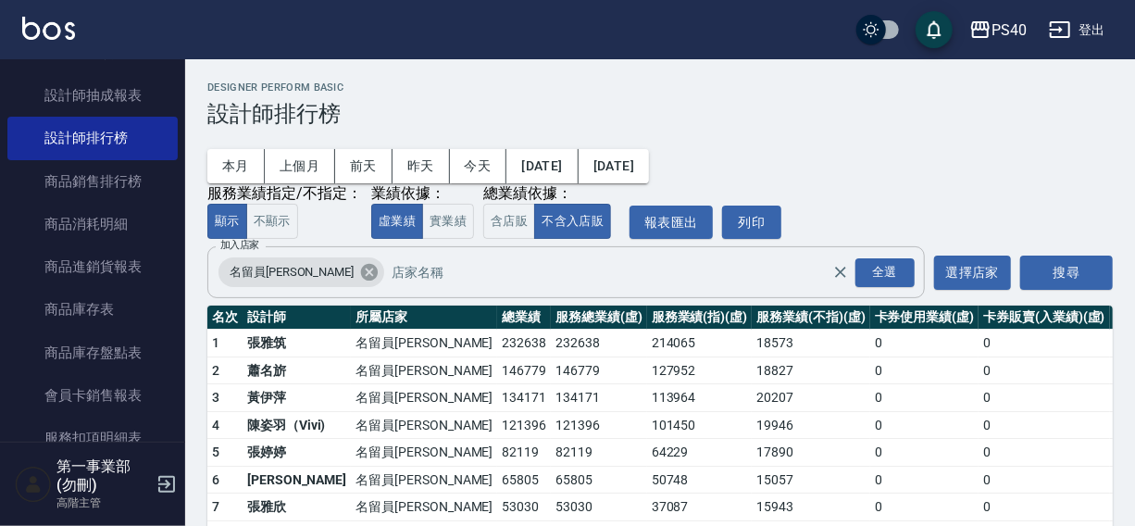
click at [359, 277] on icon at bounding box center [369, 272] width 20 height 20
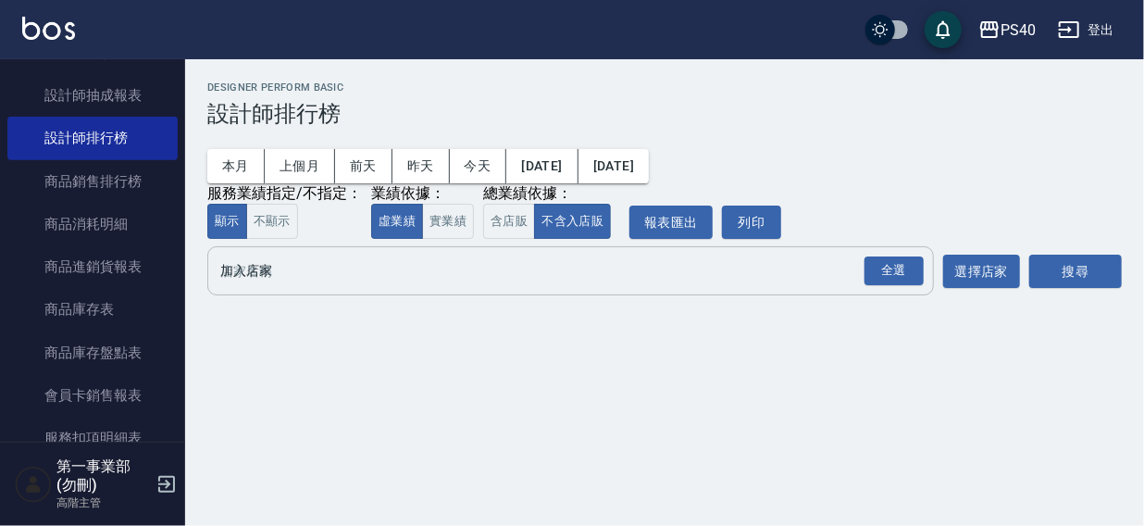
click at [274, 276] on input "加入店家" at bounding box center [557, 271] width 682 height 32
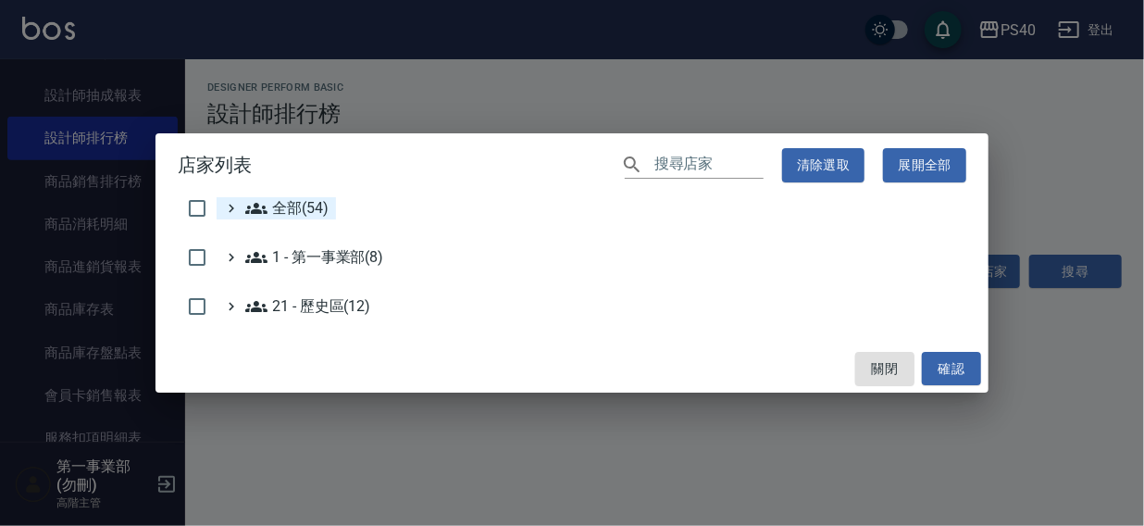
click at [312, 215] on span "全部(54)" at bounding box center [286, 208] width 83 height 22
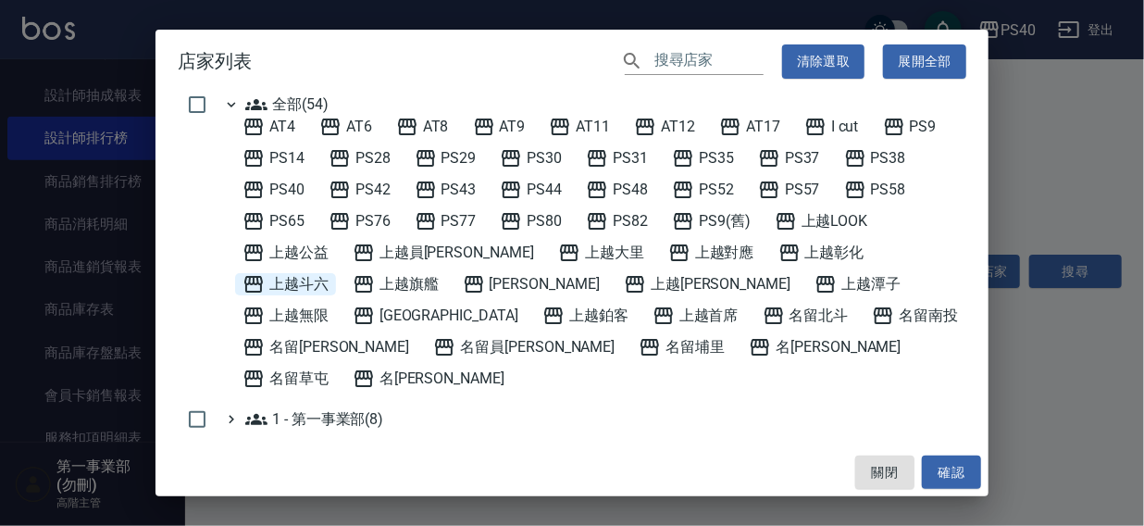
click at [329, 273] on span "上越斗六" at bounding box center [286, 284] width 86 height 22
click at [943, 464] on button "確認" at bounding box center [951, 473] width 59 height 34
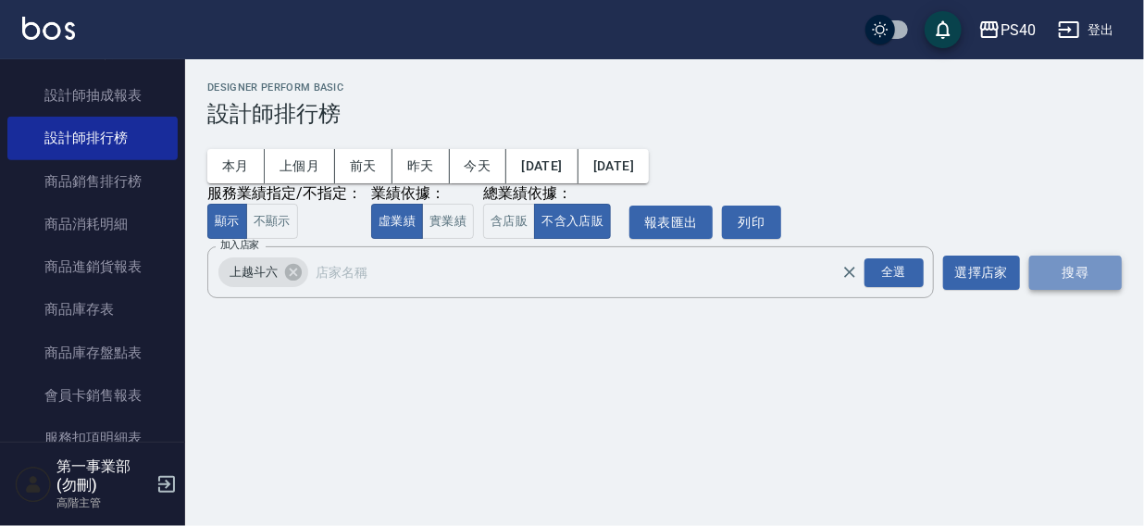
click at [1074, 277] on button "搜尋" at bounding box center [1076, 273] width 93 height 34
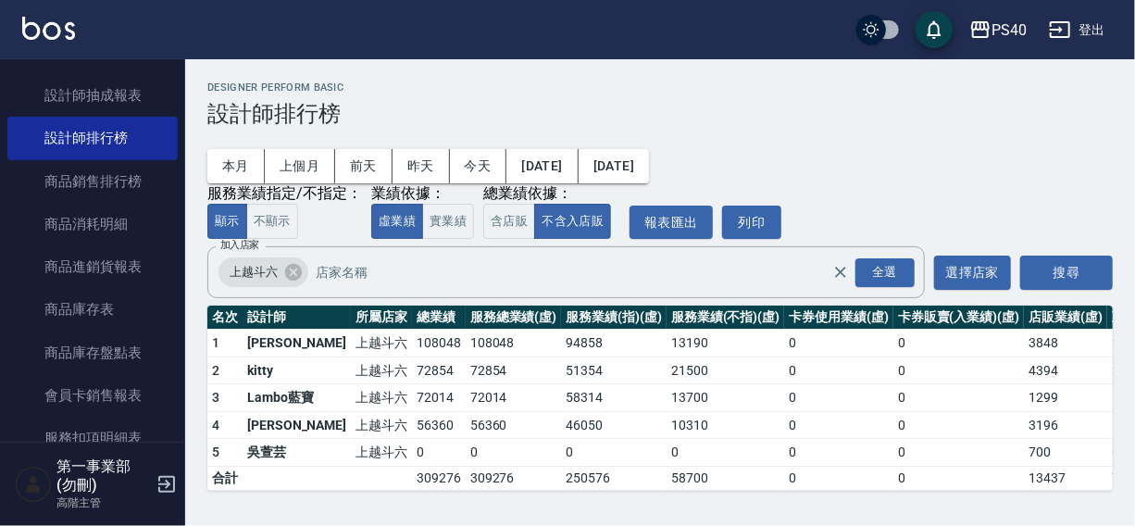
scroll to position [1, 0]
click at [291, 271] on icon at bounding box center [293, 272] width 20 height 20
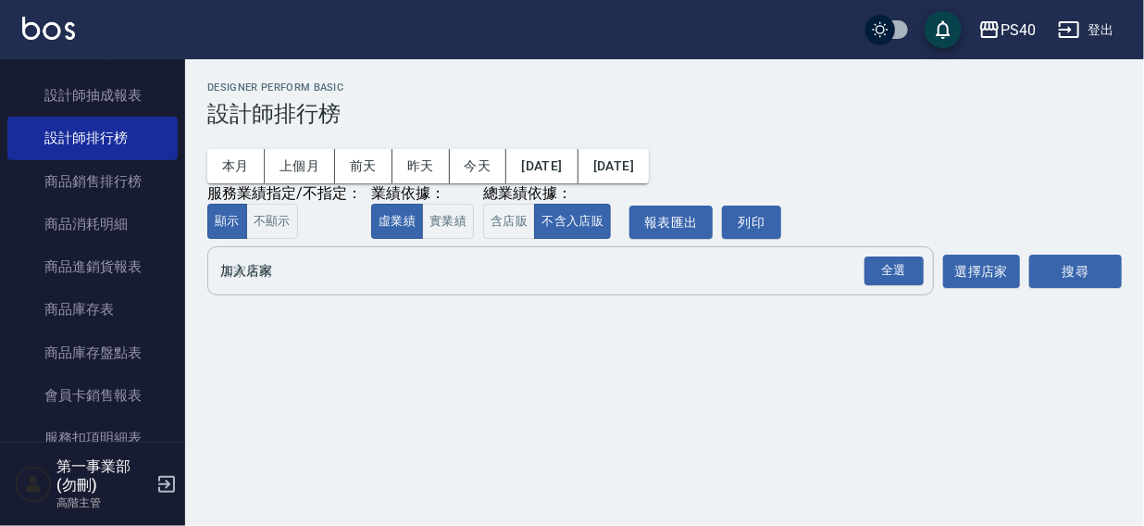
click at [273, 271] on input "加入店家" at bounding box center [557, 271] width 682 height 32
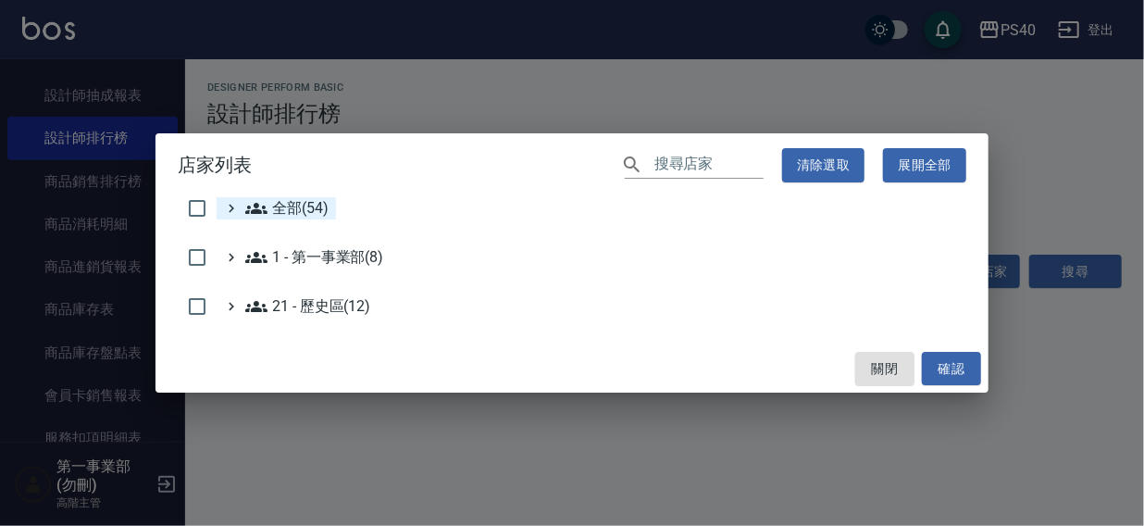
click at [290, 209] on span "全部(54)" at bounding box center [286, 208] width 83 height 22
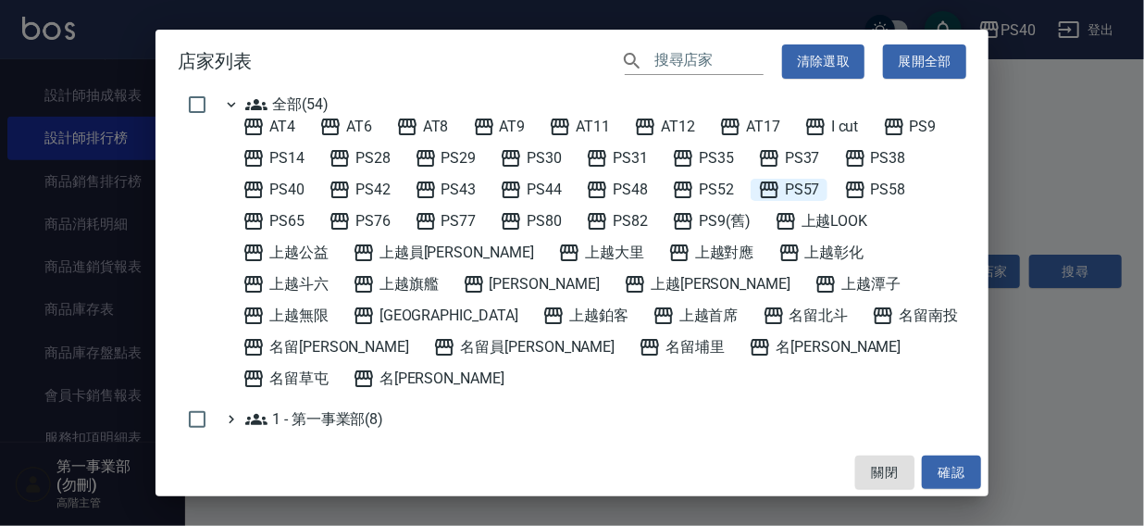
click at [792, 188] on span "PS57" at bounding box center [789, 190] width 62 height 22
drag, startPoint x: 938, startPoint y: 461, endPoint x: 1056, endPoint y: 333, distance: 173.6
click at [939, 461] on button "確認" at bounding box center [951, 473] width 59 height 34
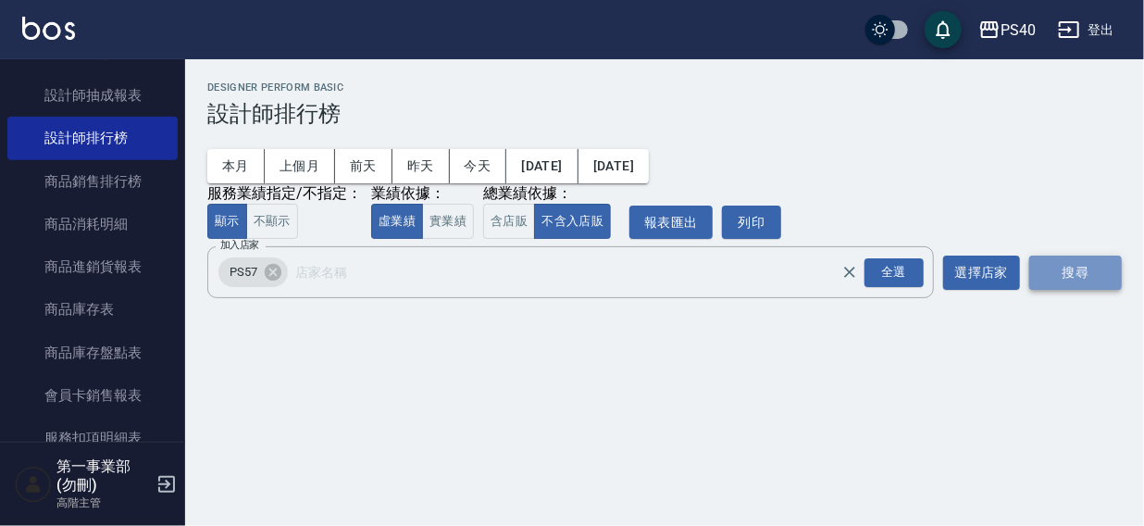
click at [1067, 278] on button "搜尋" at bounding box center [1076, 273] width 93 height 34
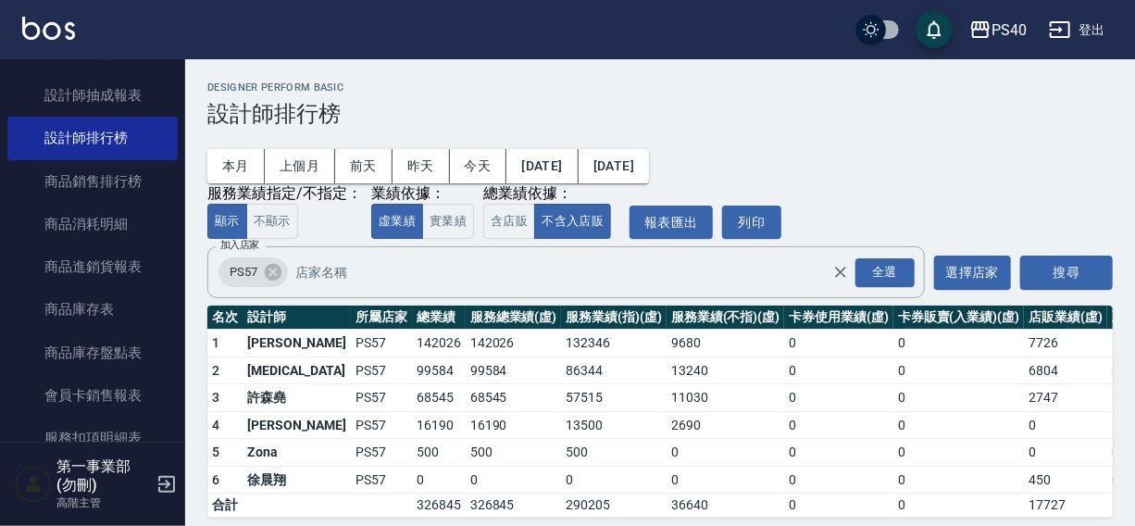
scroll to position [28, 0]
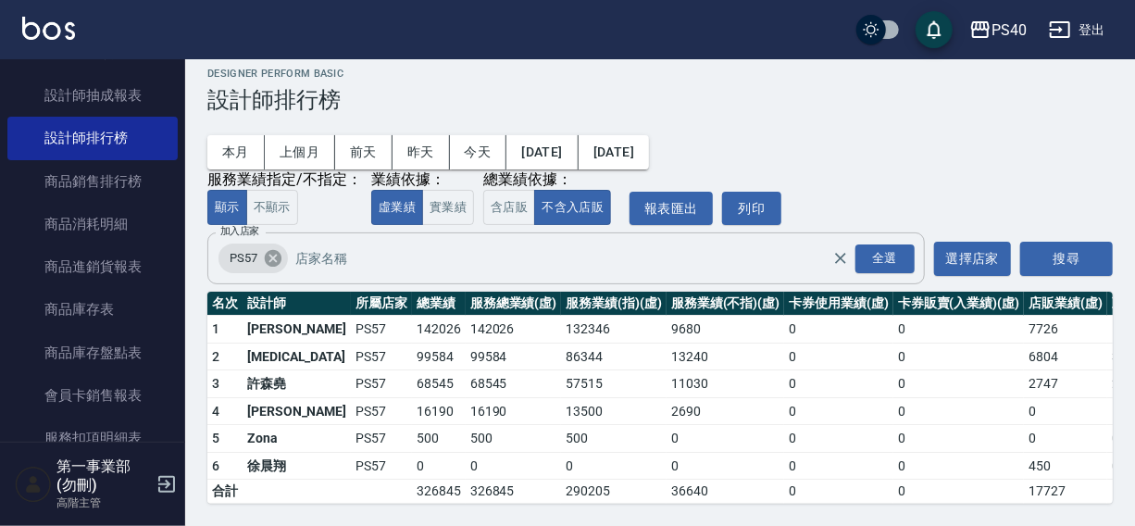
click at [271, 250] on icon at bounding box center [273, 258] width 17 height 17
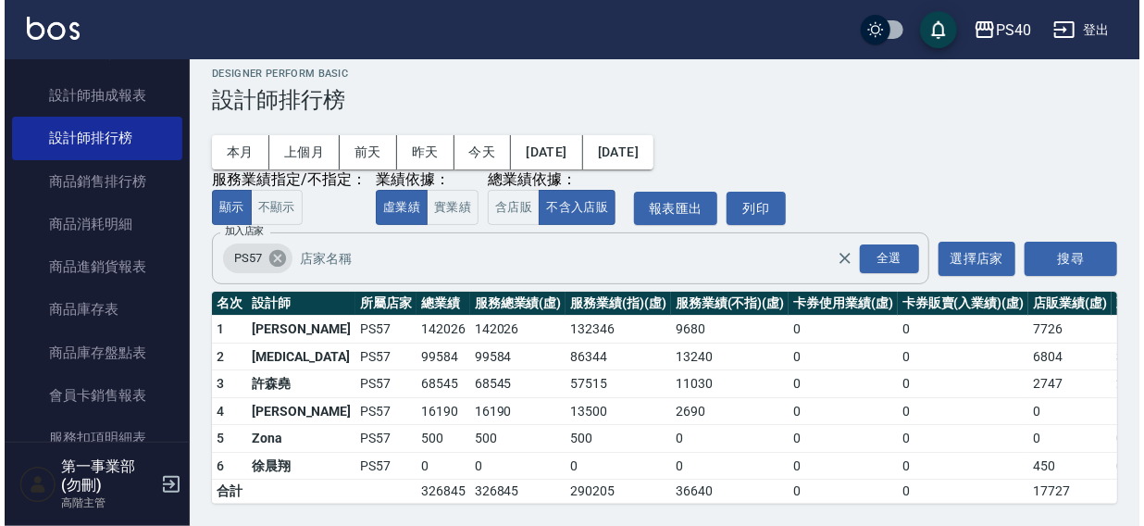
scroll to position [0, 0]
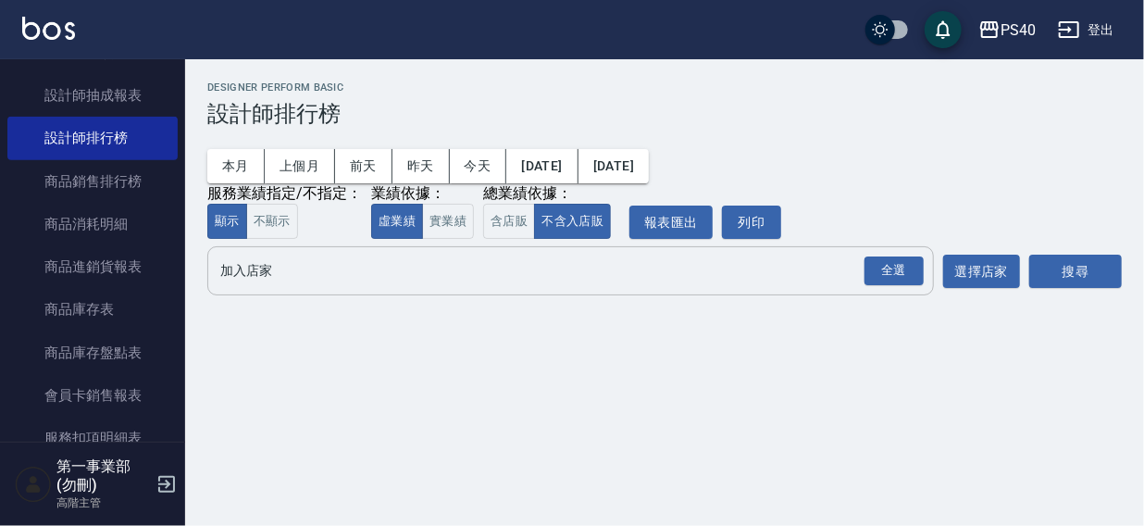
click at [283, 275] on input "加入店家" at bounding box center [557, 271] width 682 height 32
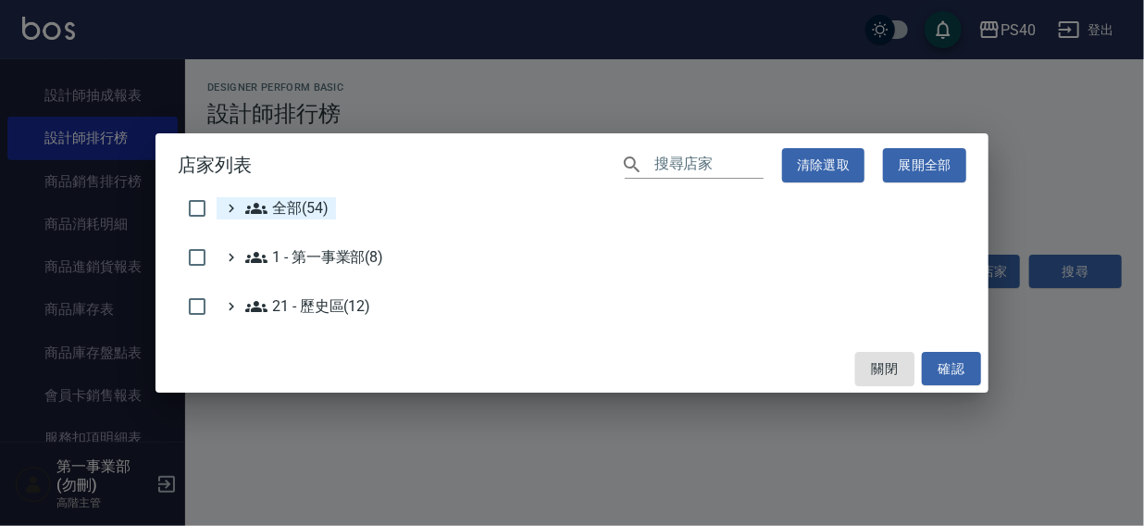
click at [297, 208] on span "全部(54)" at bounding box center [286, 208] width 83 height 22
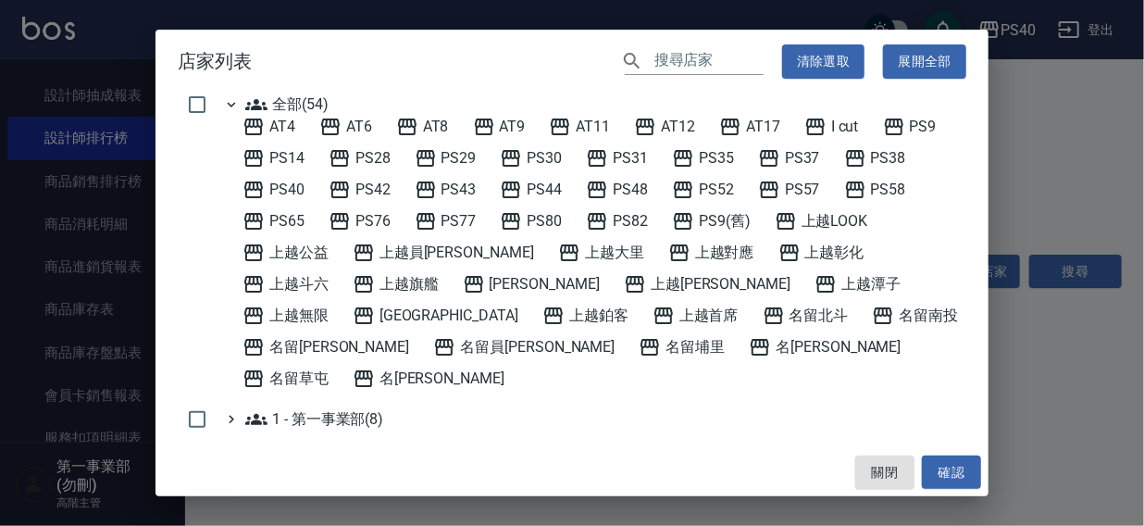
click at [1067, 416] on div "店家列表 ​ 清除選取 展開全部 全部(54) AT4 AT6 AT8 AT9 AT11 AT12 AT17 I cut PS9 PS14 PS28 PS29…" at bounding box center [572, 263] width 1144 height 526
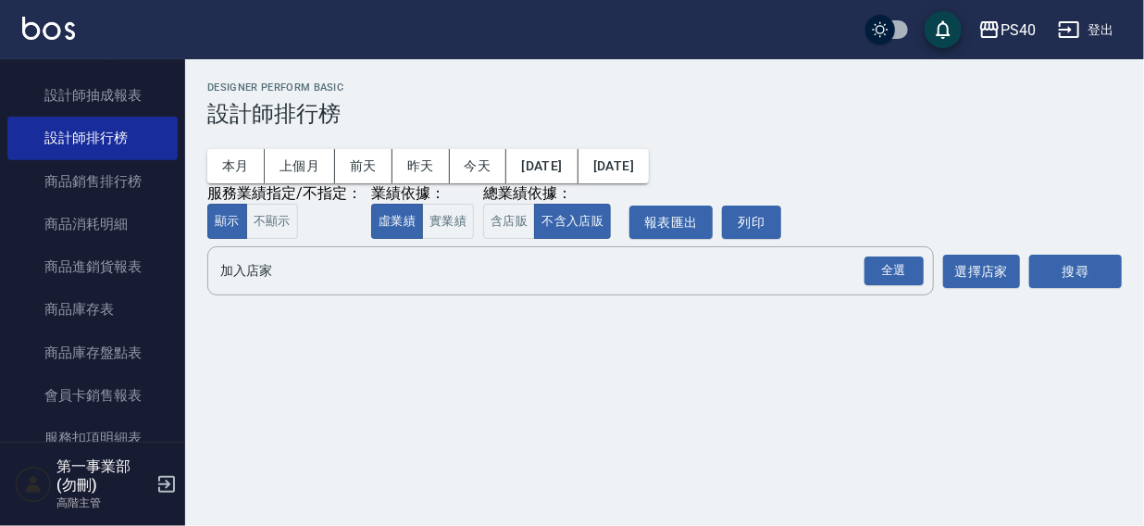
click at [175, 89] on nav "櫃檯作業 打帳單 帳單列表 掛單列表 座位開單 營業儀表板 現金收支登錄 高階收支登錄 材料自購登錄 每日結帳 排班表 現場電腦打卡 掃碼打卡 預約管理 預約…" at bounding box center [92, 250] width 185 height 382
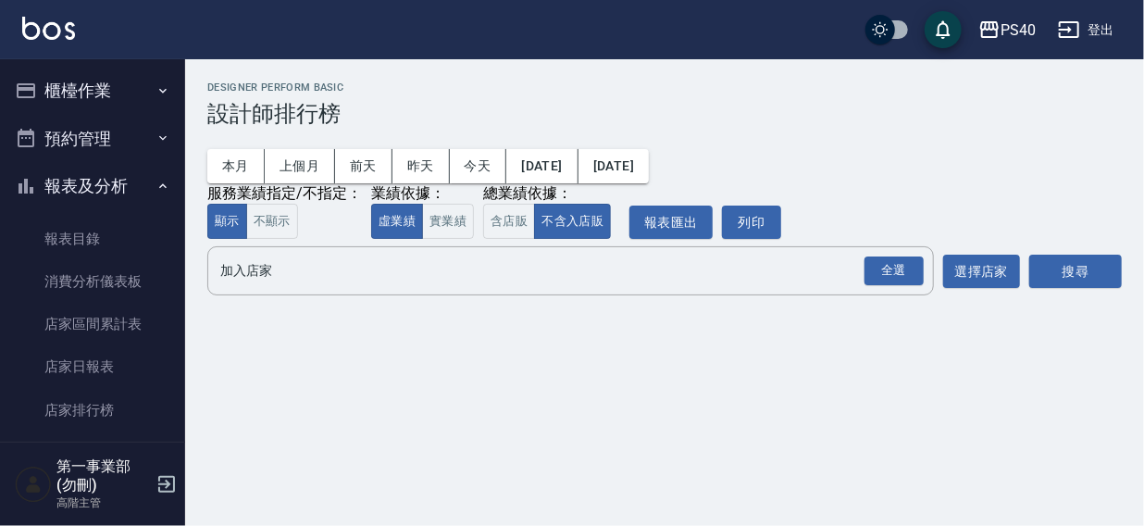
click at [83, 93] on button "櫃檯作業" at bounding box center [92, 91] width 170 height 48
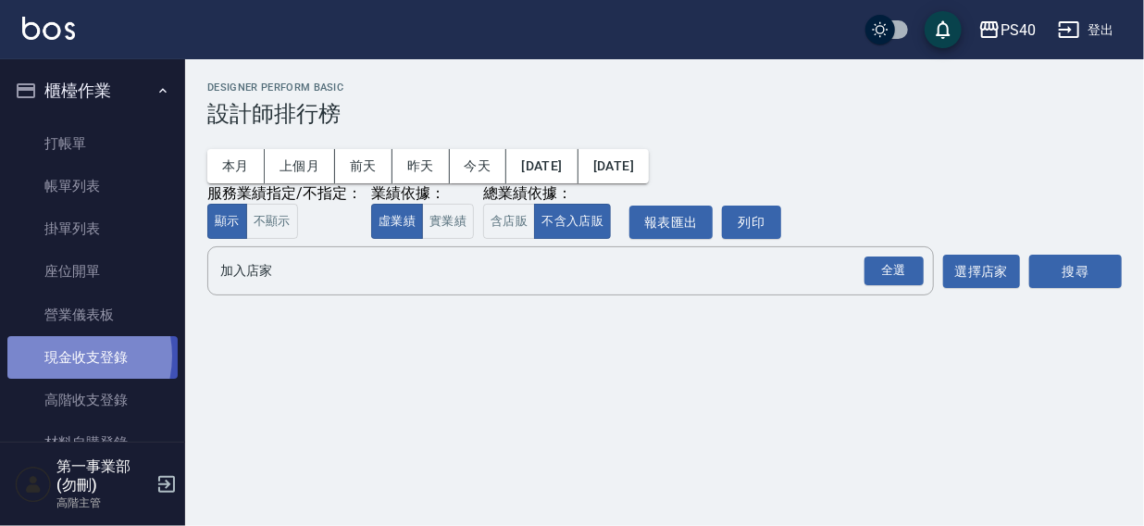
click at [60, 356] on link "現金收支登錄" at bounding box center [92, 357] width 170 height 43
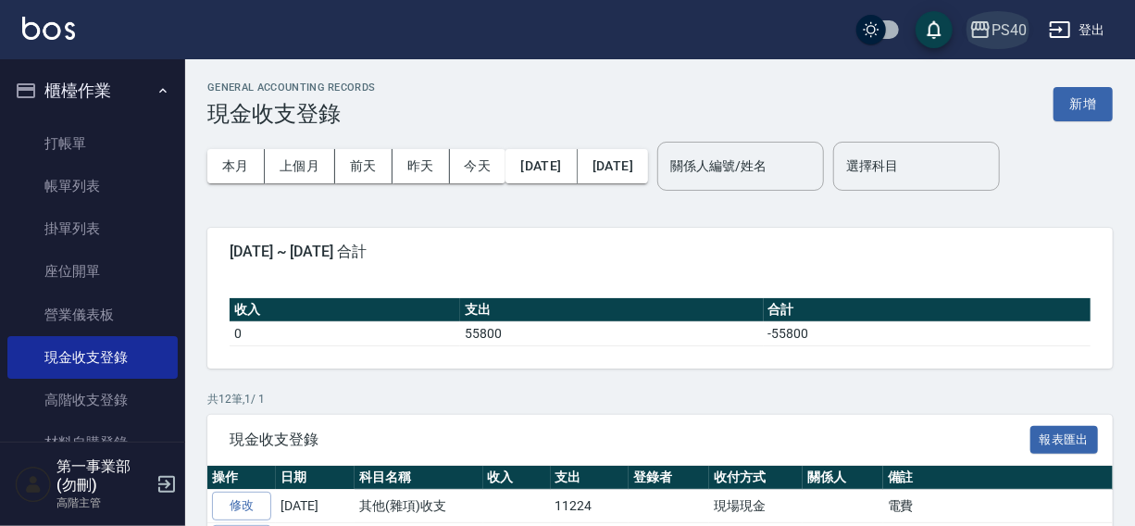
click at [1005, 24] on div "PS40" at bounding box center [1009, 30] width 35 height 23
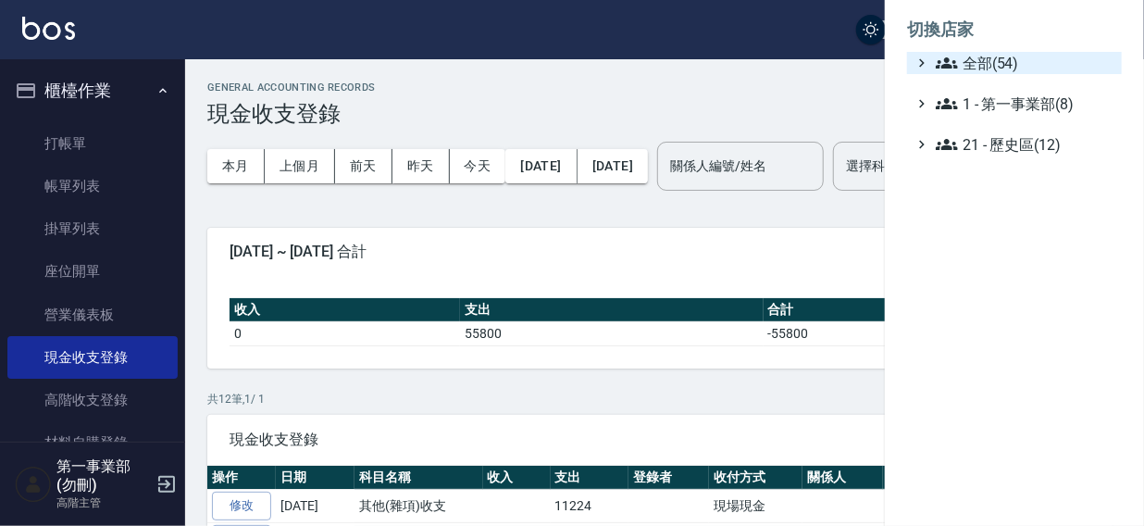
click at [993, 66] on span "全部(54)" at bounding box center [1025, 63] width 179 height 22
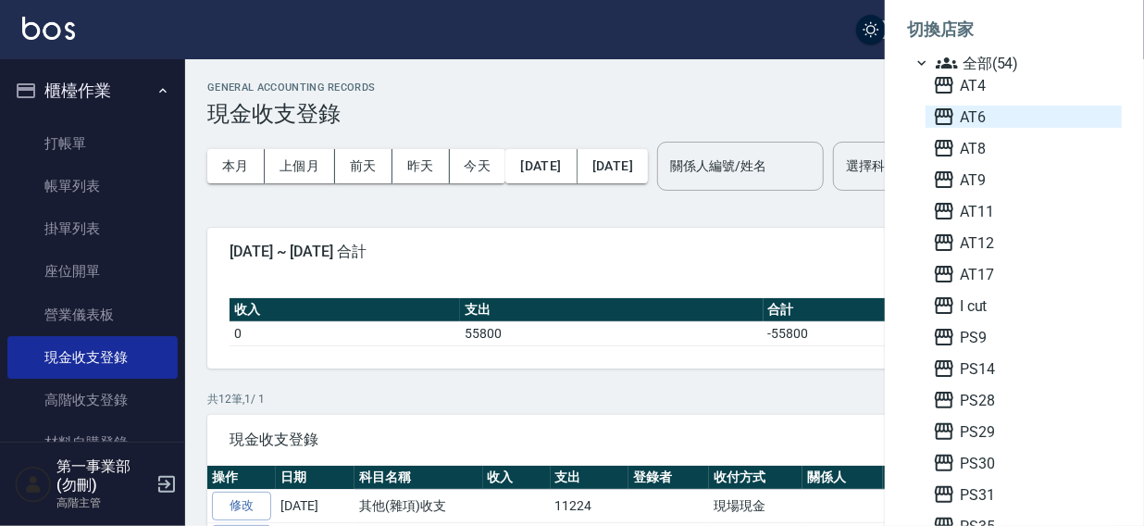
click at [1004, 119] on span "AT6" at bounding box center [1023, 117] width 181 height 22
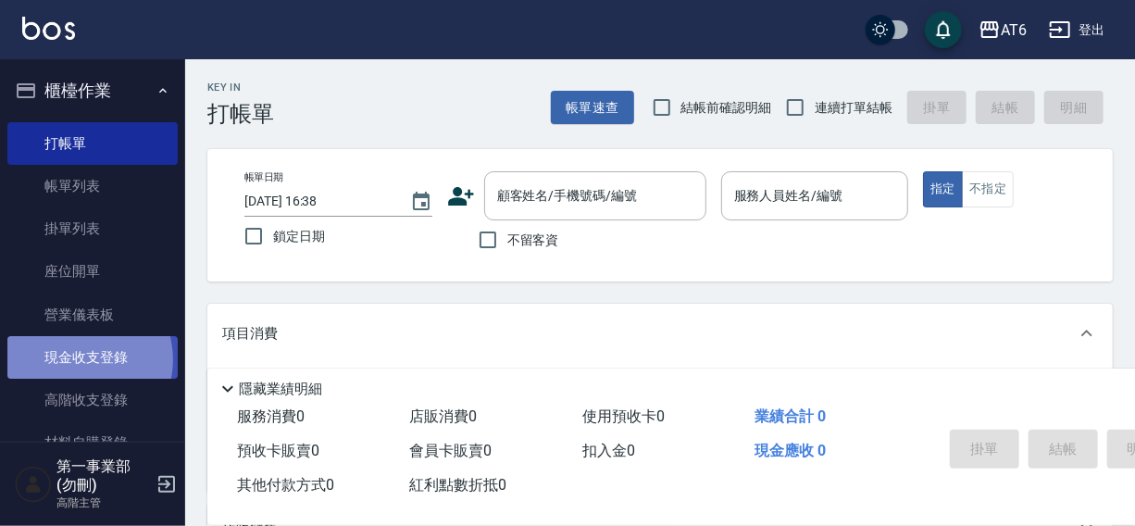
click at [80, 360] on link "現金收支登錄" at bounding box center [92, 357] width 170 height 43
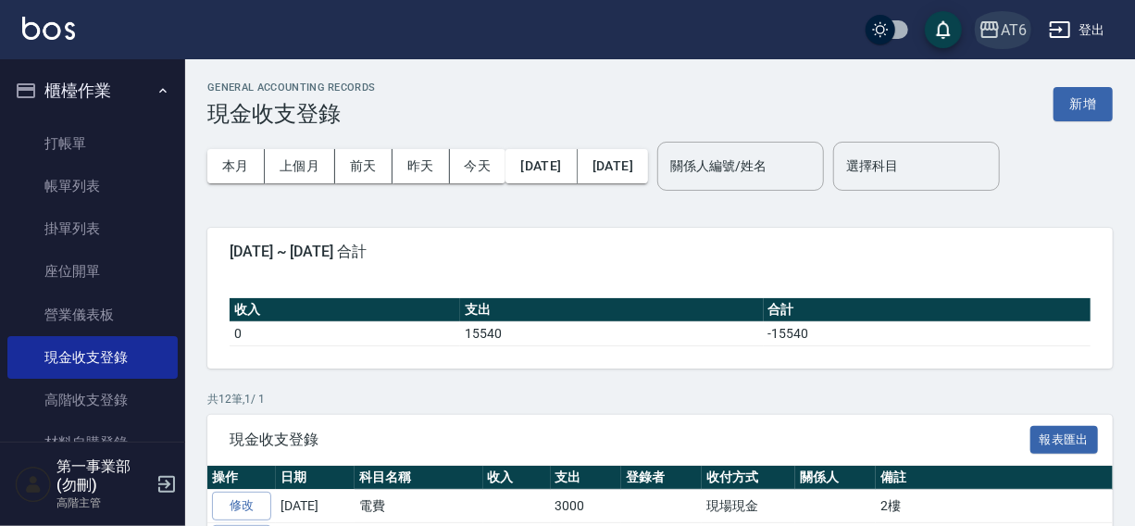
click at [994, 15] on button "AT6" at bounding box center [1002, 30] width 63 height 38
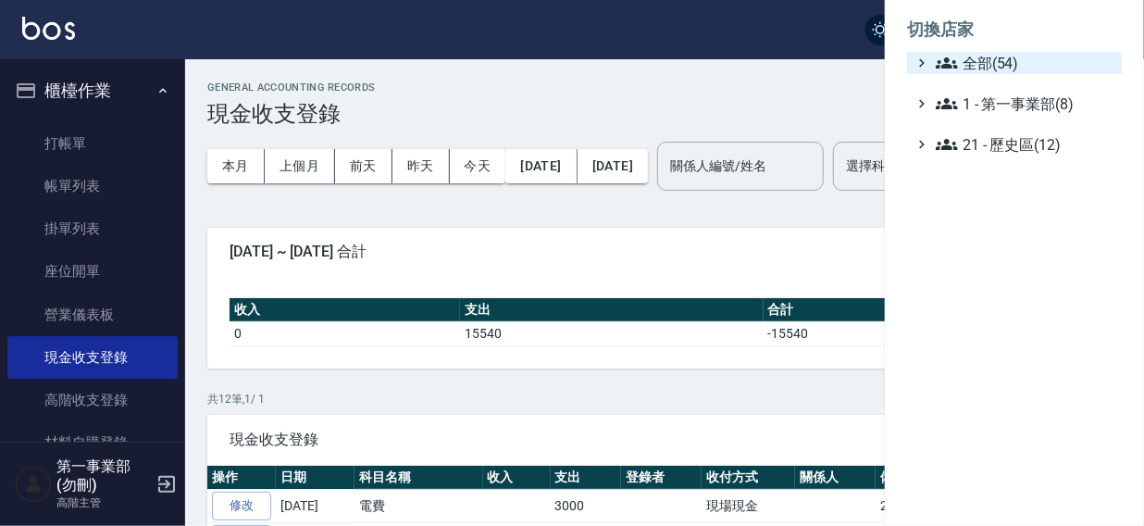
click at [1001, 58] on span "全部(54)" at bounding box center [1025, 63] width 179 height 22
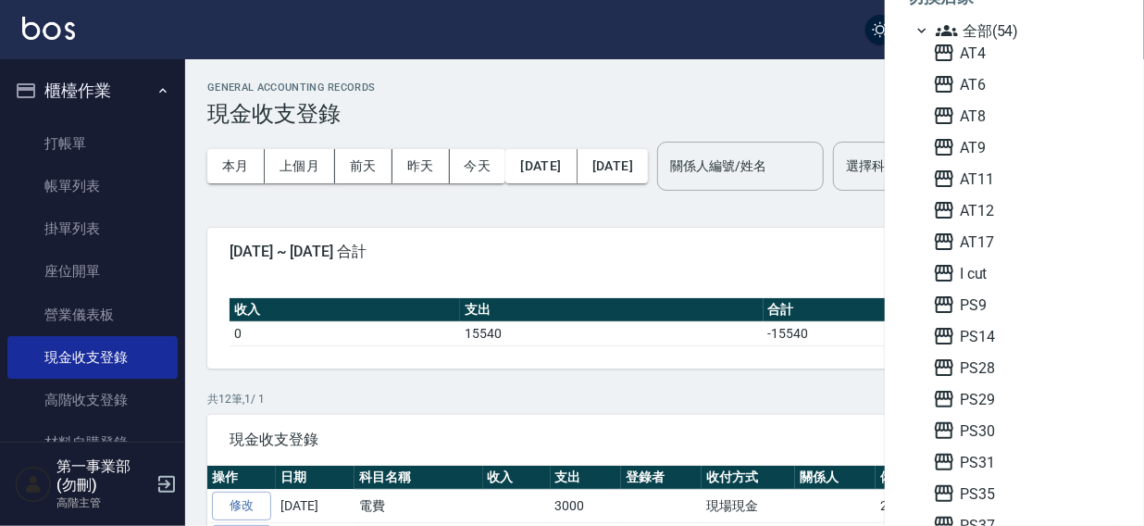
scroll to position [46, 0]
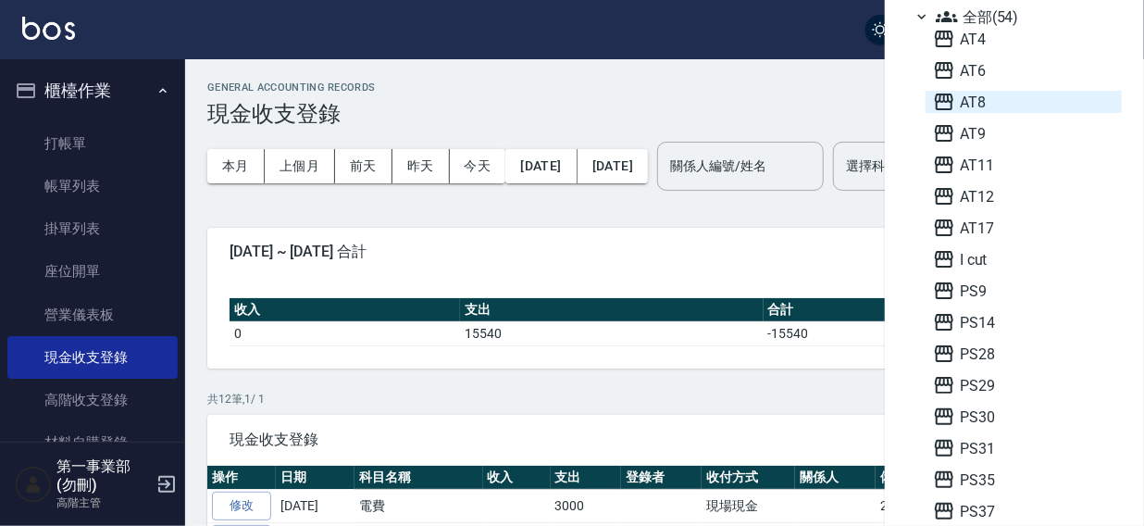
click at [983, 102] on span "AT8" at bounding box center [1023, 102] width 181 height 22
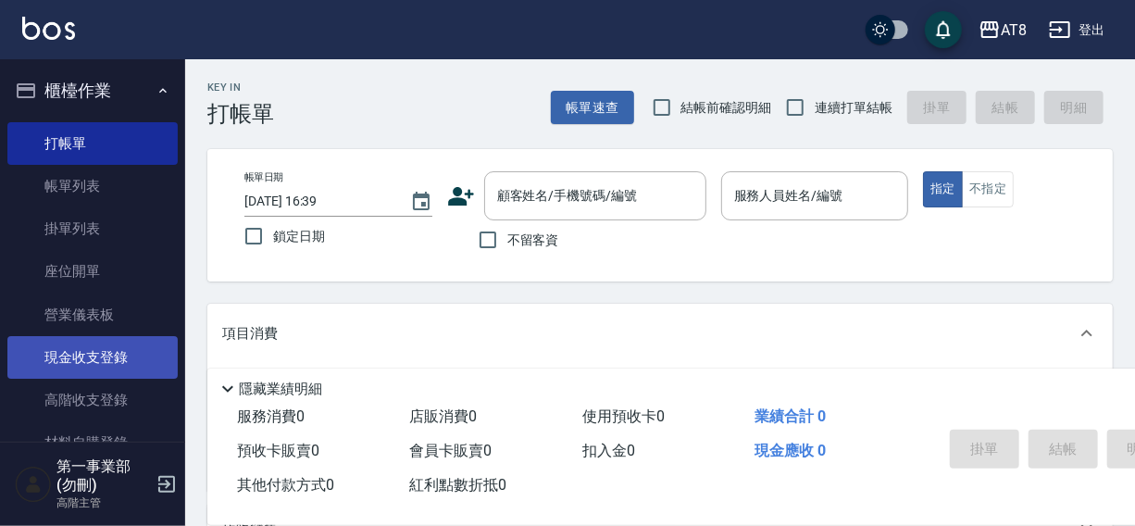
click at [79, 358] on link "現金收支登錄" at bounding box center [92, 357] width 170 height 43
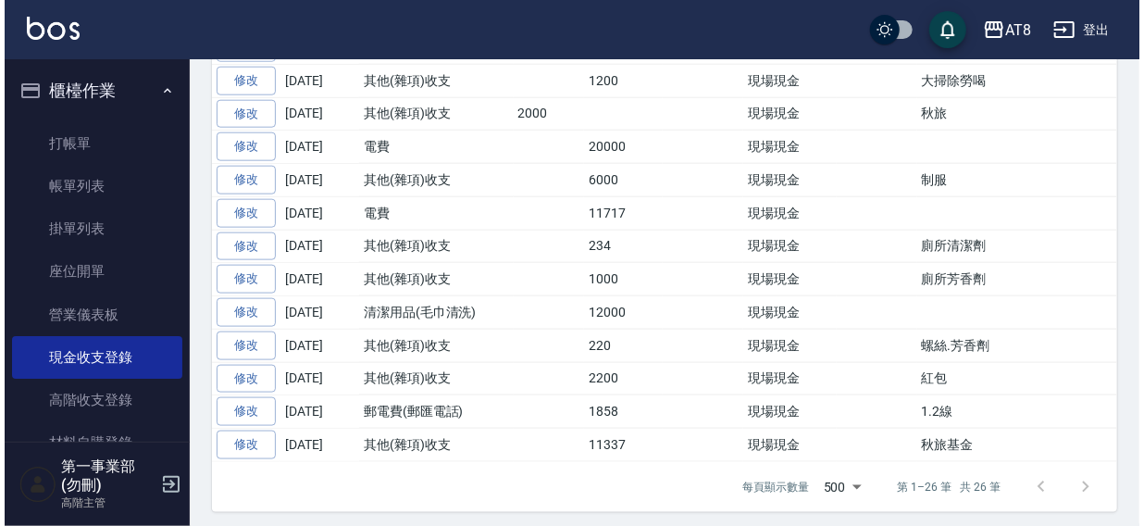
scroll to position [428, 0]
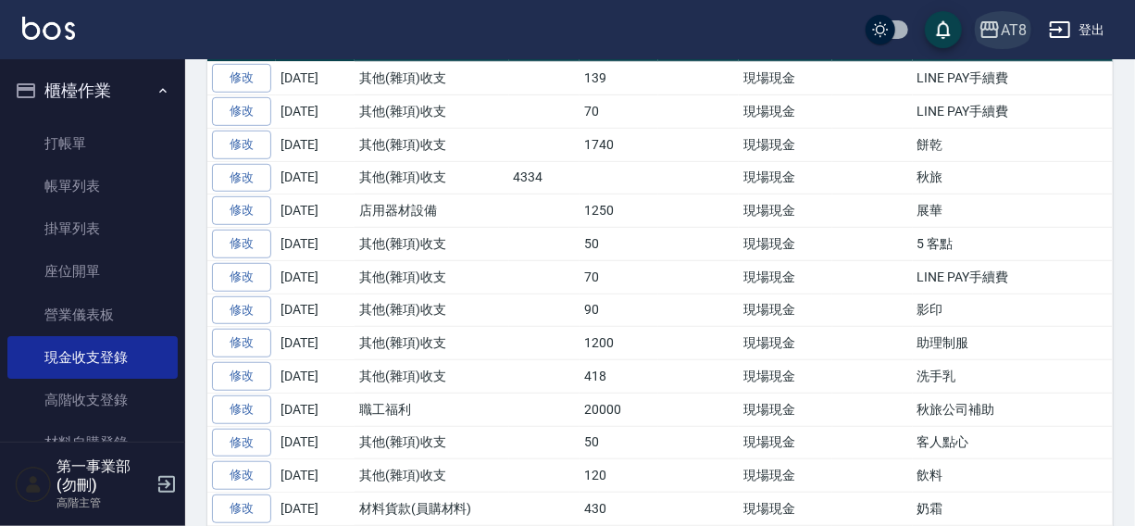
click at [1005, 27] on div "AT8" at bounding box center [1014, 30] width 26 height 23
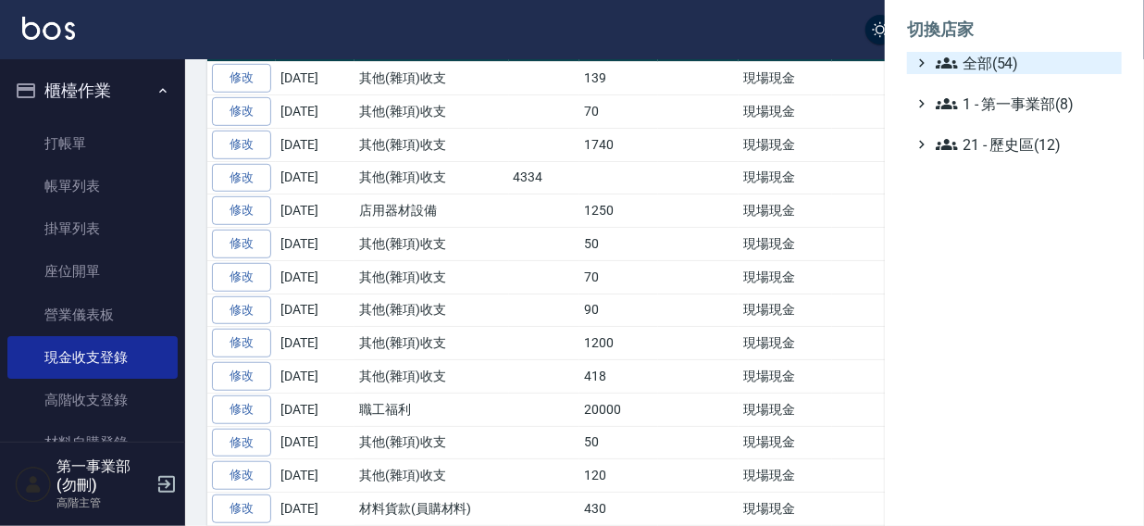
click at [991, 59] on span "全部(54)" at bounding box center [1025, 63] width 179 height 22
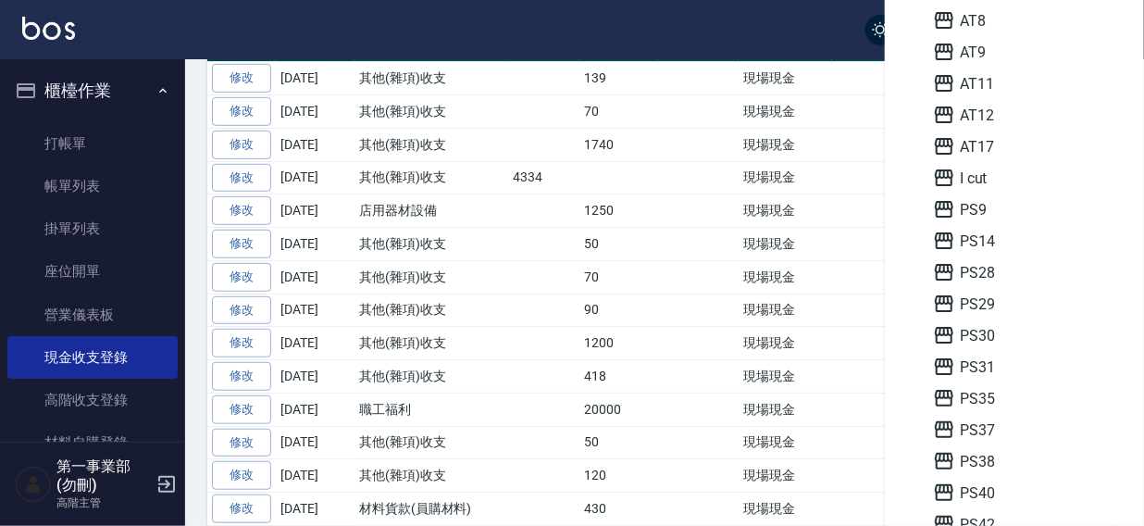
scroll to position [136, 0]
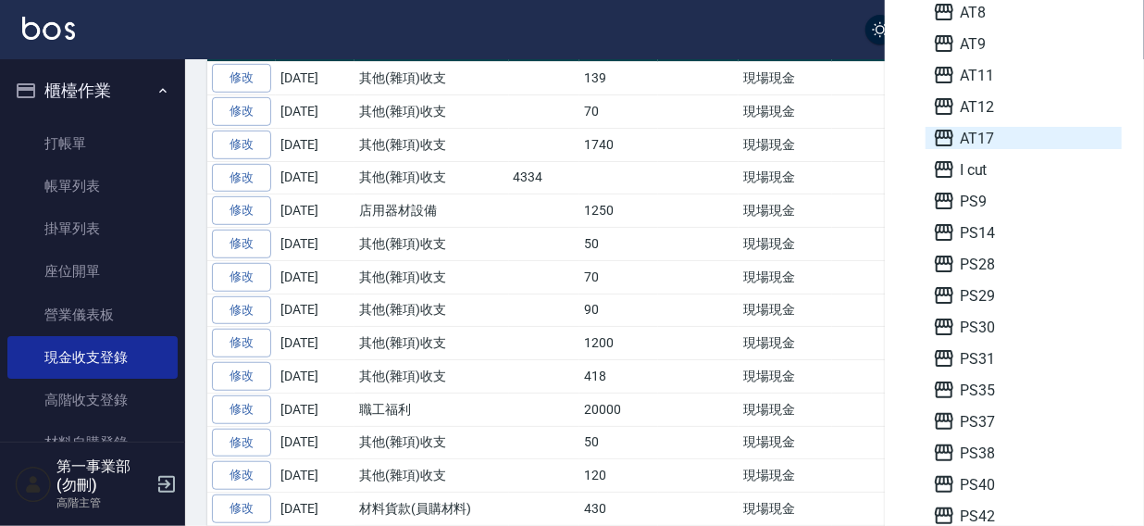
click at [998, 137] on span "AT17" at bounding box center [1023, 138] width 181 height 22
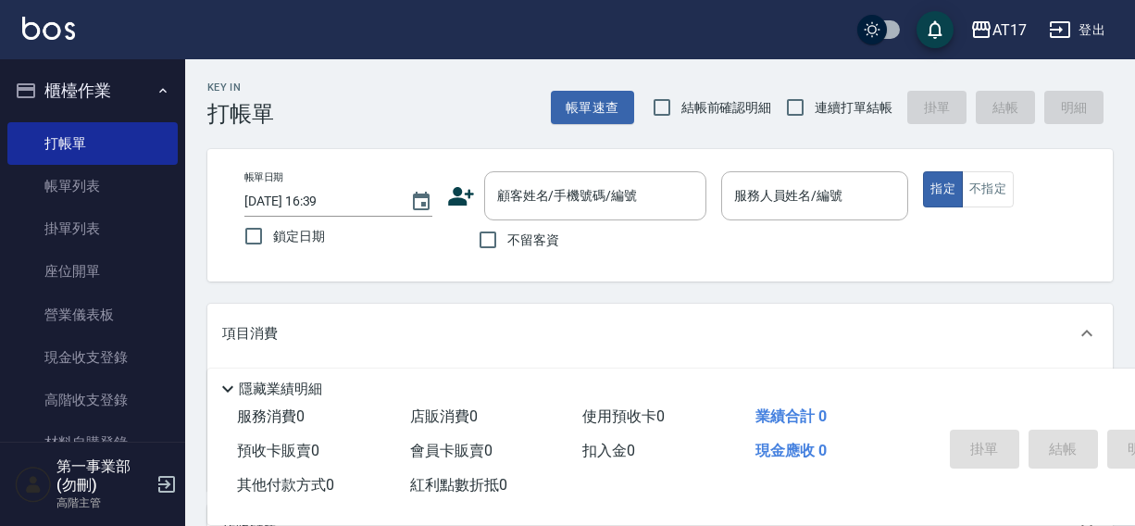
click at [59, 359] on link "現金收支登錄" at bounding box center [92, 357] width 170 height 43
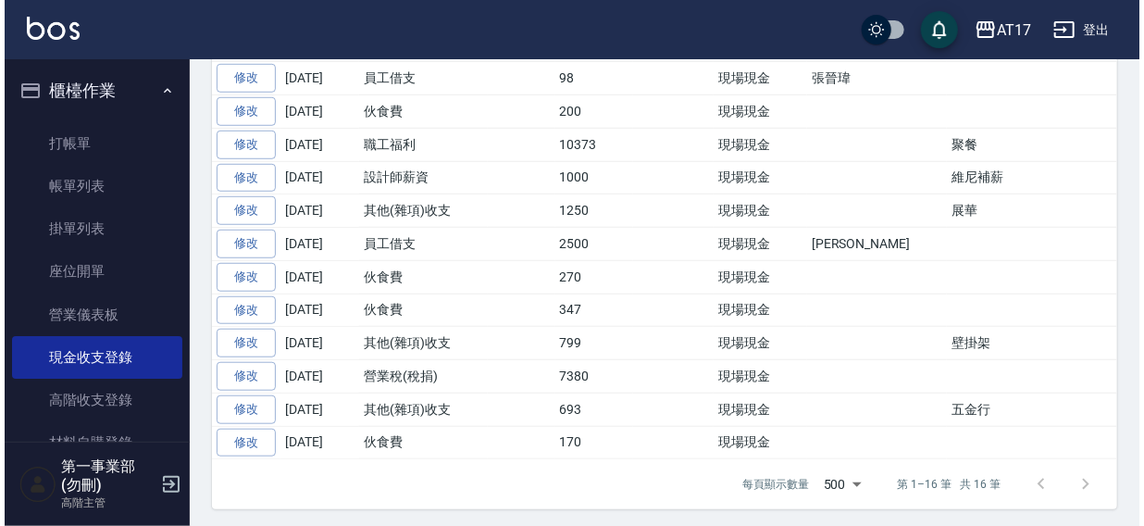
scroll to position [100, 0]
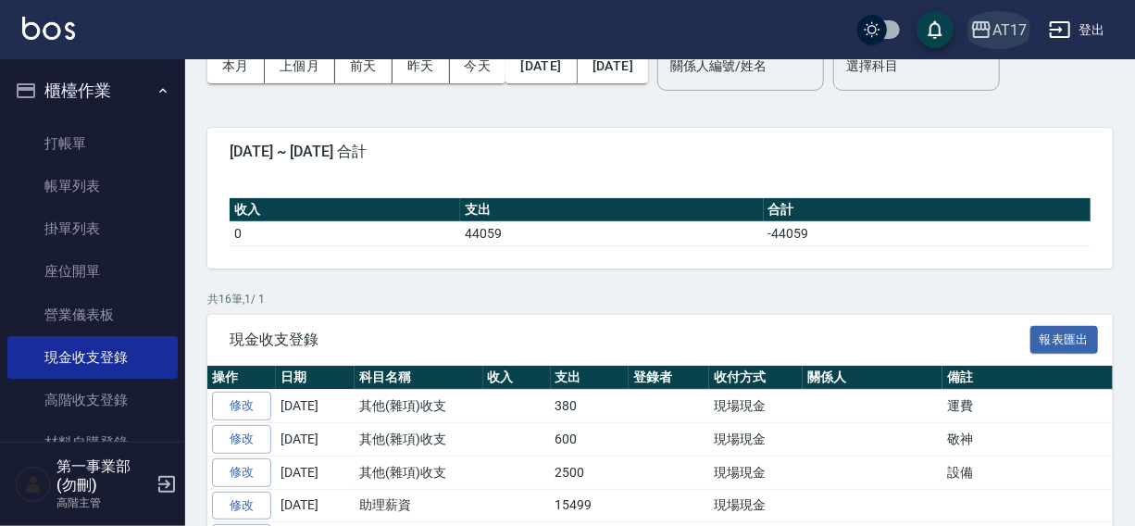
click at [1017, 26] on div "AT17" at bounding box center [1010, 30] width 34 height 23
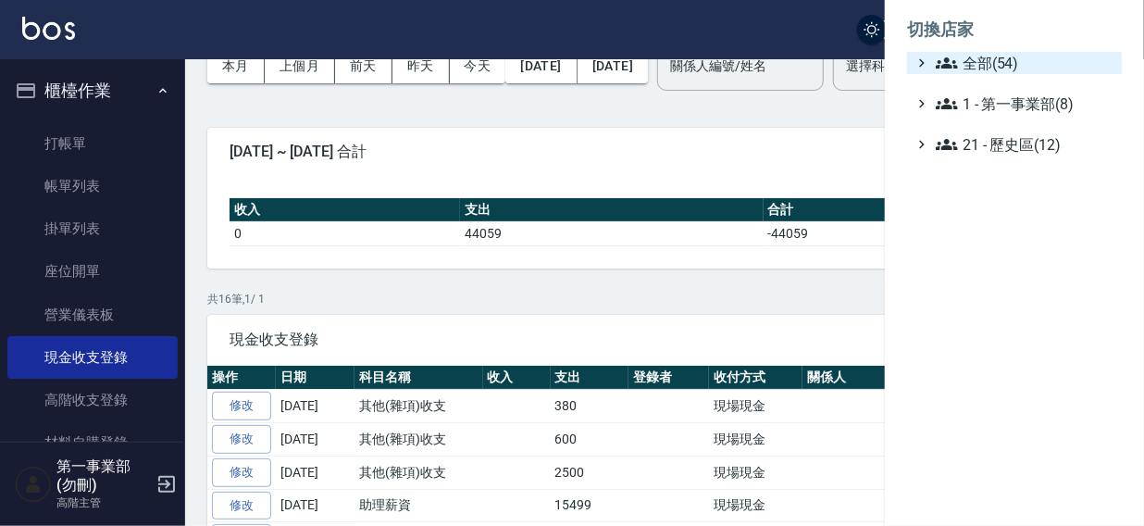
click at [985, 67] on span "全部(54)" at bounding box center [1025, 63] width 179 height 22
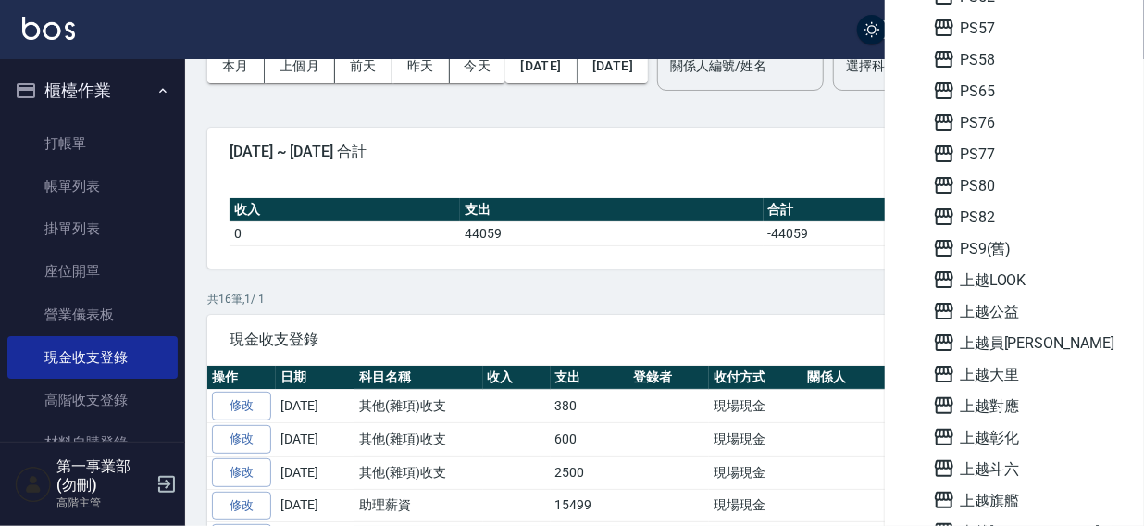
scroll to position [761, 0]
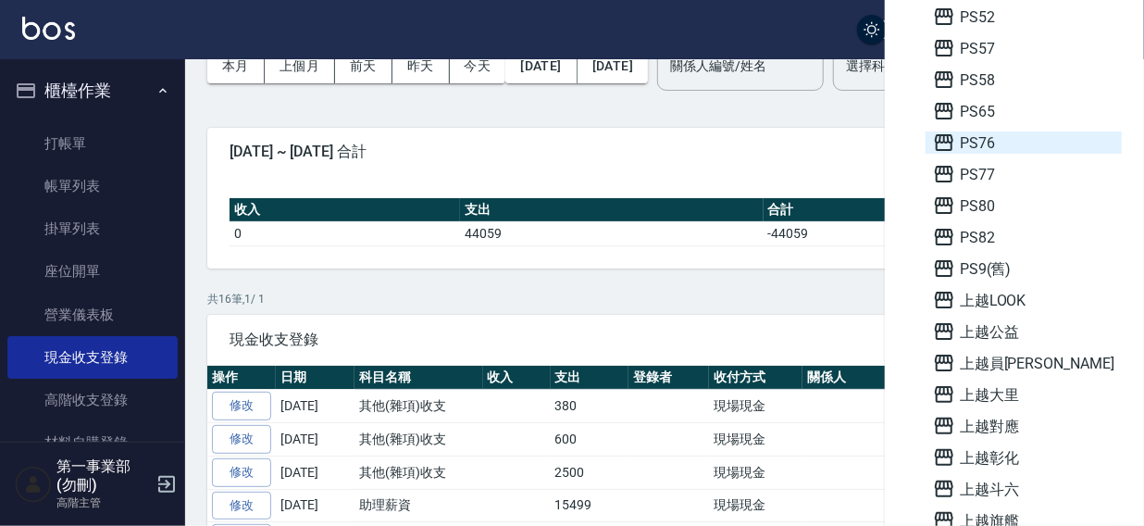
click at [993, 133] on span "PS76" at bounding box center [1023, 142] width 181 height 22
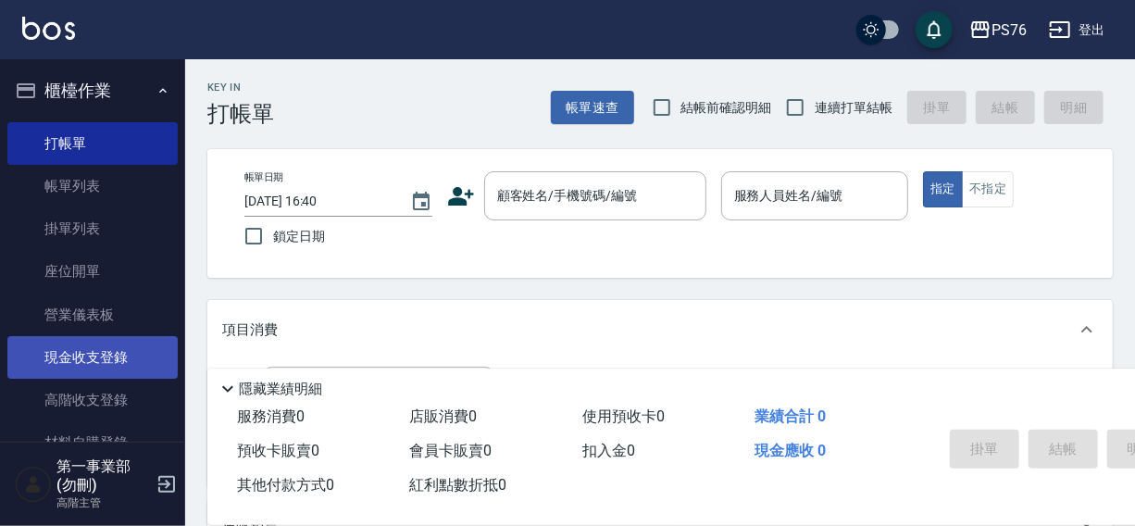
click at [74, 359] on link "現金收支登錄" at bounding box center [92, 357] width 170 height 43
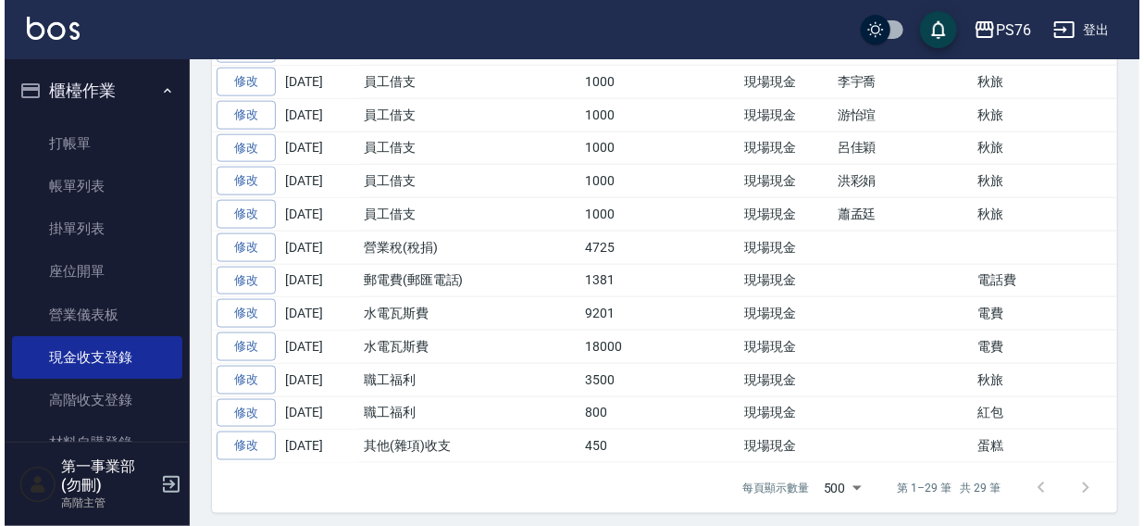
scroll to position [527, 0]
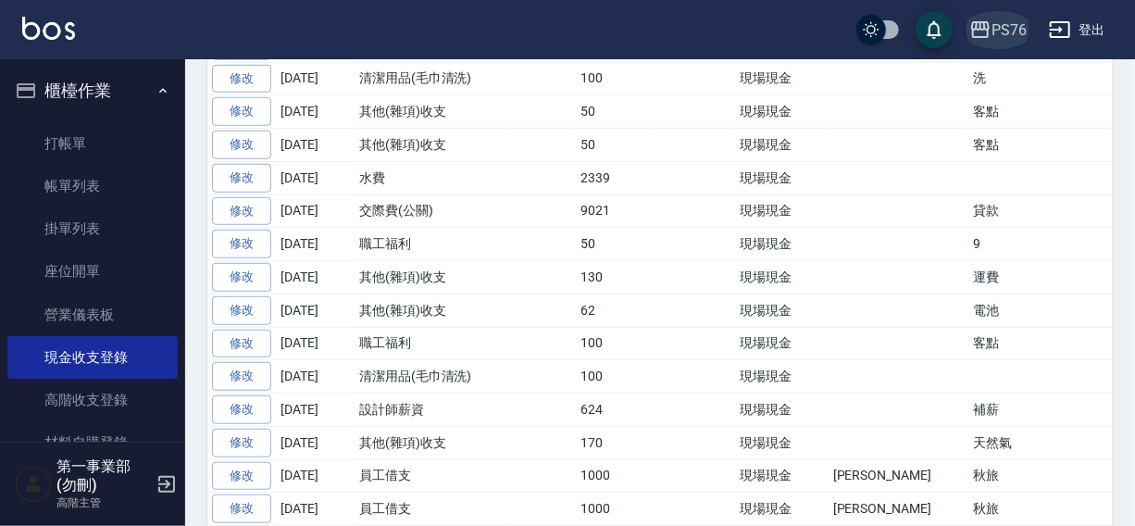
click at [1000, 32] on div "PS76" at bounding box center [1009, 30] width 35 height 23
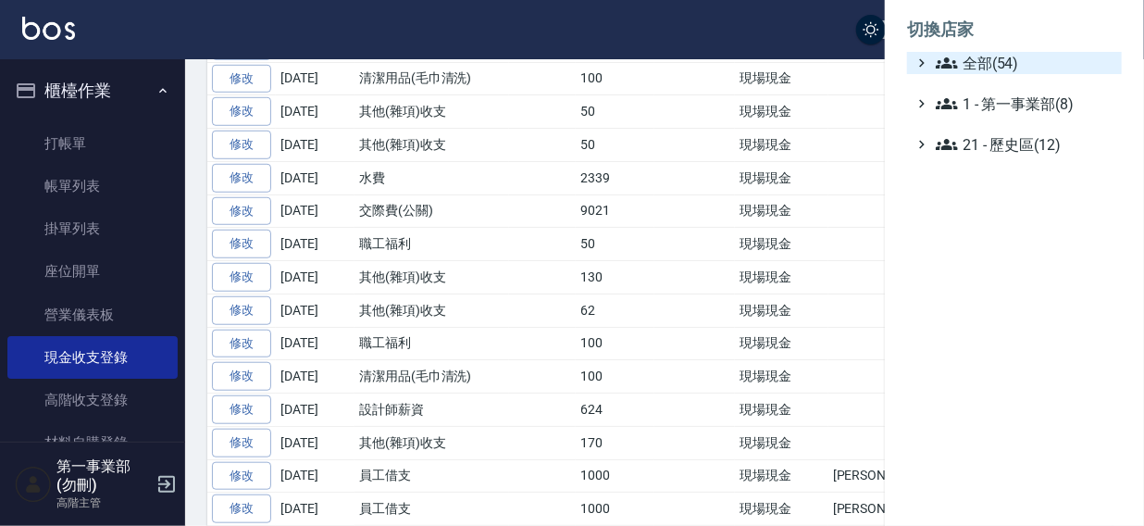
click at [968, 65] on span "全部(54)" at bounding box center [1025, 63] width 179 height 22
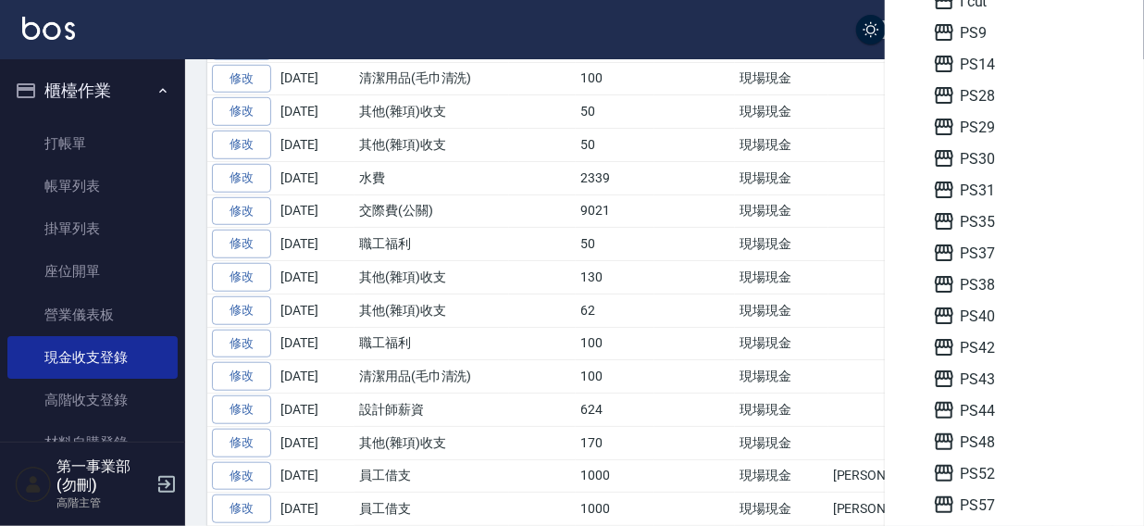
scroll to position [355, 0]
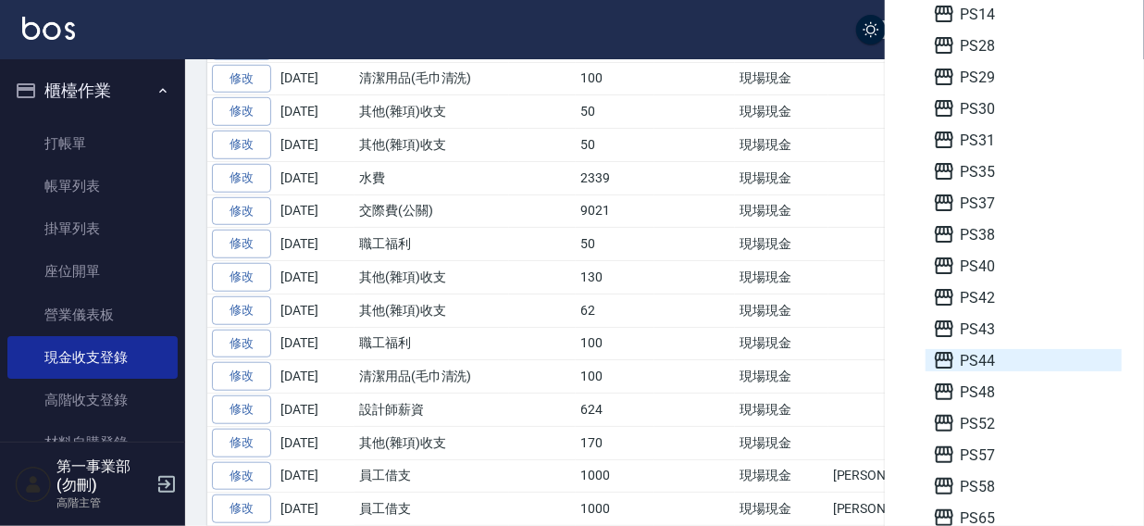
click at [1006, 352] on span "PS44" at bounding box center [1023, 360] width 181 height 22
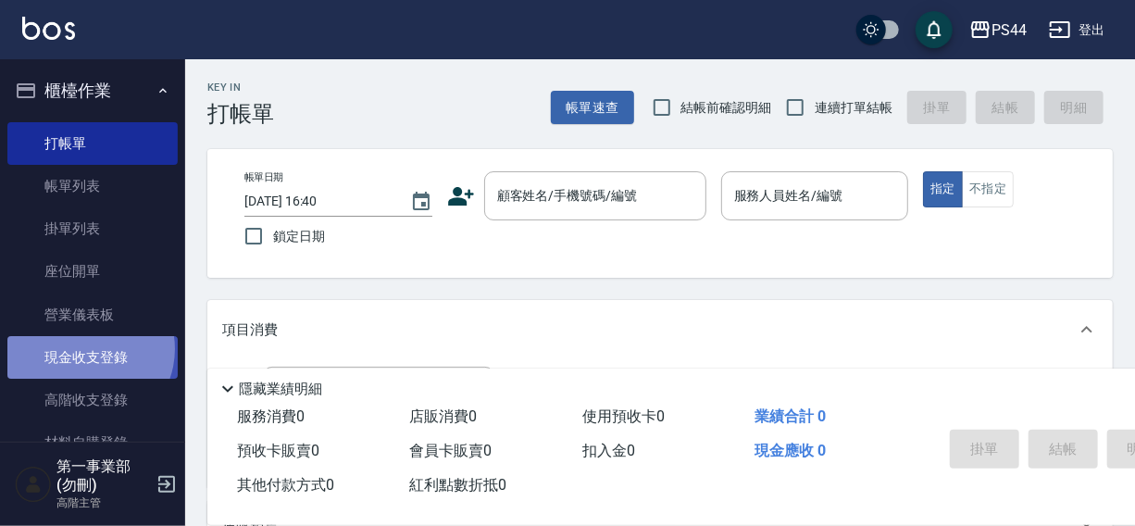
click at [86, 349] on link "現金收支登錄" at bounding box center [92, 357] width 170 height 43
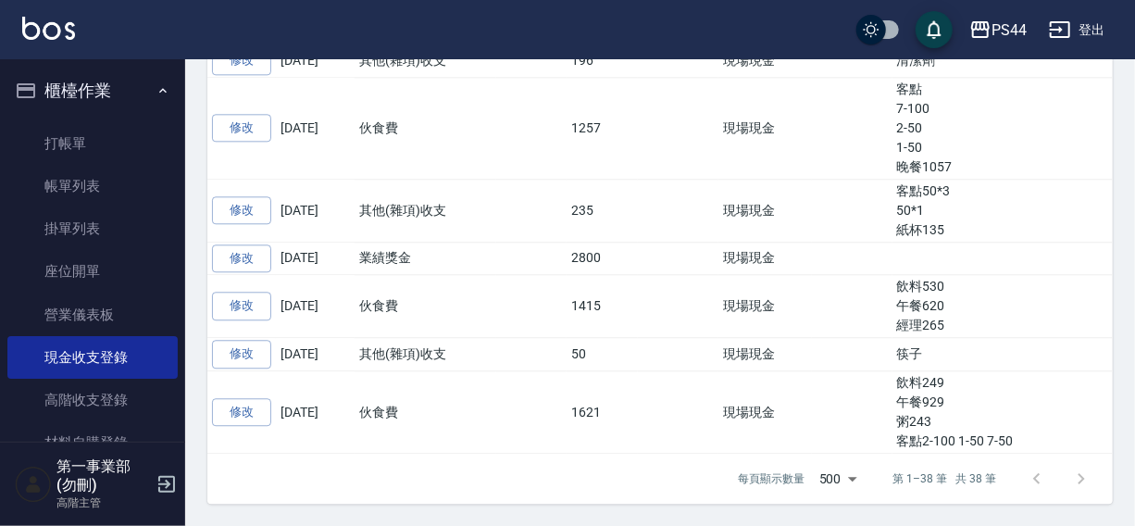
scroll to position [1491, 0]
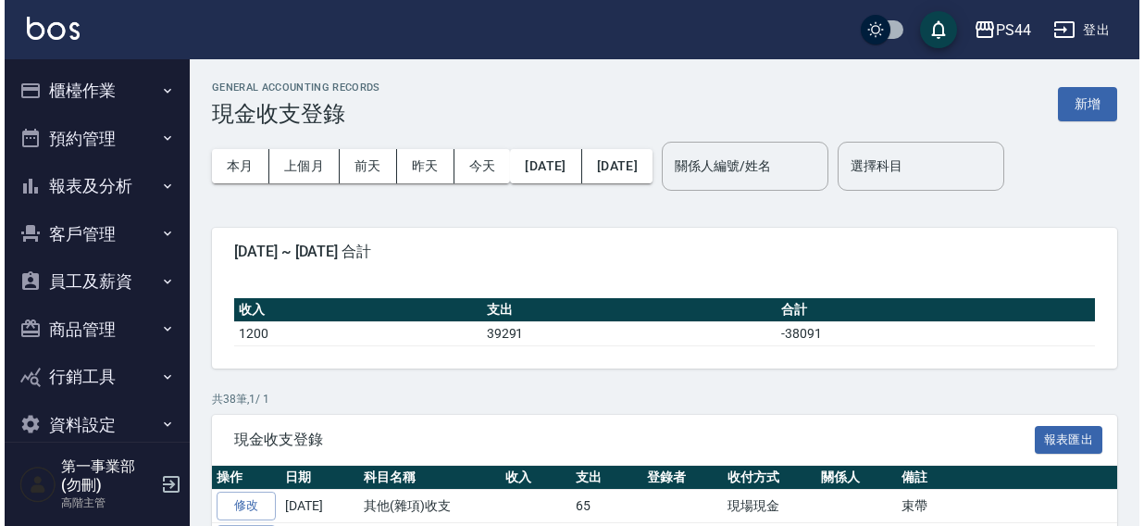
scroll to position [1491, 0]
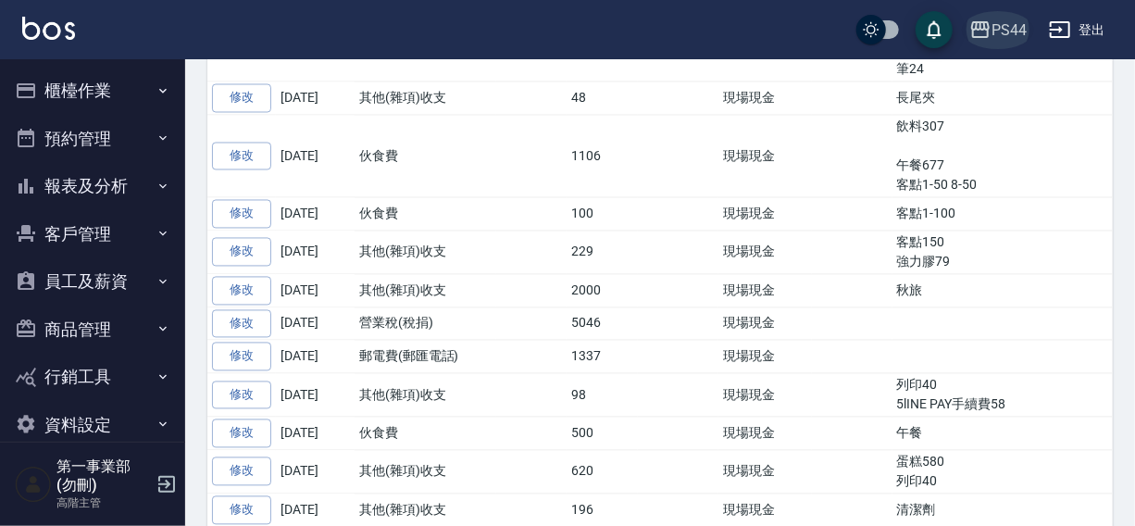
click at [1000, 32] on div "PS44" at bounding box center [1009, 30] width 35 height 23
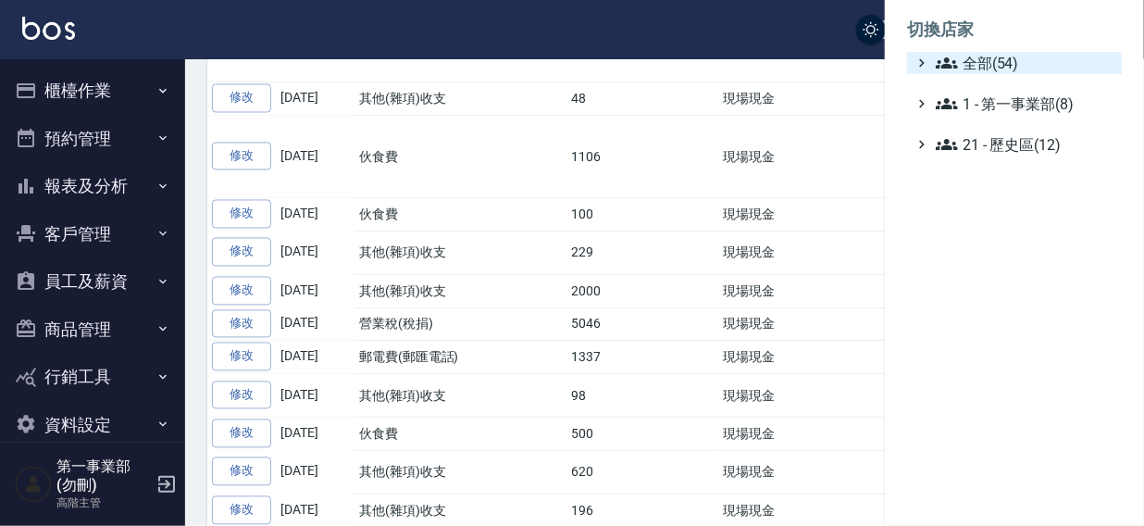
click at [1007, 67] on span "全部(54)" at bounding box center [1025, 63] width 179 height 22
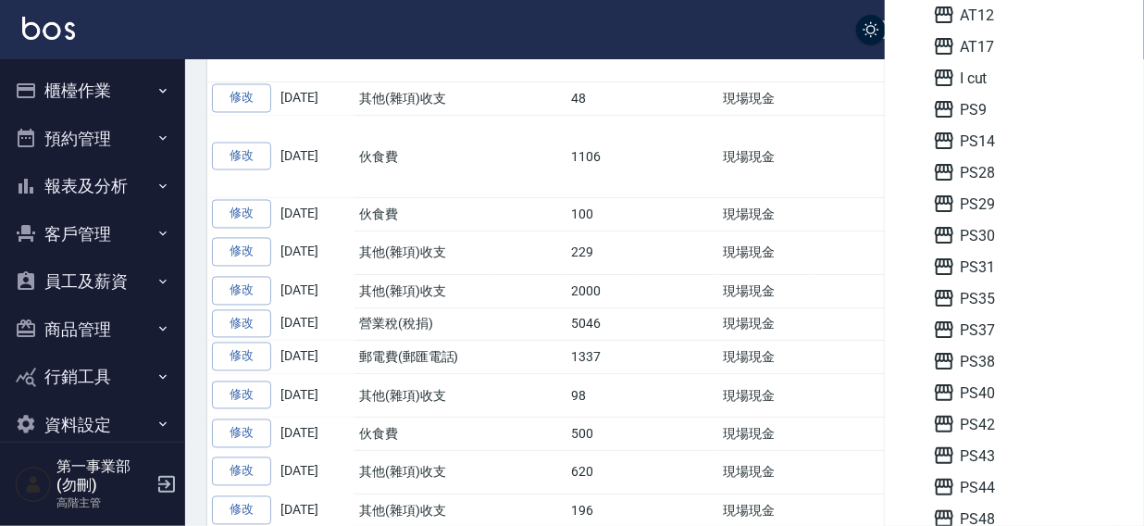
scroll to position [260, 0]
click at [992, 108] on span "PS14" at bounding box center [1023, 108] width 181 height 22
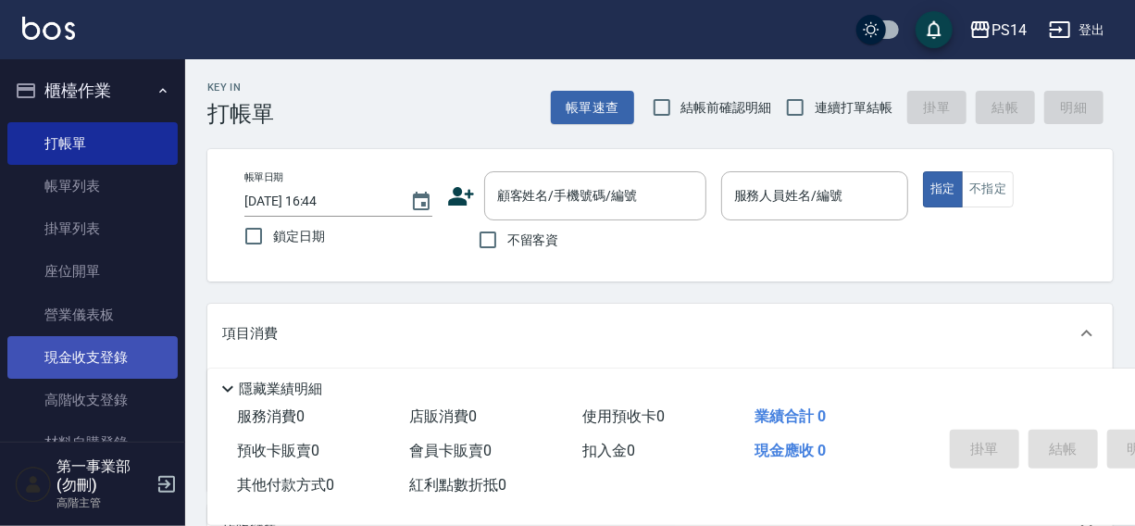
click at [85, 361] on link "現金收支登錄" at bounding box center [92, 357] width 170 height 43
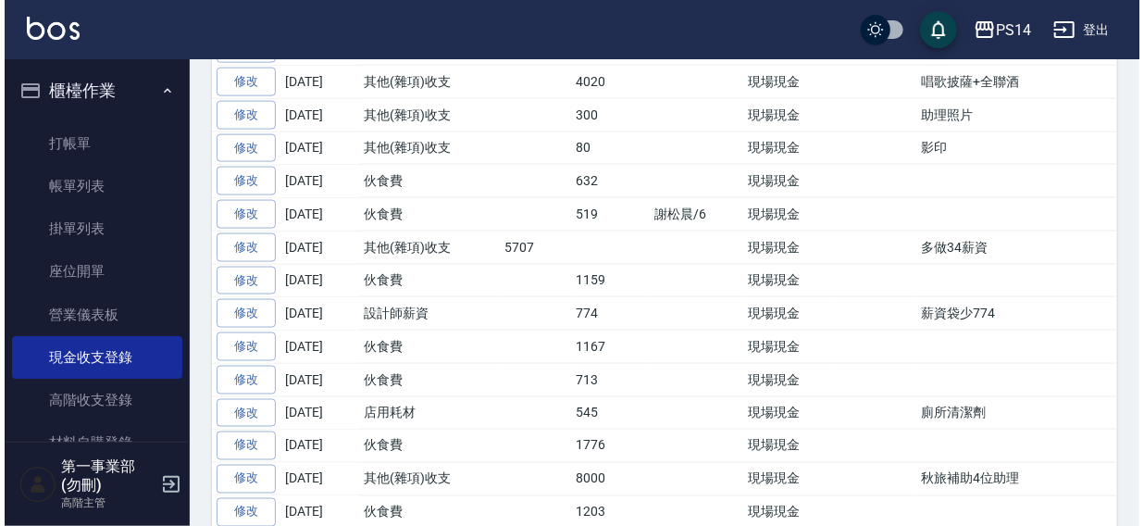
scroll to position [1123, 0]
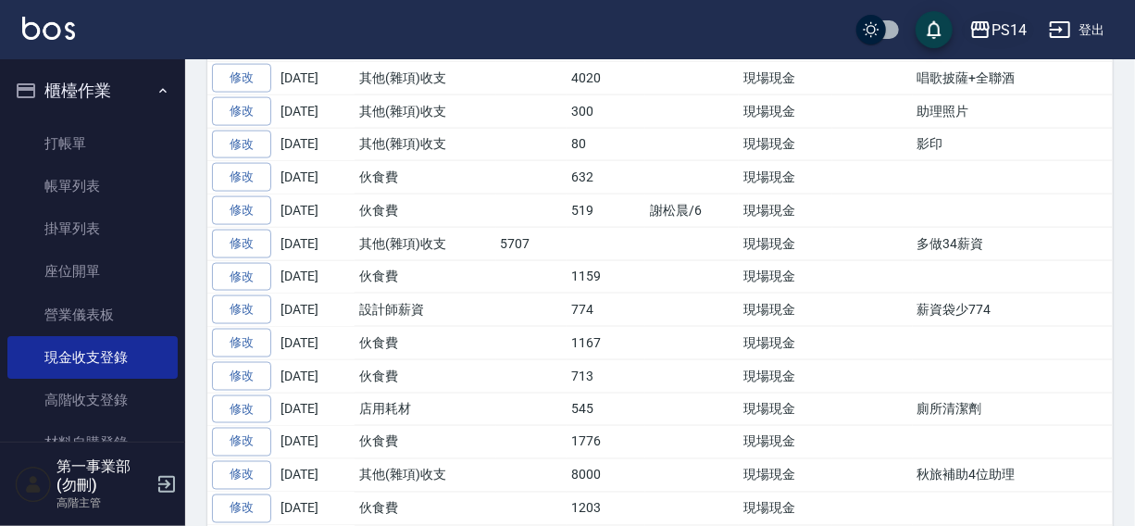
click at [1006, 31] on div "PS14" at bounding box center [1009, 30] width 35 height 23
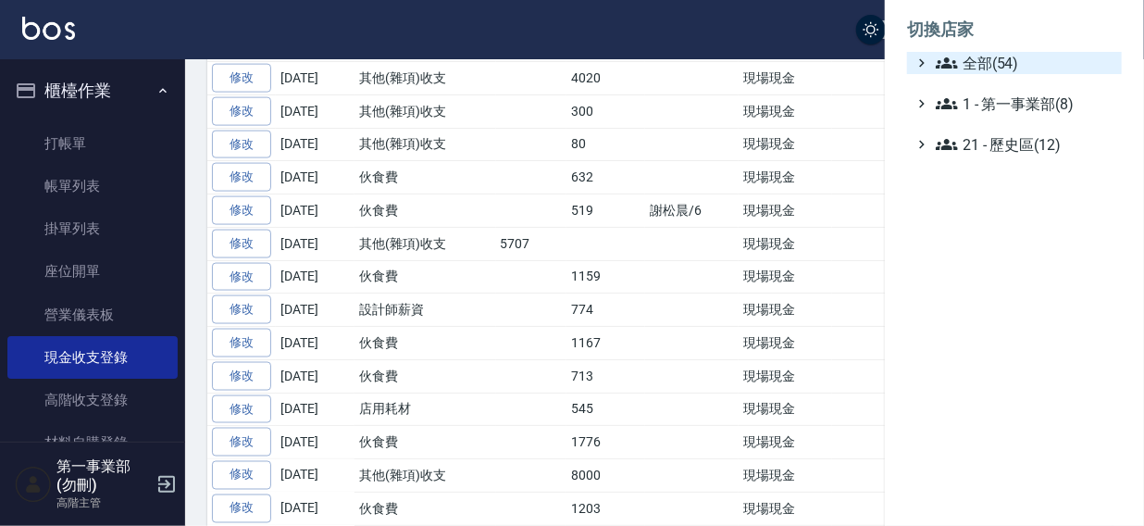
click at [963, 60] on span "全部(54)" at bounding box center [1025, 63] width 179 height 22
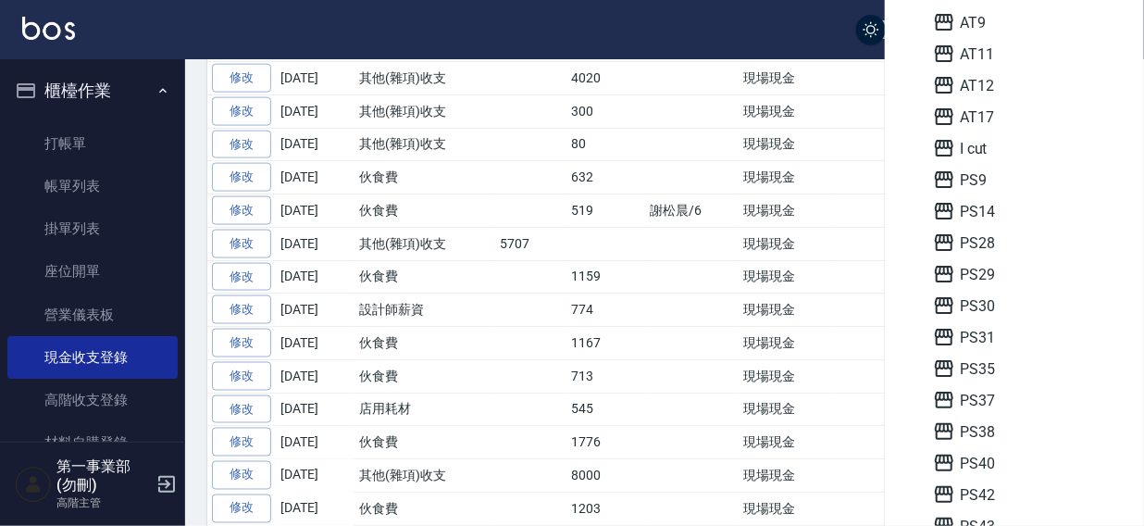
scroll to position [197, 0]
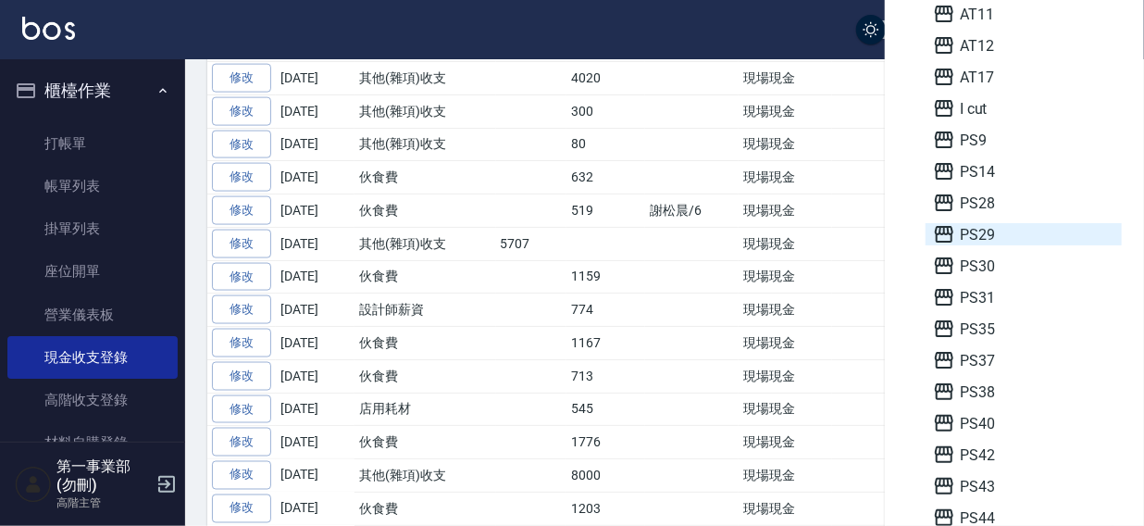
click at [978, 223] on span "PS29" at bounding box center [1023, 234] width 181 height 22
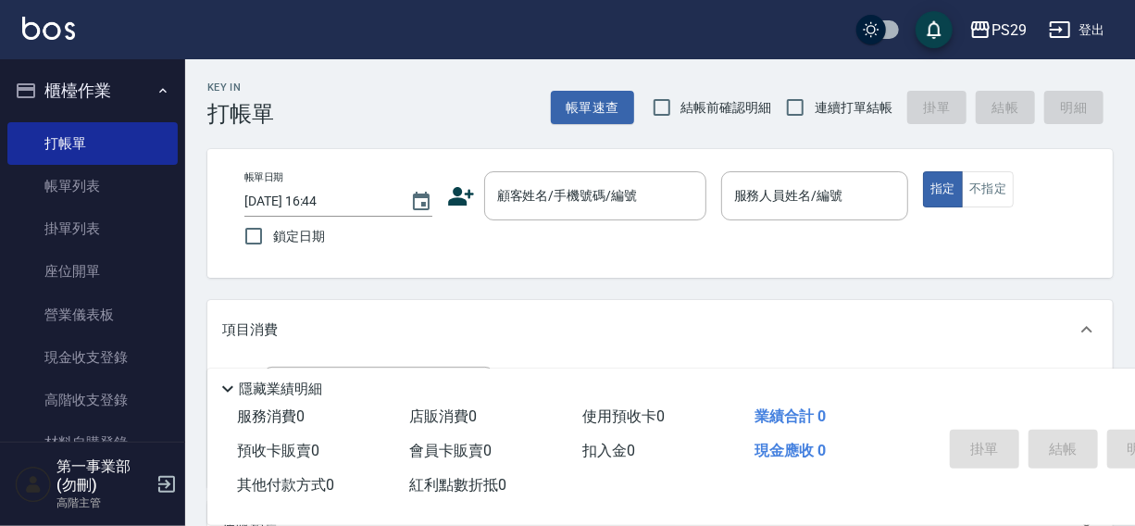
click at [95, 360] on link "現金收支登錄" at bounding box center [92, 357] width 170 height 43
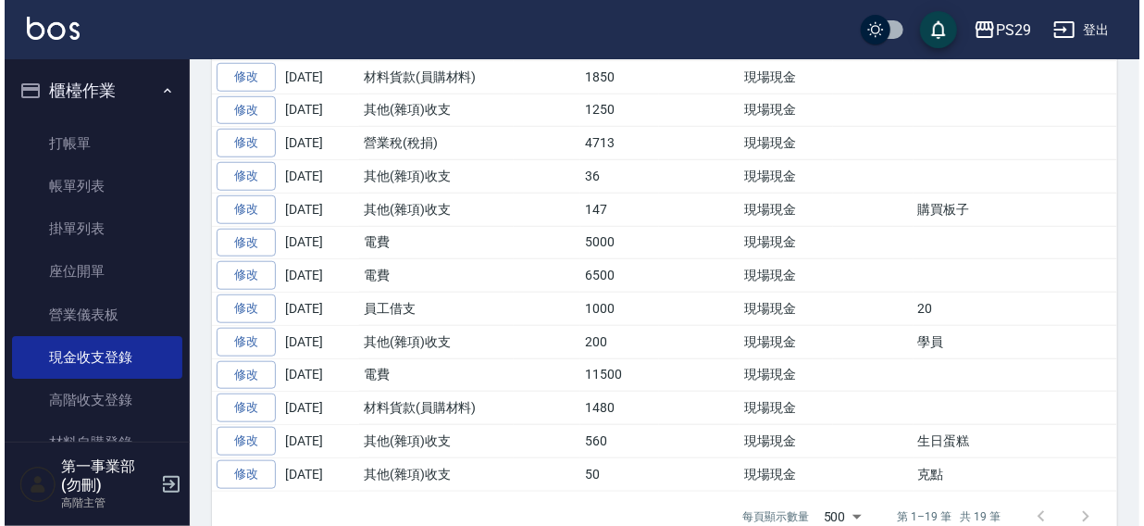
scroll to position [658, 0]
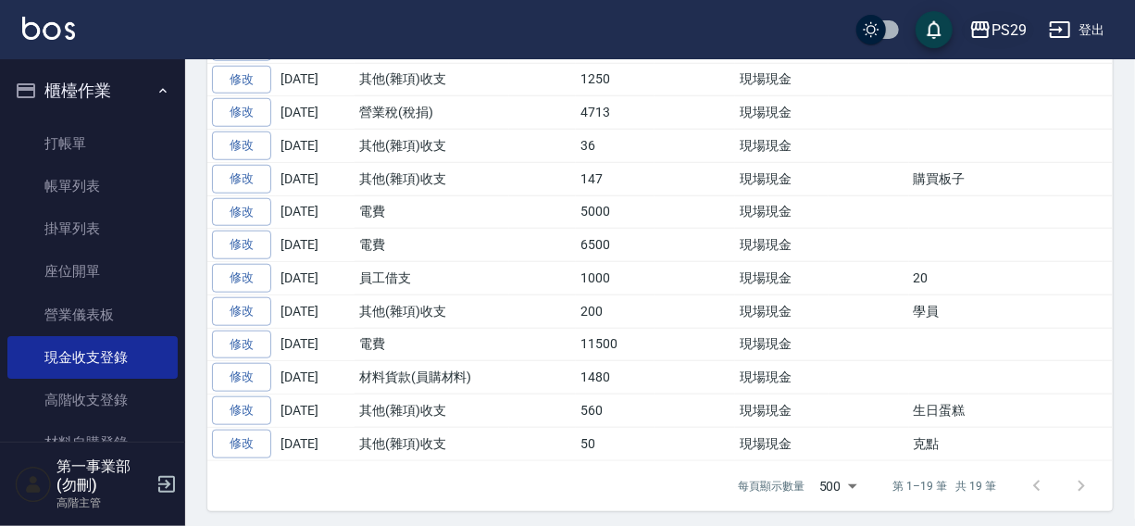
click at [1001, 25] on div "PS29" at bounding box center [1009, 30] width 35 height 23
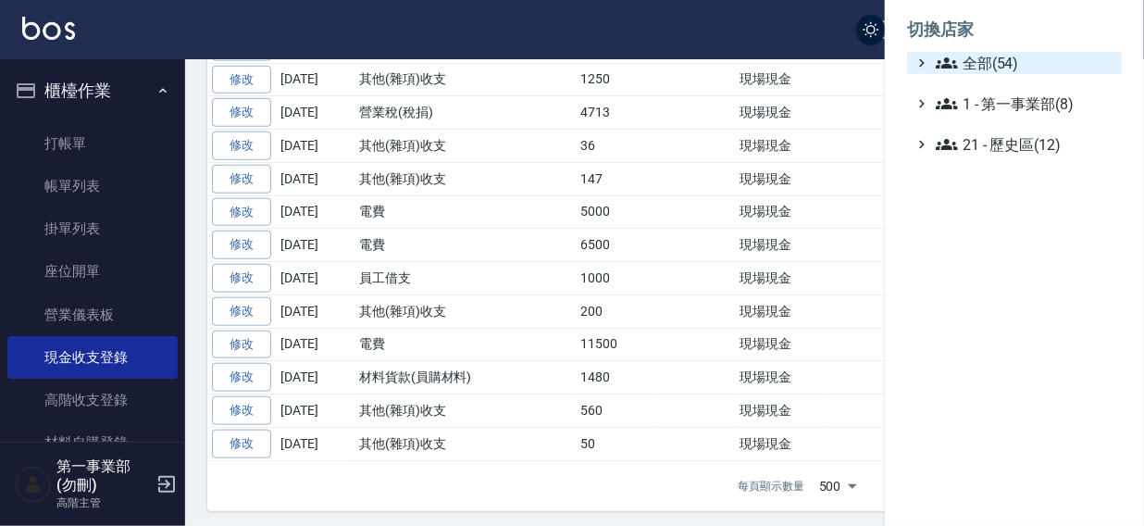
click at [1008, 67] on span "全部(54)" at bounding box center [1025, 63] width 179 height 22
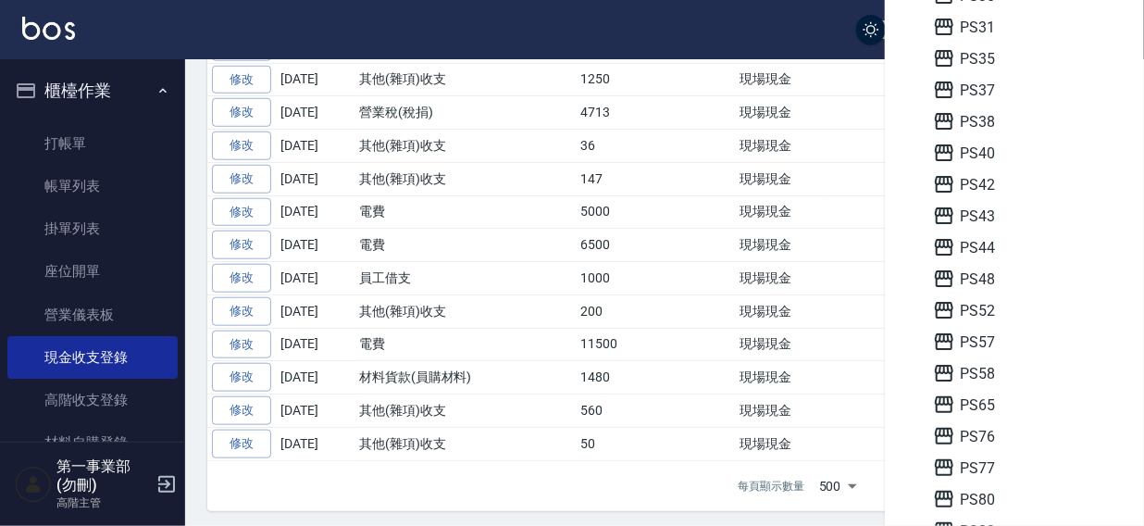
scroll to position [543, 0]
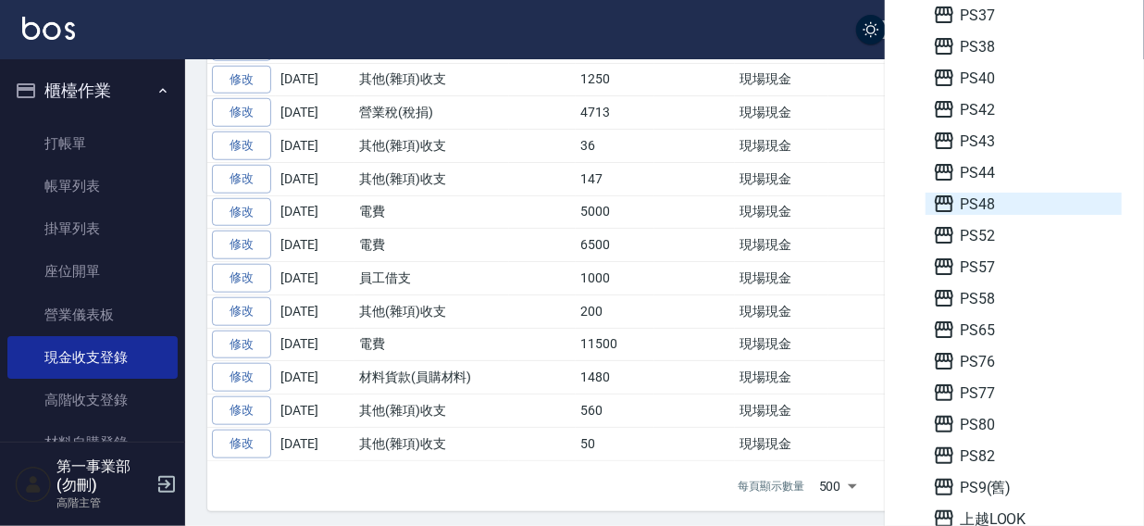
click at [989, 202] on span "PS48" at bounding box center [1023, 204] width 181 height 22
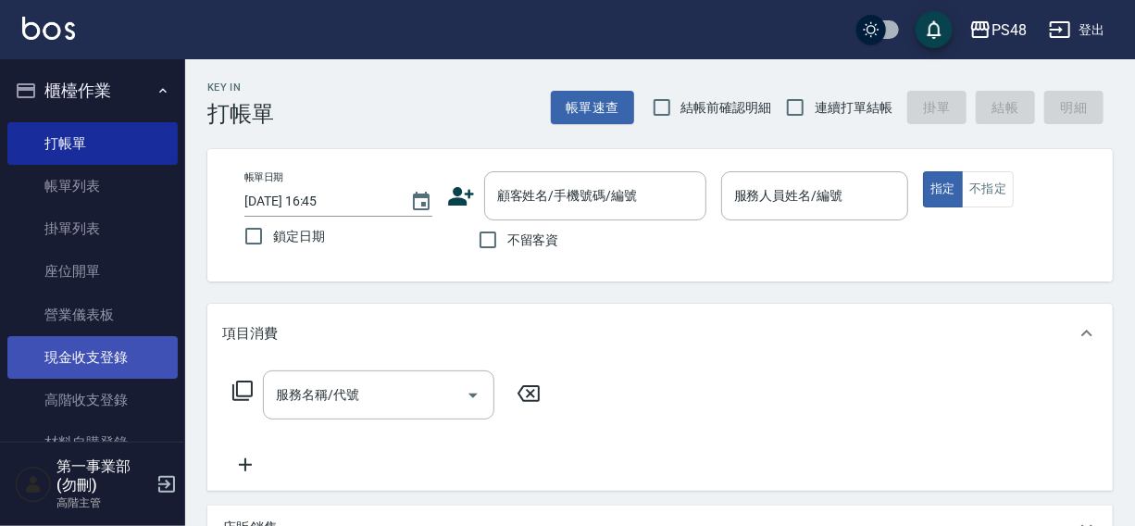
click at [80, 352] on link "現金收支登錄" at bounding box center [92, 357] width 170 height 43
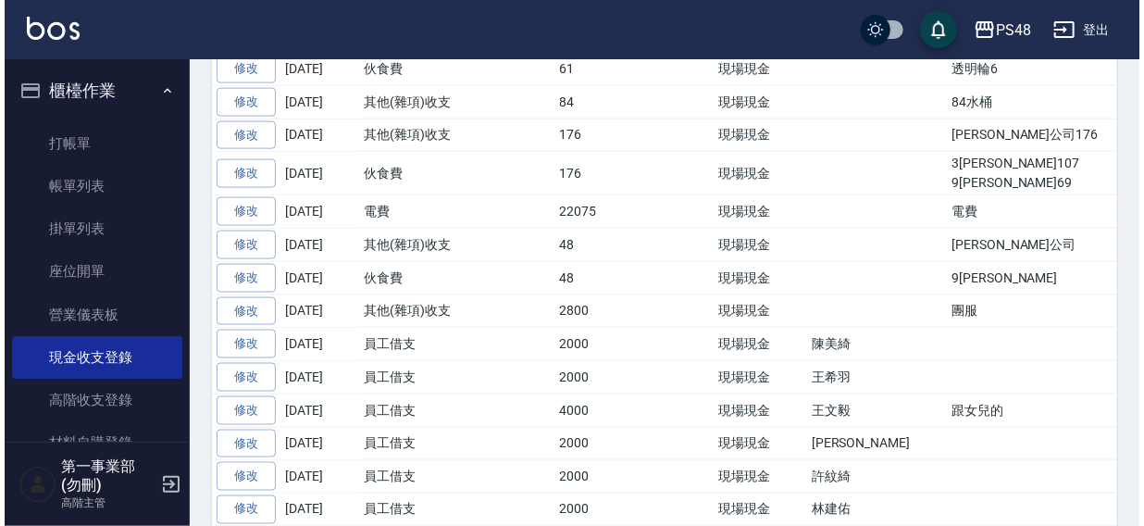
scroll to position [1136, 0]
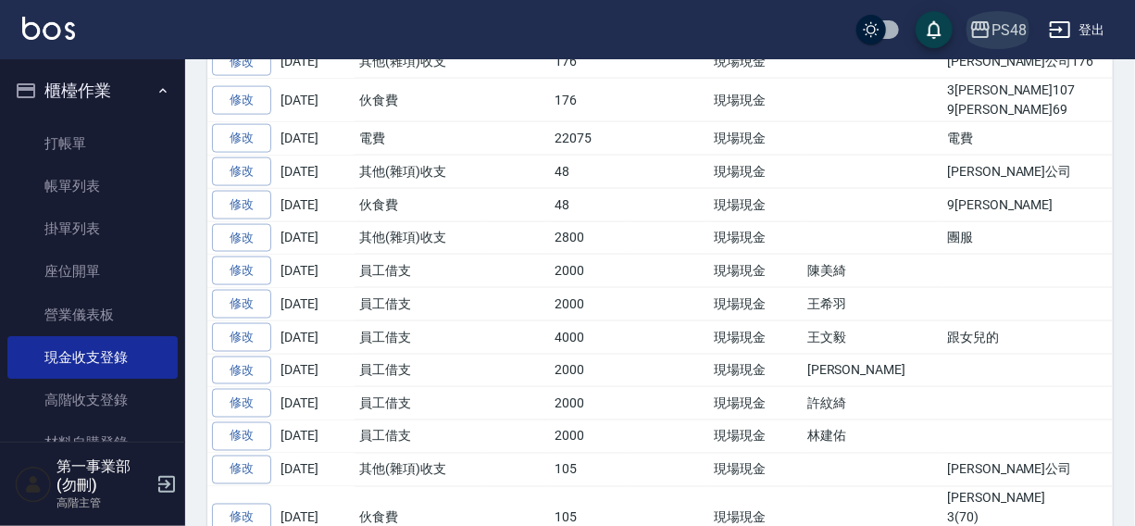
click at [1006, 29] on div "PS48" at bounding box center [1009, 30] width 35 height 23
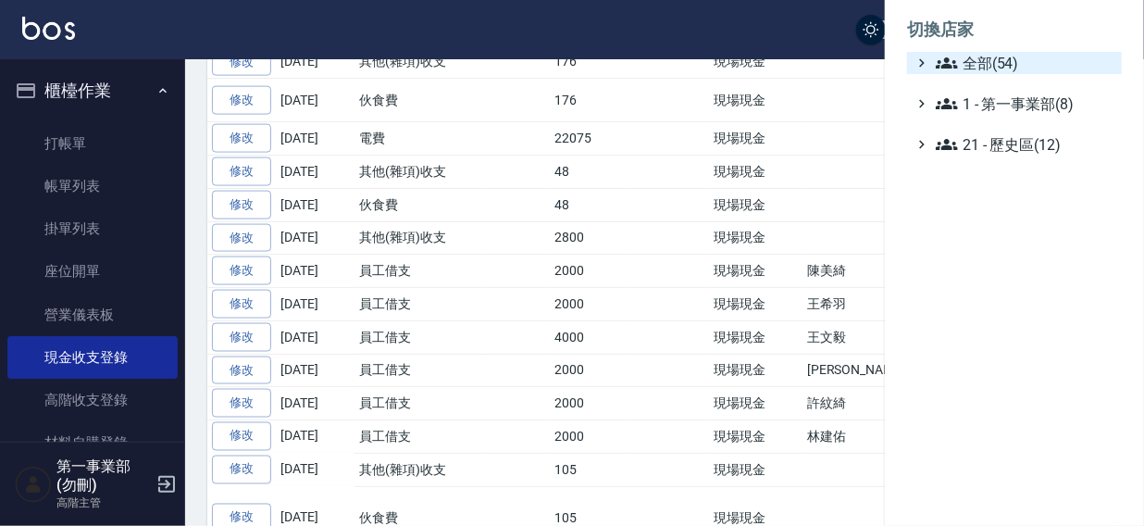
click at [1005, 62] on span "全部(54)" at bounding box center [1025, 63] width 179 height 22
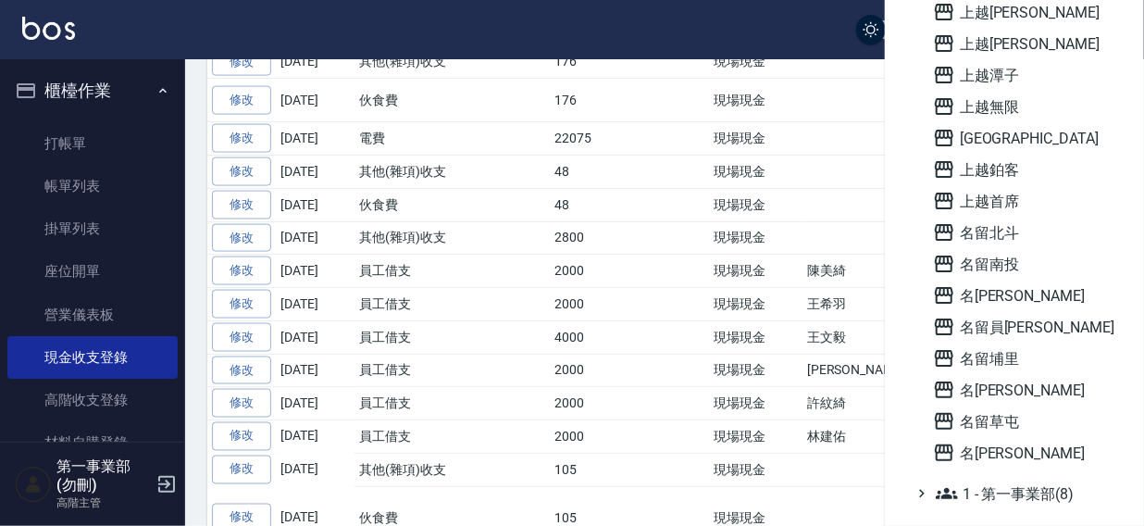
scroll to position [1327, 0]
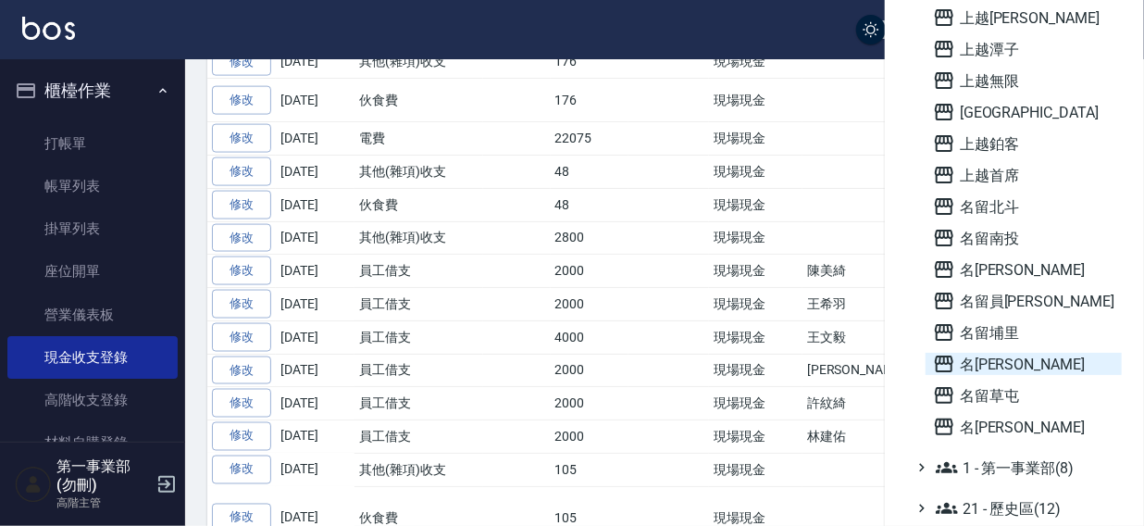
click at [997, 361] on span "名[PERSON_NAME]" at bounding box center [1023, 364] width 181 height 22
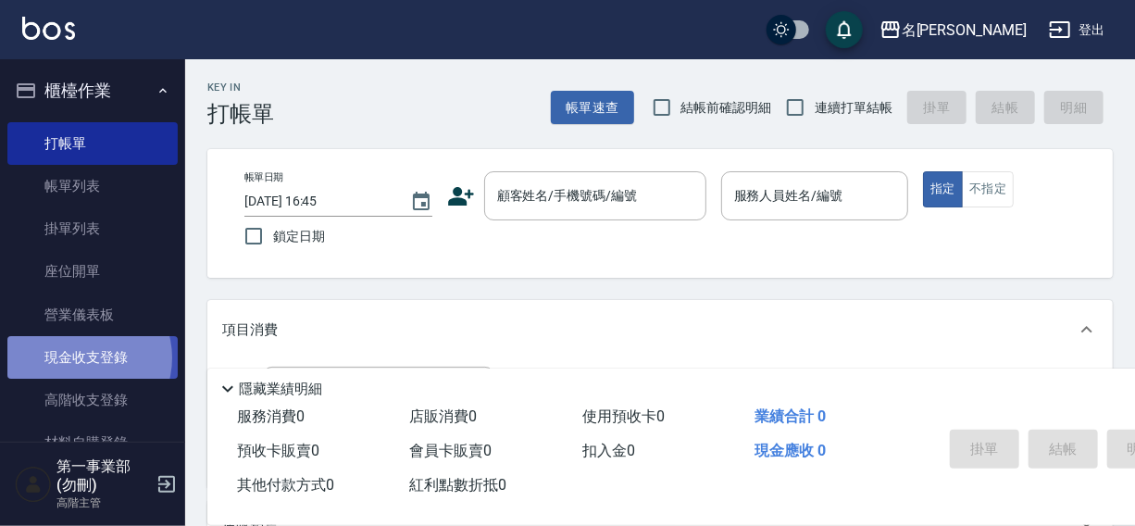
click at [85, 358] on link "現金收支登錄" at bounding box center [92, 357] width 170 height 43
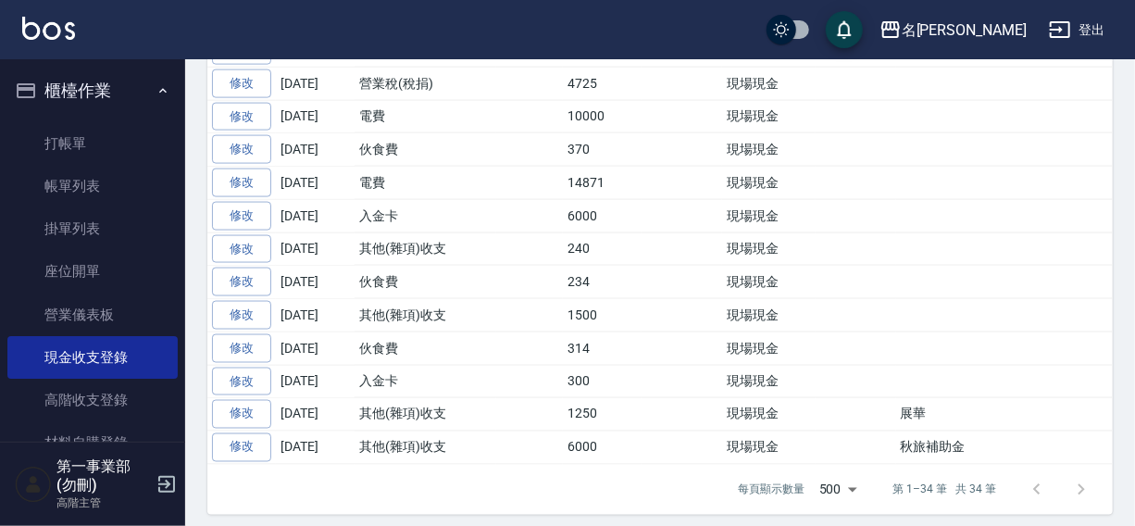
scroll to position [691, 0]
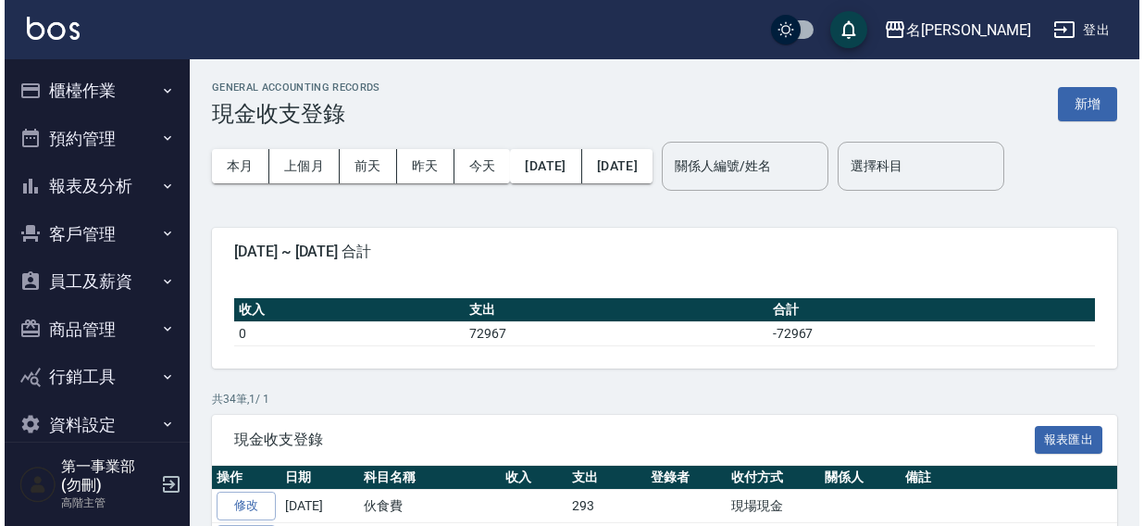
scroll to position [691, 0]
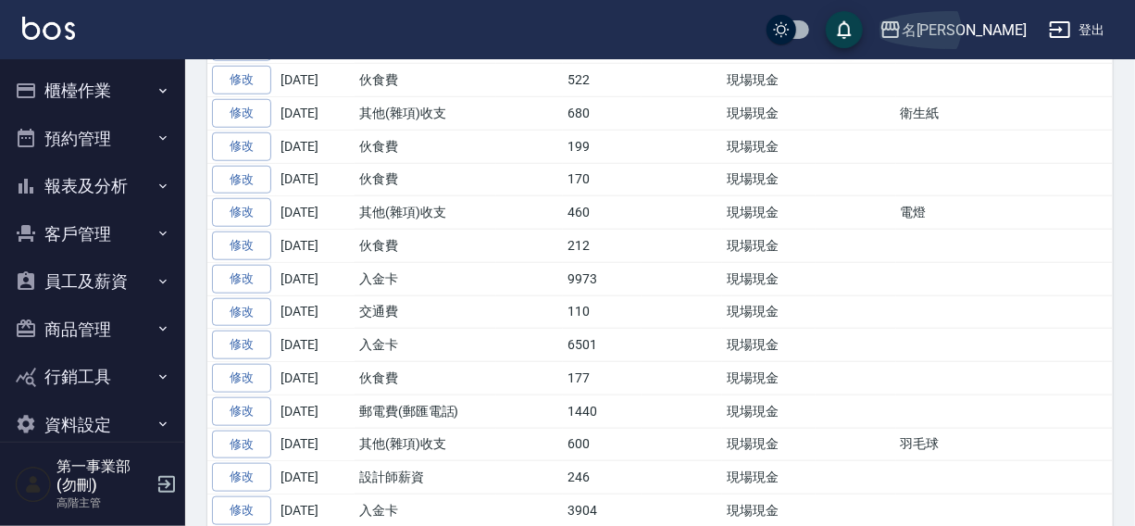
click at [1005, 25] on div "名[PERSON_NAME]" at bounding box center [964, 30] width 125 height 23
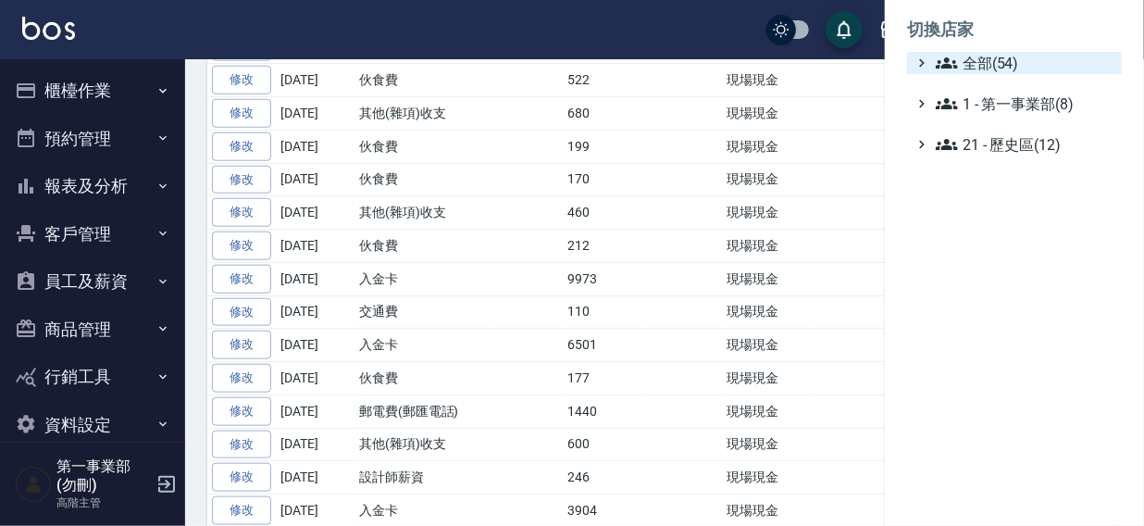
click at [985, 64] on span "全部(54)" at bounding box center [1025, 63] width 179 height 22
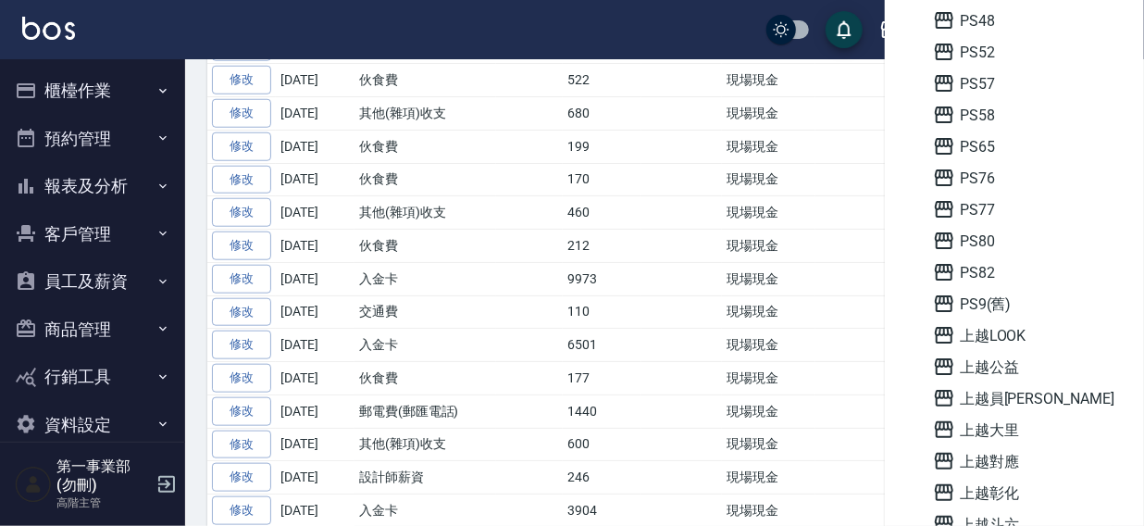
scroll to position [768, 0]
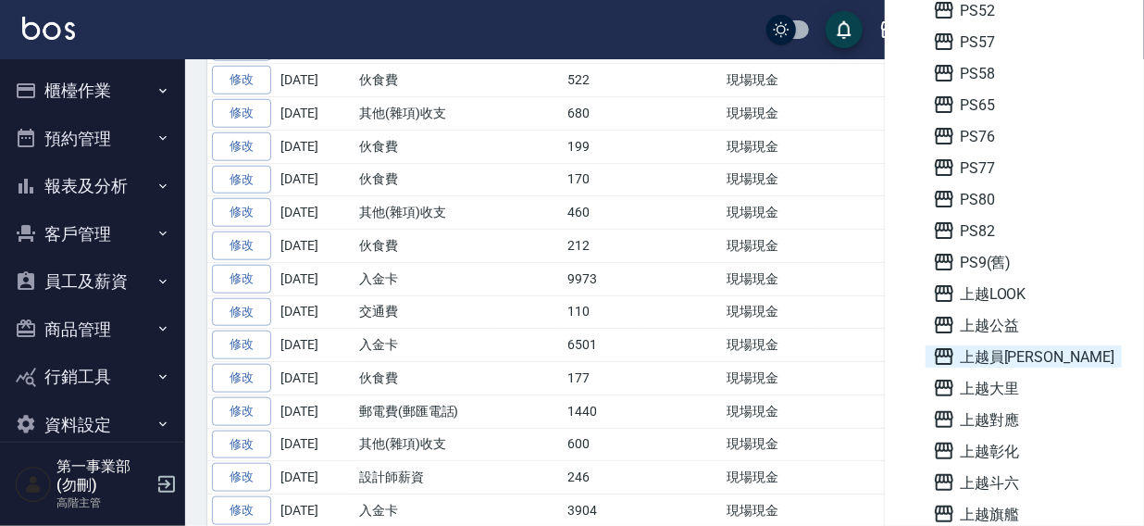
click at [997, 360] on span "上越員[PERSON_NAME]" at bounding box center [1023, 356] width 181 height 22
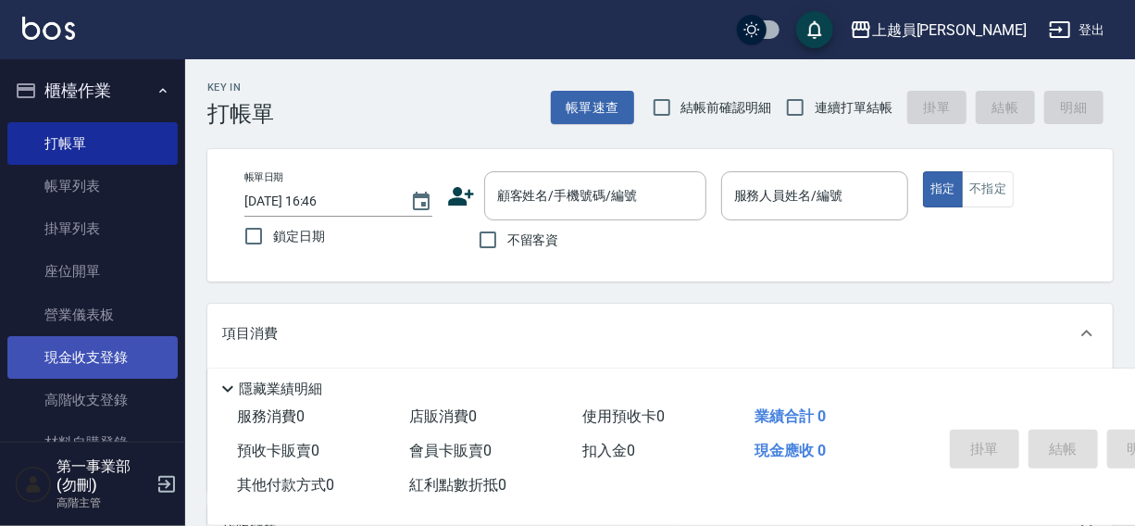
click at [83, 348] on link "現金收支登錄" at bounding box center [92, 357] width 170 height 43
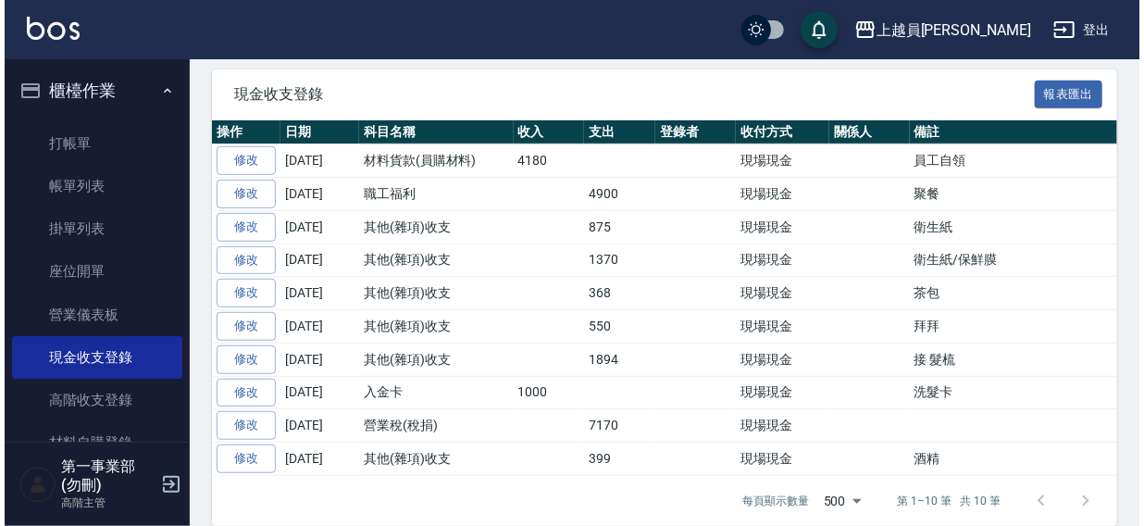
scroll to position [363, 0]
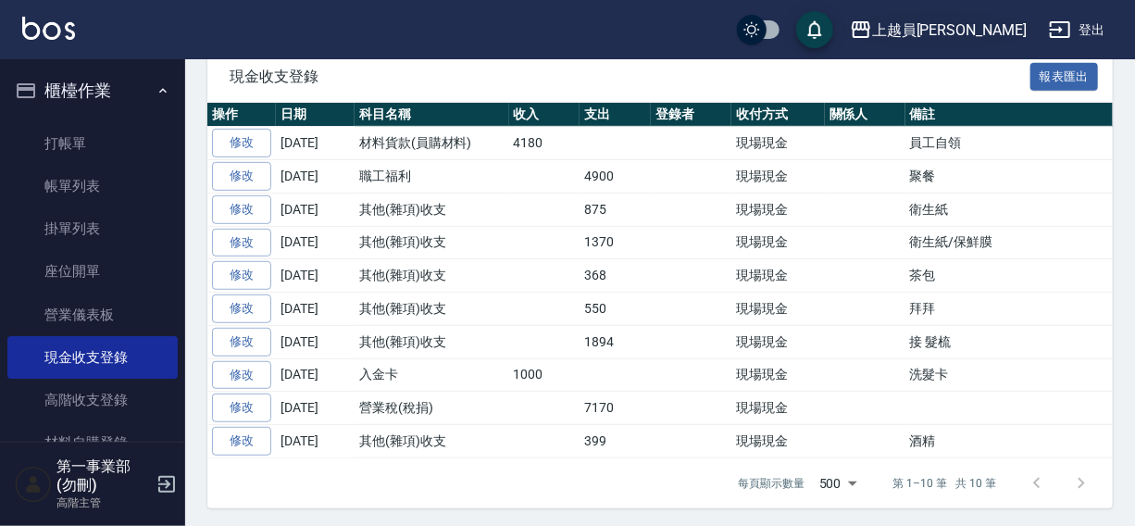
click at [995, 28] on div "上越員[PERSON_NAME]" at bounding box center [949, 30] width 155 height 23
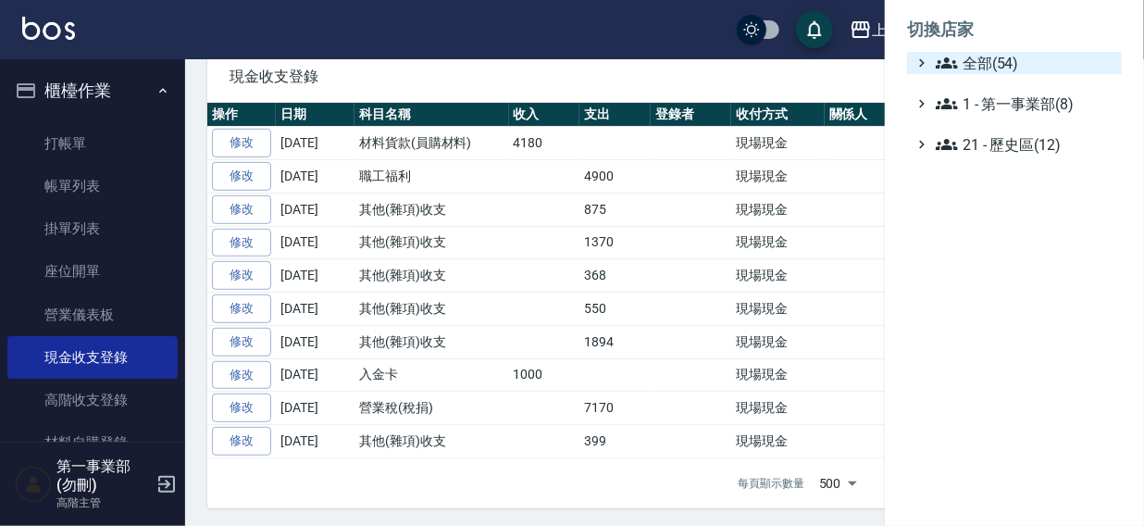
click at [981, 67] on span "全部(54)" at bounding box center [1025, 63] width 179 height 22
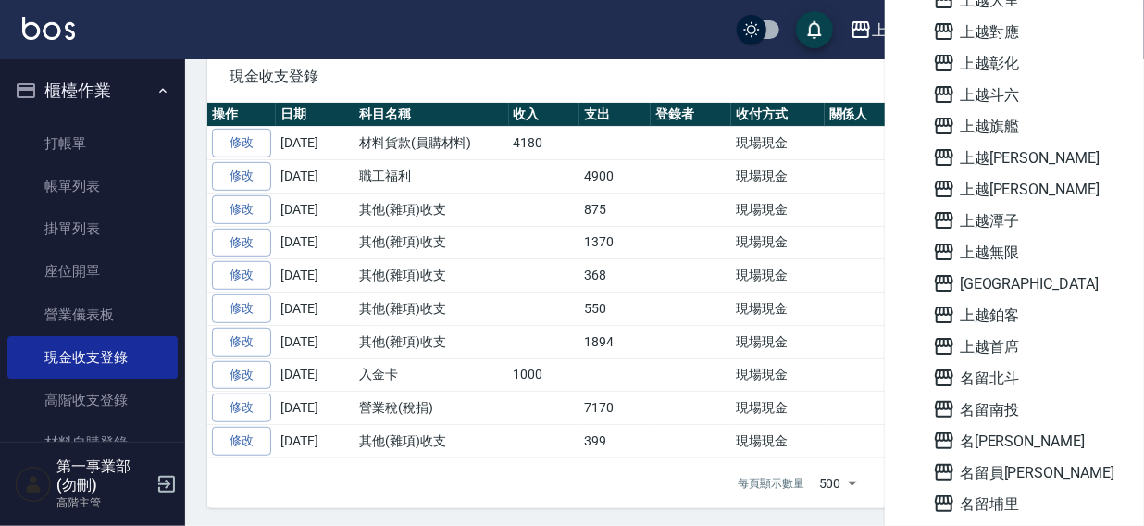
scroll to position [1327, 0]
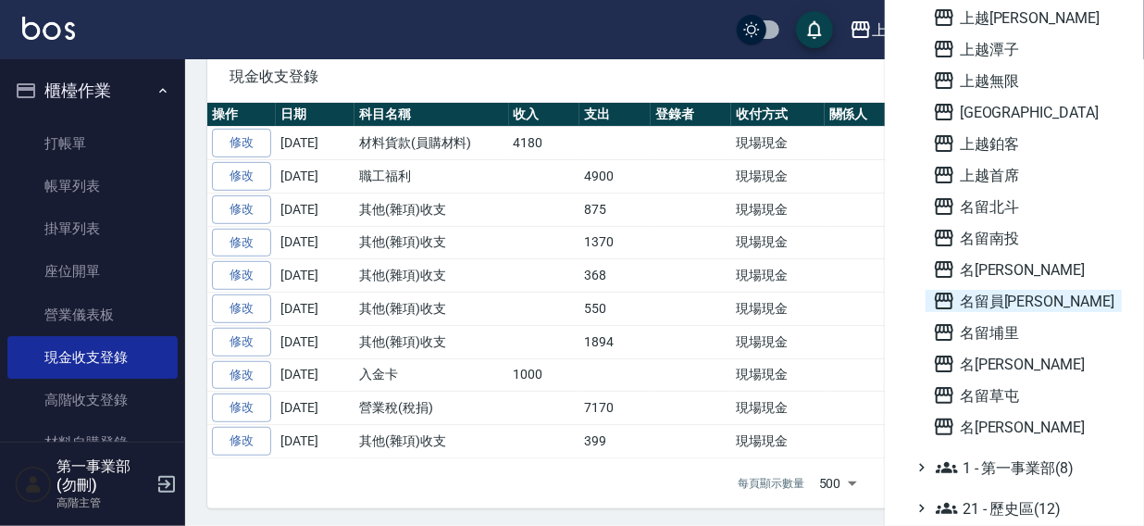
click at [1017, 302] on span "名留員[PERSON_NAME]" at bounding box center [1023, 301] width 181 height 22
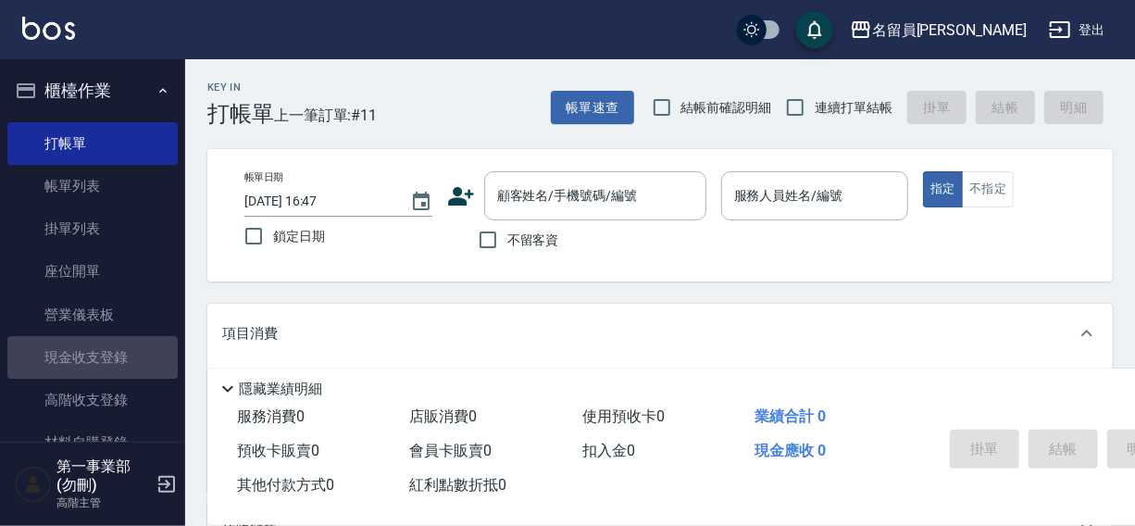
click at [92, 362] on link "現金收支登錄" at bounding box center [92, 357] width 170 height 43
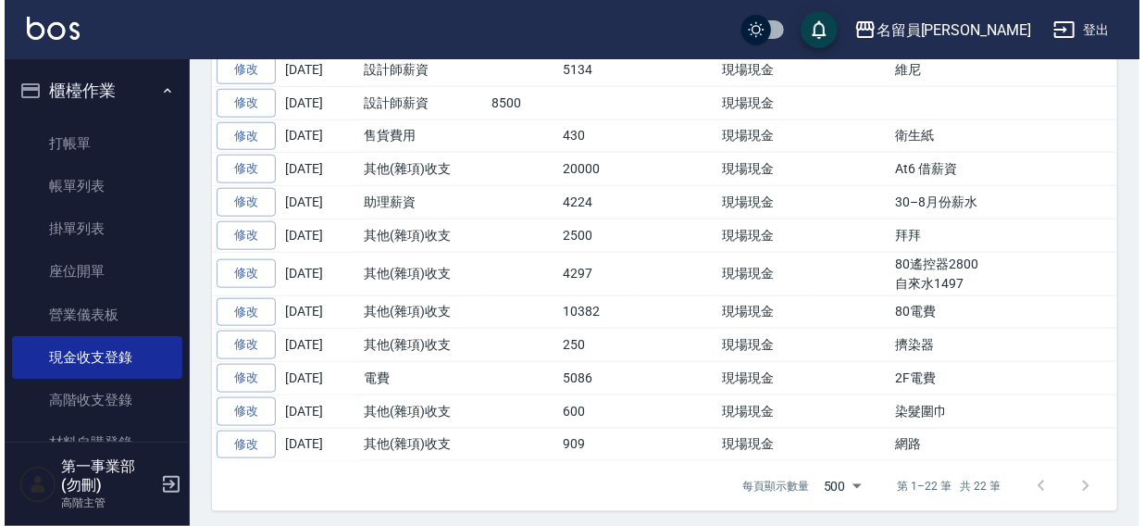
scroll to position [318, 0]
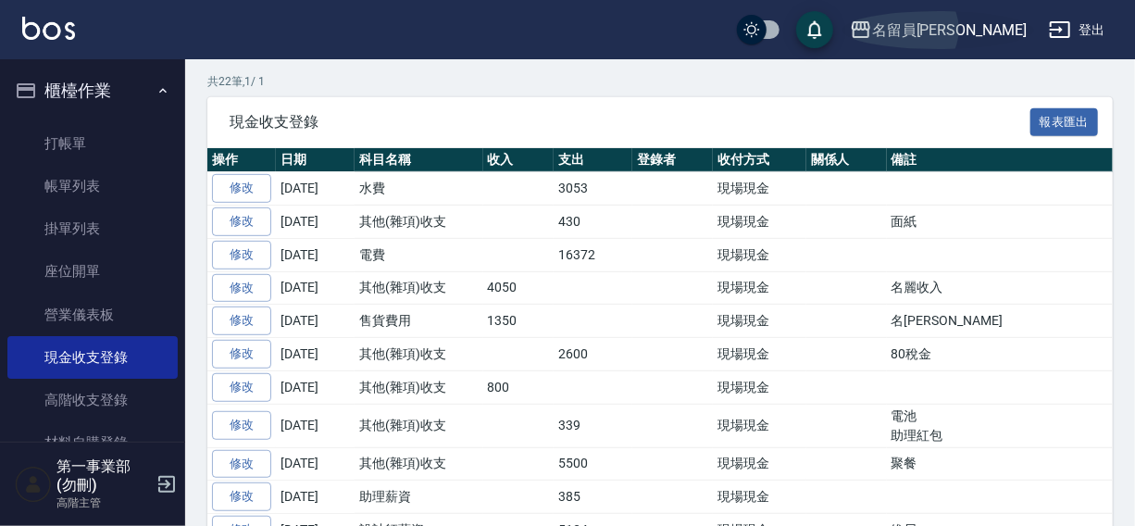
click at [982, 31] on div "名留員[PERSON_NAME]" at bounding box center [949, 30] width 155 height 23
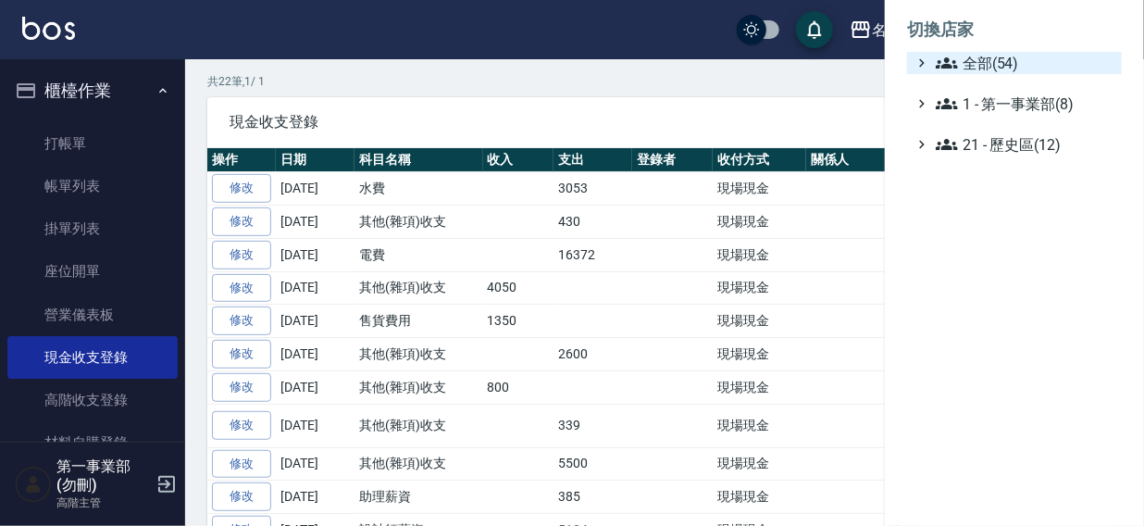
click at [978, 66] on span "全部(54)" at bounding box center [1025, 63] width 179 height 22
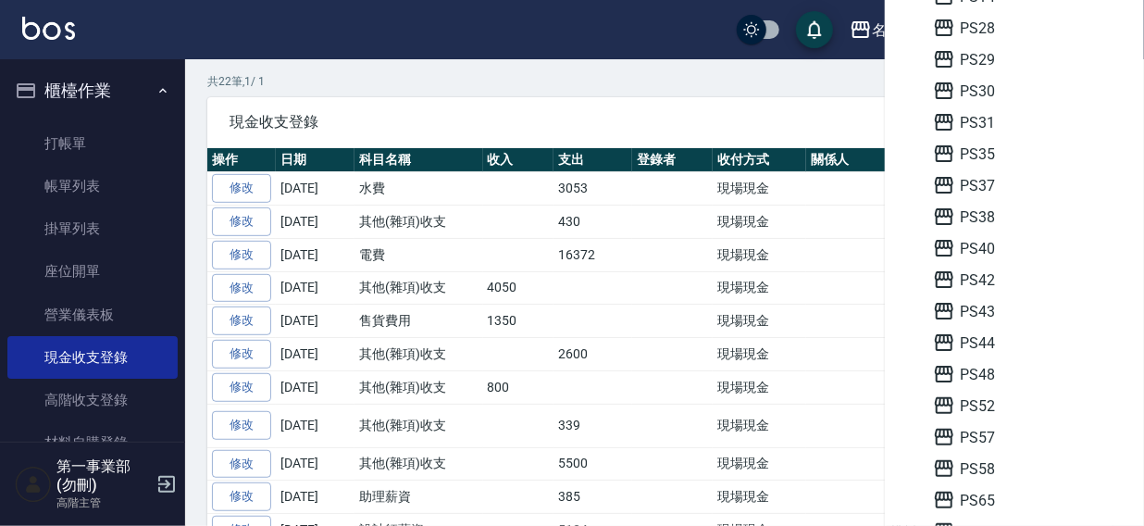
scroll to position [364, 0]
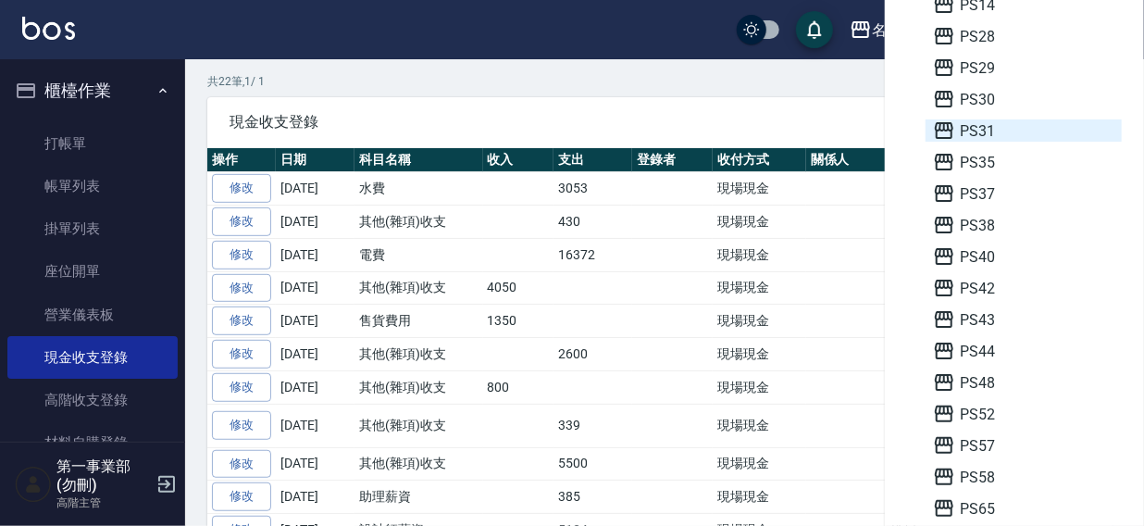
click at [964, 122] on span "PS31" at bounding box center [1023, 130] width 181 height 22
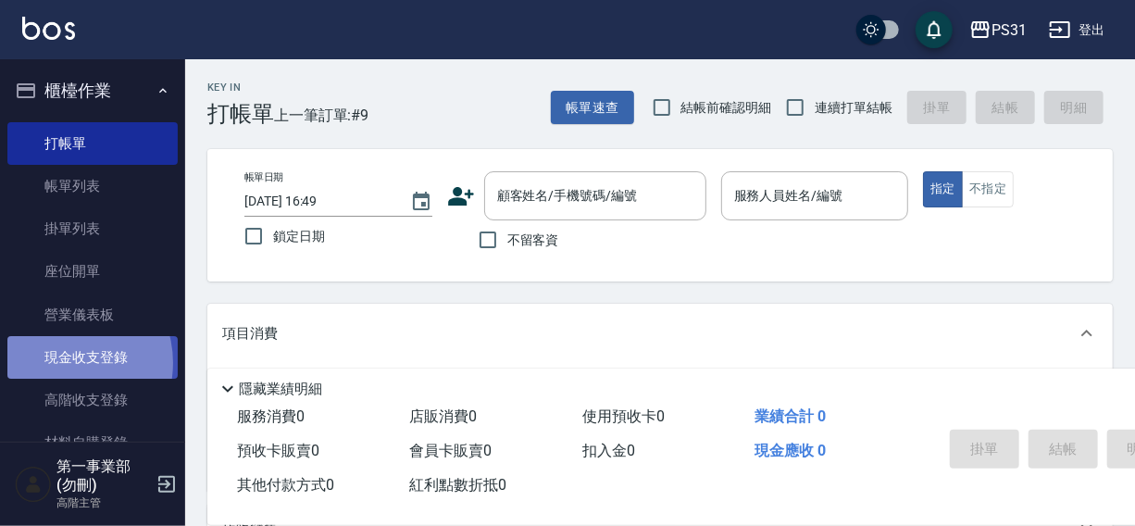
click at [62, 363] on link "現金收支登錄" at bounding box center [92, 357] width 170 height 43
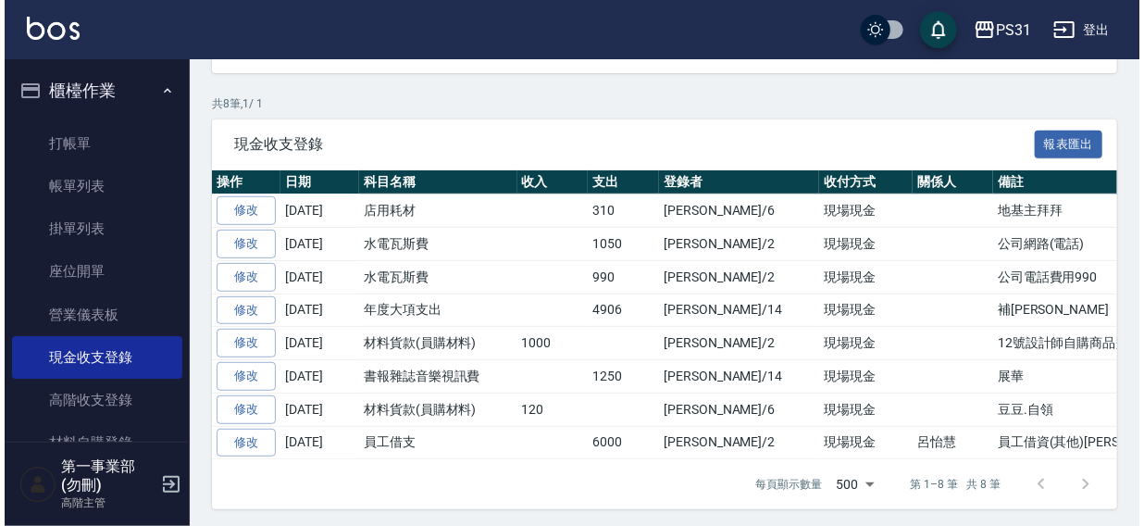
scroll to position [297, 0]
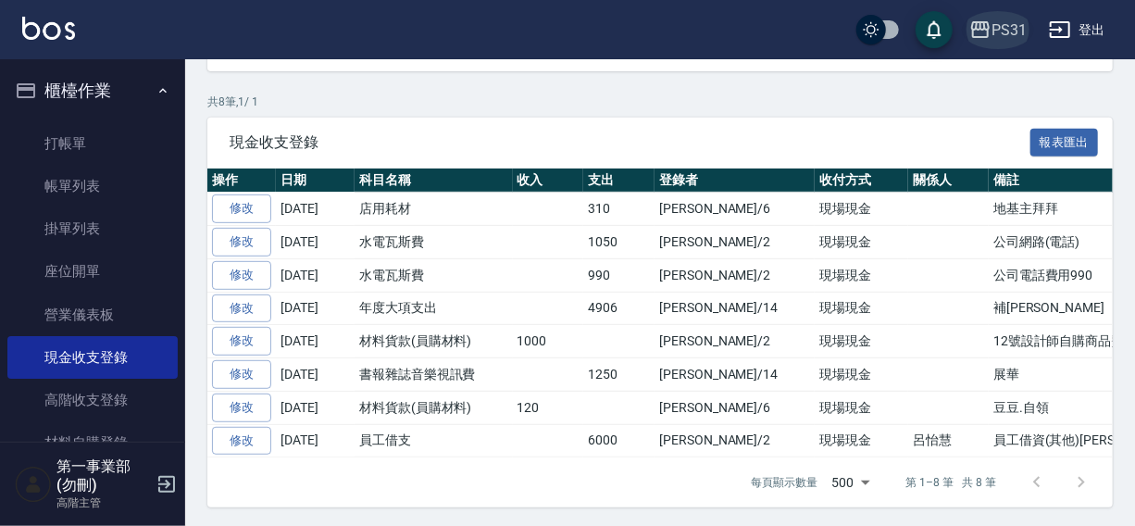
click at [993, 32] on div "PS31" at bounding box center [1009, 30] width 35 height 23
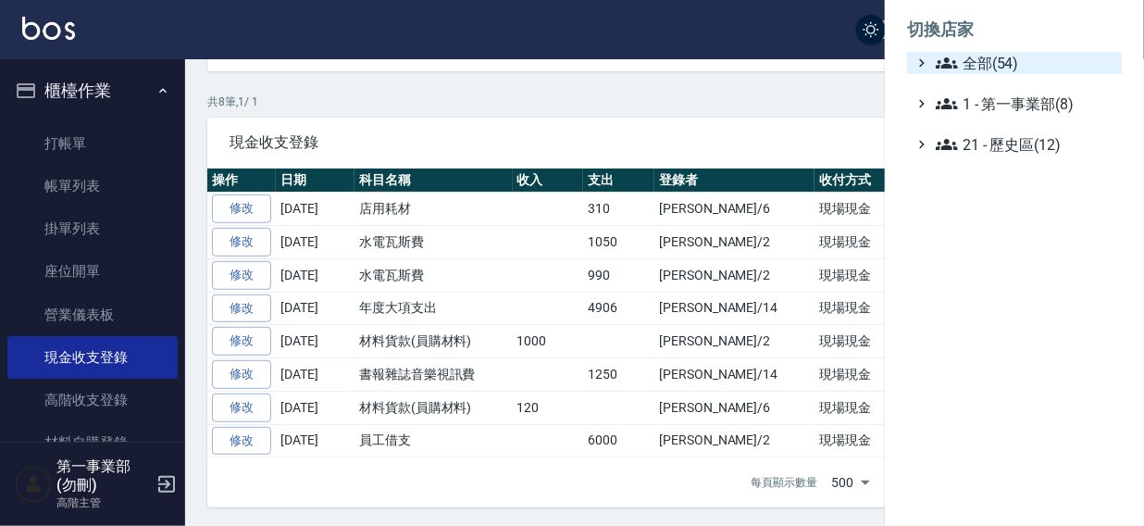
click at [986, 66] on span "全部(54)" at bounding box center [1025, 63] width 179 height 22
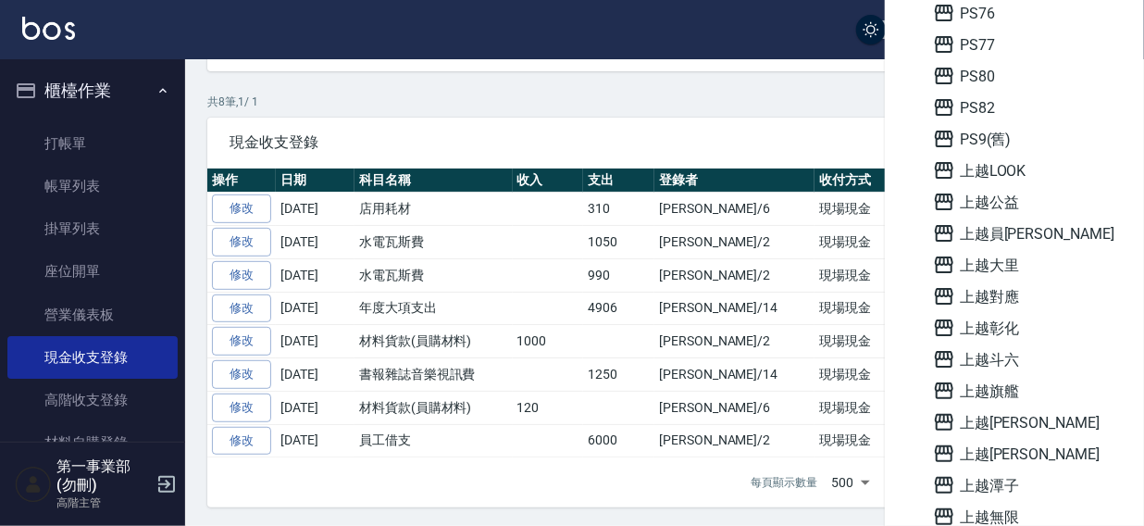
scroll to position [1327, 0]
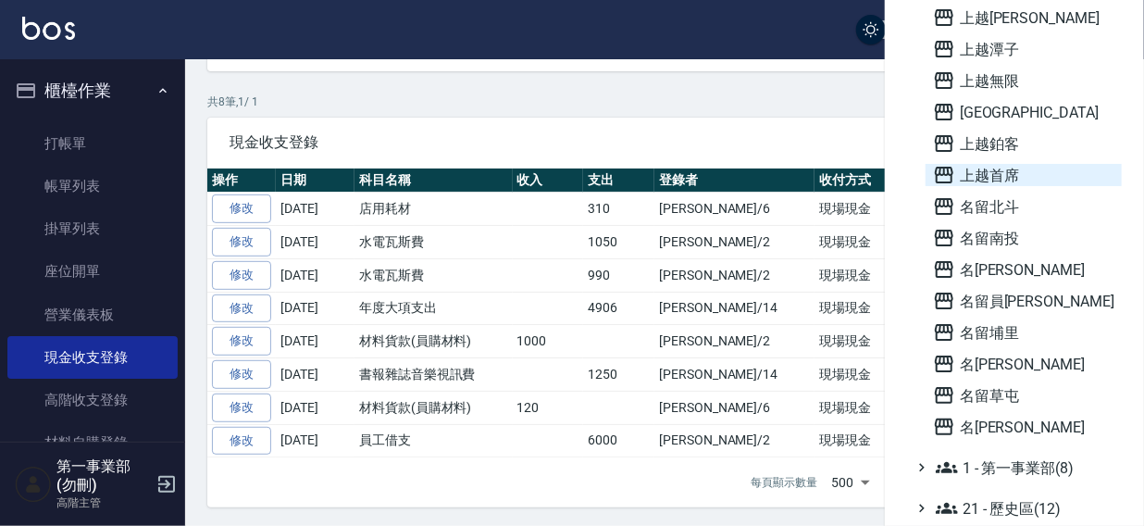
click at [1006, 176] on span "上越首席" at bounding box center [1023, 175] width 181 height 22
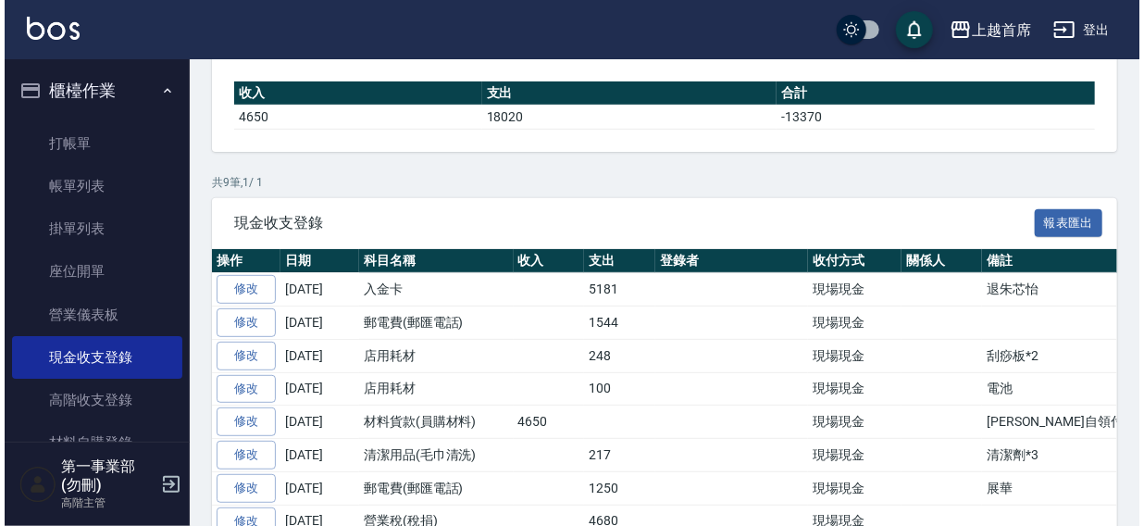
scroll to position [207, 0]
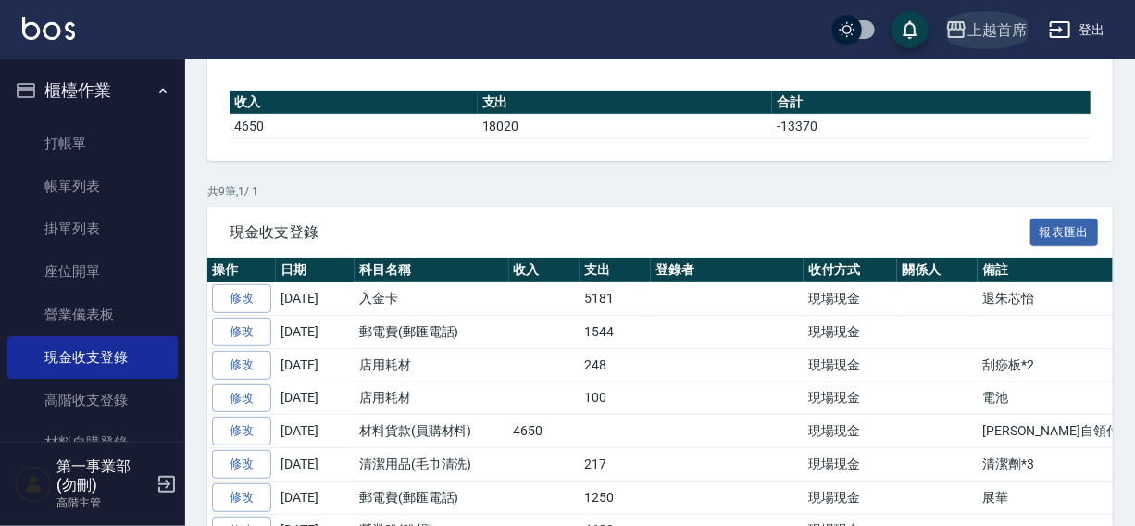
click at [981, 26] on div "上越首席" at bounding box center [997, 30] width 59 height 23
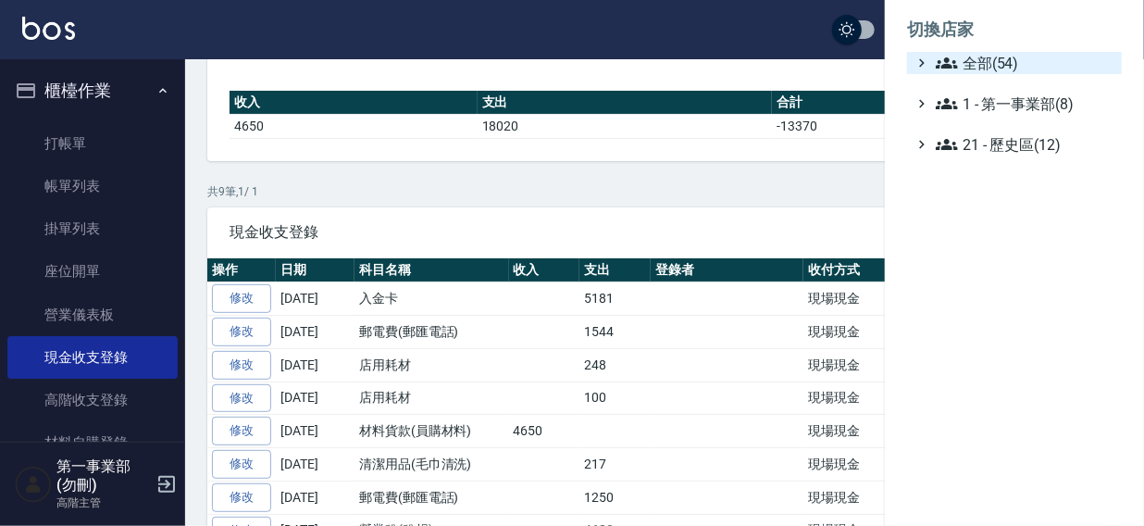
click at [981, 69] on span "全部(54)" at bounding box center [1025, 63] width 179 height 22
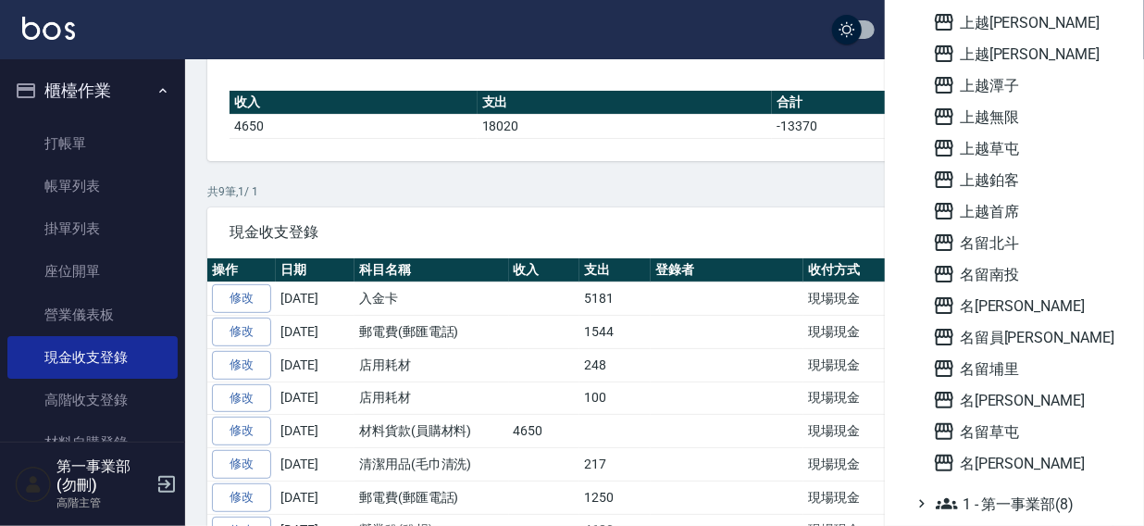
scroll to position [1295, 0]
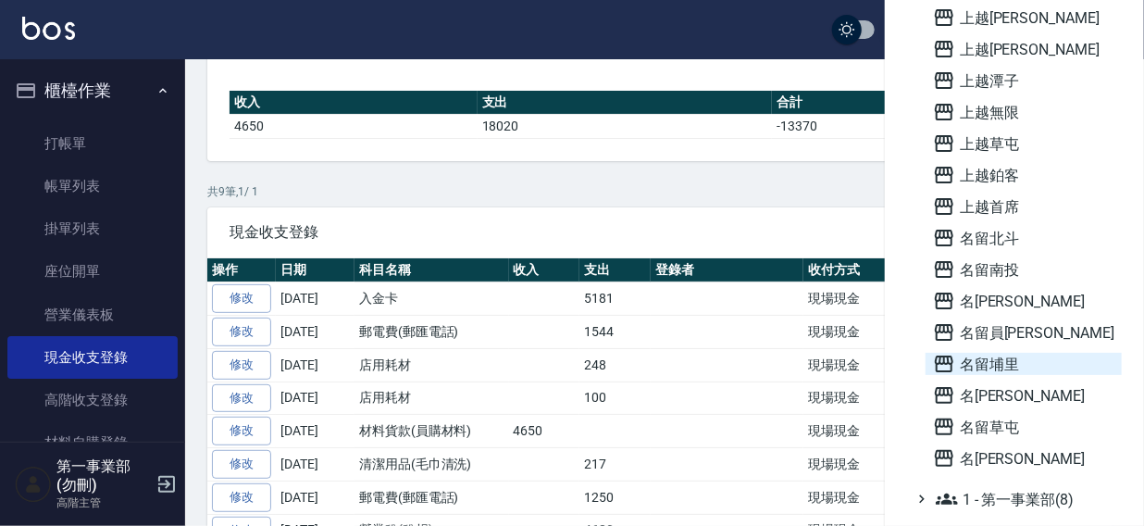
click at [981, 359] on span "名留埔里" at bounding box center [1023, 364] width 181 height 22
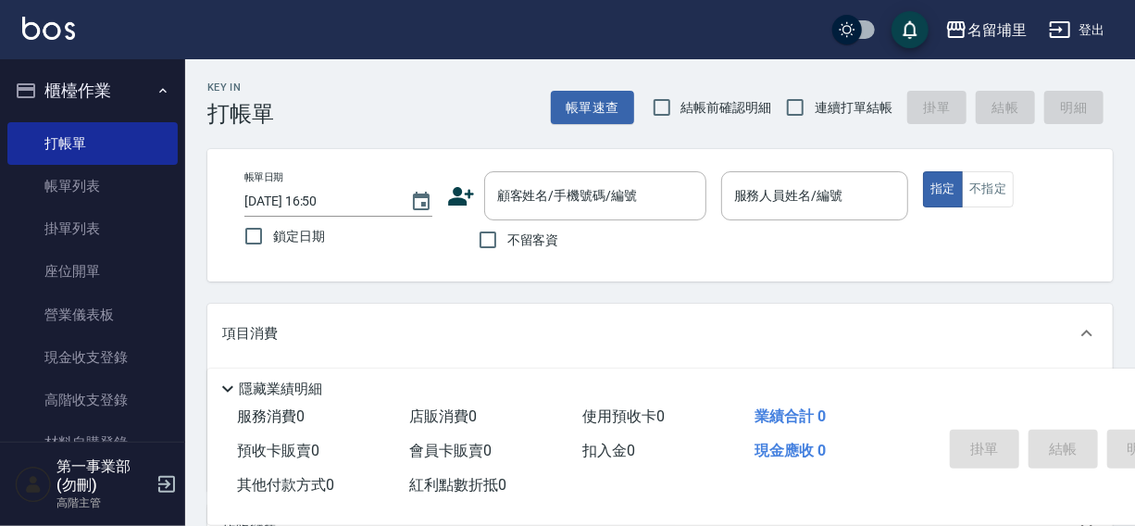
click at [91, 369] on link "現金收支登錄" at bounding box center [92, 357] width 170 height 43
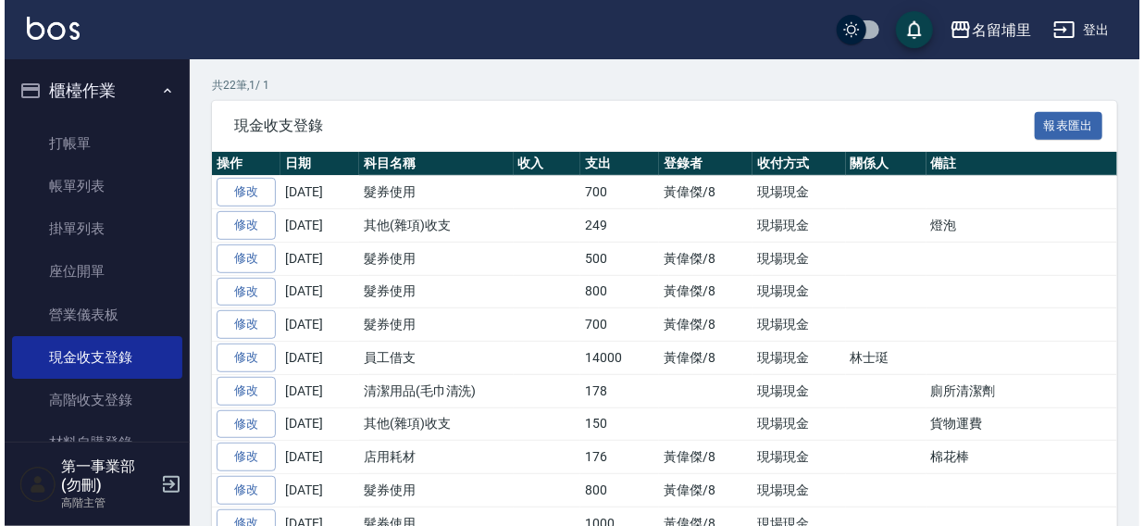
scroll to position [309, 0]
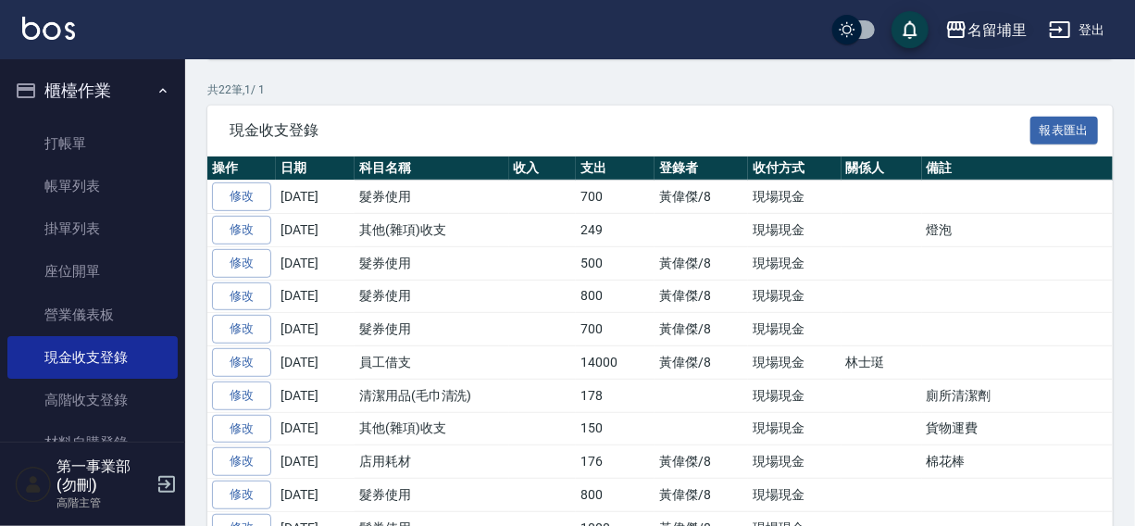
click at [994, 13] on button "名留埔里" at bounding box center [986, 30] width 96 height 38
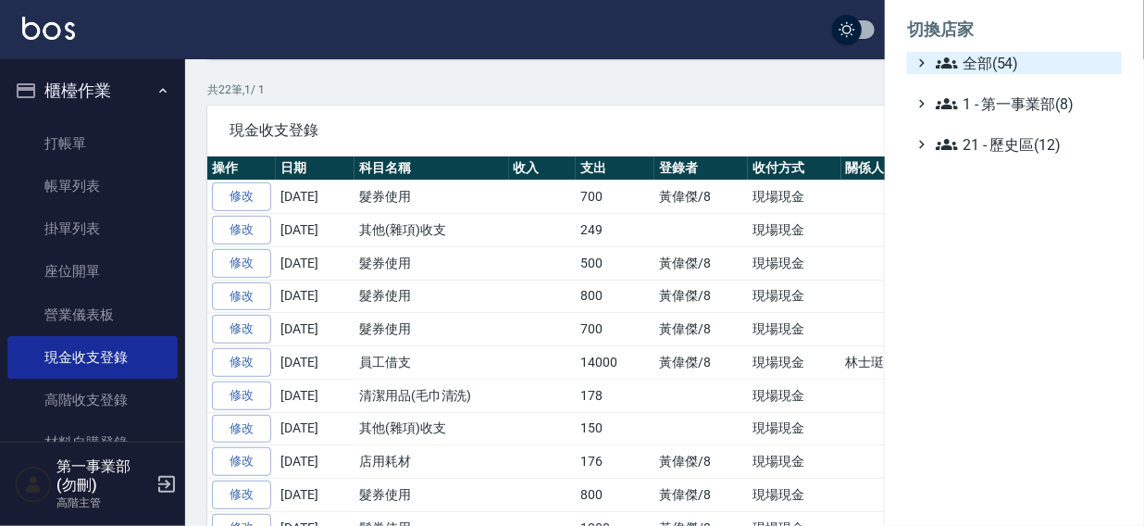
click at [988, 54] on span "全部(54)" at bounding box center [1025, 63] width 179 height 22
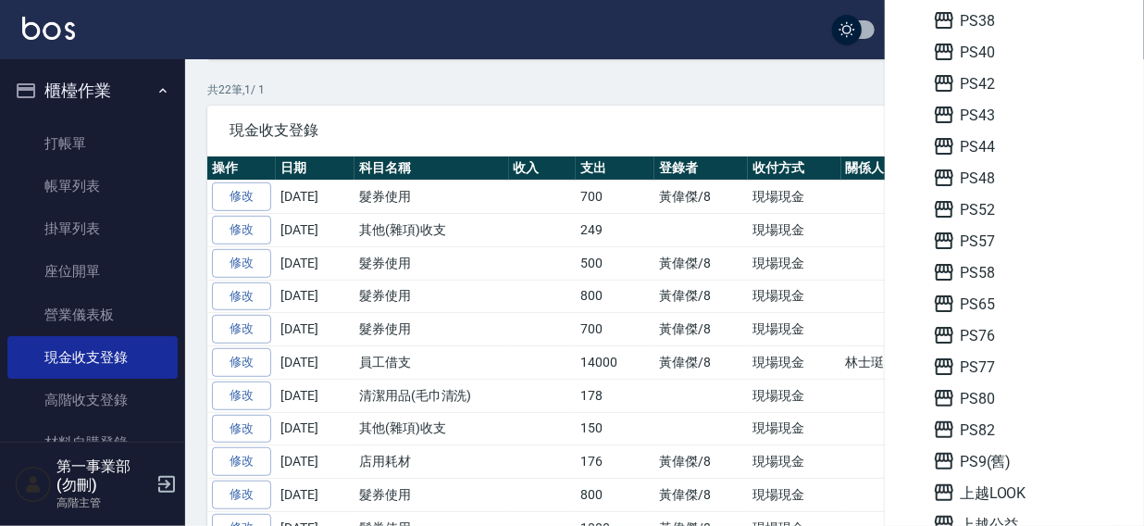
scroll to position [586, 0]
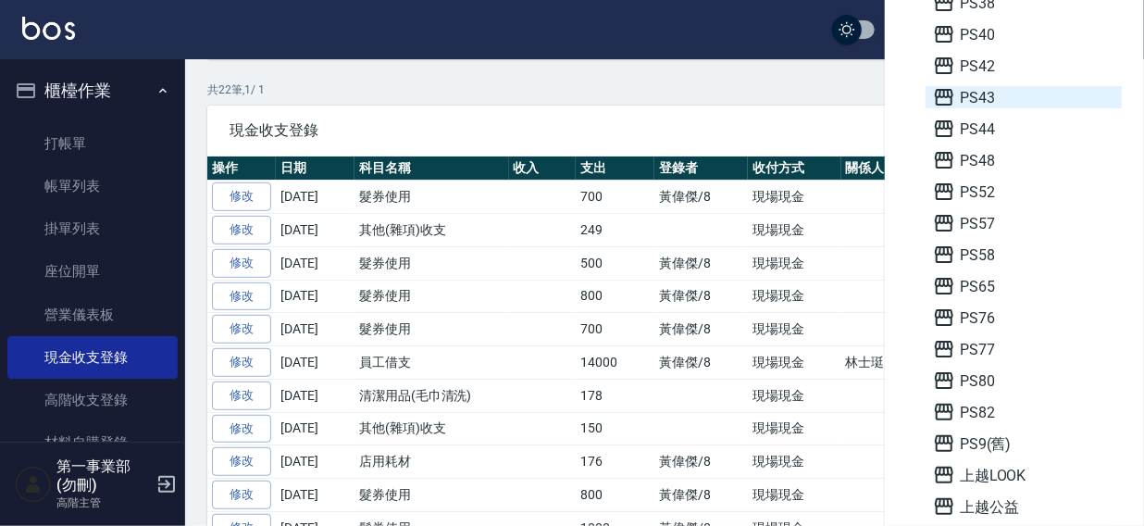
click at [985, 93] on span "PS43" at bounding box center [1023, 97] width 181 height 22
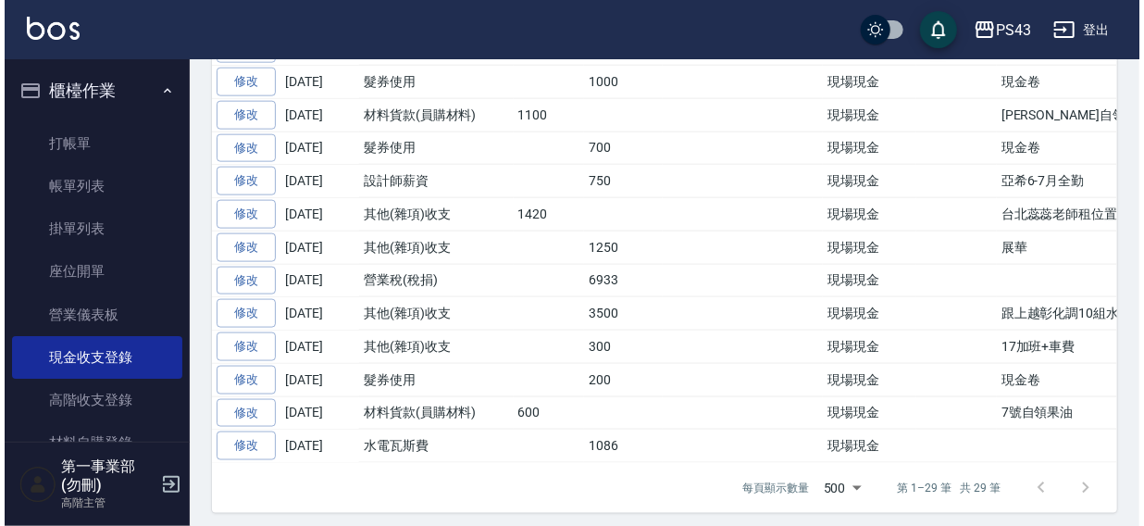
scroll to position [527, 0]
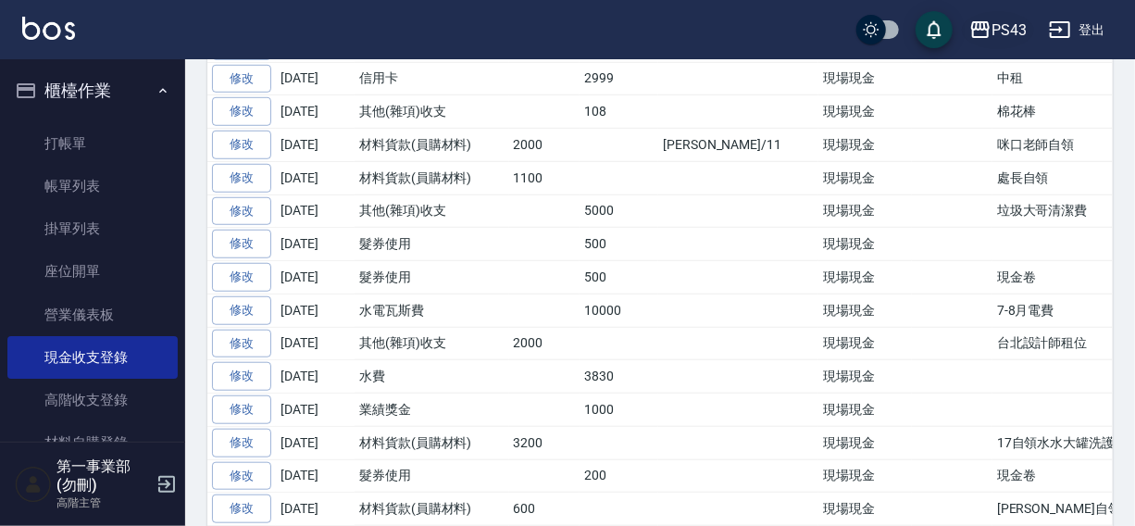
click at [1006, 25] on div "PS43" at bounding box center [1009, 30] width 35 height 23
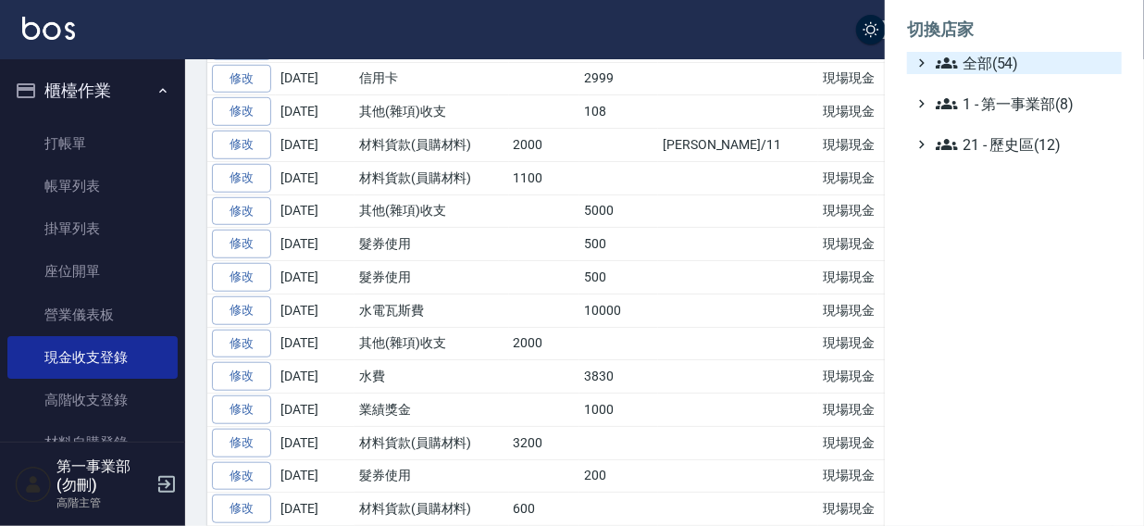
click at [1002, 68] on span "全部(54)" at bounding box center [1025, 63] width 179 height 22
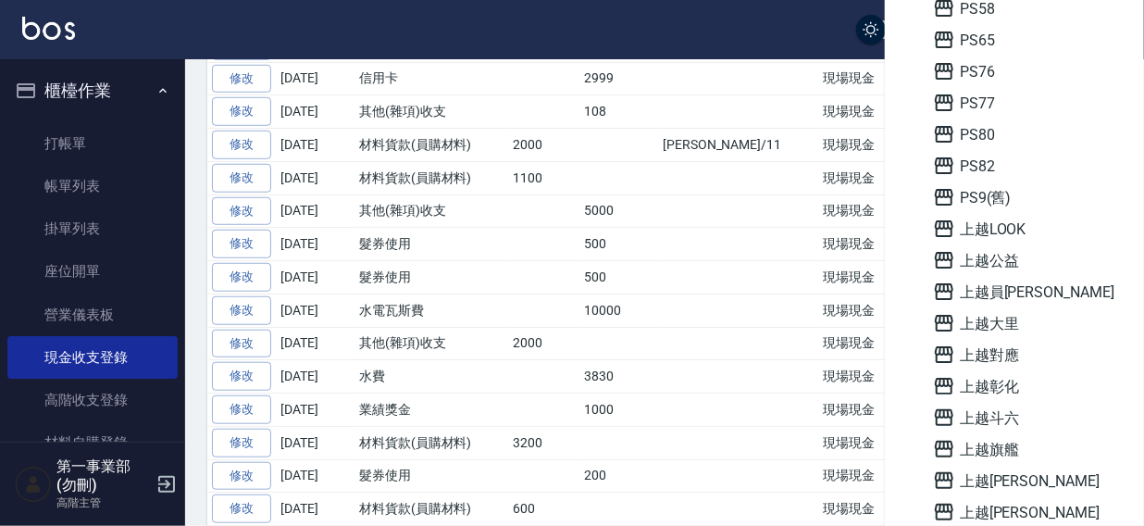
scroll to position [844, 0]
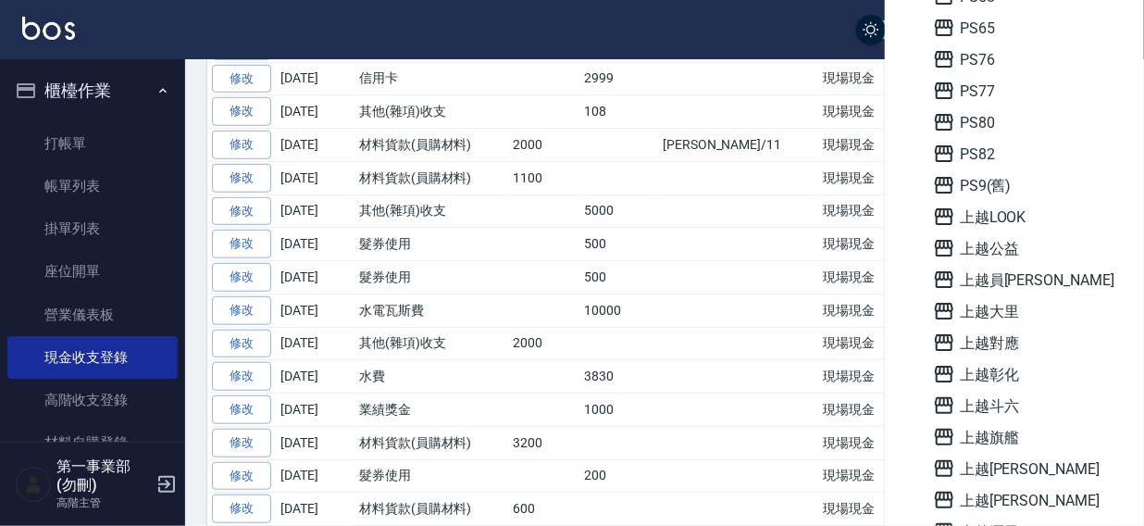
drag, startPoint x: 1016, startPoint y: 217, endPoint x: 756, endPoint y: 194, distance: 260.2
click at [1016, 216] on span "上越LOOK" at bounding box center [1023, 217] width 181 height 22
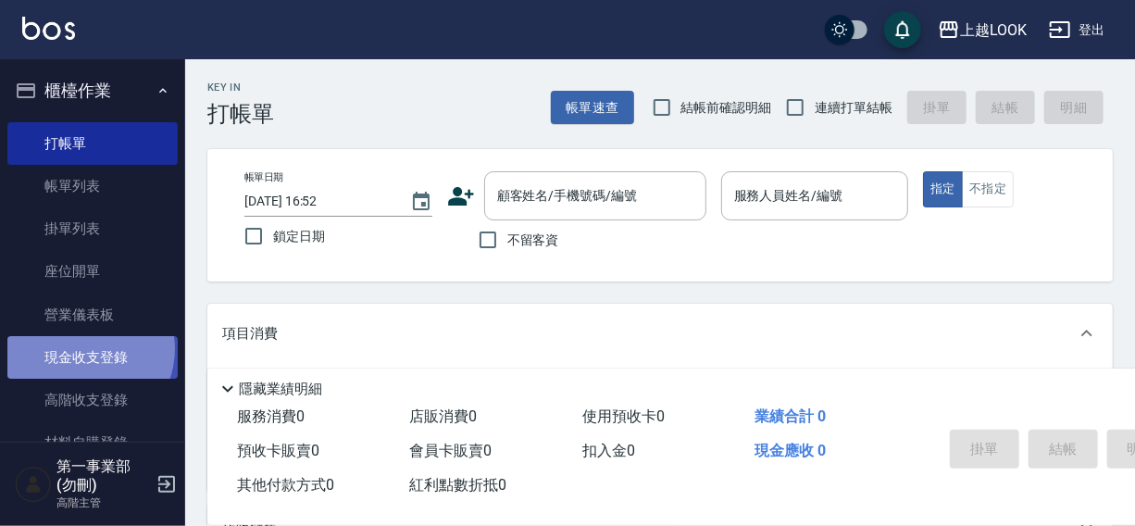
click at [85, 349] on link "現金收支登錄" at bounding box center [92, 357] width 170 height 43
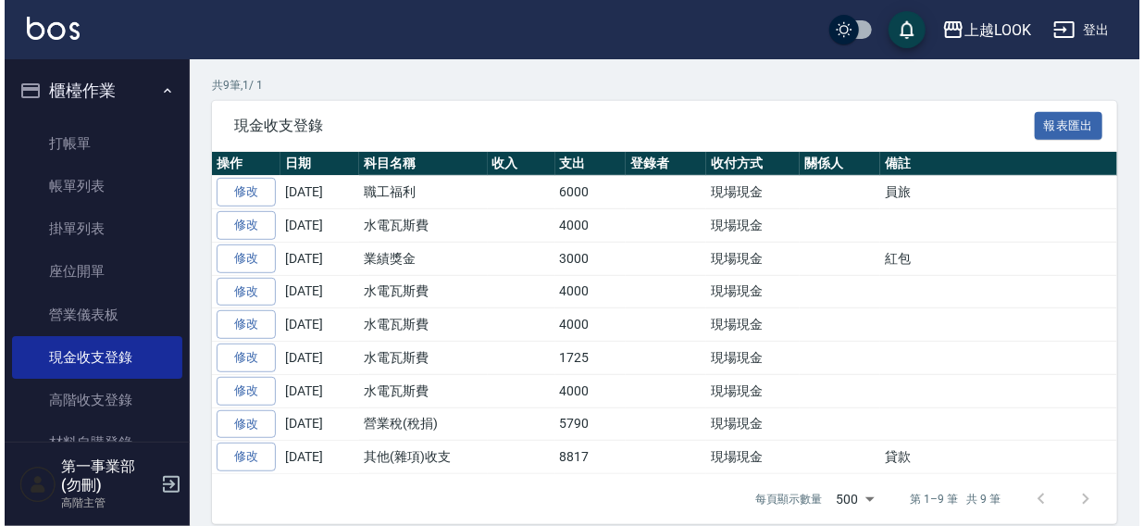
scroll to position [318, 0]
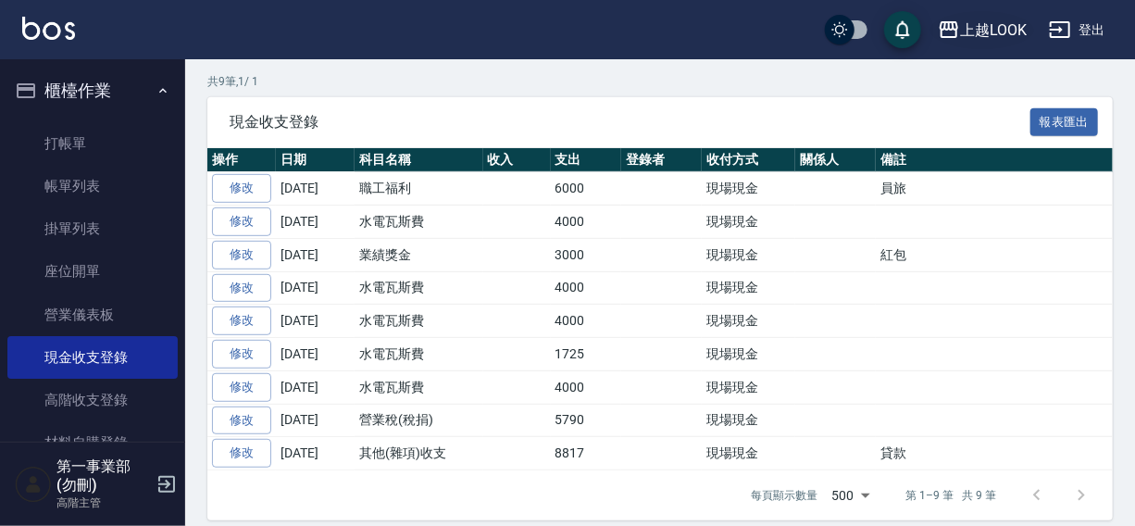
click at [976, 30] on div "上越LOOK" at bounding box center [993, 30] width 67 height 23
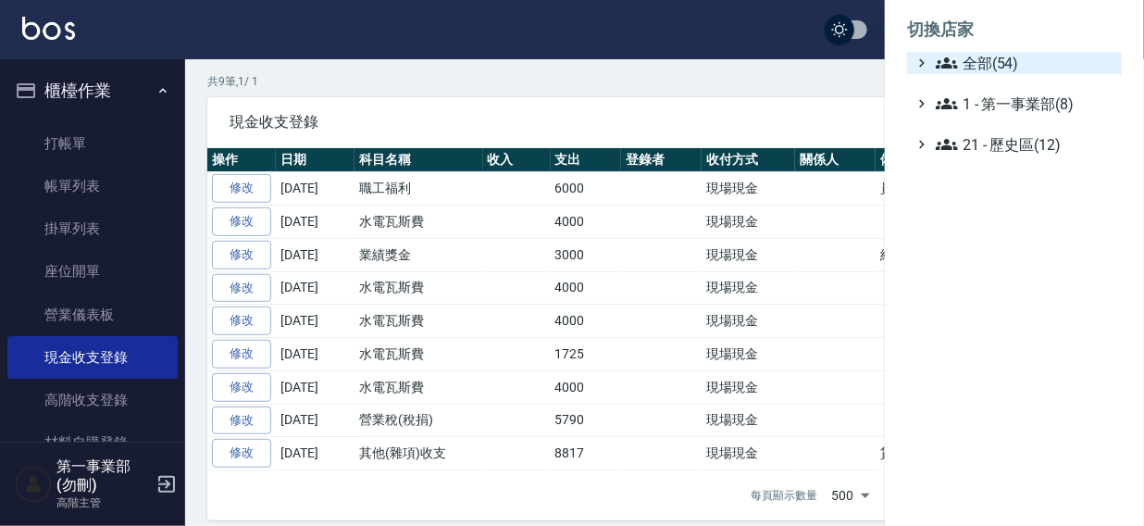
click at [968, 68] on span "全部(54)" at bounding box center [1025, 63] width 179 height 22
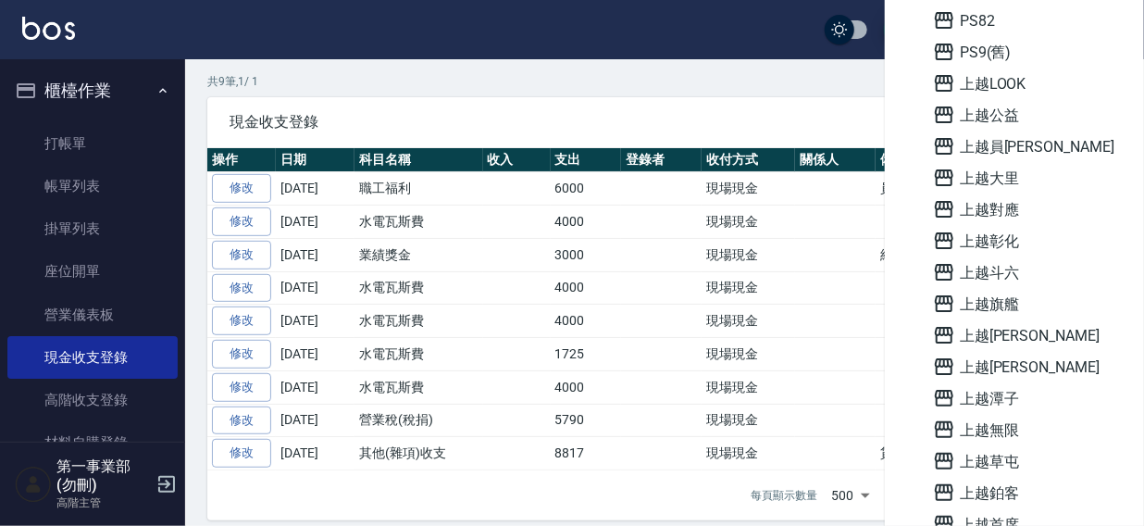
scroll to position [1004, 0]
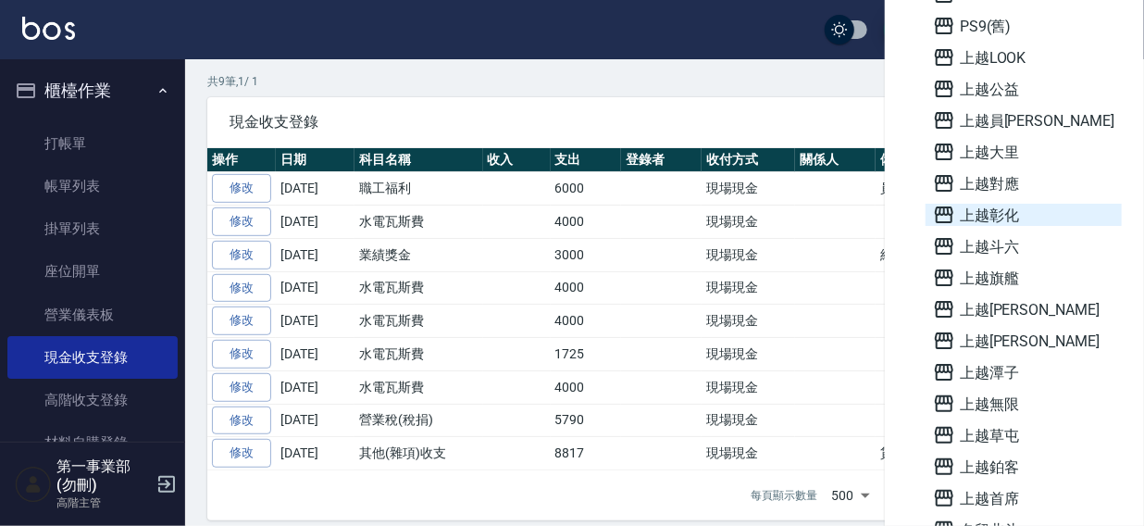
click at [1008, 212] on span "上越彰化" at bounding box center [1023, 215] width 181 height 22
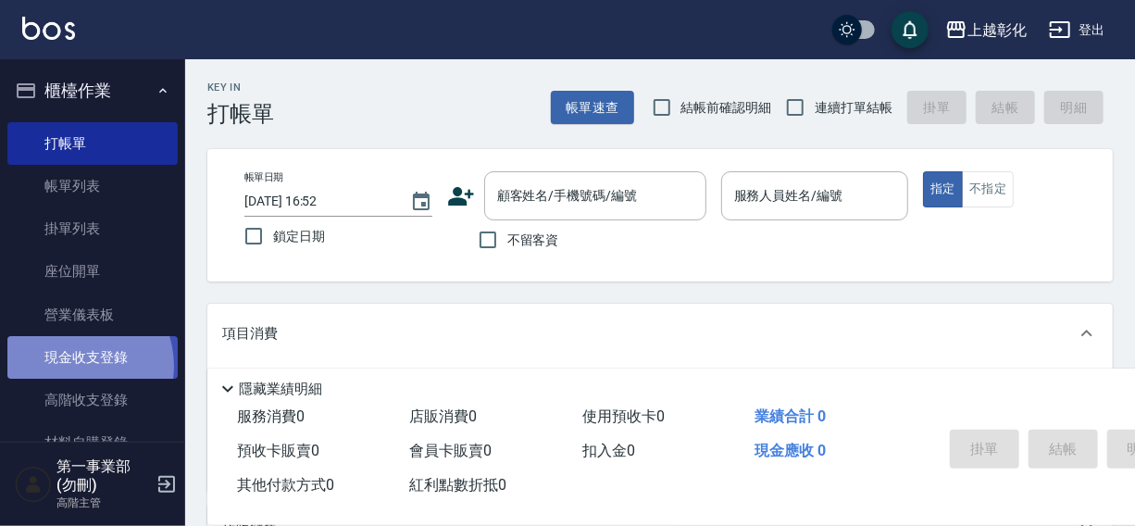
click at [75, 366] on link "現金收支登錄" at bounding box center [92, 357] width 170 height 43
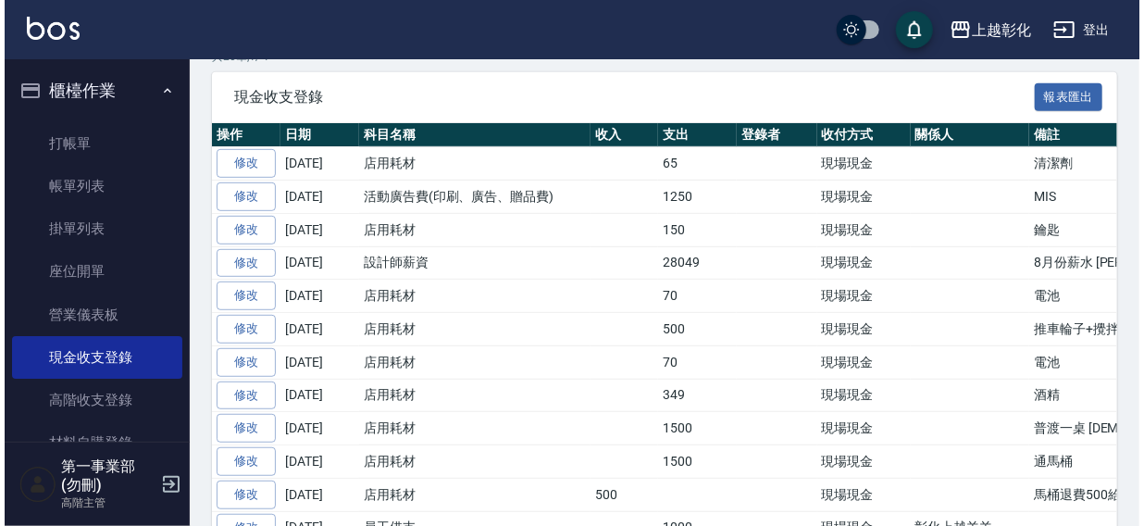
scroll to position [337, 0]
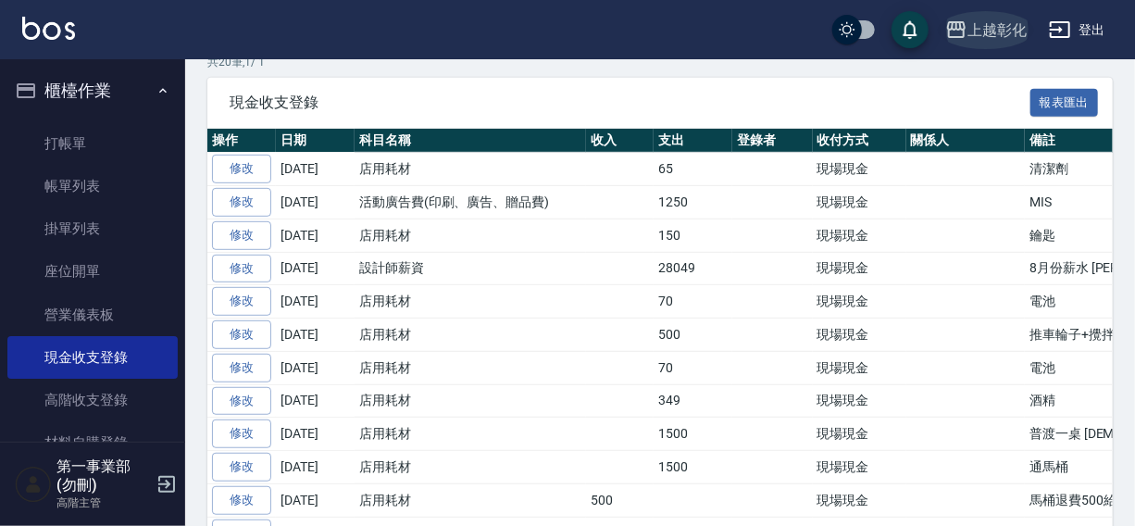
click at [983, 25] on div "上越彰化" at bounding box center [997, 30] width 59 height 23
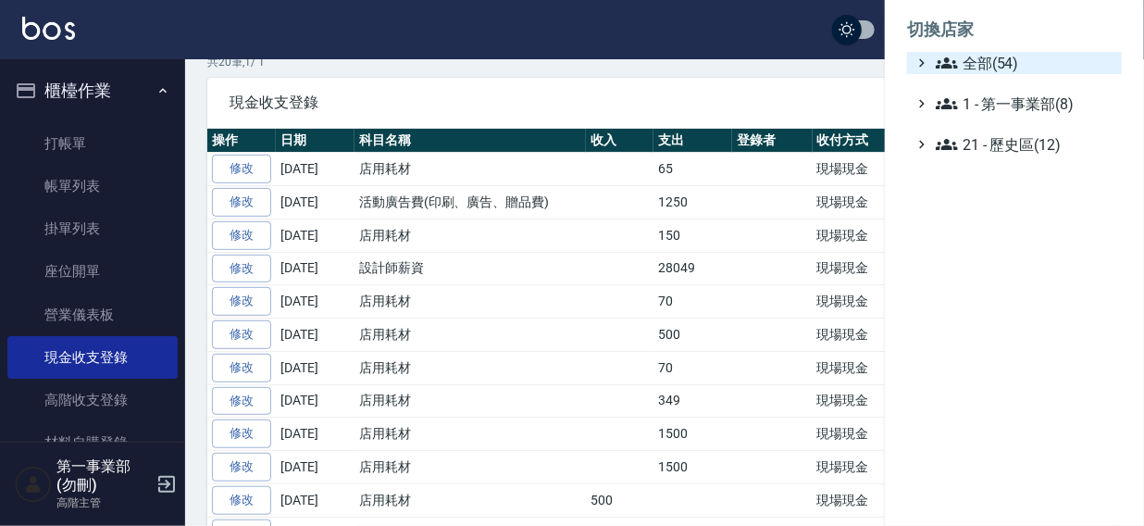
click at [981, 65] on span "全部(54)" at bounding box center [1025, 63] width 179 height 22
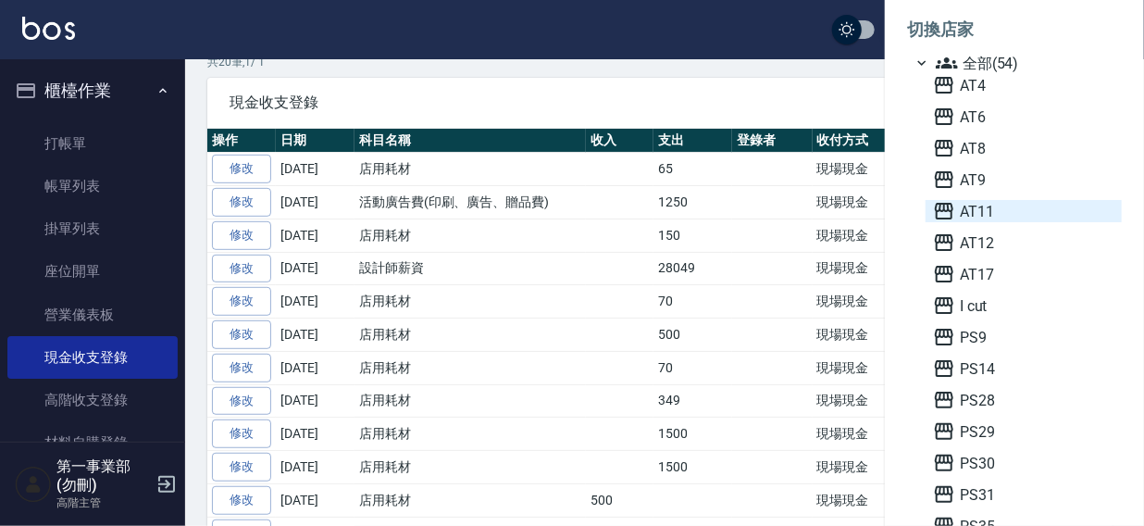
click at [999, 214] on span "AT11" at bounding box center [1023, 211] width 181 height 22
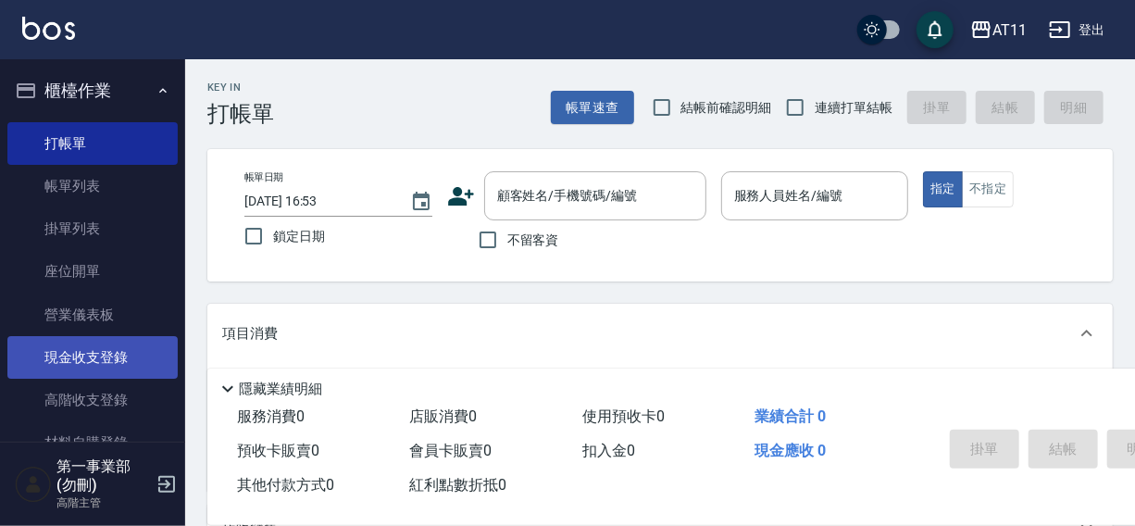
click at [101, 355] on link "現金收支登錄" at bounding box center [92, 357] width 170 height 43
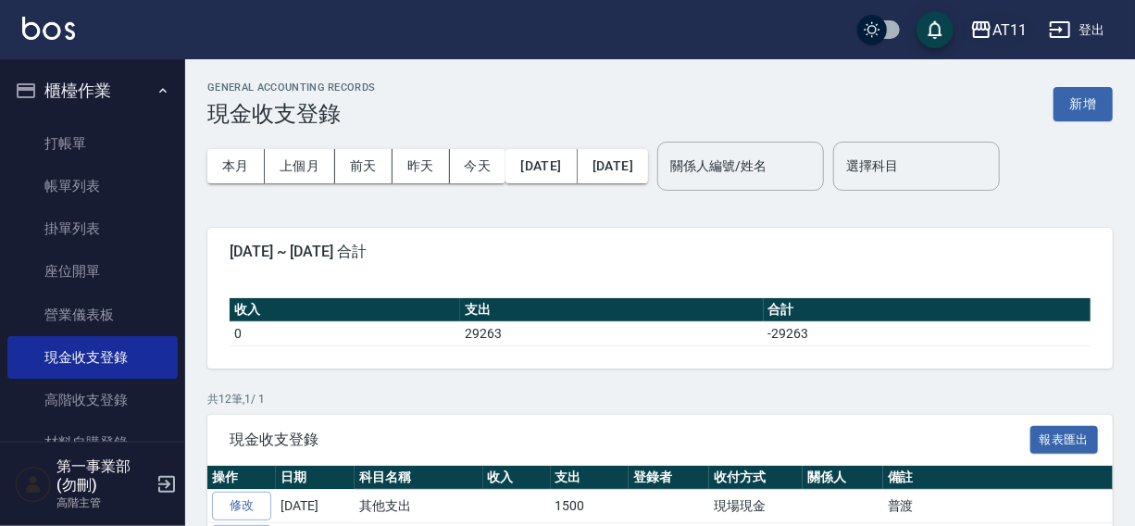
click at [993, 30] on div "AT11" at bounding box center [1010, 30] width 34 height 23
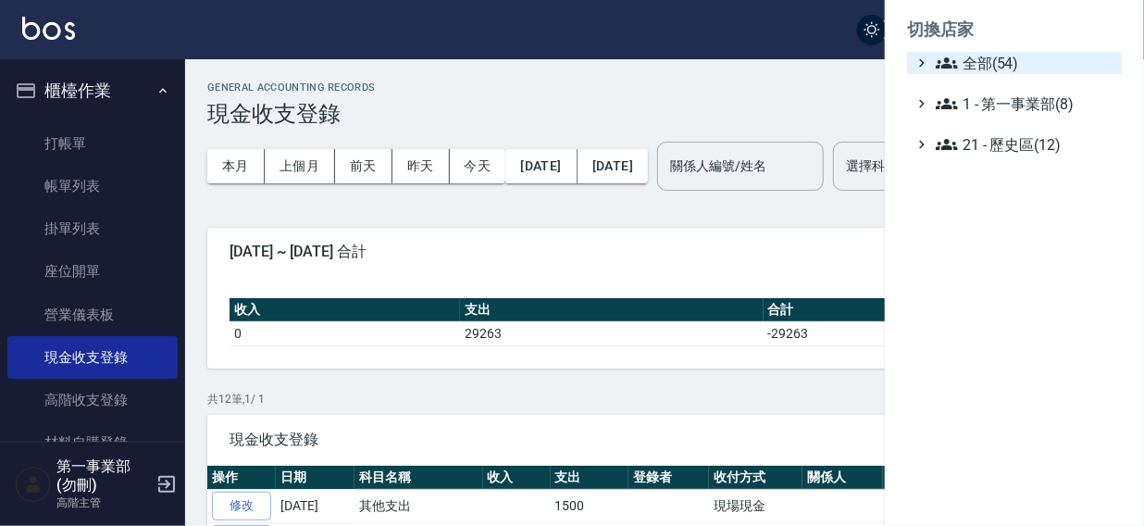
click at [997, 71] on span "全部(54)" at bounding box center [1025, 63] width 179 height 22
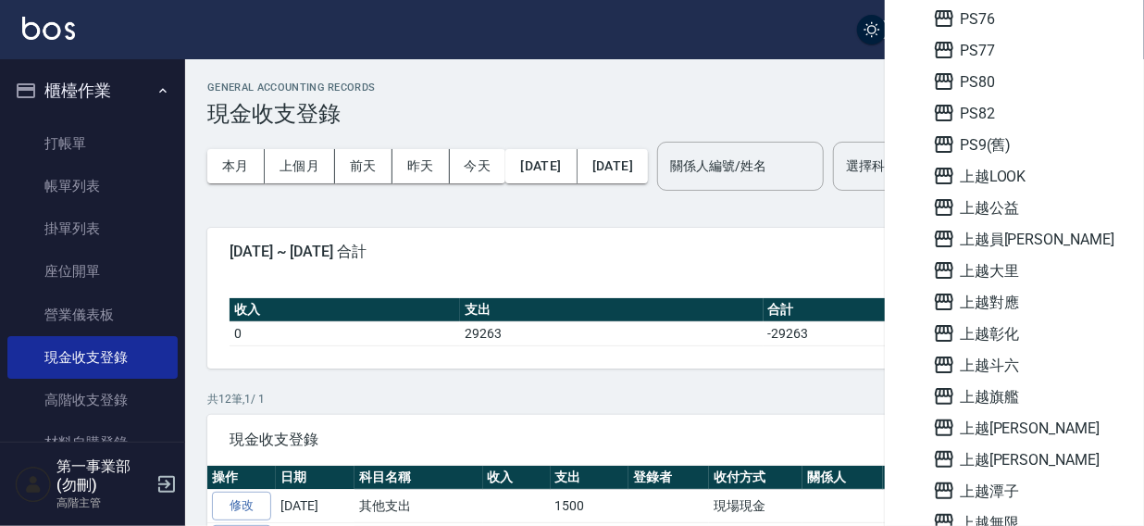
scroll to position [1018, 0]
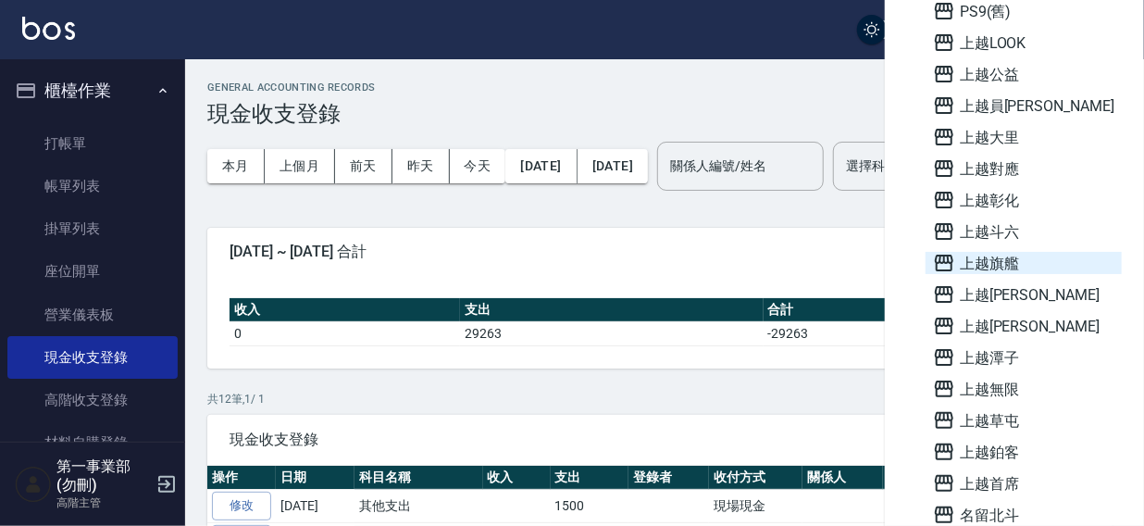
click at [1013, 257] on span "上越旗艦" at bounding box center [1023, 263] width 181 height 22
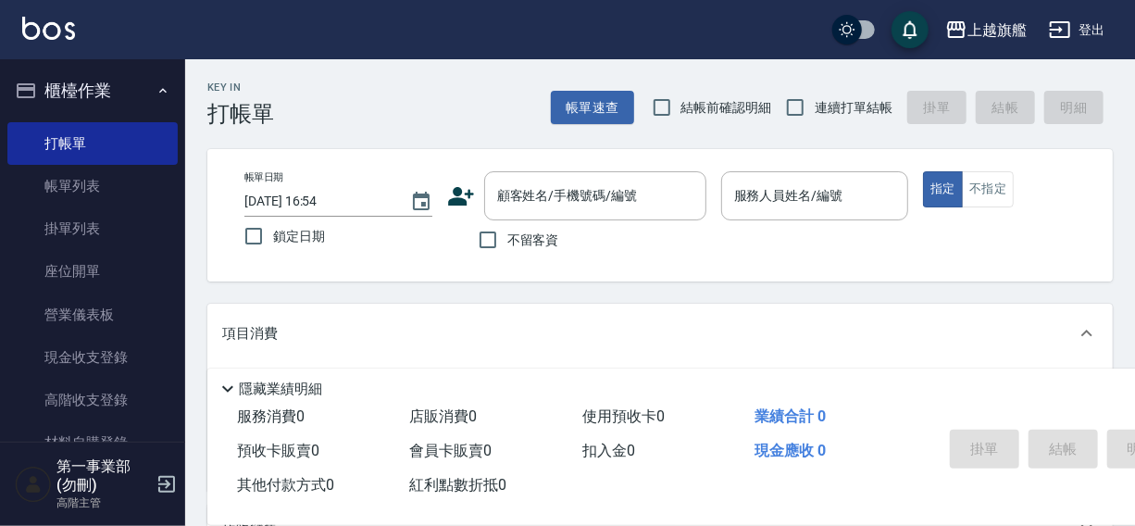
click at [74, 356] on link "現金收支登錄" at bounding box center [92, 357] width 170 height 43
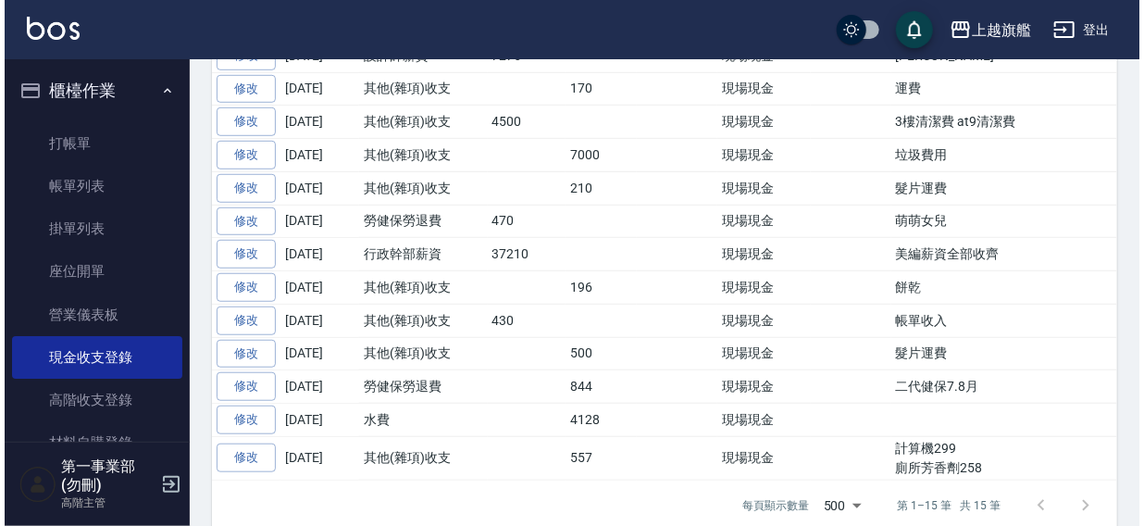
scroll to position [56, 0]
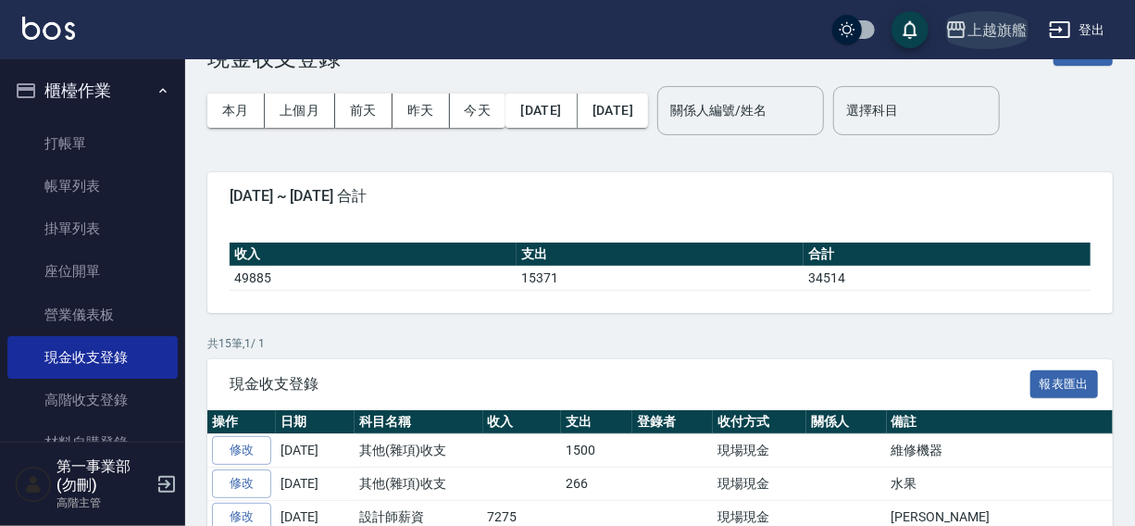
click at [991, 31] on div "上越旗艦" at bounding box center [997, 30] width 59 height 23
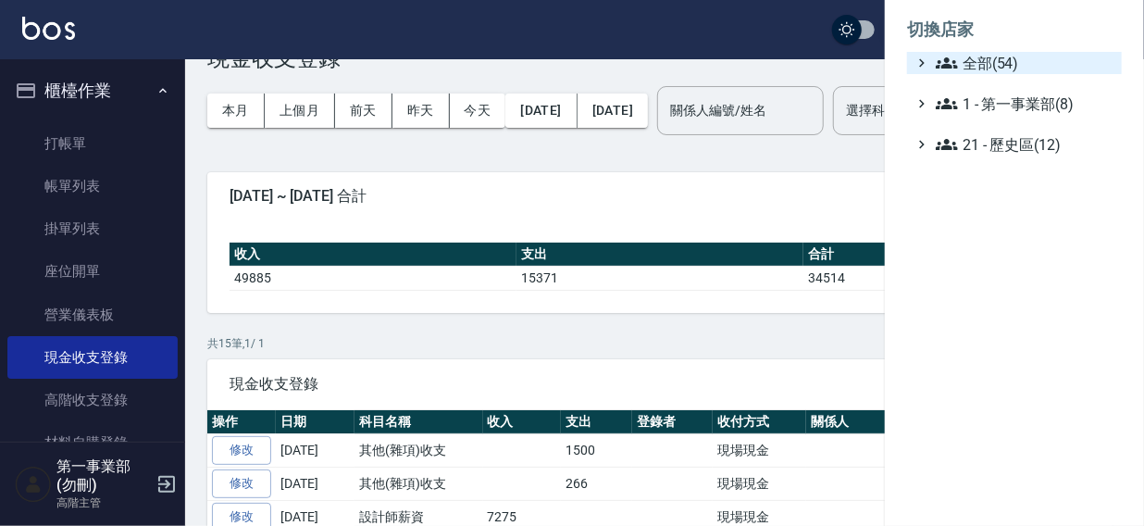
click at [983, 67] on span "全部(54)" at bounding box center [1025, 63] width 179 height 22
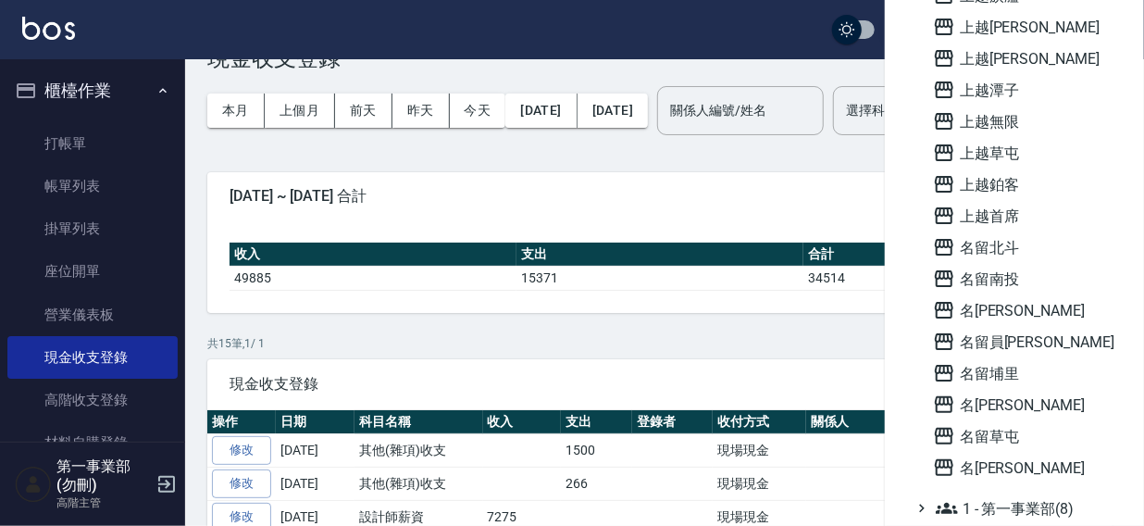
scroll to position [1327, 0]
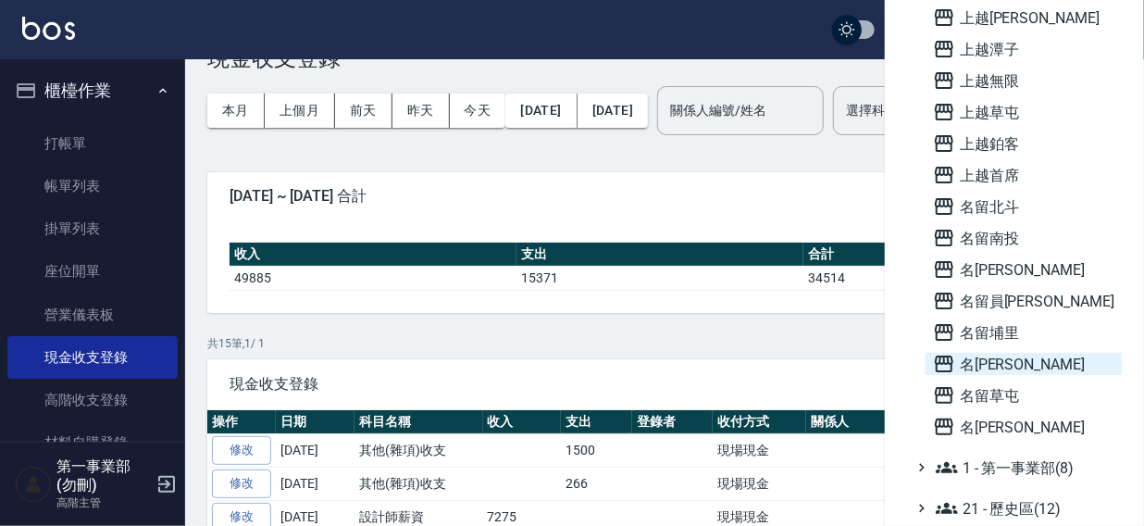
click at [1021, 362] on span "名[PERSON_NAME]" at bounding box center [1023, 364] width 181 height 22
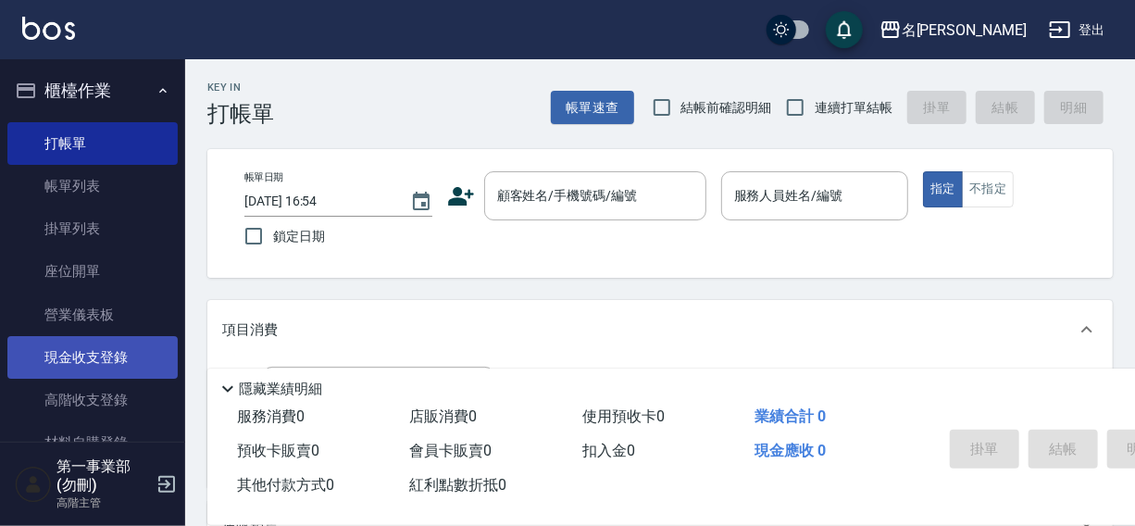
click at [87, 363] on link "現金收支登錄" at bounding box center [92, 357] width 170 height 43
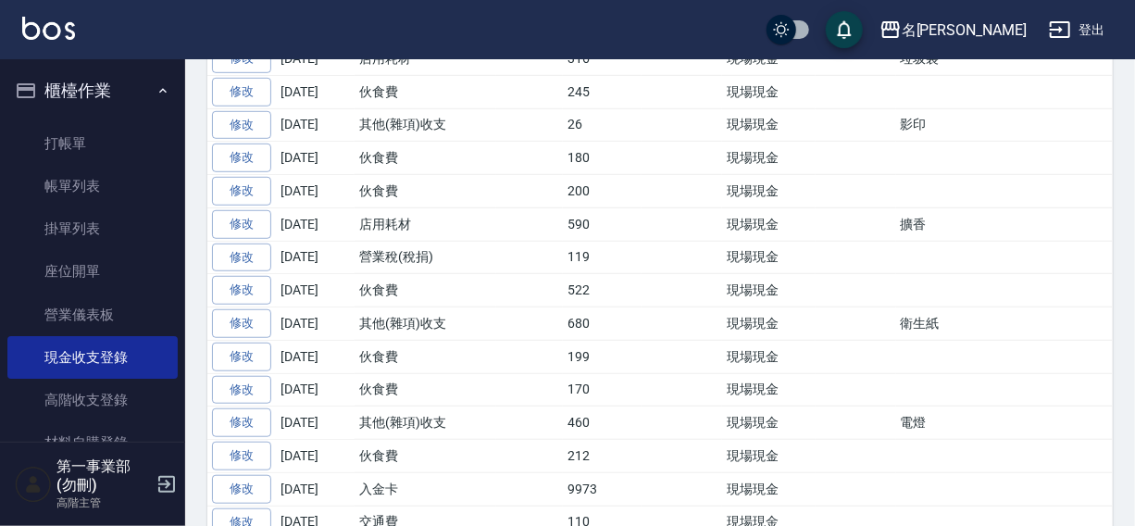
scroll to position [19, 0]
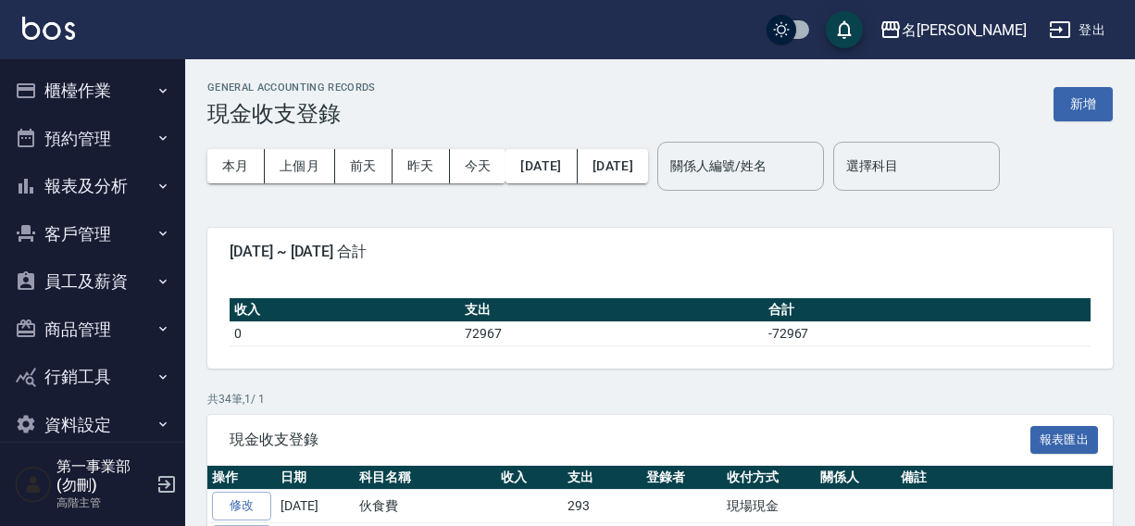
scroll to position [19, 0]
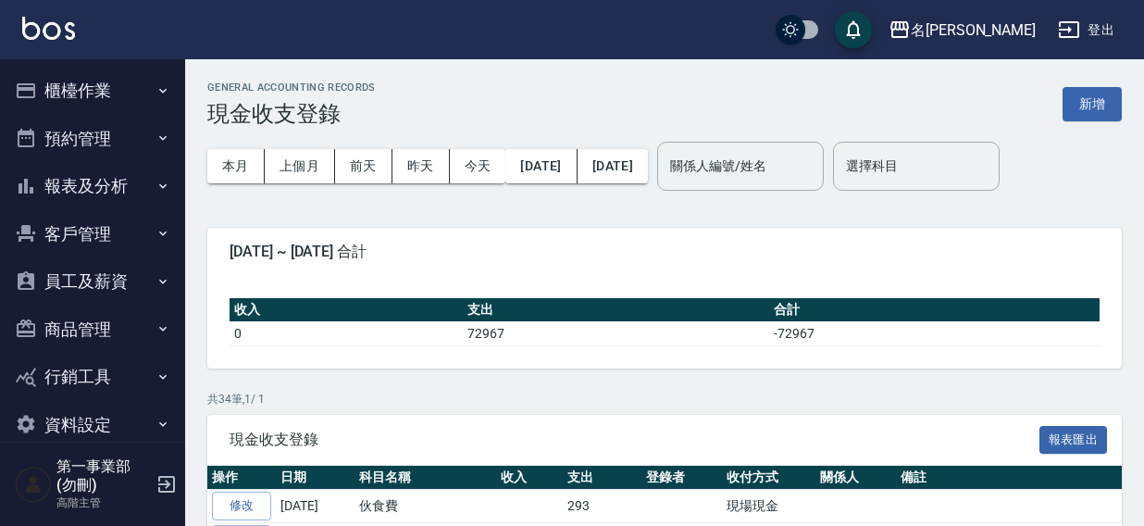
scroll to position [19, 0]
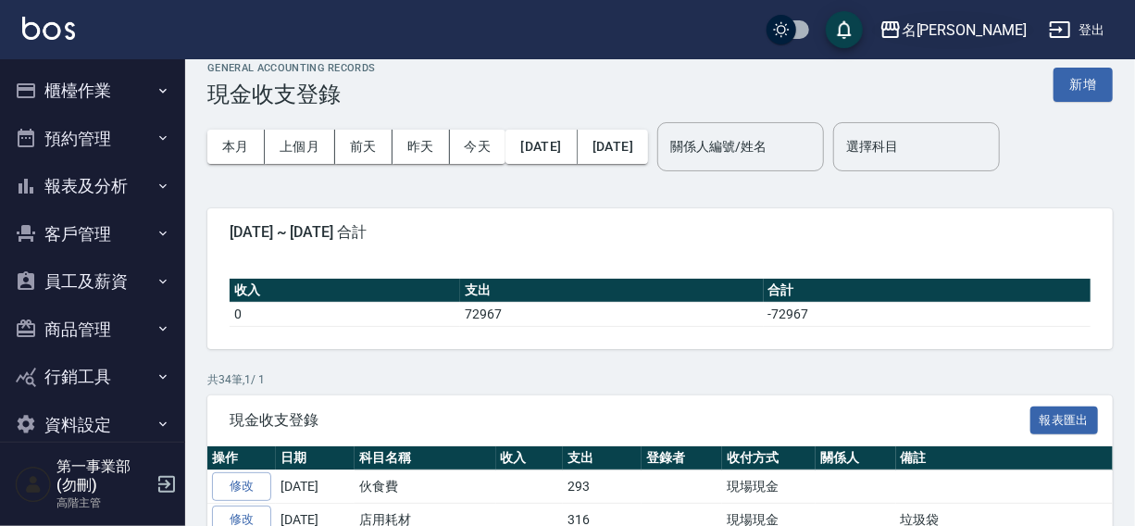
click at [991, 30] on div "名[PERSON_NAME]" at bounding box center [964, 30] width 125 height 23
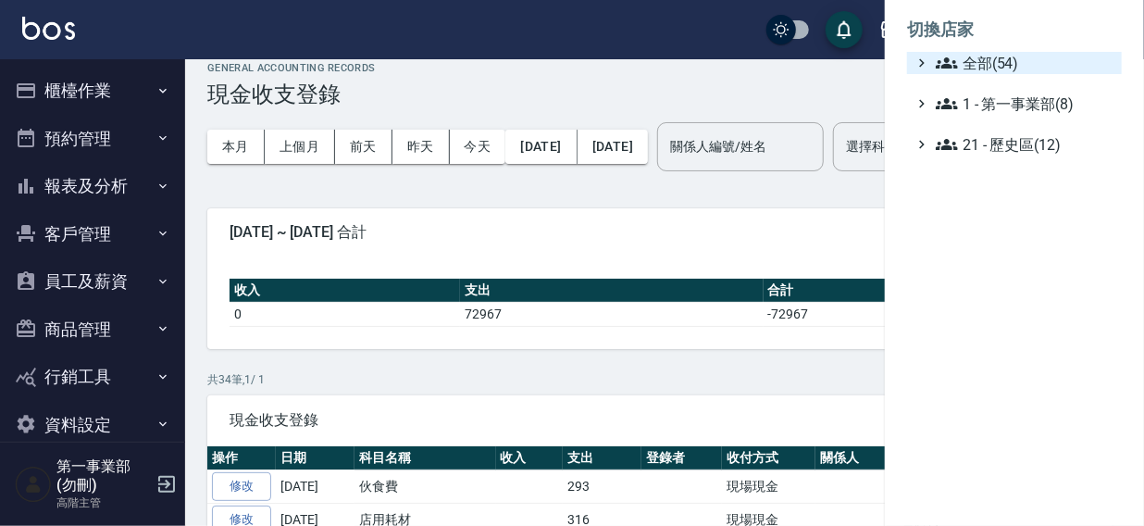
click at [972, 67] on span "全部(54)" at bounding box center [1025, 63] width 179 height 22
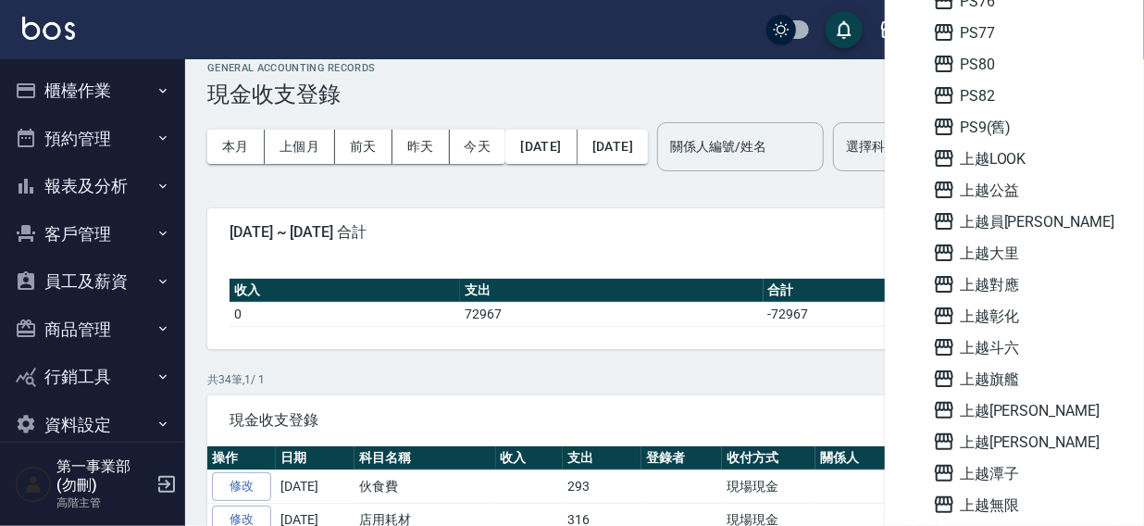
scroll to position [916, 0]
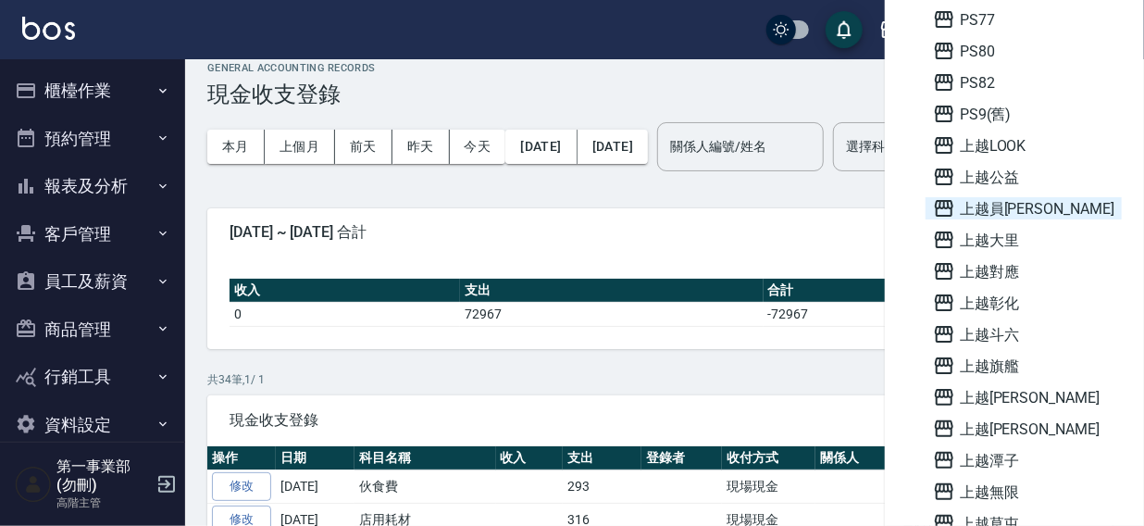
click at [995, 212] on span "上越員[PERSON_NAME]" at bounding box center [1023, 208] width 181 height 22
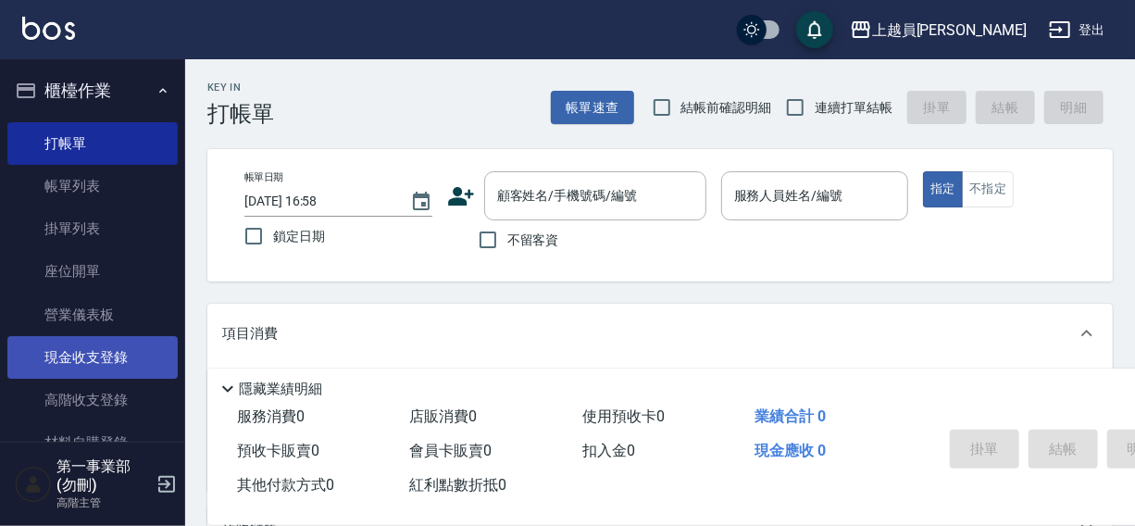
click at [76, 365] on link "現金收支登錄" at bounding box center [92, 357] width 170 height 43
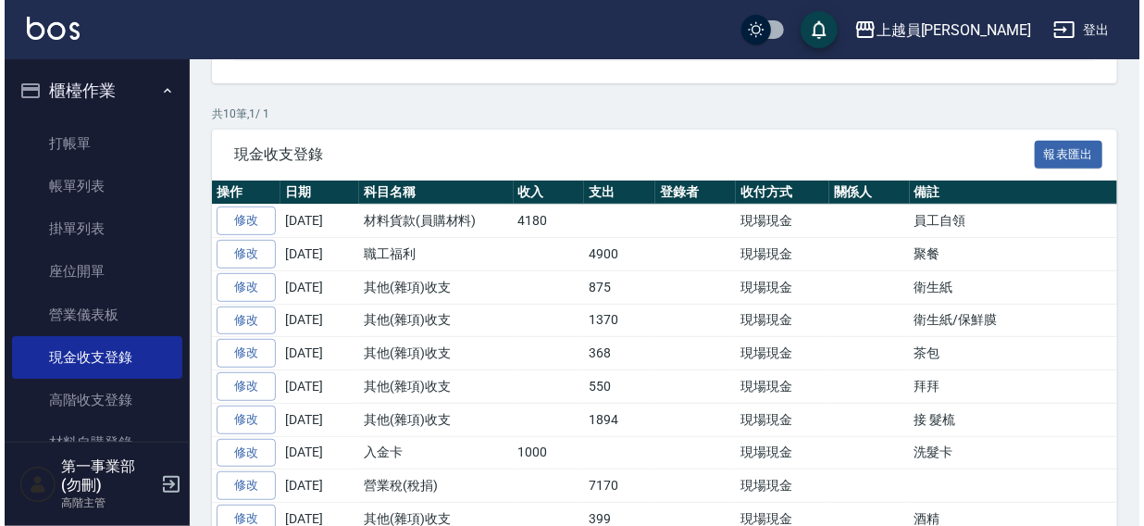
scroll to position [331, 0]
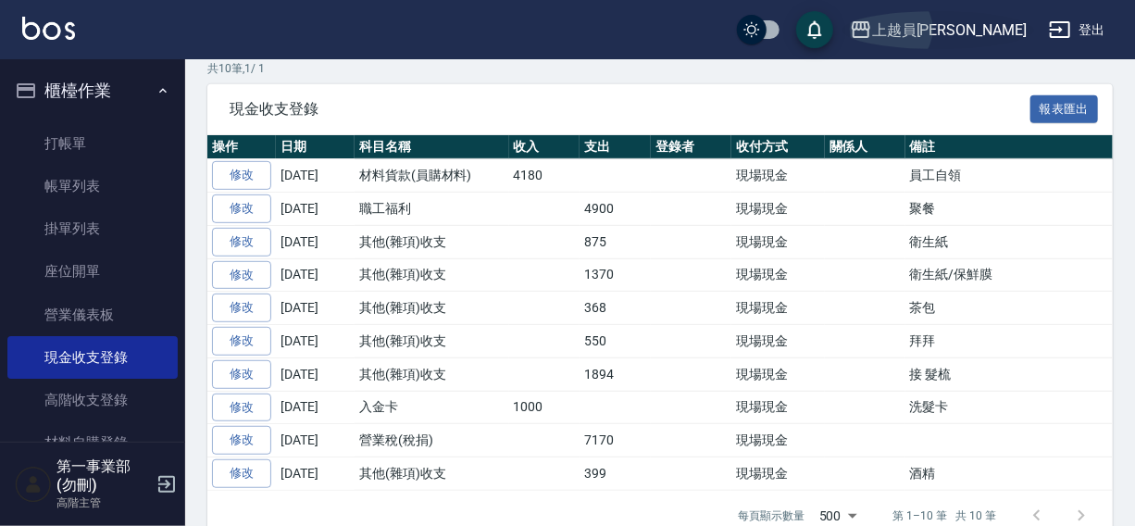
click at [986, 27] on div "上越員[PERSON_NAME]" at bounding box center [949, 30] width 155 height 23
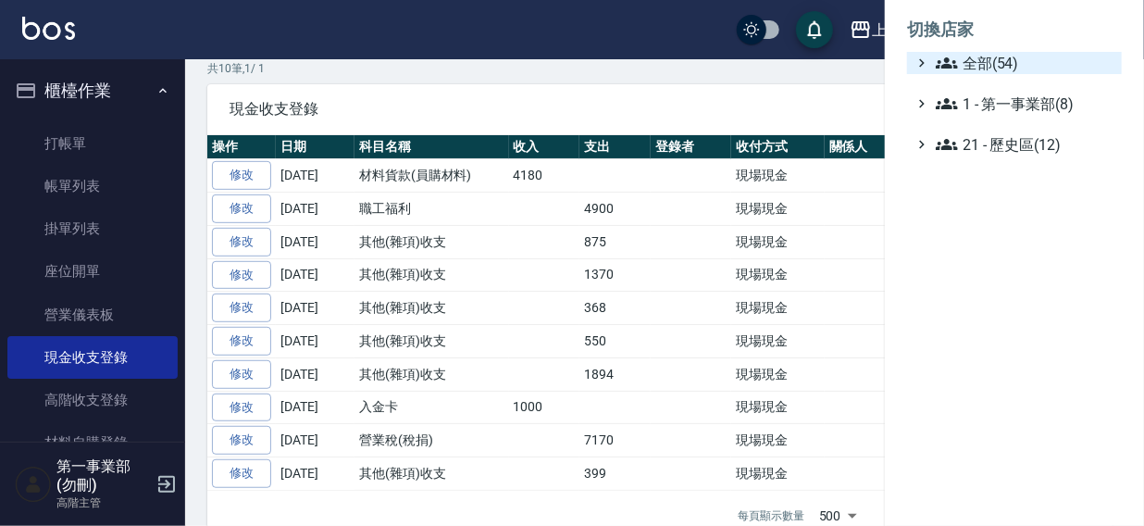
click at [979, 65] on span "全部(54)" at bounding box center [1025, 63] width 179 height 22
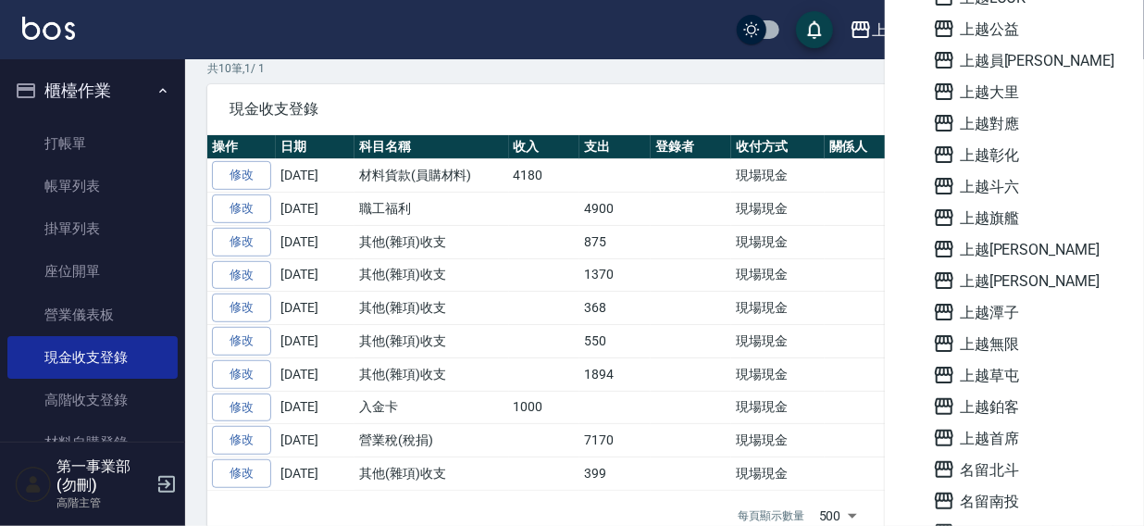
scroll to position [1120, 0]
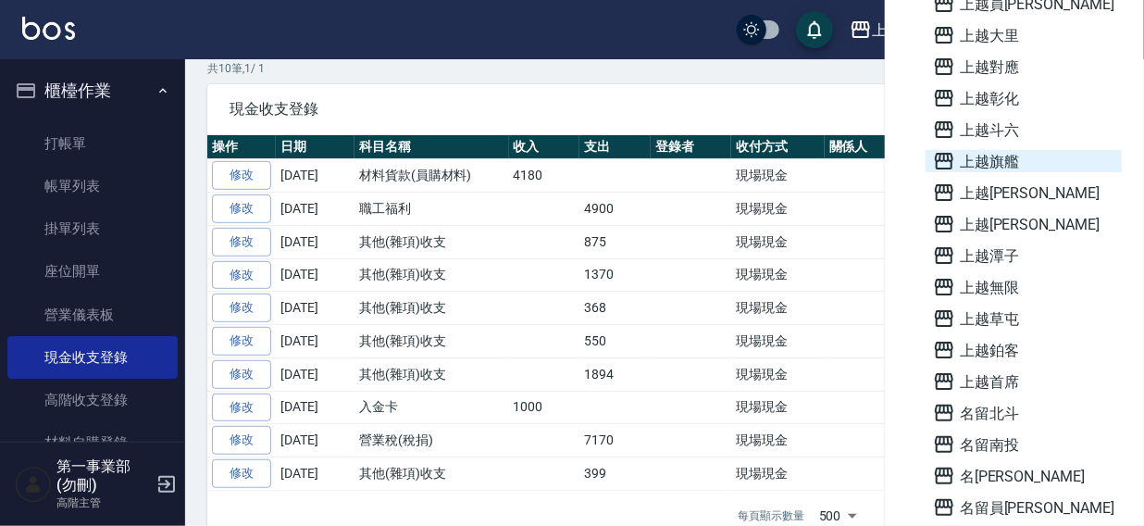
click at [1007, 159] on span "上越旗艦" at bounding box center [1023, 161] width 181 height 22
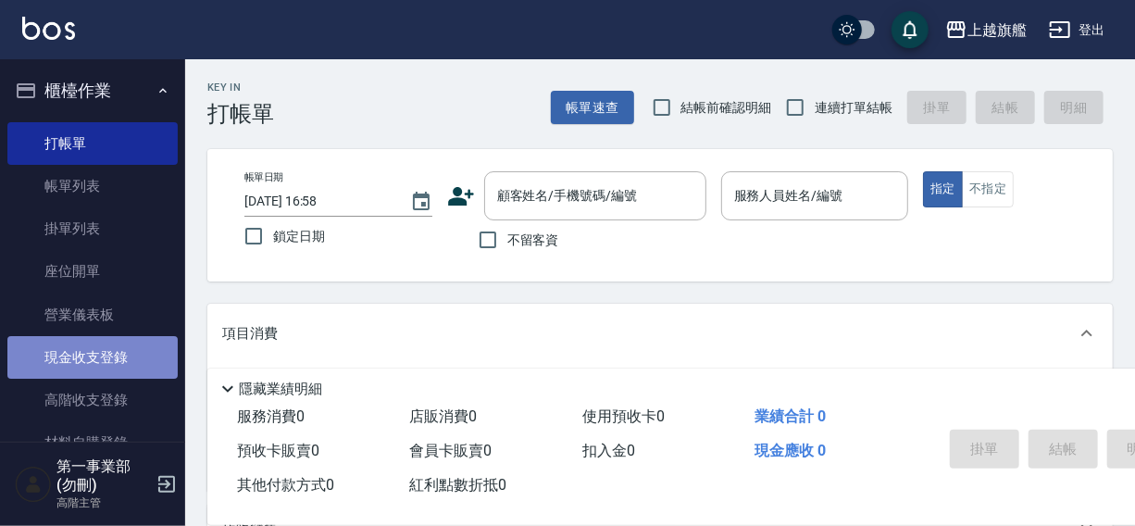
click at [101, 360] on link "現金收支登錄" at bounding box center [92, 357] width 170 height 43
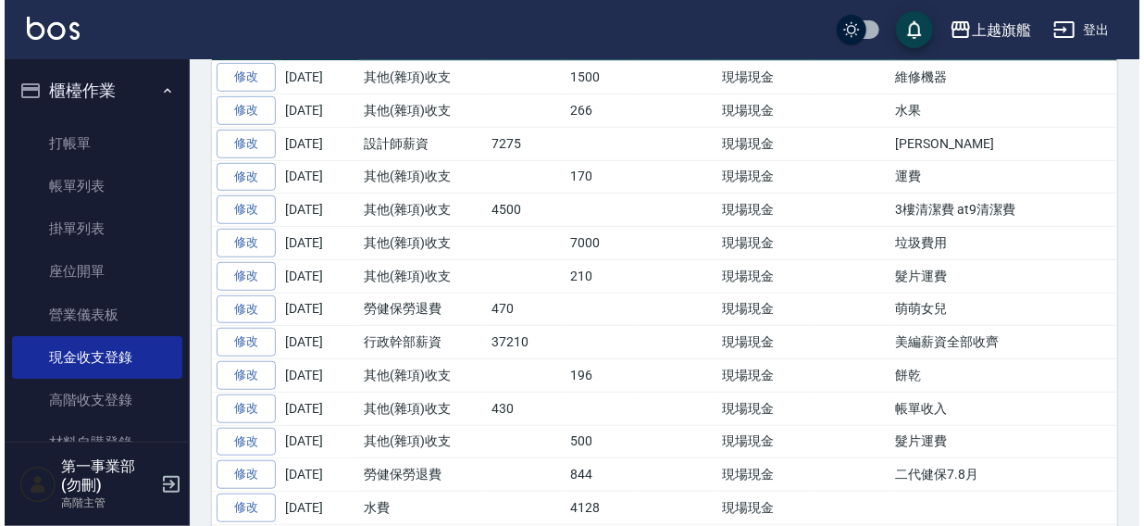
scroll to position [435, 0]
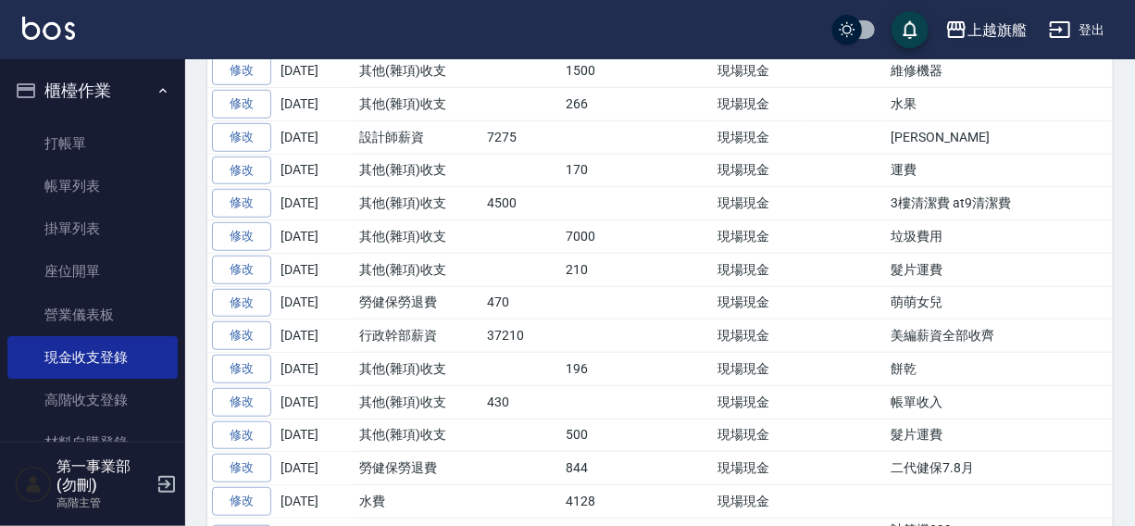
click at [1001, 30] on div "上越旗艦" at bounding box center [997, 30] width 59 height 23
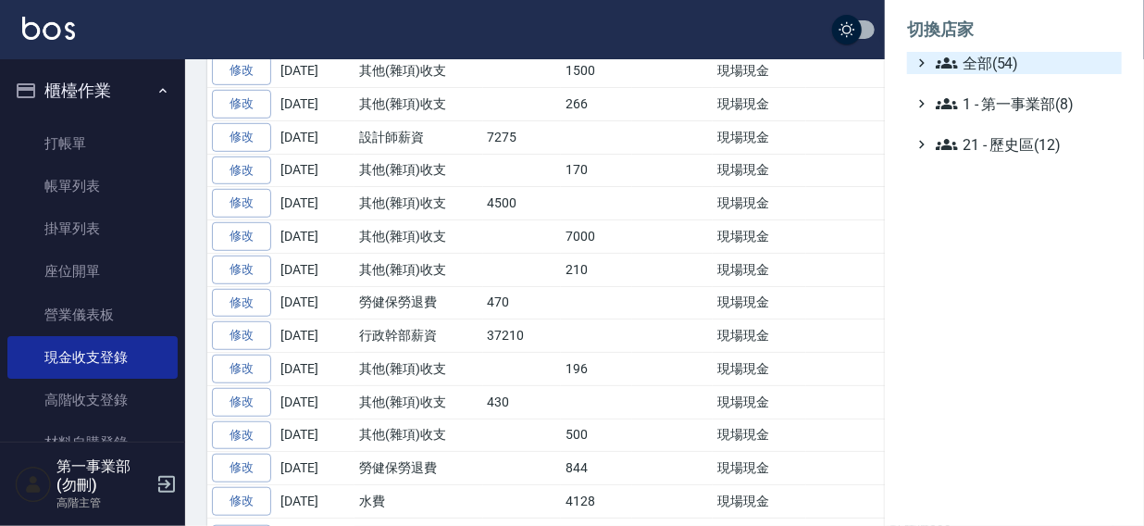
click at [981, 62] on span "全部(54)" at bounding box center [1025, 63] width 179 height 22
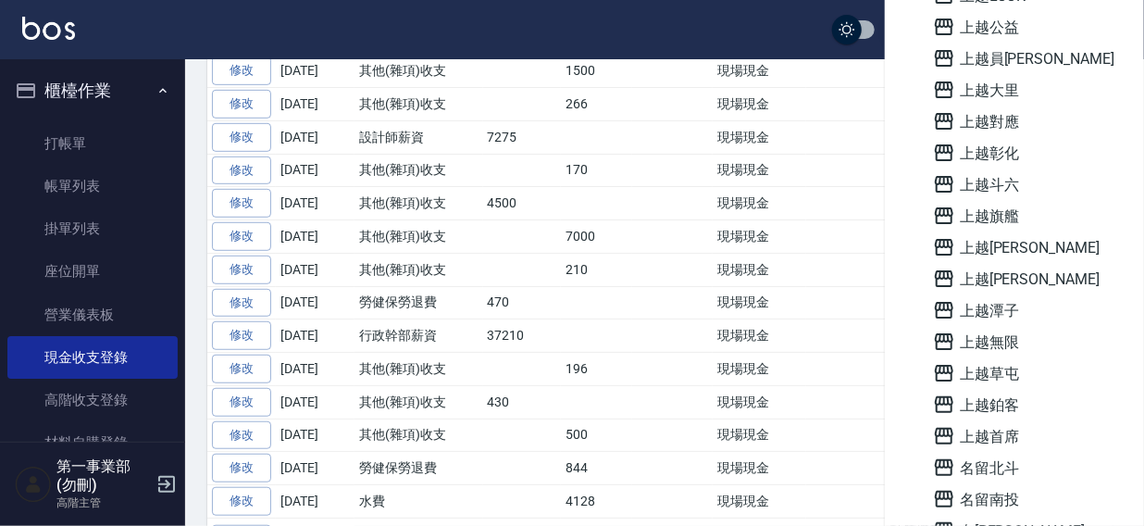
scroll to position [1107, 0]
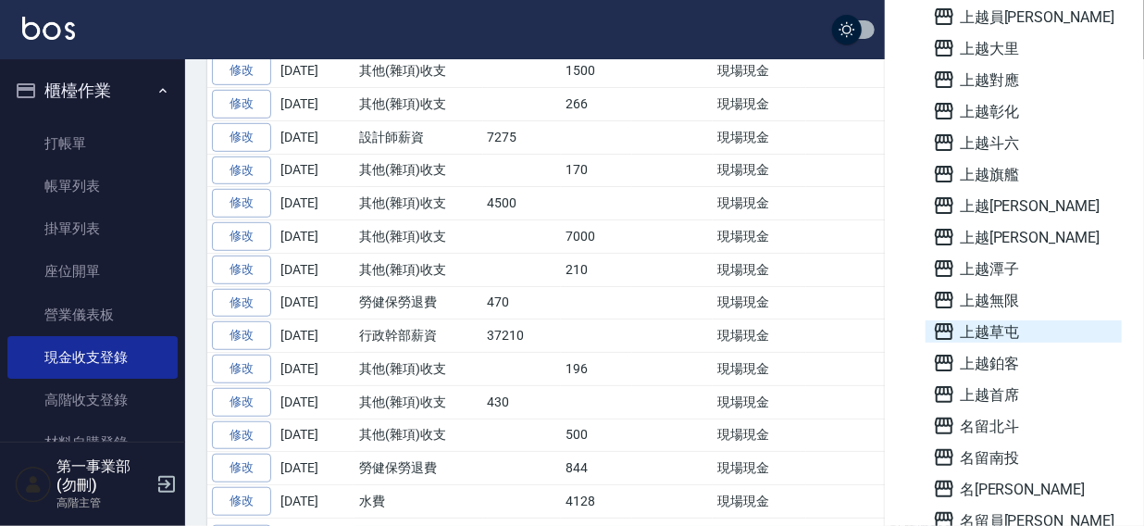
click at [987, 330] on span "上越草屯" at bounding box center [1023, 331] width 181 height 22
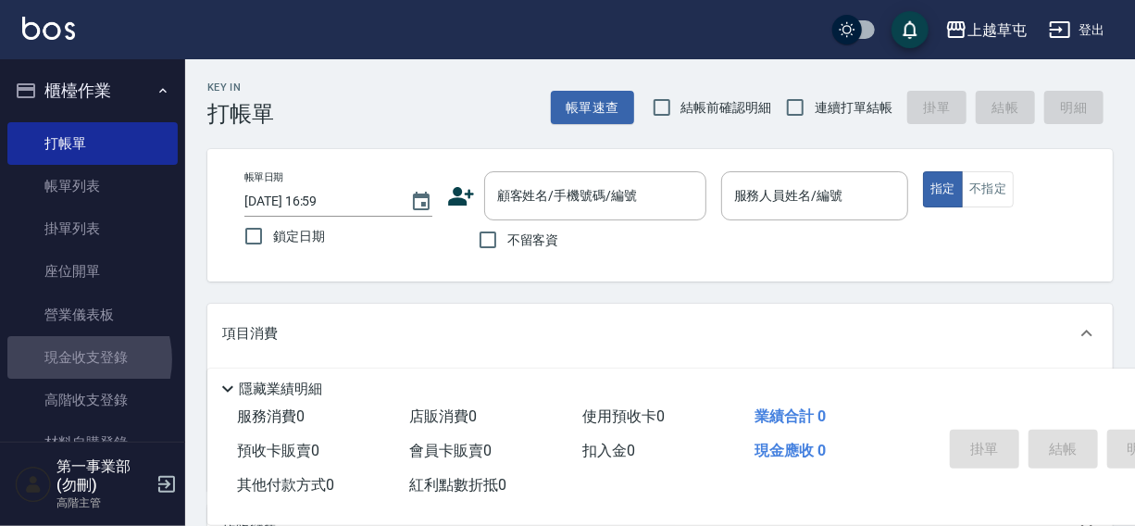
click at [73, 359] on link "現金收支登錄" at bounding box center [92, 357] width 170 height 43
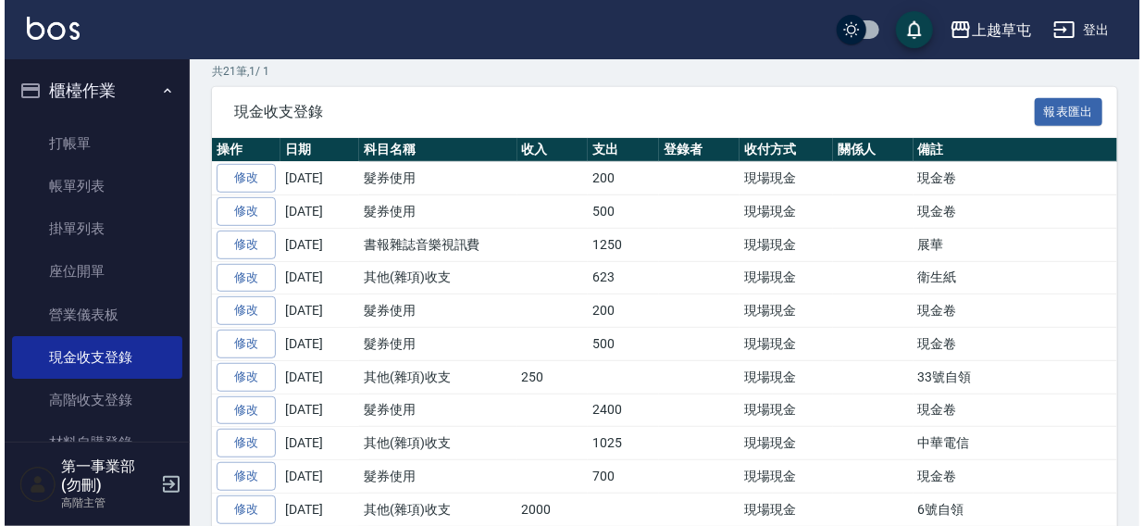
scroll to position [322, 0]
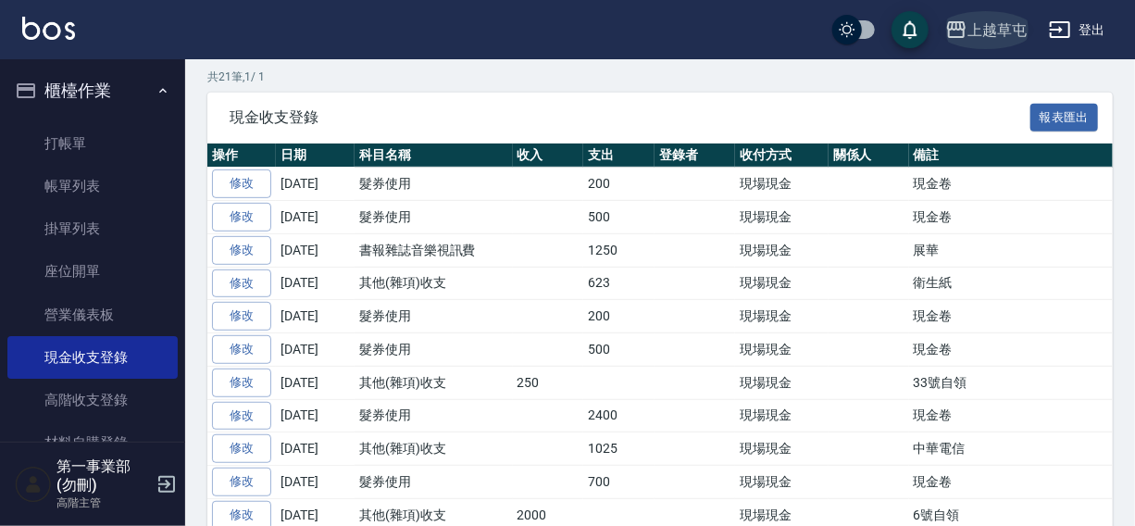
click at [960, 27] on icon "button" at bounding box center [956, 29] width 19 height 17
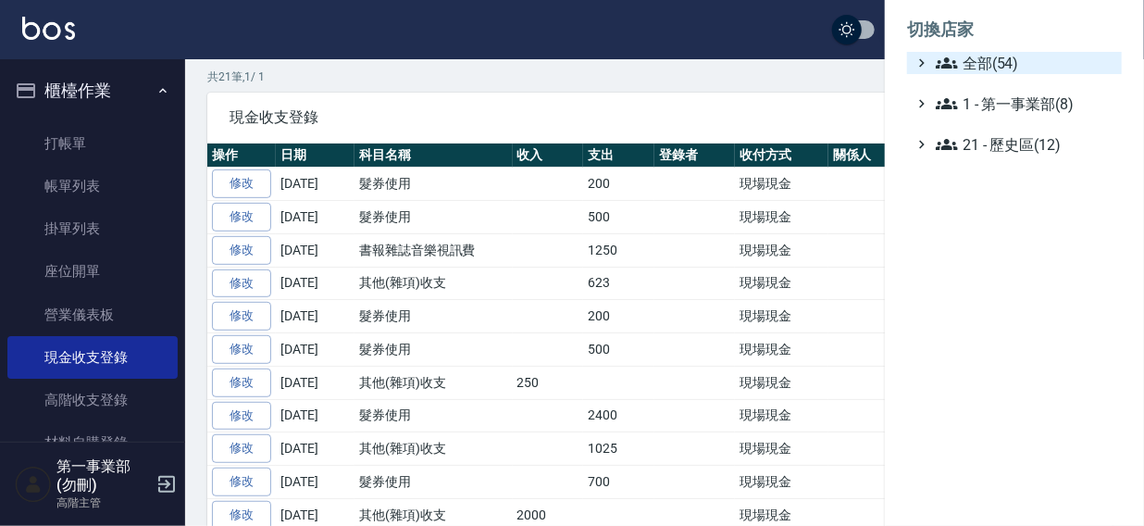
click at [1000, 61] on span "全部(54)" at bounding box center [1025, 63] width 179 height 22
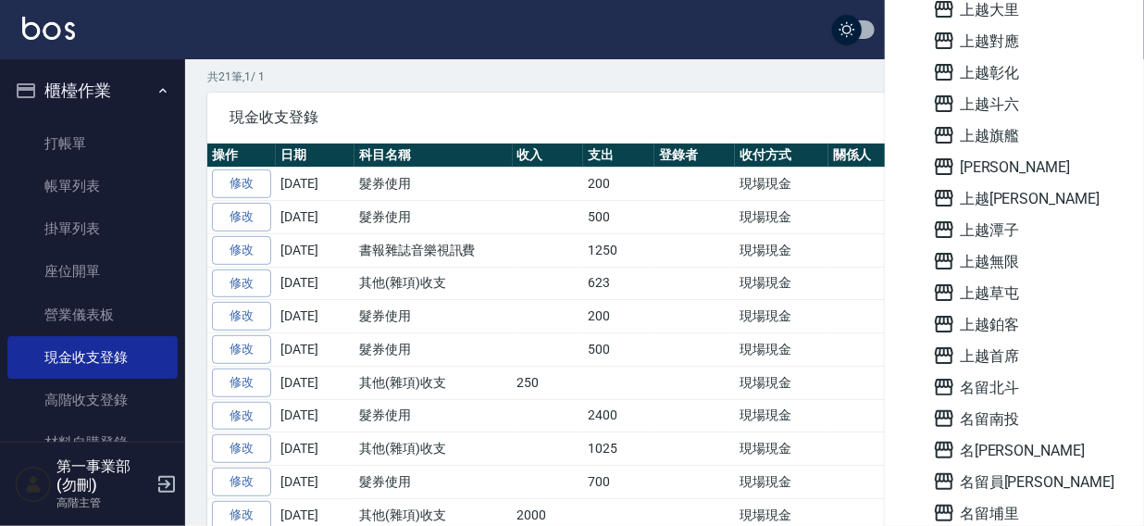
scroll to position [1191, 0]
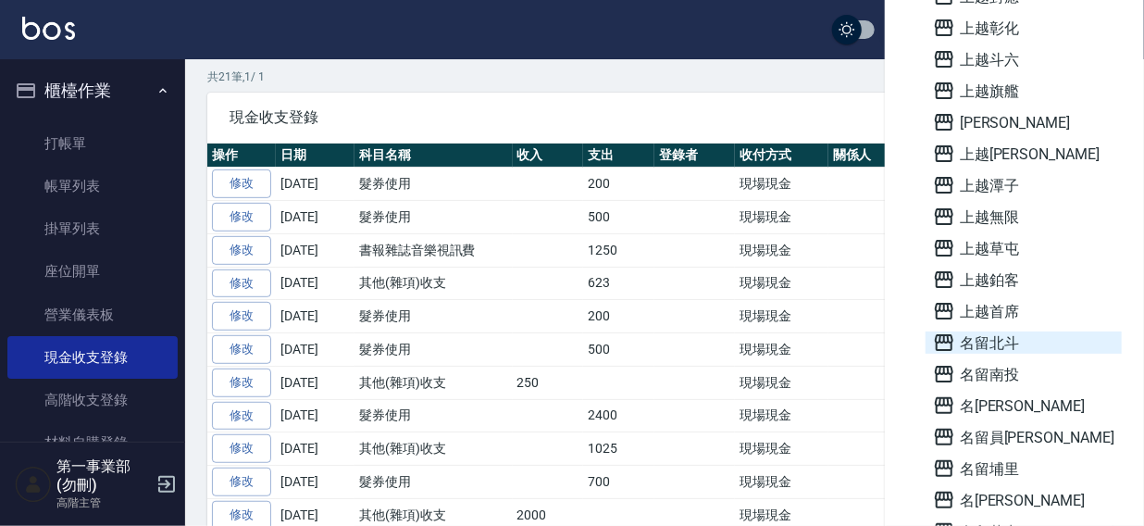
click at [994, 346] on span "名留北斗" at bounding box center [1023, 342] width 181 height 22
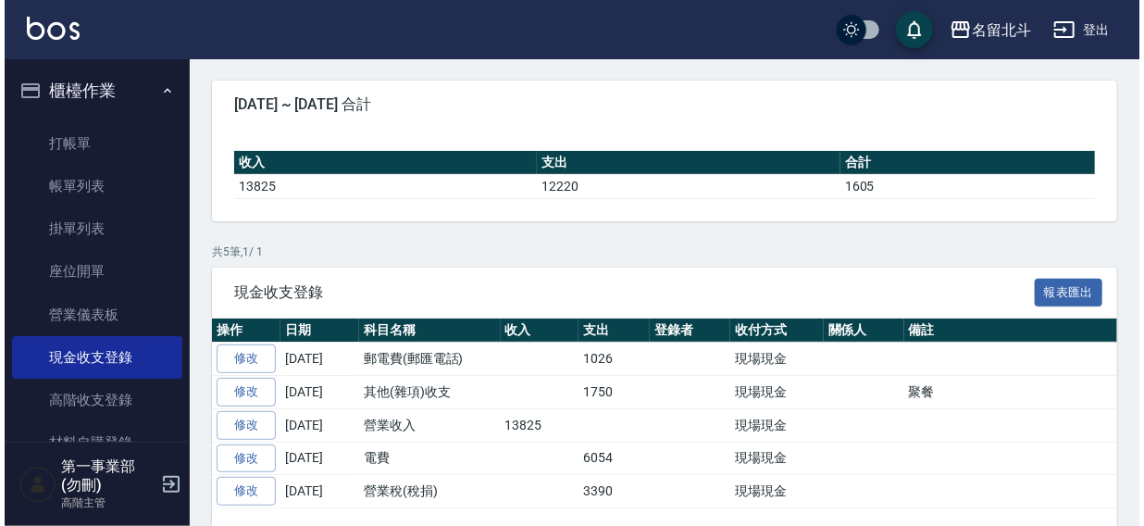
scroll to position [199, 0]
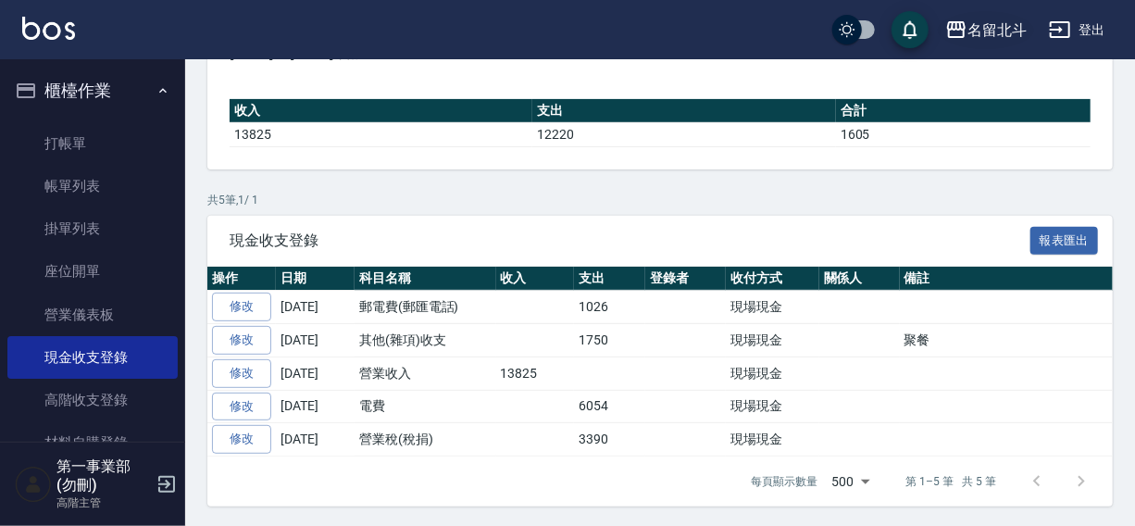
click at [987, 19] on div "名留北斗" at bounding box center [997, 30] width 59 height 23
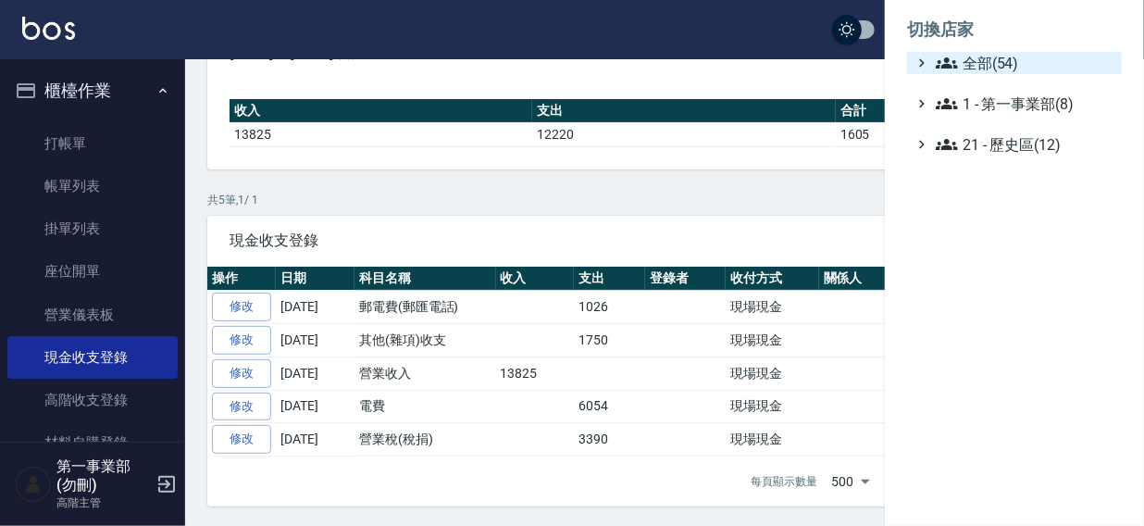
click at [995, 52] on span "全部(54)" at bounding box center [1025, 63] width 179 height 22
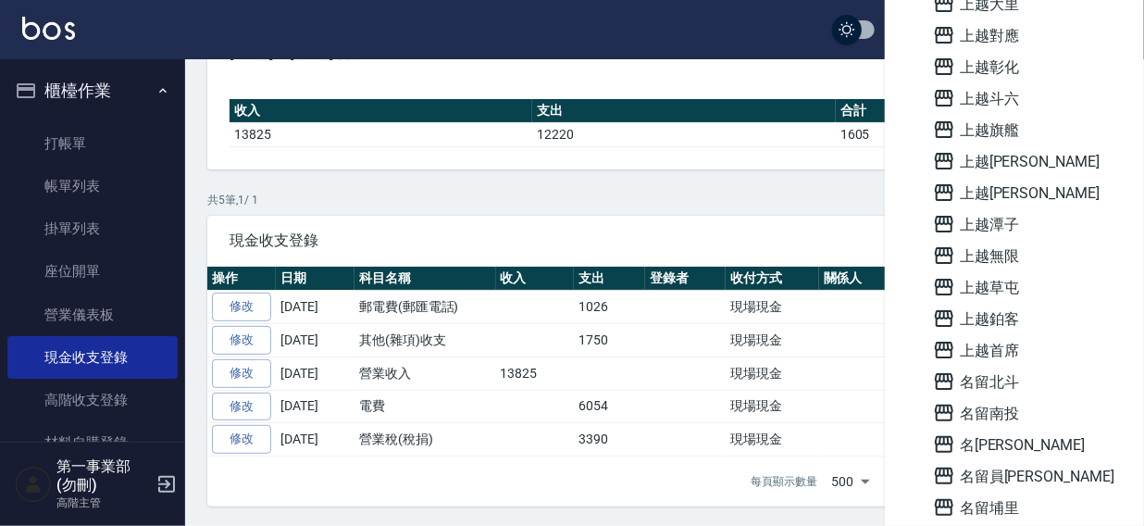
scroll to position [1327, 0]
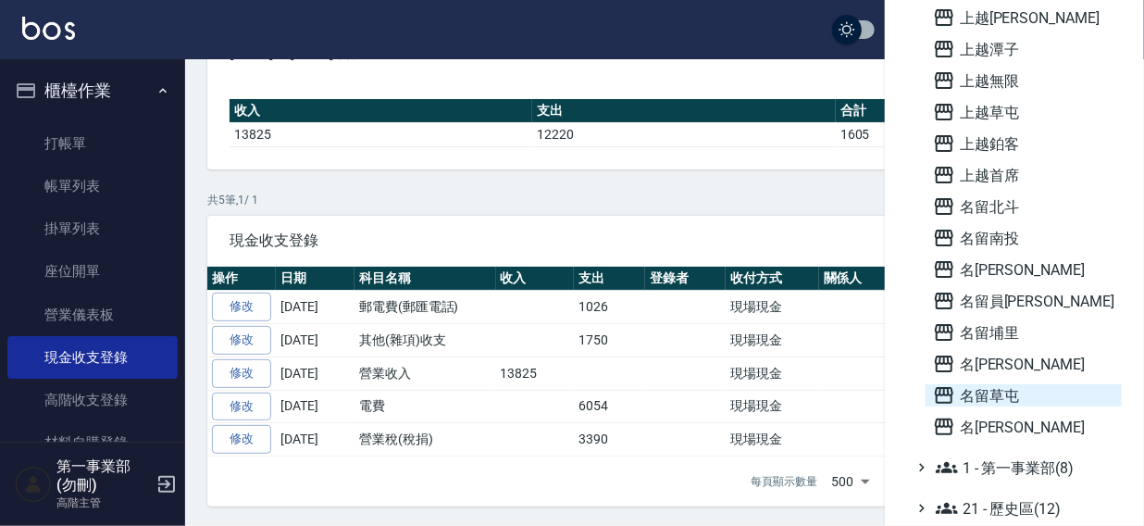
click at [989, 384] on span "名留草屯" at bounding box center [1023, 395] width 181 height 22
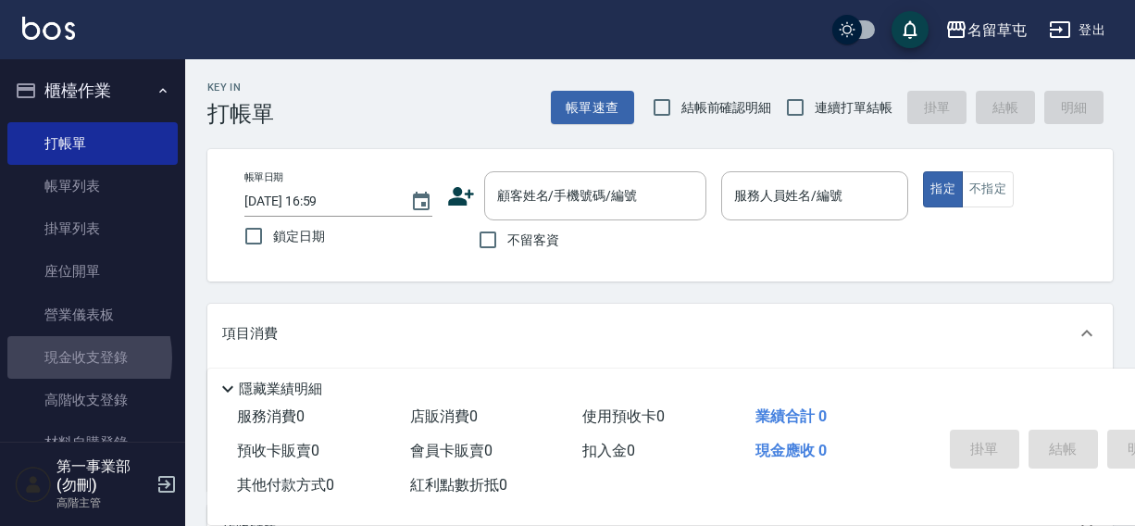
click at [58, 358] on link "現金收支登錄" at bounding box center [92, 357] width 170 height 43
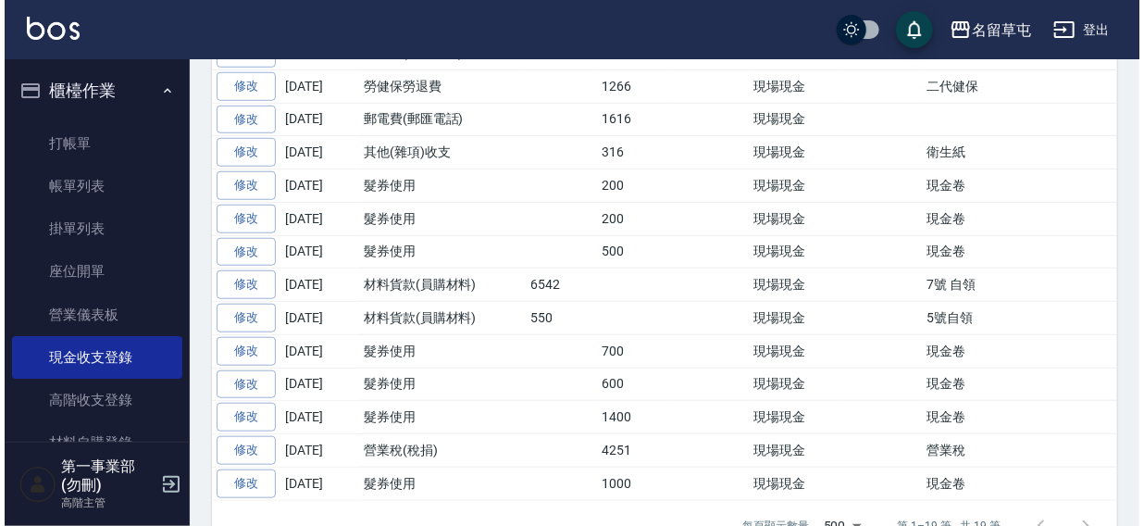
scroll to position [625, 0]
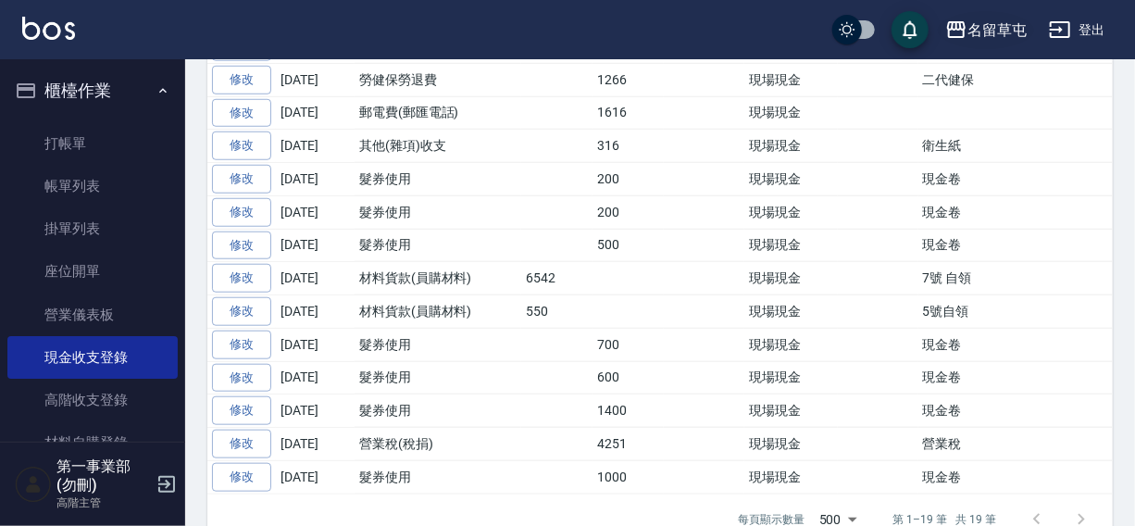
click at [1004, 37] on div "名留草屯" at bounding box center [997, 30] width 59 height 23
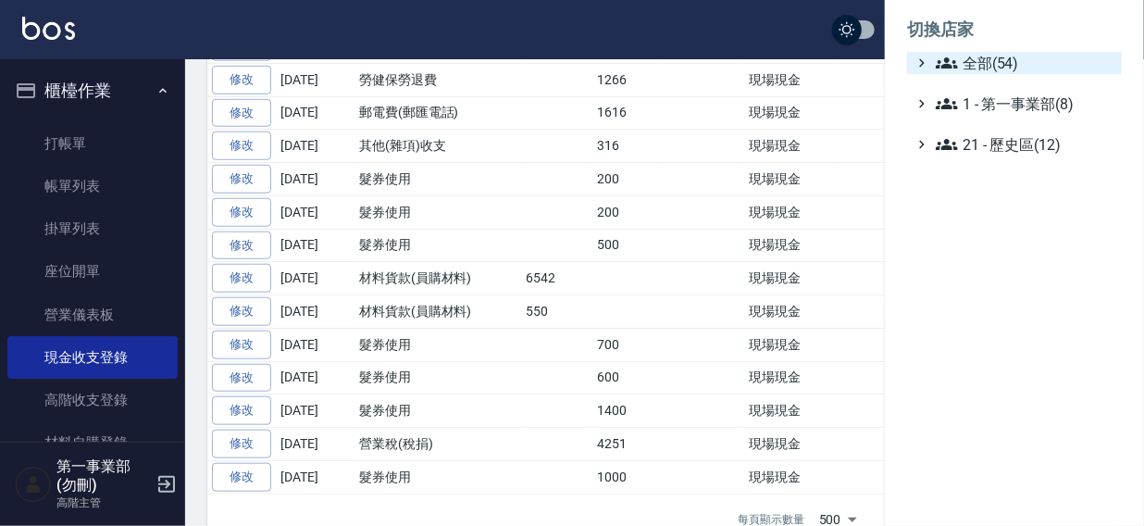
click at [987, 64] on span "全部(54)" at bounding box center [1025, 63] width 179 height 22
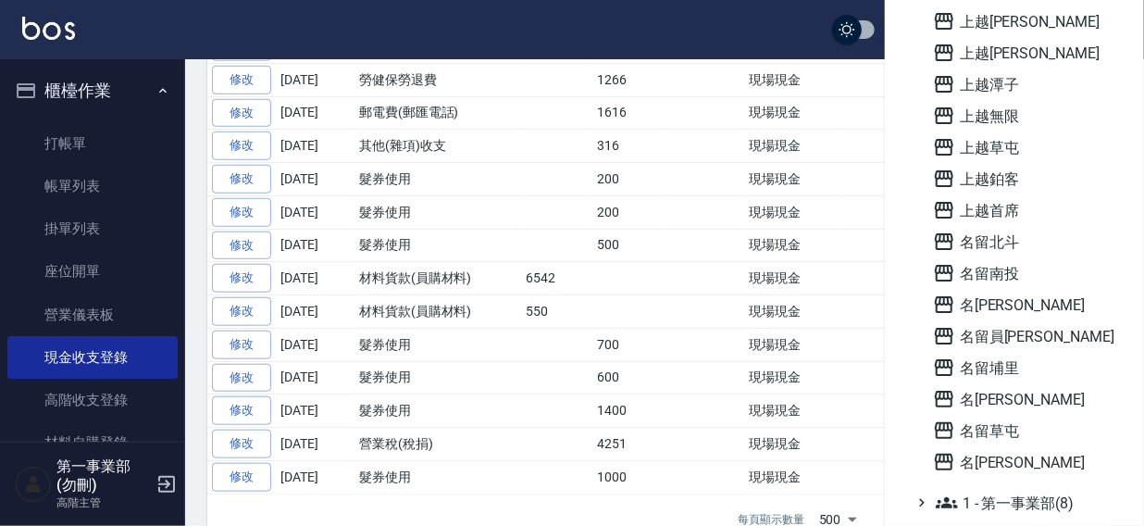
scroll to position [1327, 0]
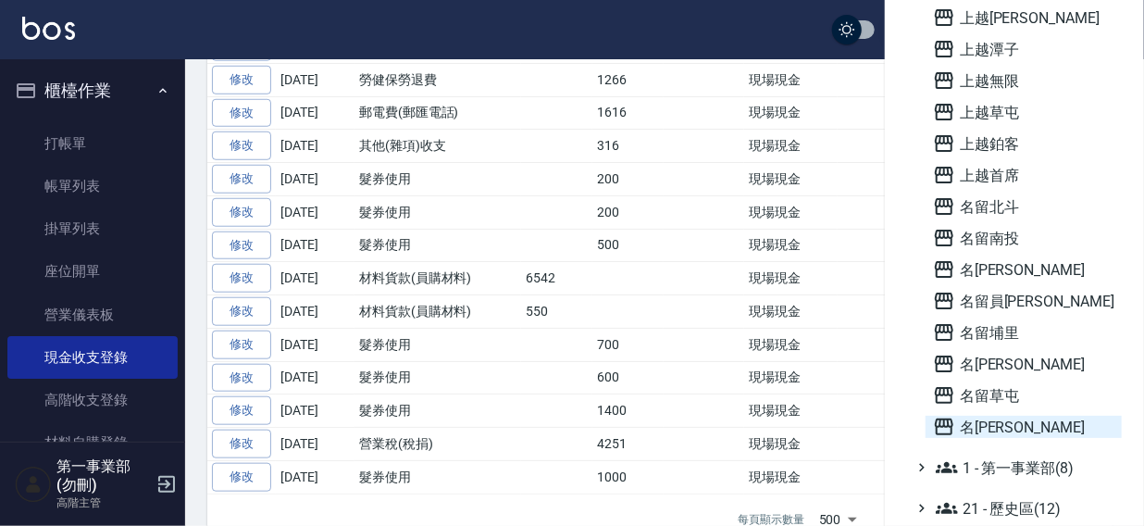
click at [967, 421] on span "名[PERSON_NAME]" at bounding box center [1023, 427] width 181 height 22
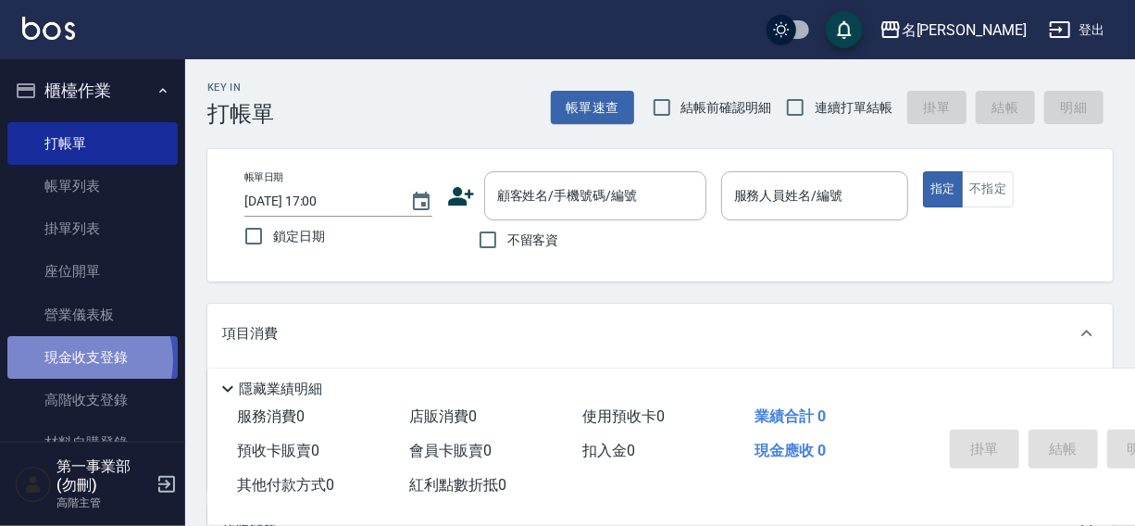
click at [81, 360] on link "現金收支登錄" at bounding box center [92, 357] width 170 height 43
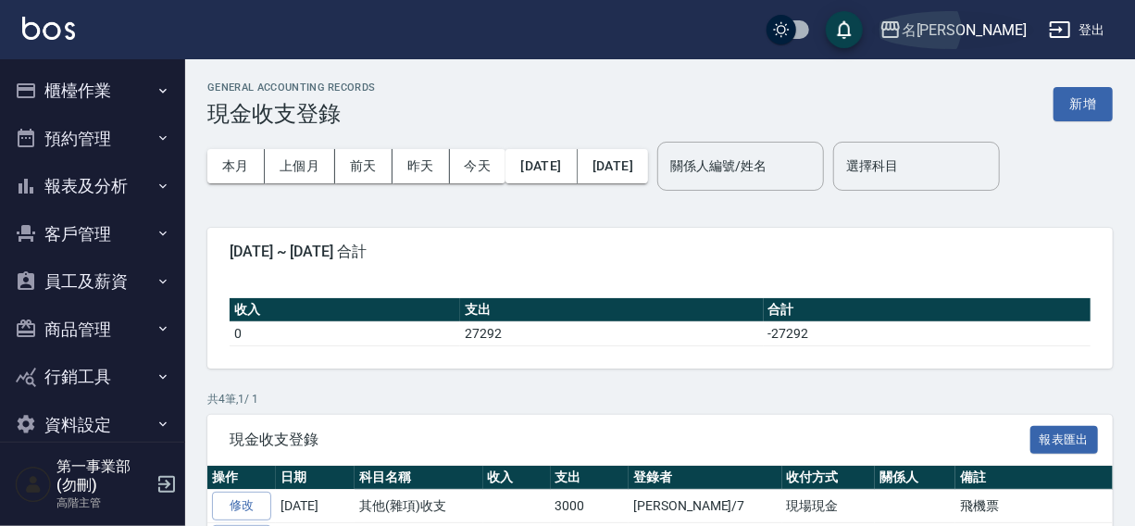
click at [980, 22] on div "名[PERSON_NAME]" at bounding box center [964, 30] width 125 height 23
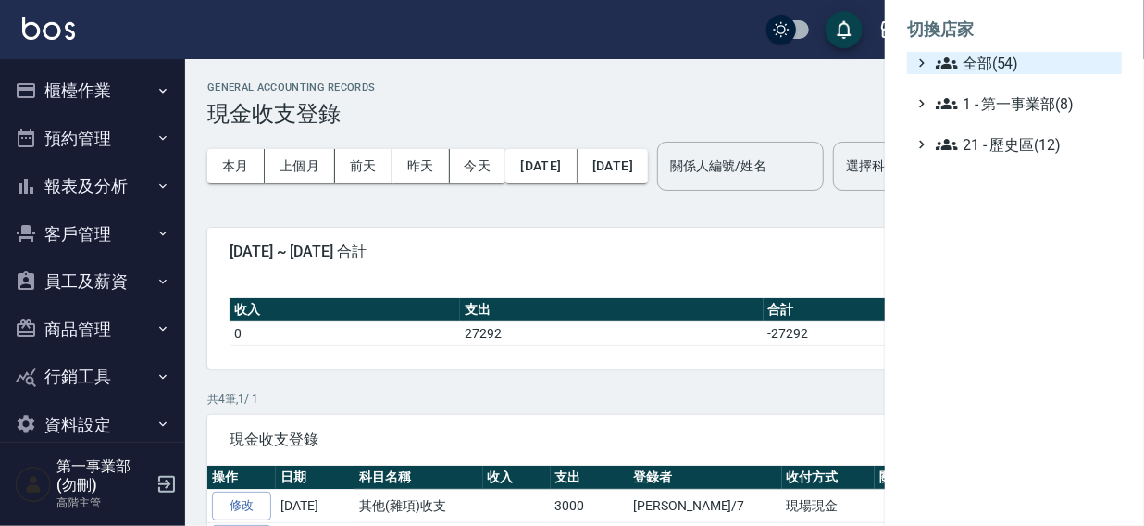
click at [989, 60] on span "全部(54)" at bounding box center [1025, 63] width 179 height 22
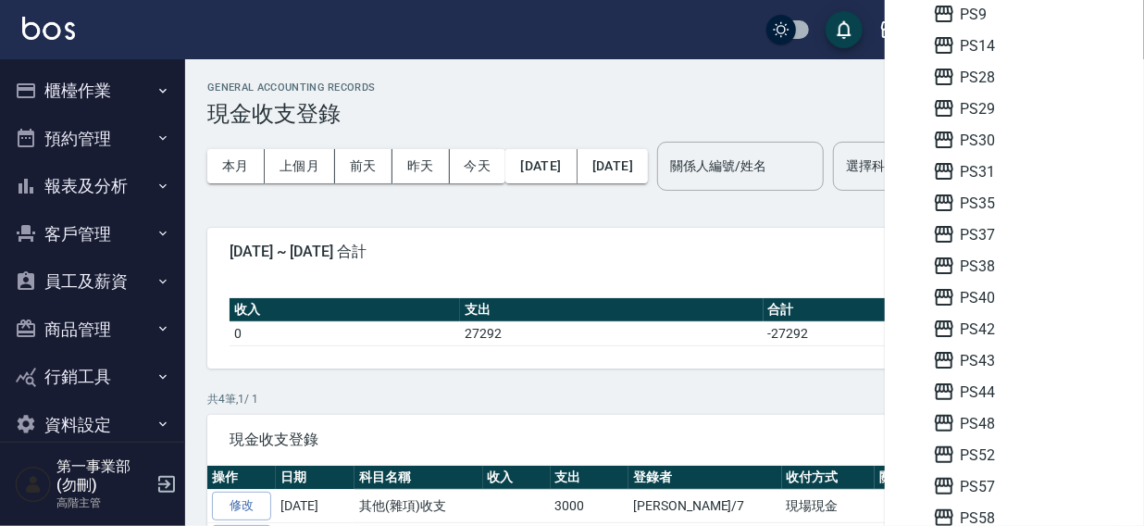
scroll to position [325, 0]
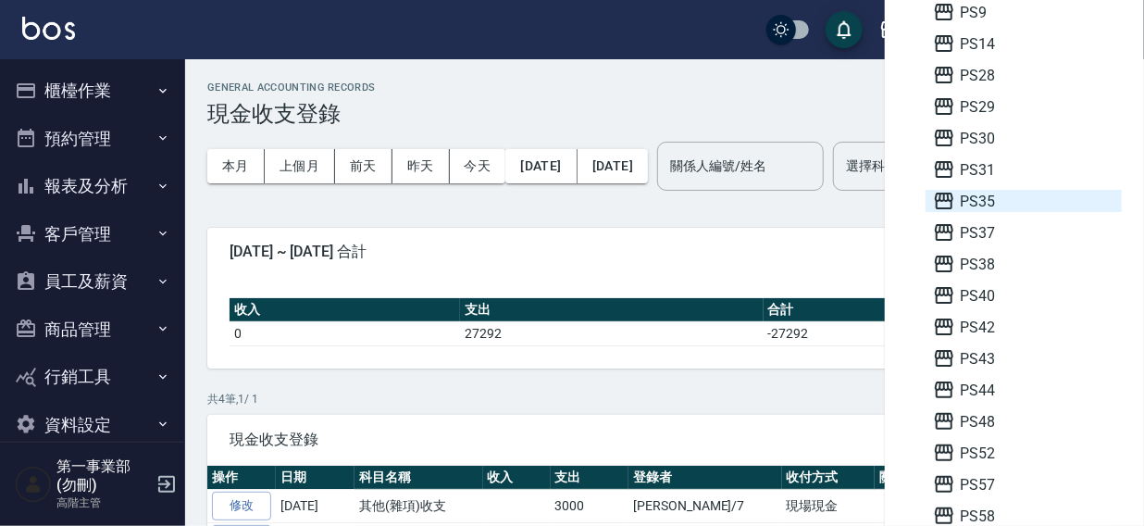
click at [993, 199] on span "PS35" at bounding box center [1023, 201] width 181 height 22
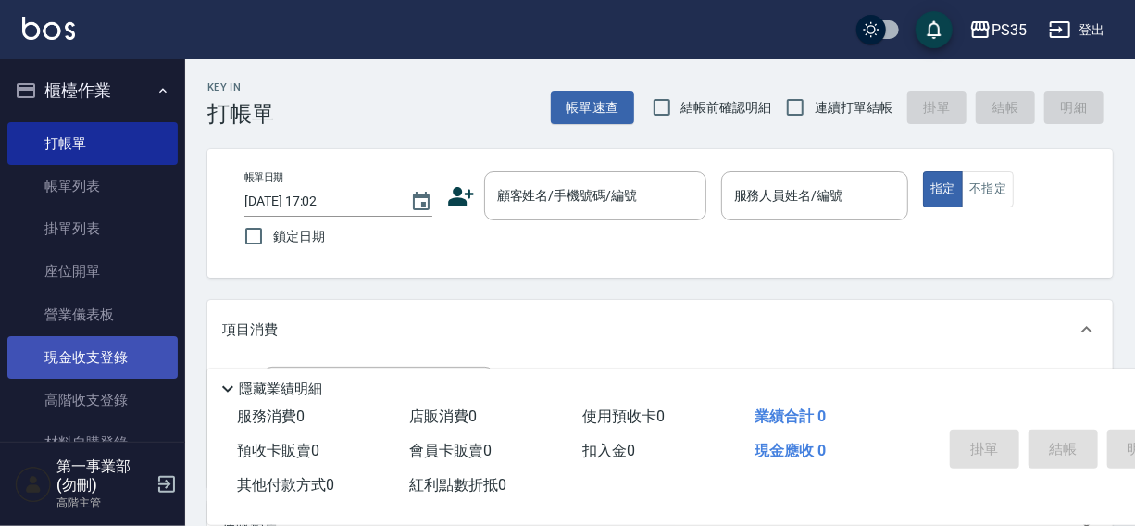
click at [83, 349] on link "現金收支登錄" at bounding box center [92, 357] width 170 height 43
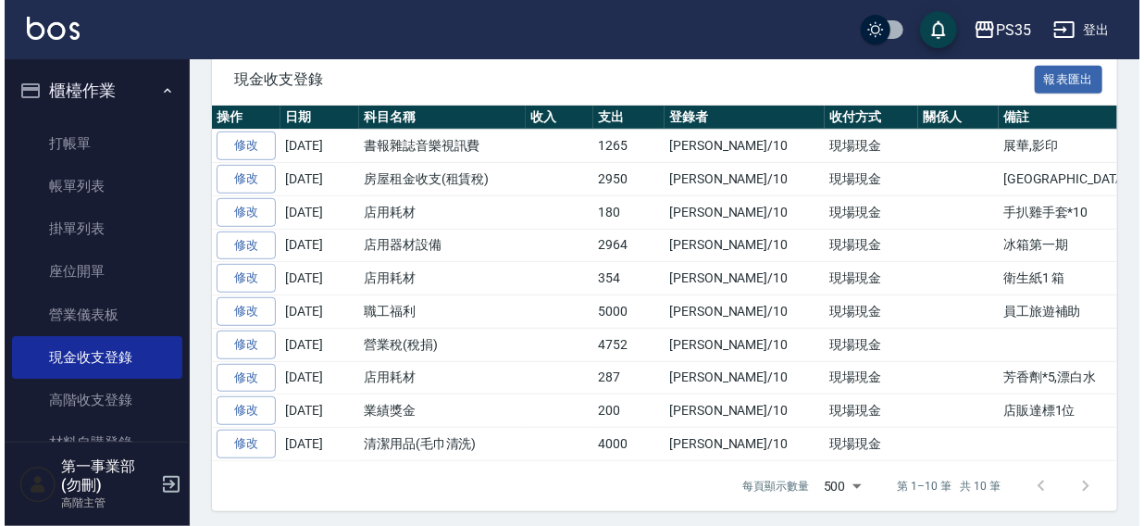
scroll to position [361, 0]
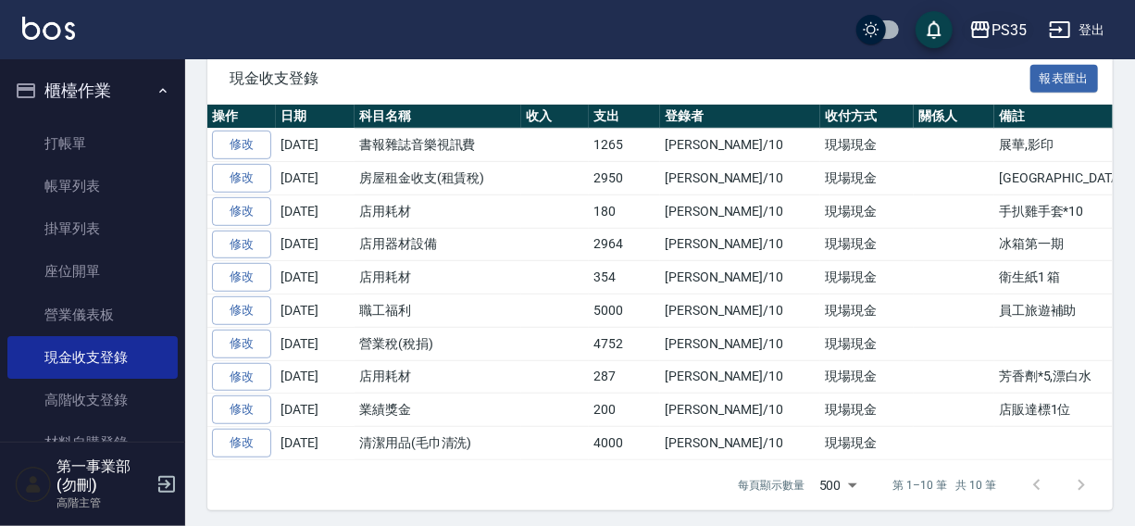
click at [1008, 31] on div "PS35" at bounding box center [1009, 30] width 35 height 23
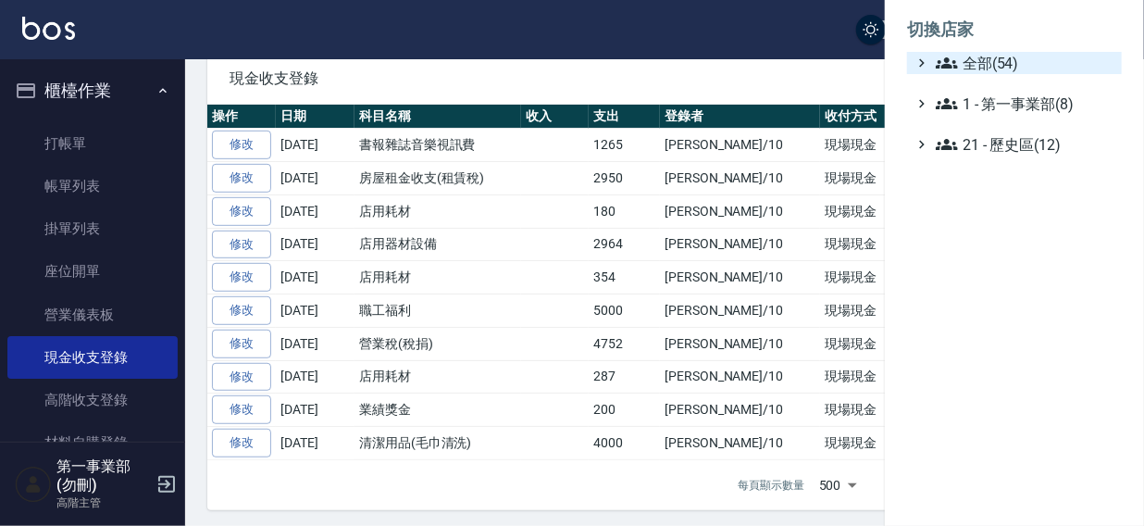
click at [990, 56] on span "全部(54)" at bounding box center [1025, 63] width 179 height 22
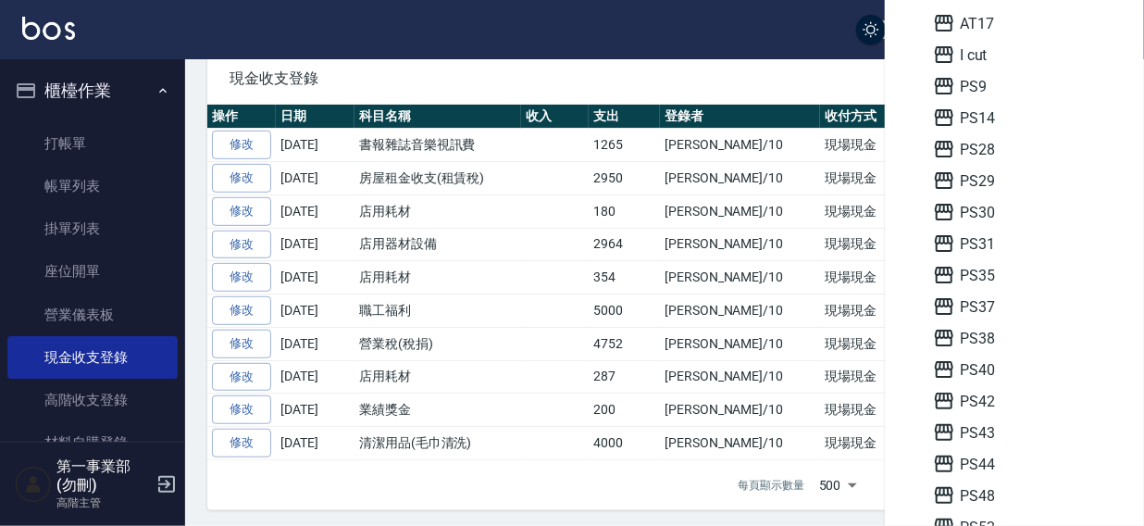
scroll to position [356, 0]
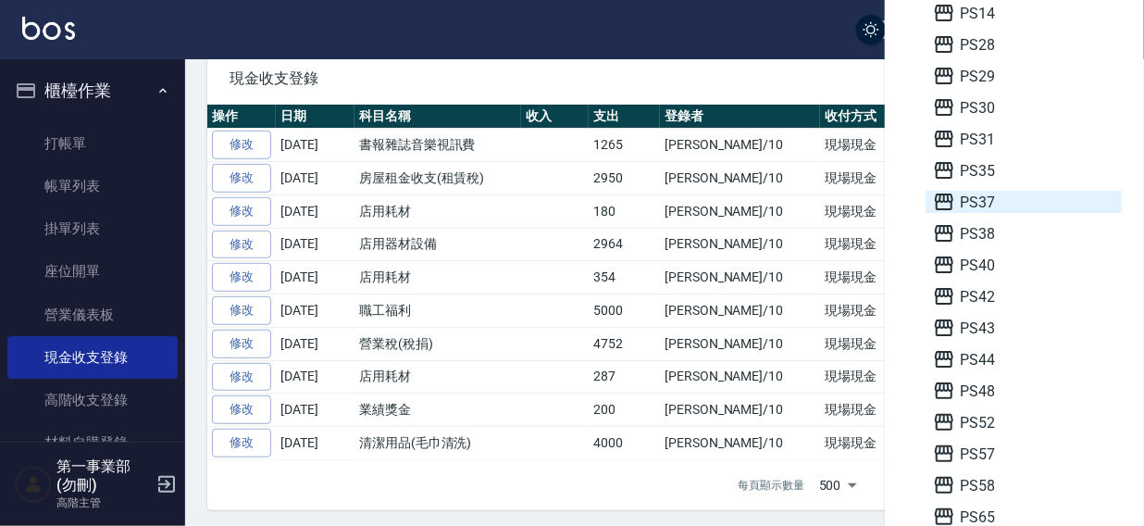
click at [996, 203] on span "PS37" at bounding box center [1023, 202] width 181 height 22
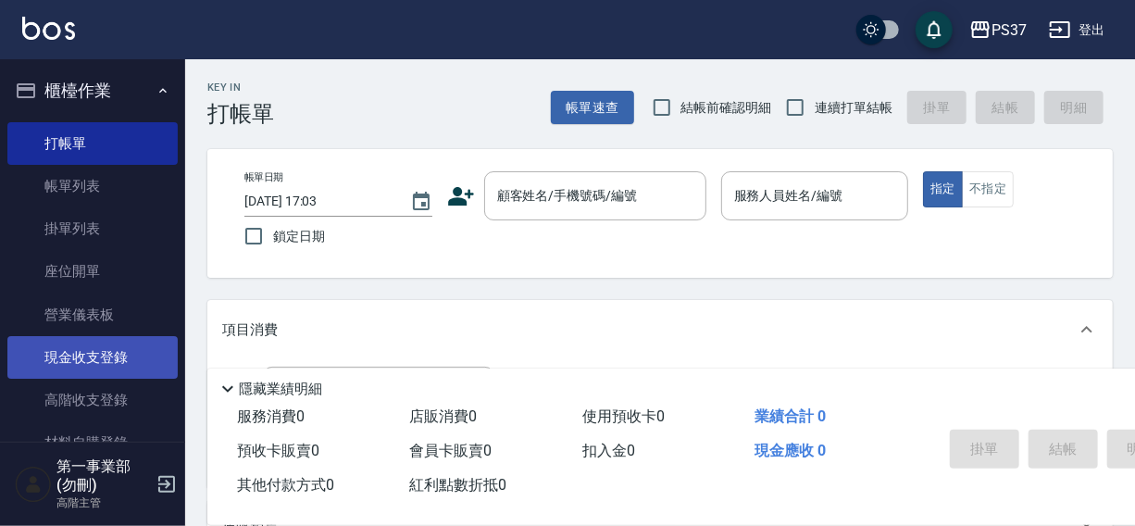
click at [93, 352] on link "現金收支登錄" at bounding box center [92, 357] width 170 height 43
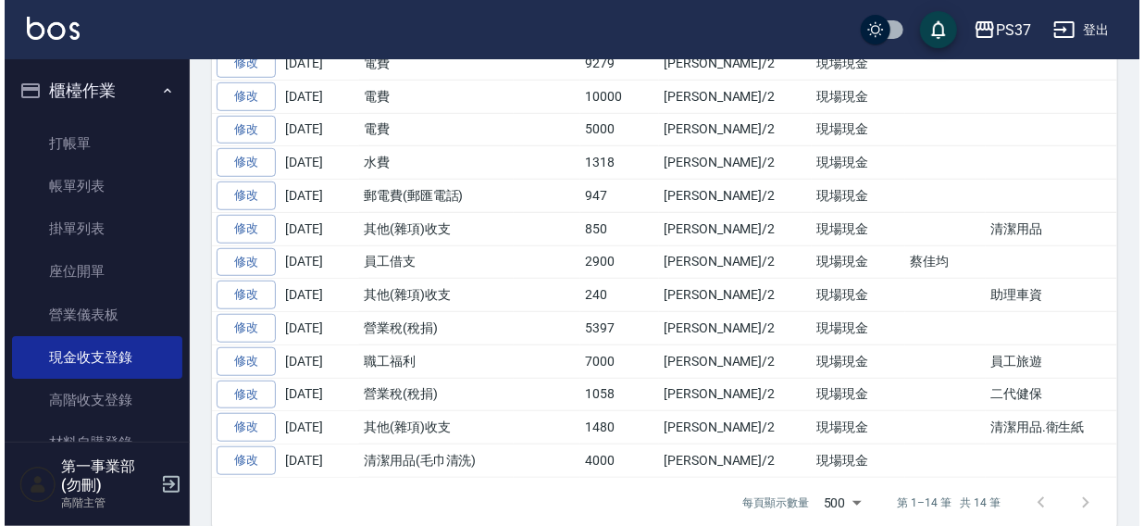
scroll to position [494, 0]
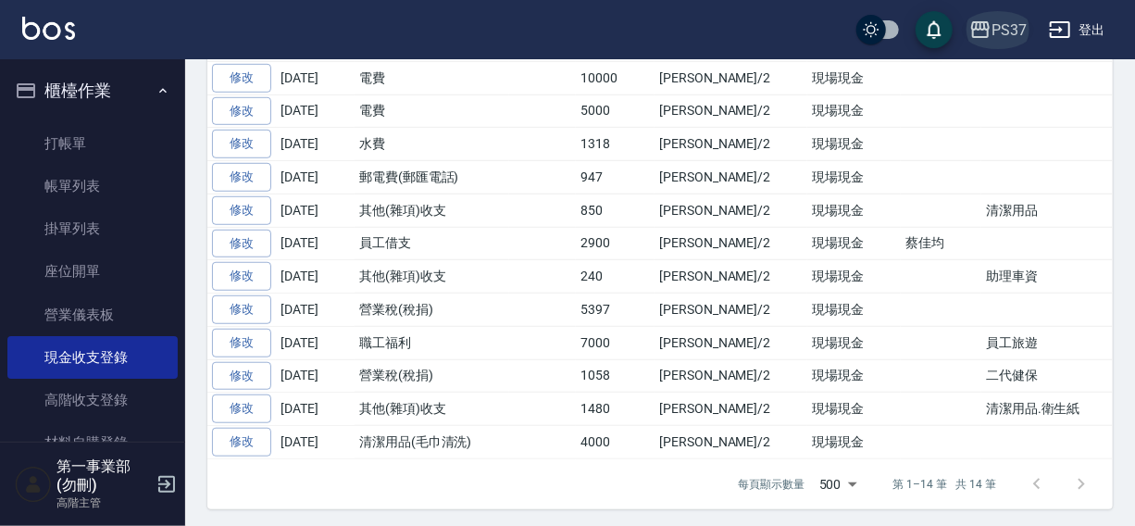
click at [1003, 25] on div "PS37" at bounding box center [1009, 30] width 35 height 23
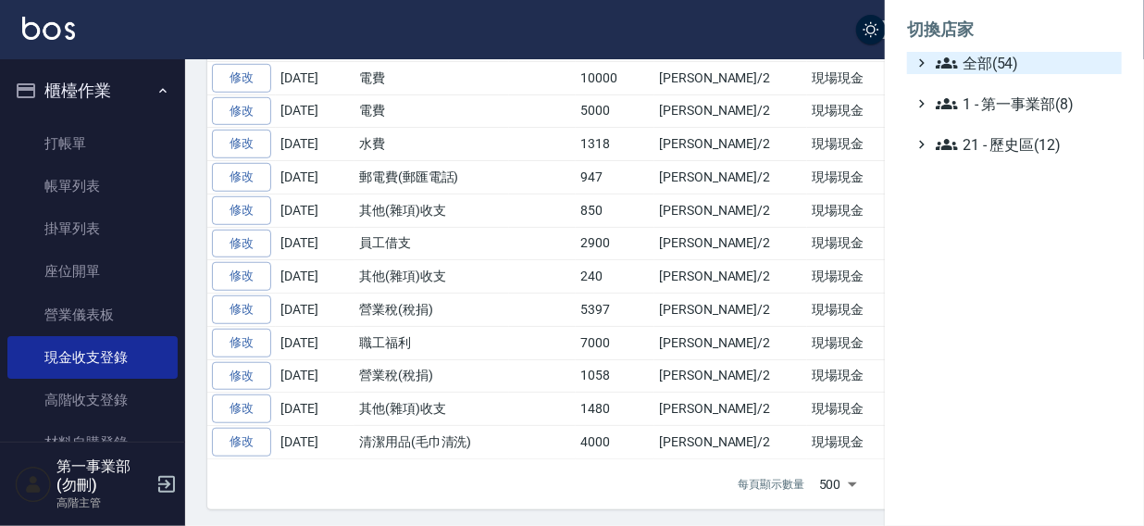
click at [975, 66] on span "全部(54)" at bounding box center [1025, 63] width 179 height 22
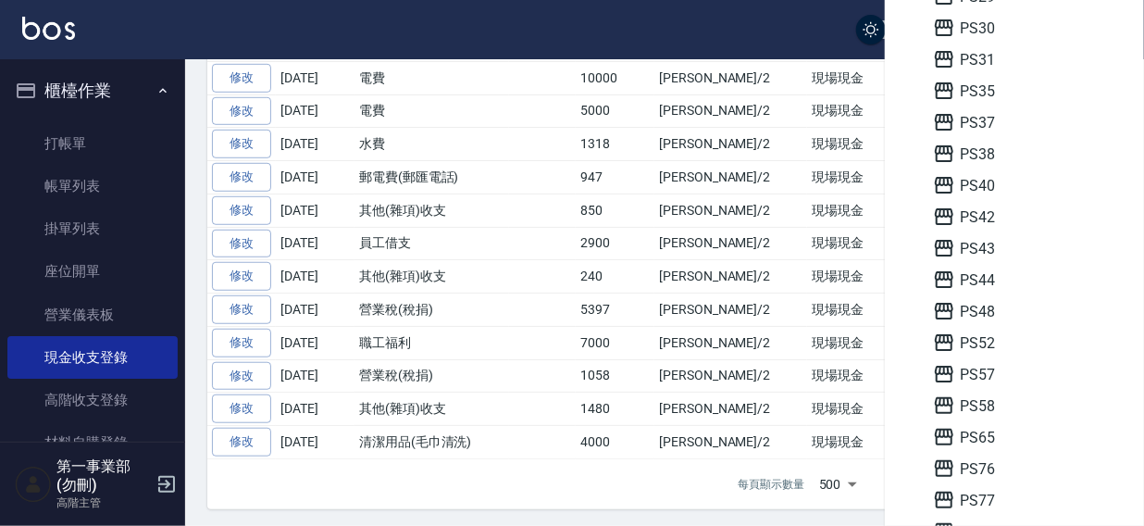
scroll to position [518, 0]
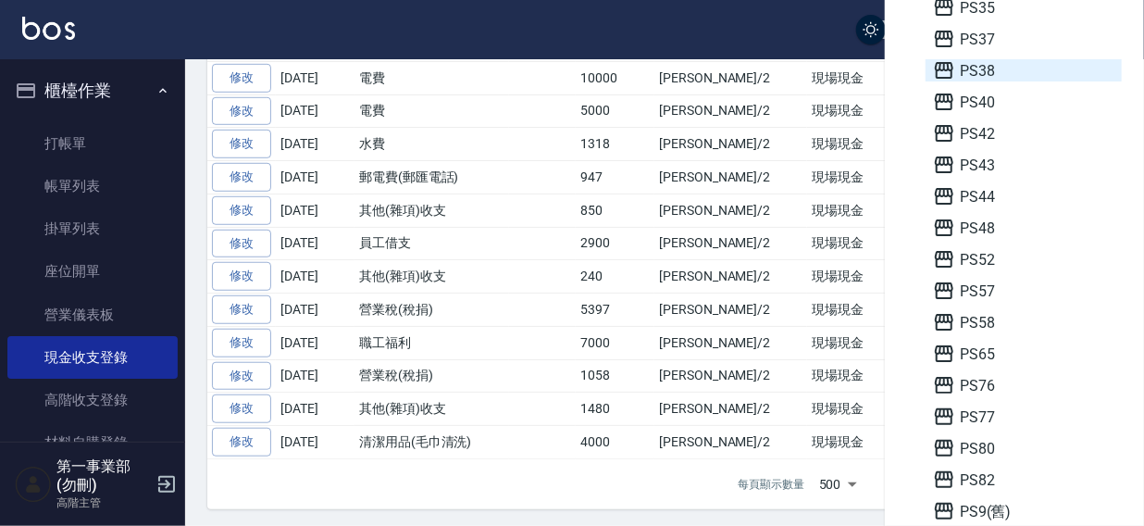
click at [997, 78] on span "PS38" at bounding box center [1023, 70] width 181 height 22
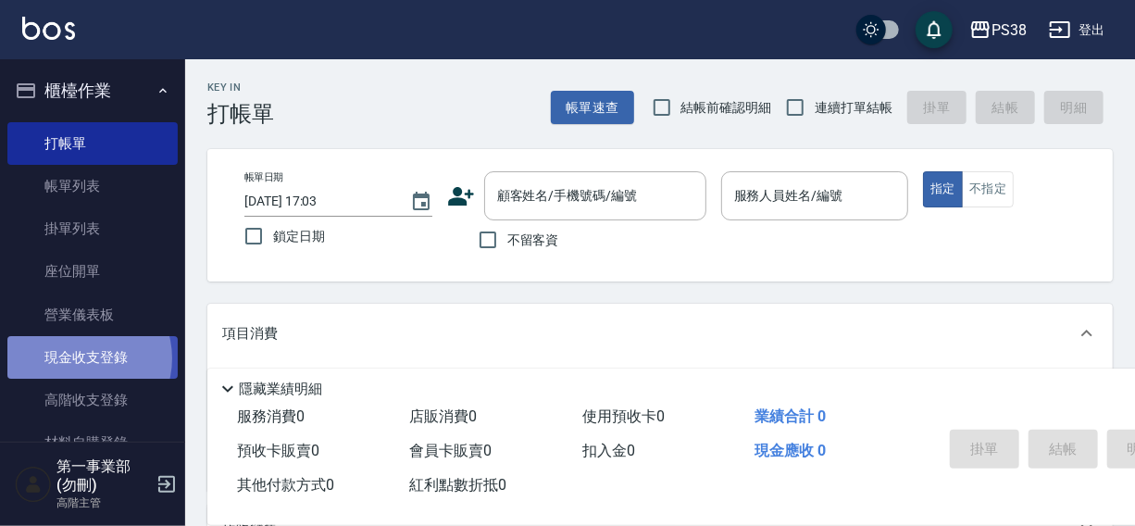
click at [81, 358] on link "現金收支登錄" at bounding box center [92, 357] width 170 height 43
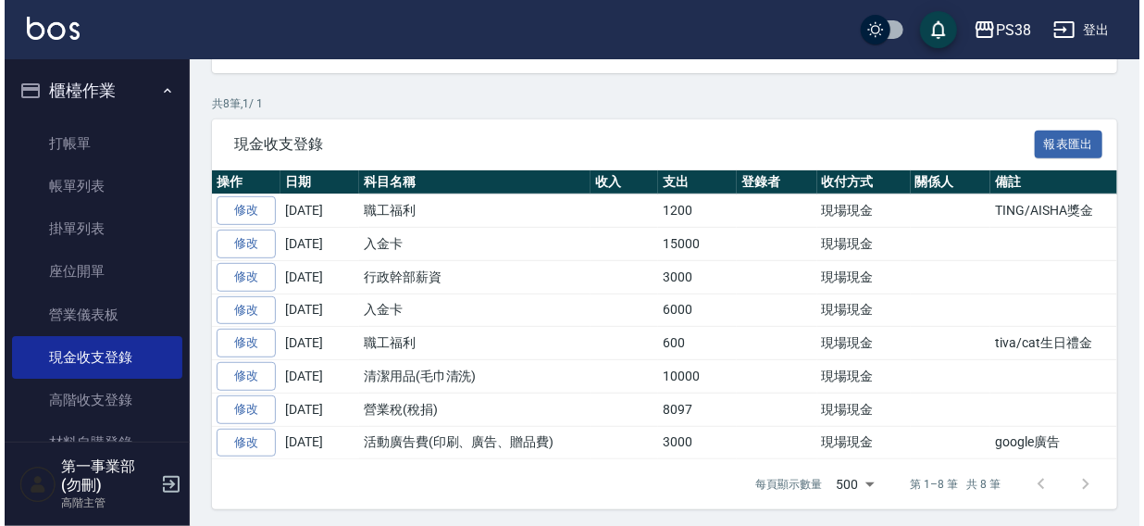
scroll to position [296, 0]
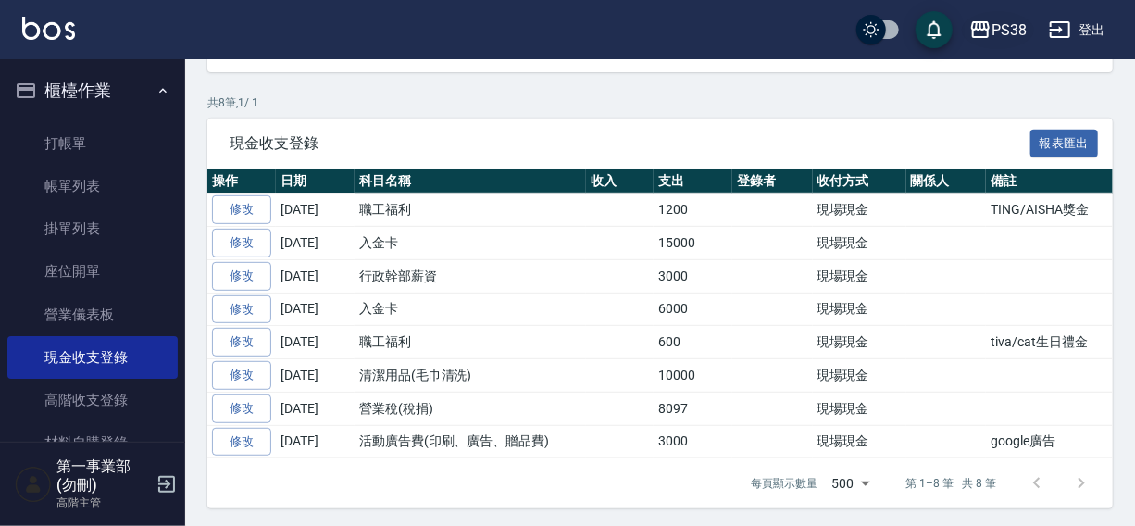
click at [974, 31] on icon "button" at bounding box center [980, 29] width 19 height 17
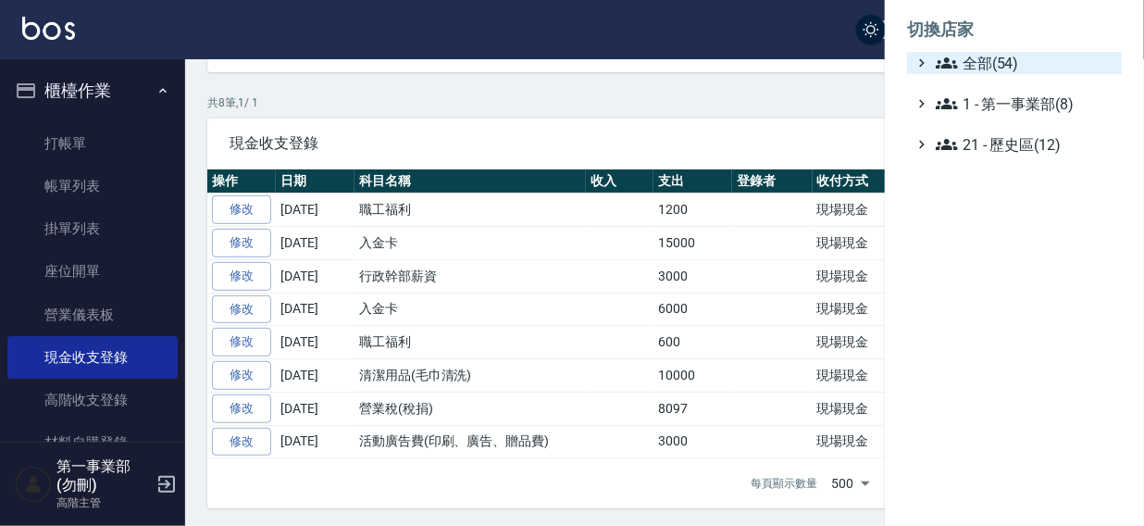
click at [1002, 57] on span "全部(54)" at bounding box center [1025, 63] width 179 height 22
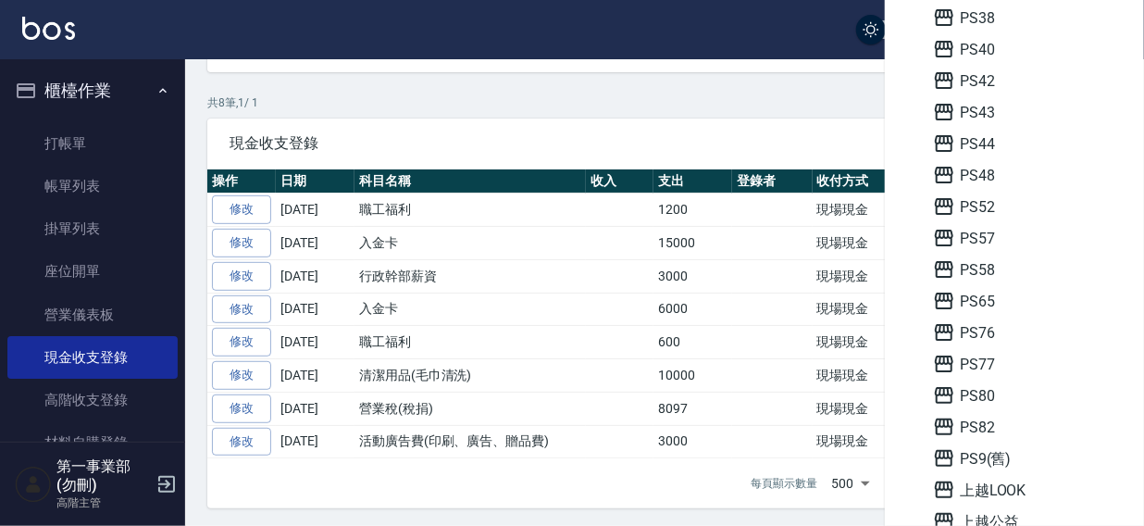
scroll to position [554, 0]
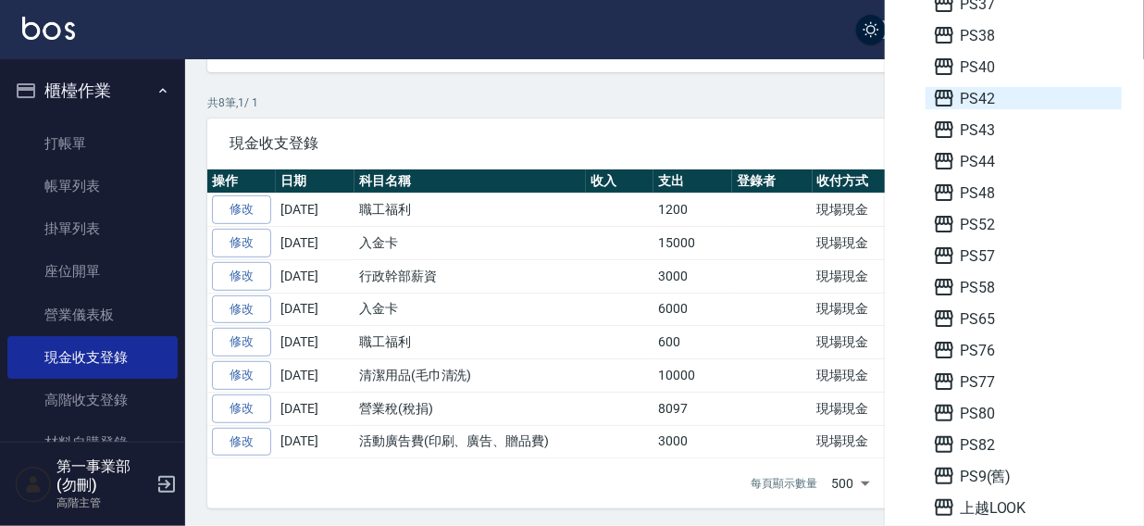
click at [998, 98] on span "PS42" at bounding box center [1023, 98] width 181 height 22
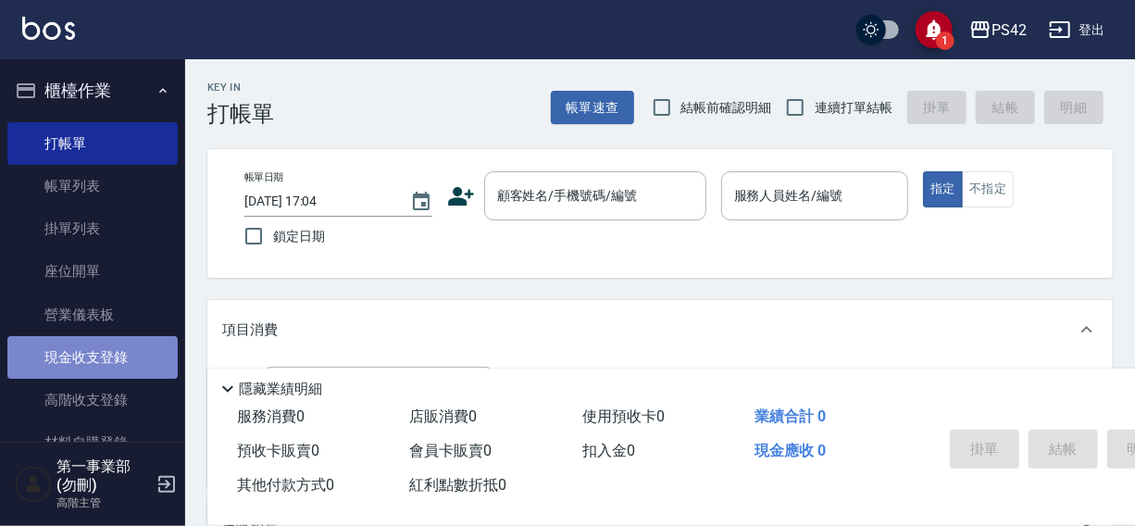
click at [94, 358] on link "現金收支登錄" at bounding box center [92, 357] width 170 height 43
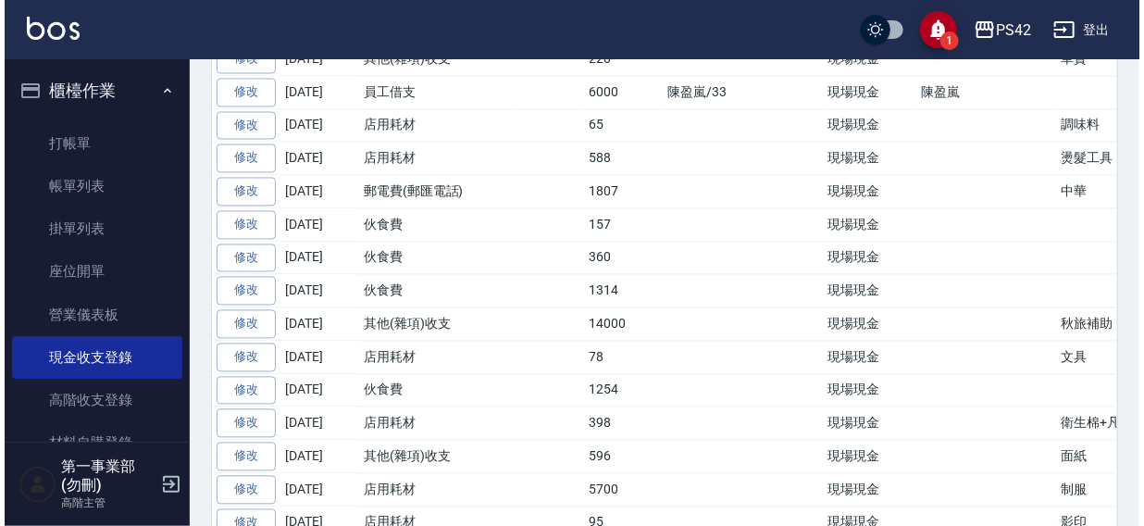
scroll to position [1643, 0]
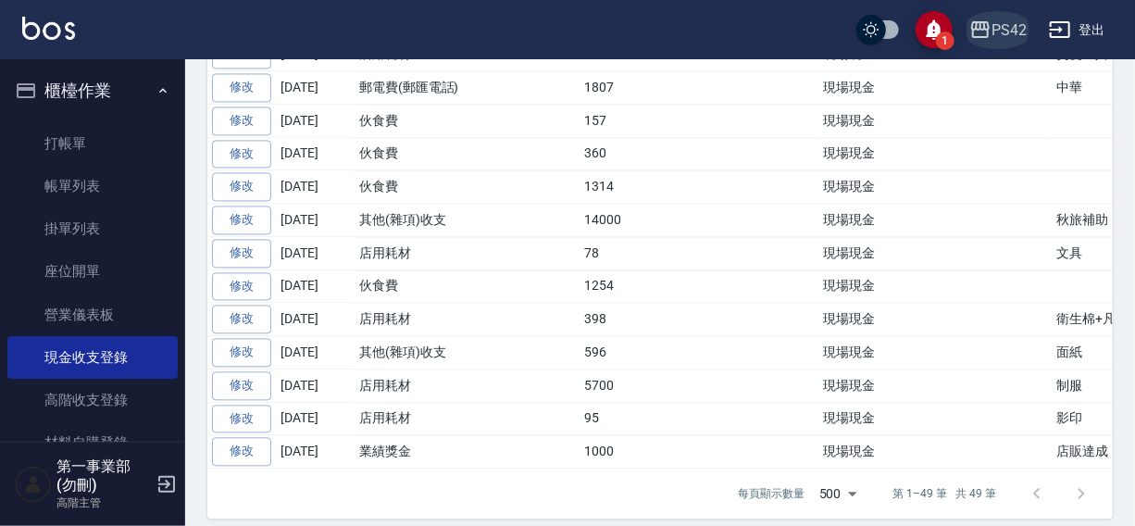
click at [1000, 26] on div "PS42" at bounding box center [1009, 30] width 35 height 23
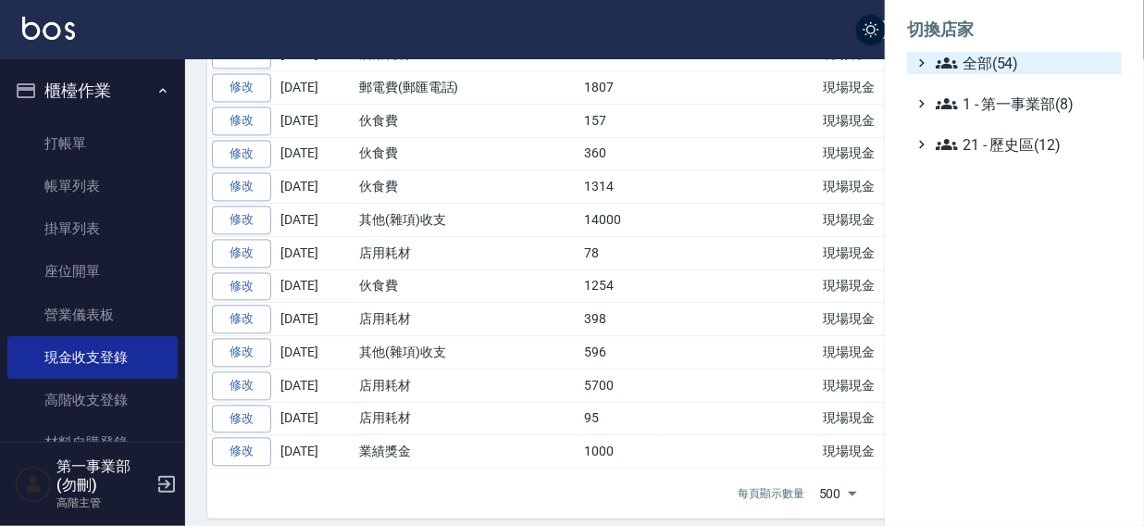
click at [980, 61] on span "全部(54)" at bounding box center [1025, 63] width 179 height 22
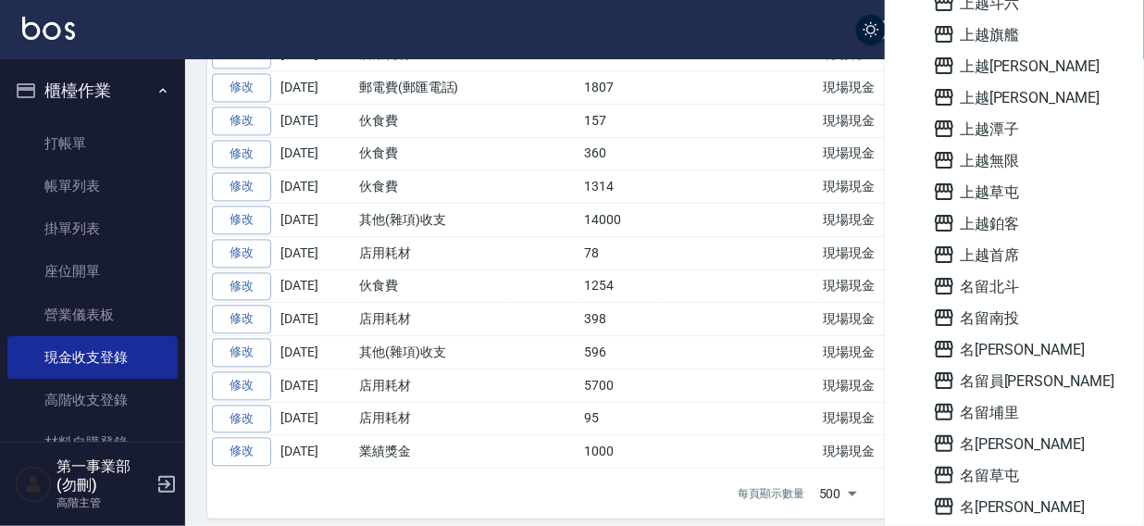
scroll to position [1327, 0]
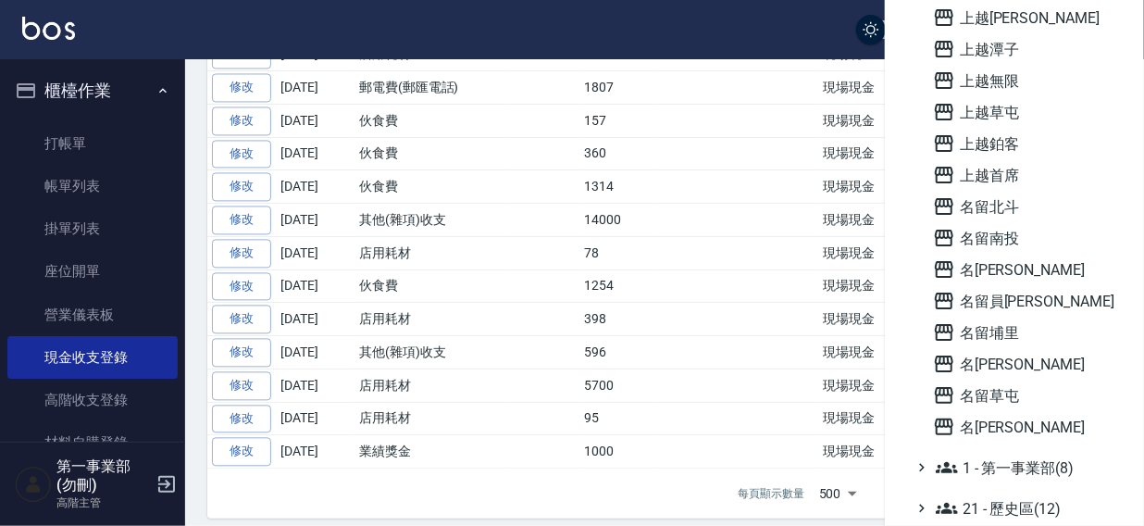
click at [396, 23] on div at bounding box center [572, 263] width 1144 height 526
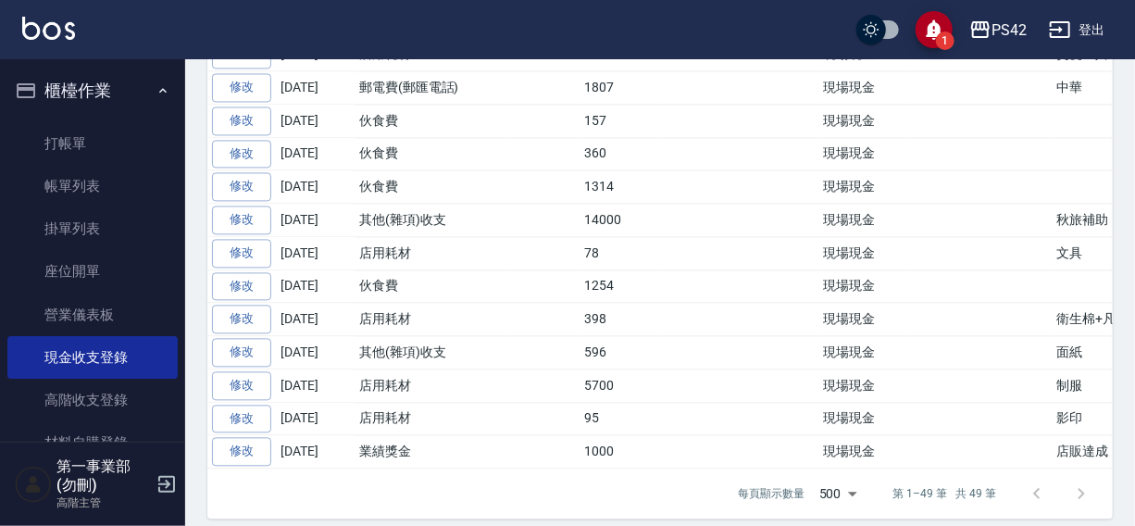
click at [658, 24] on div "1 PS42 登出" at bounding box center [567, 29] width 1135 height 59
click at [1009, 37] on div "PS42" at bounding box center [1009, 30] width 35 height 23
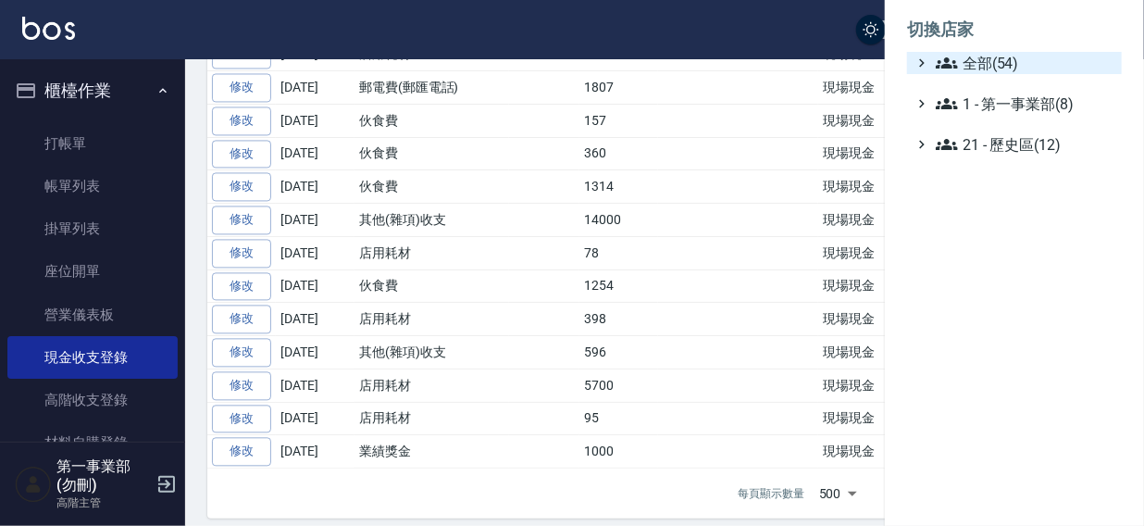
click at [976, 56] on span "全部(54)" at bounding box center [1025, 63] width 179 height 22
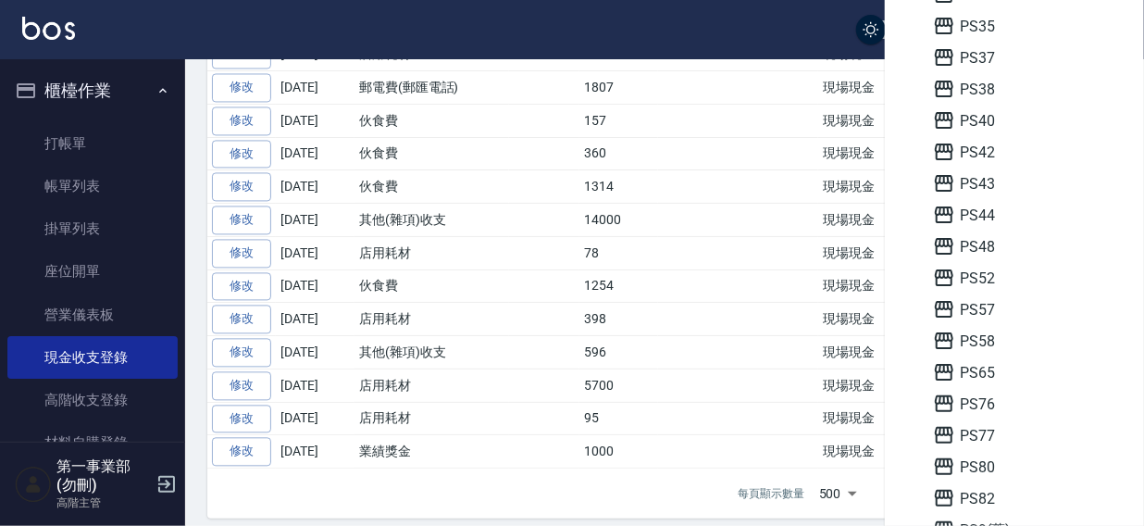
scroll to position [533, 0]
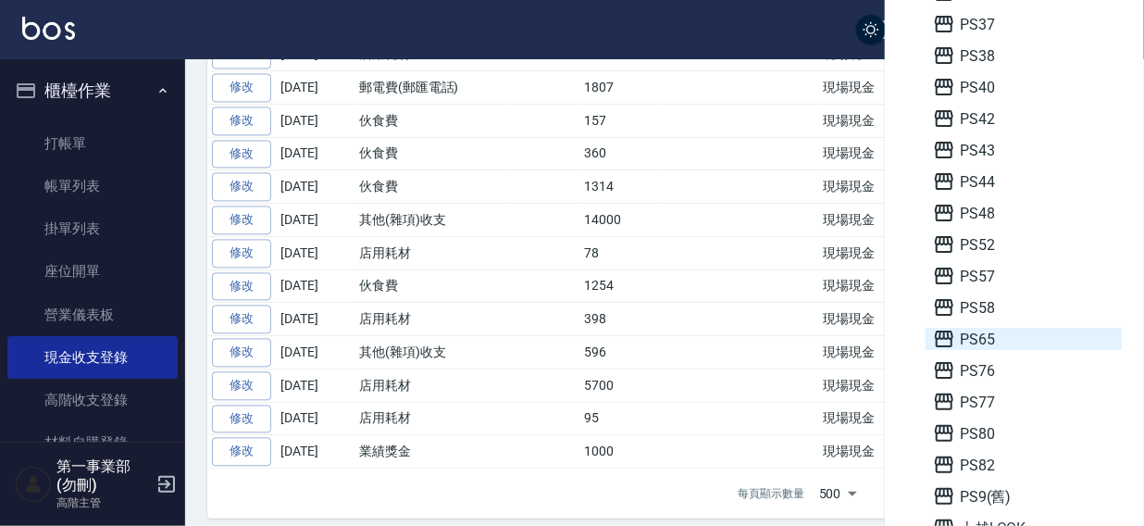
click at [1005, 336] on span "PS65" at bounding box center [1023, 339] width 181 height 22
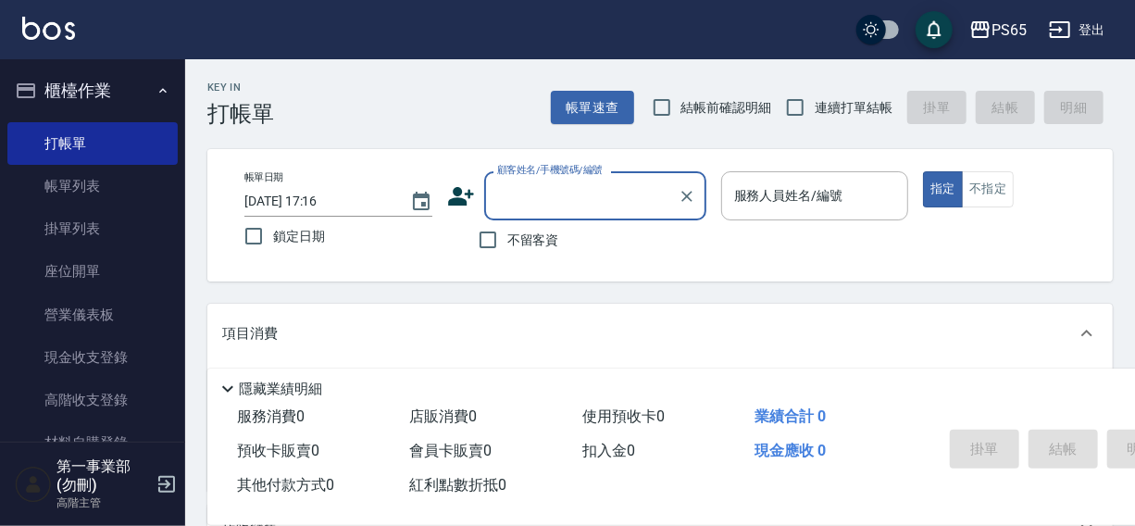
click at [83, 362] on link "現金收支登錄" at bounding box center [92, 357] width 170 height 43
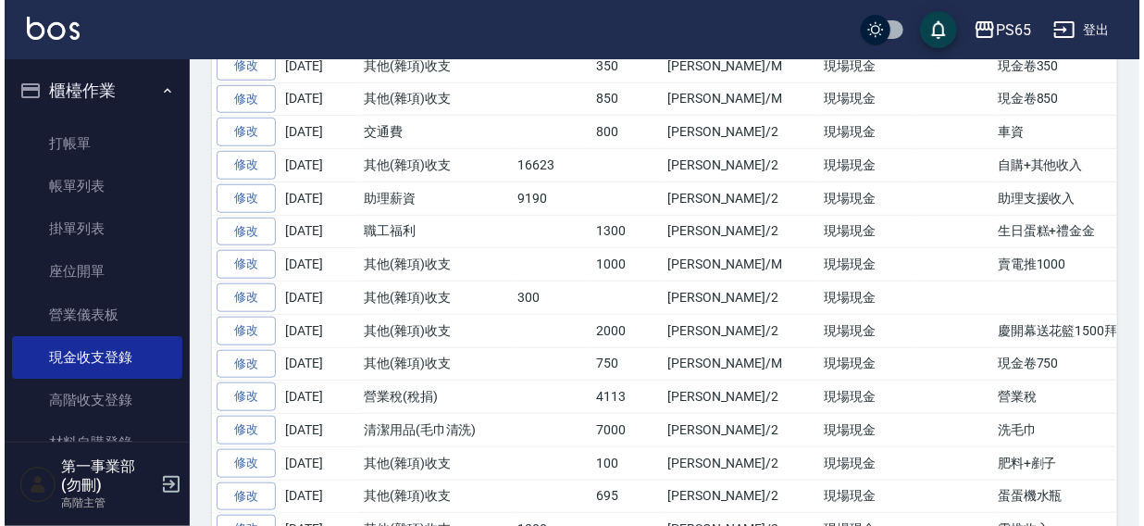
scroll to position [724, 0]
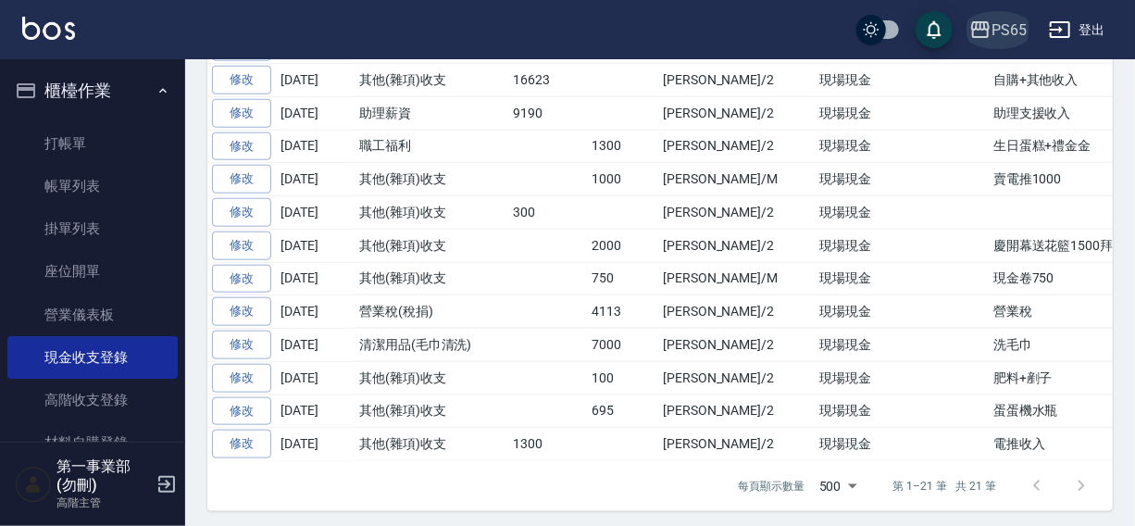
click at [1021, 24] on div "PS65" at bounding box center [1009, 30] width 35 height 23
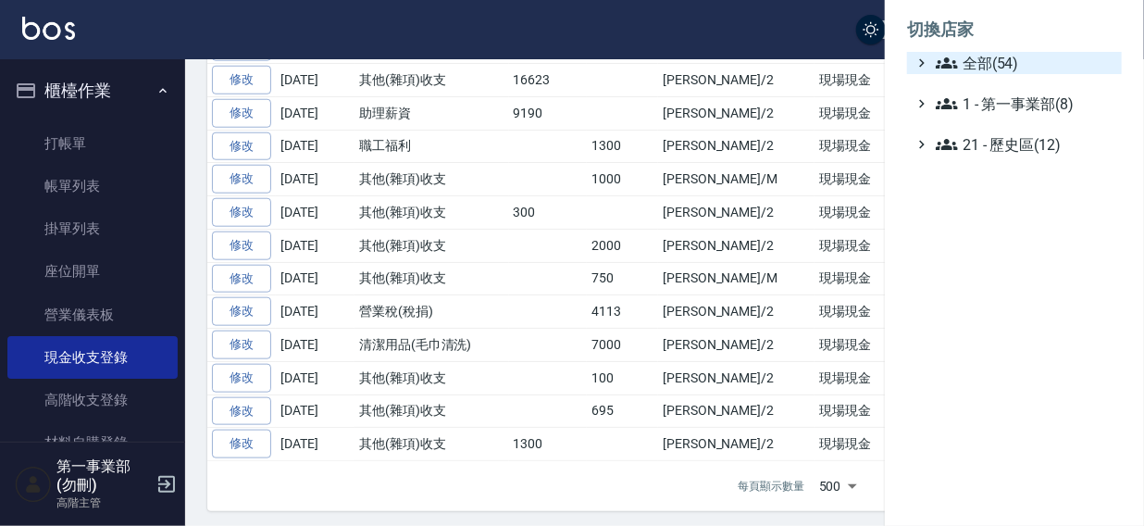
click at [991, 65] on span "全部(54)" at bounding box center [1025, 63] width 179 height 22
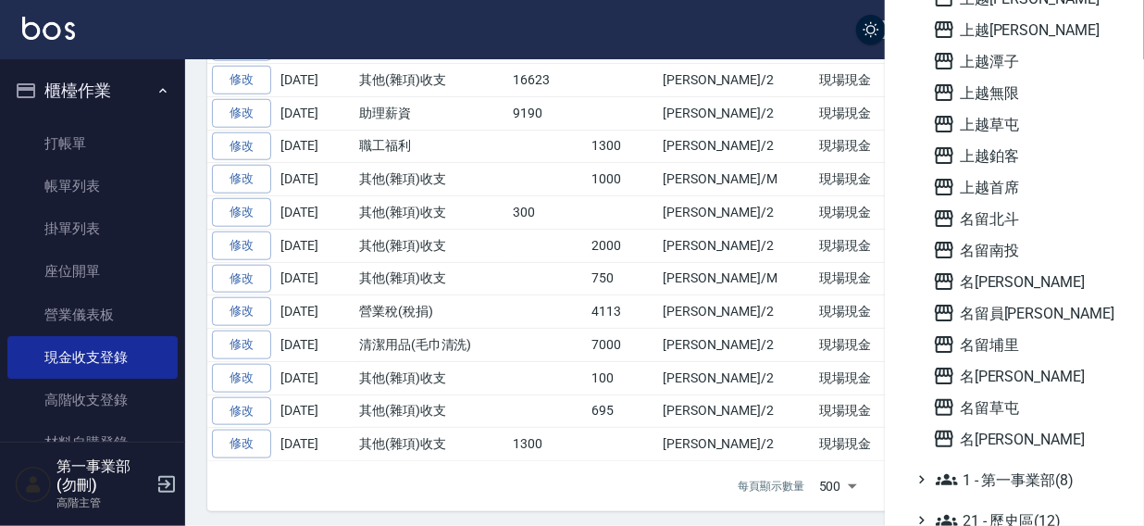
scroll to position [855, 0]
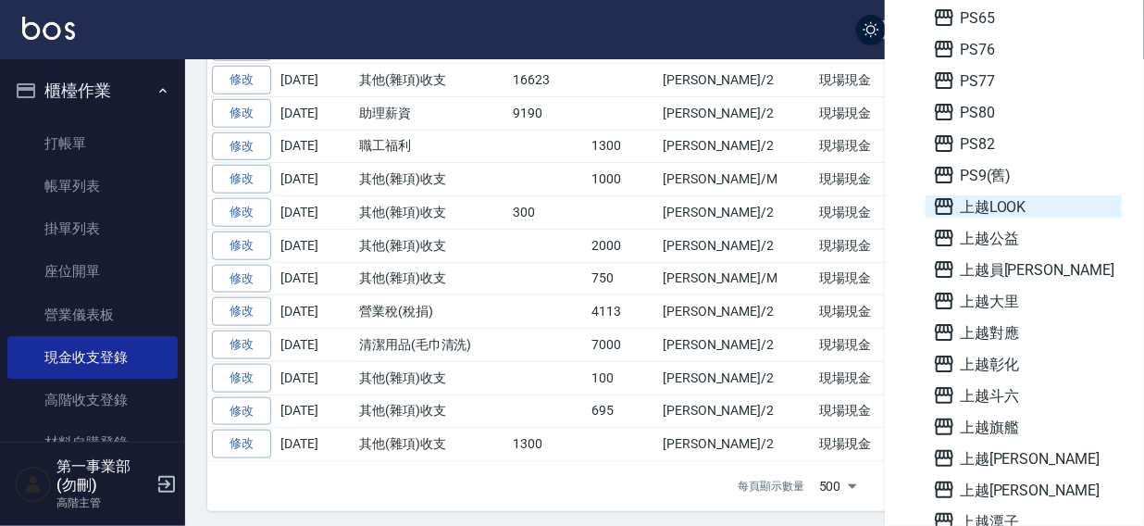
click at [1006, 206] on span "上越LOOK" at bounding box center [1023, 206] width 181 height 22
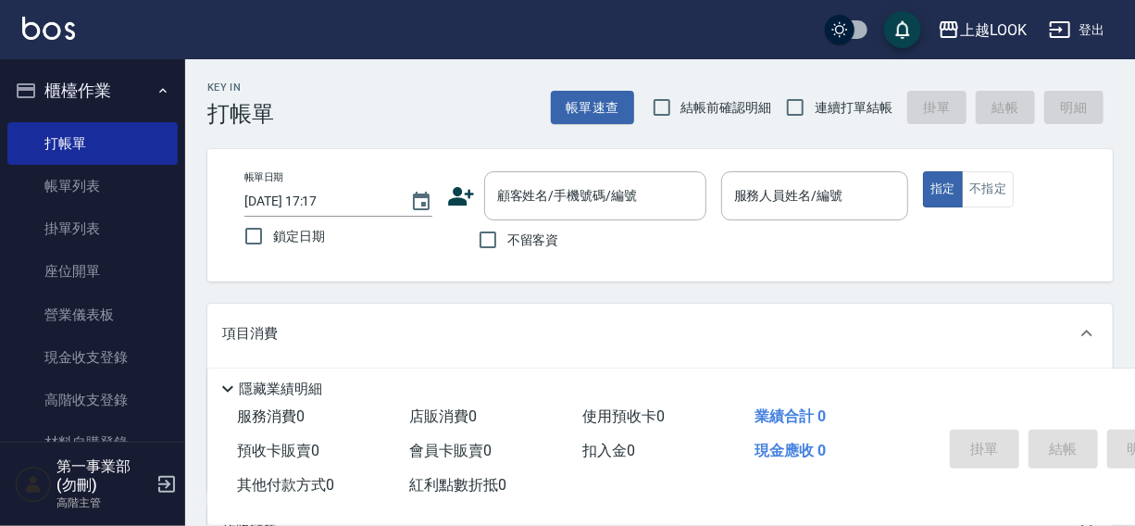
drag, startPoint x: 86, startPoint y: 354, endPoint x: 206, endPoint y: 306, distance: 128.4
click at [86, 355] on link "現金收支登錄" at bounding box center [92, 357] width 170 height 43
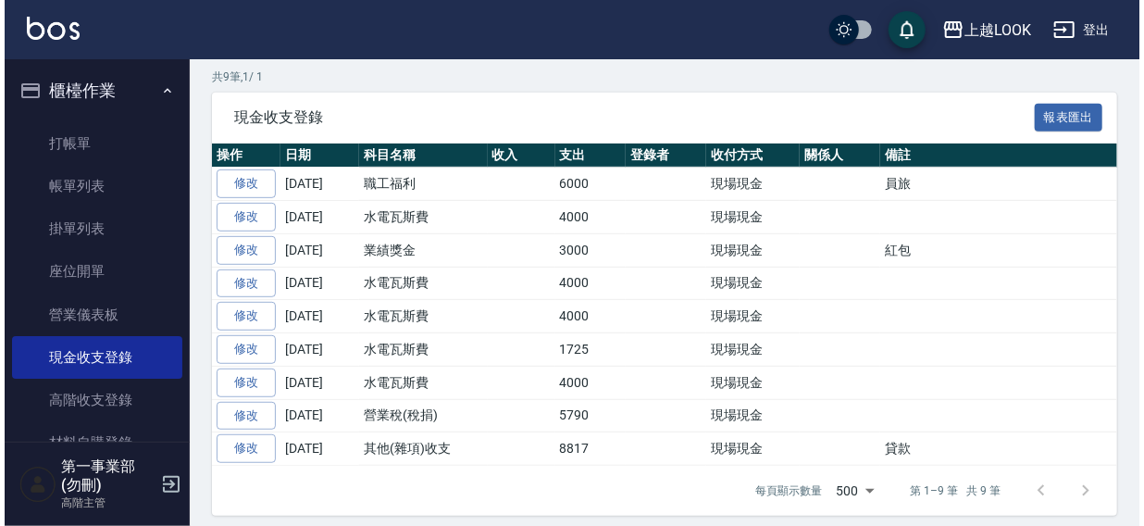
scroll to position [331, 0]
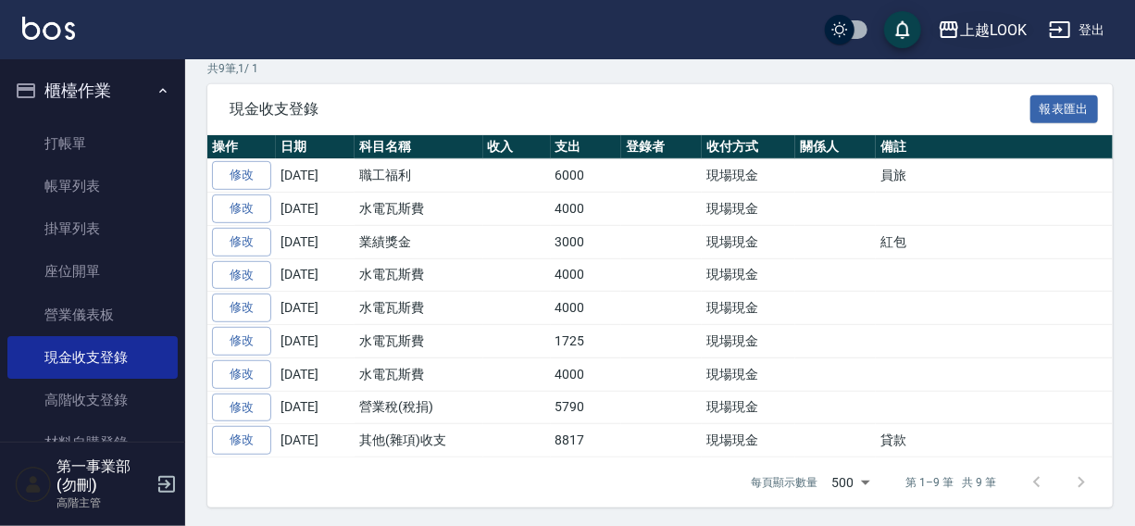
click at [966, 21] on div "上越LOOK" at bounding box center [993, 30] width 67 height 23
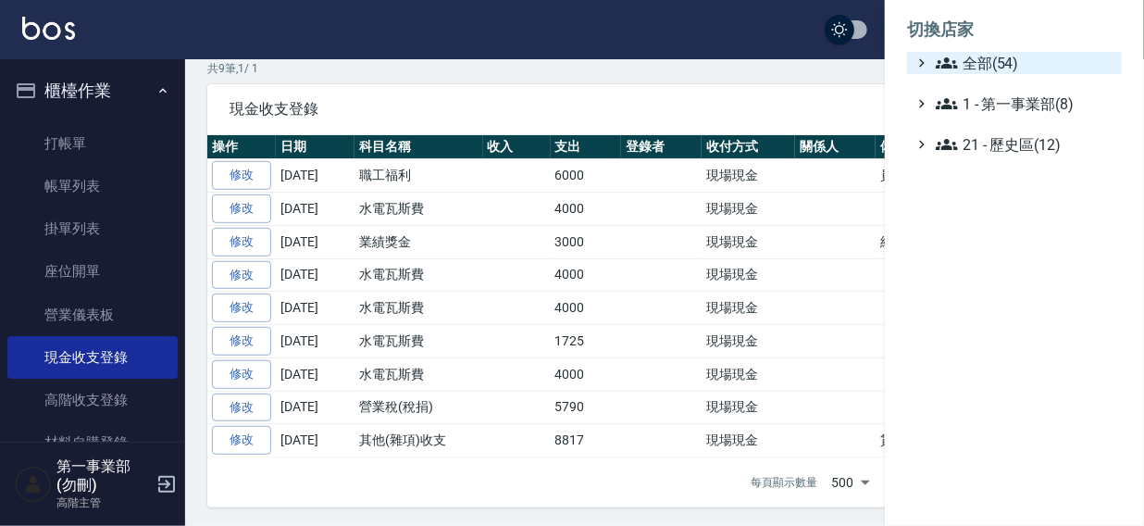
click at [975, 56] on span "全部(54)" at bounding box center [1025, 63] width 179 height 22
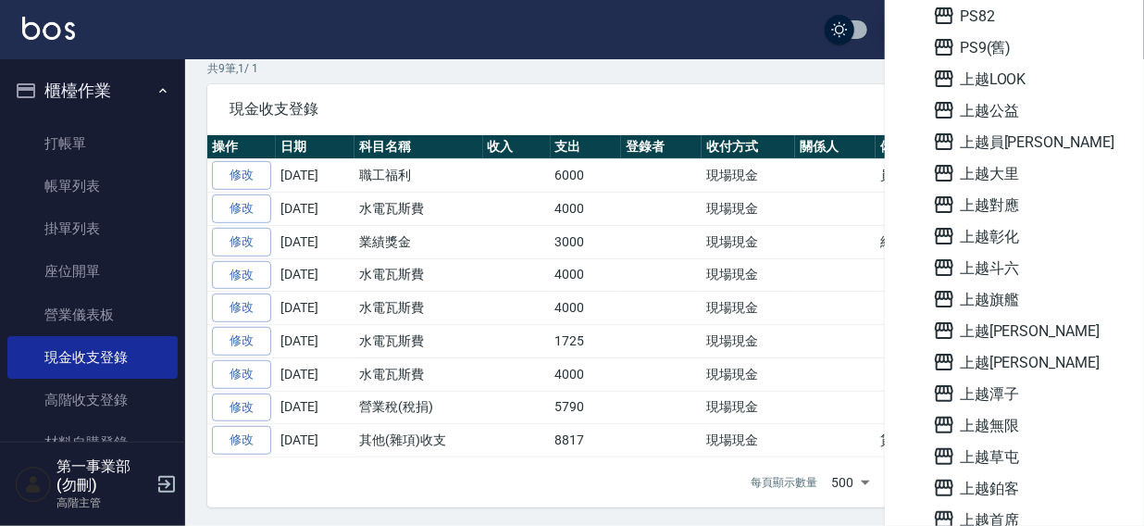
scroll to position [992, 0]
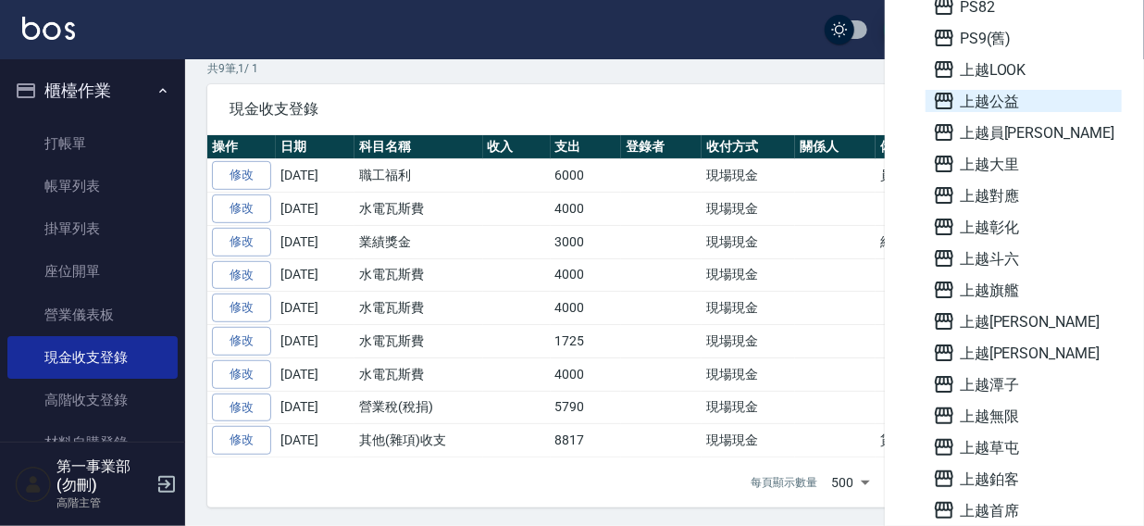
click at [1015, 100] on span "上越公益" at bounding box center [1023, 101] width 181 height 22
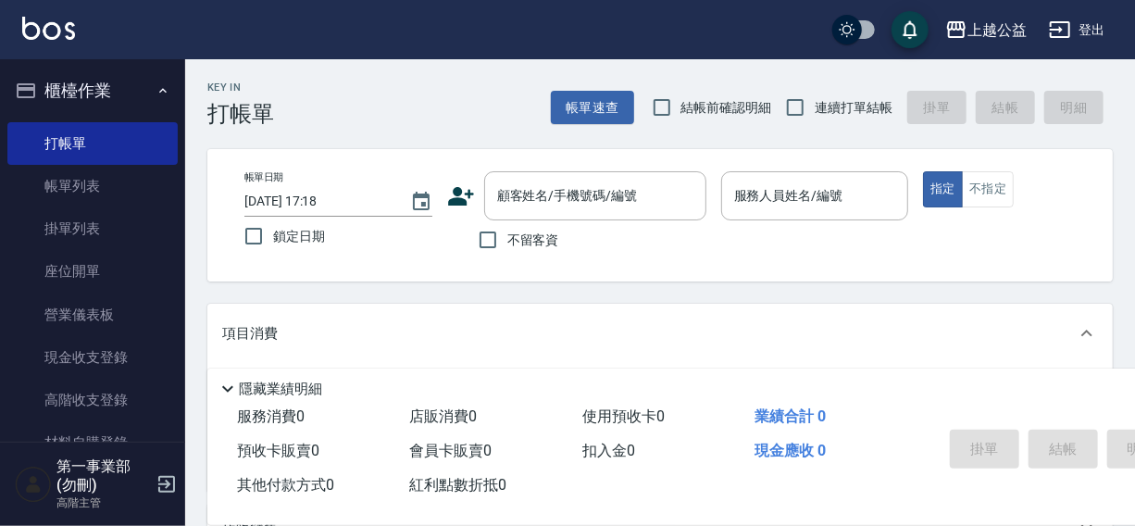
click at [74, 357] on link "現金收支登錄" at bounding box center [92, 357] width 170 height 43
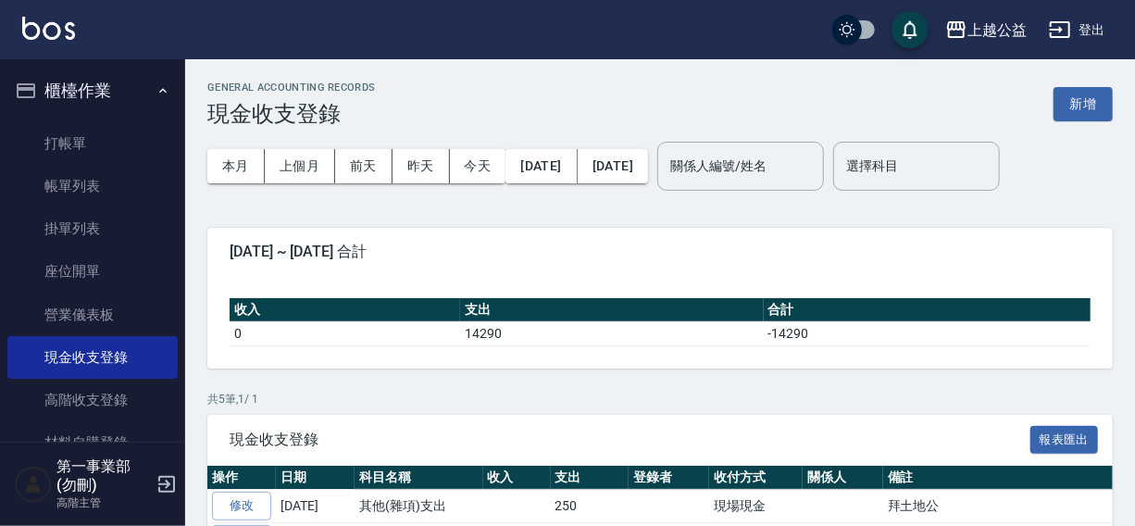
click at [700, 43] on div "上越公益 登出" at bounding box center [567, 29] width 1135 height 59
click at [986, 37] on div "上越公益" at bounding box center [997, 30] width 59 height 23
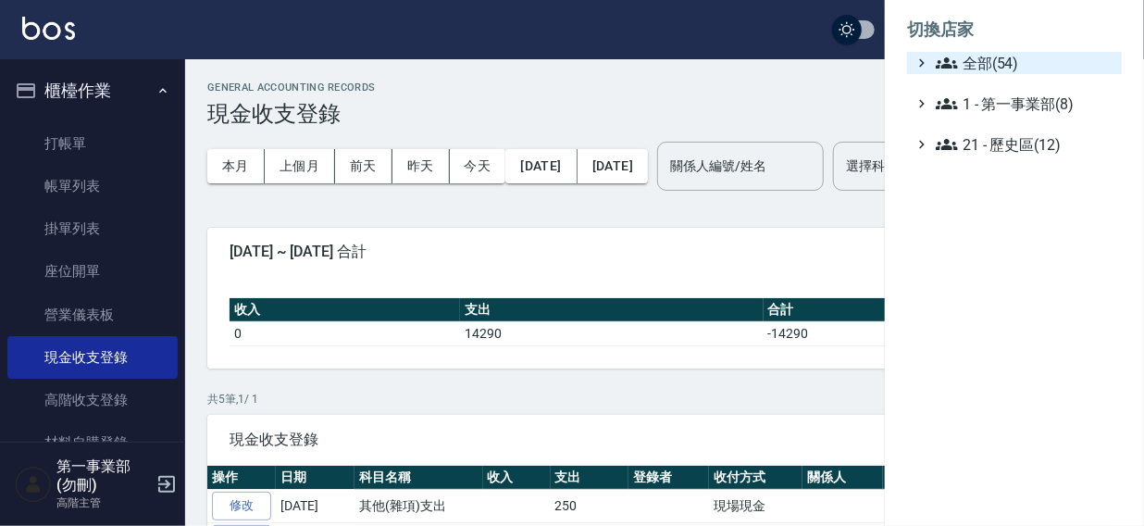
click at [974, 65] on span "全部(54)" at bounding box center [1025, 63] width 179 height 22
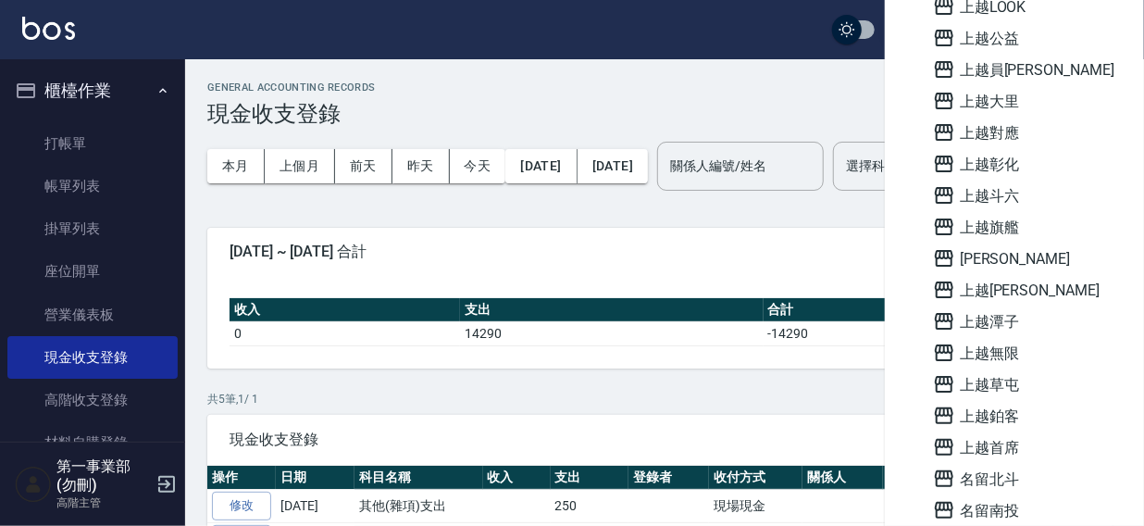
scroll to position [1057, 0]
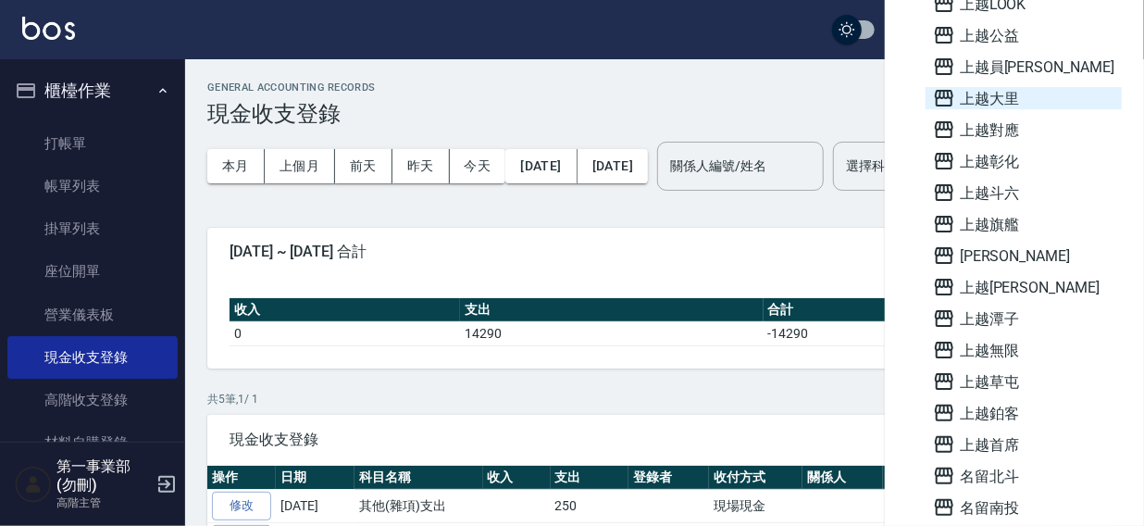
click at [1018, 97] on span "上越大里" at bounding box center [1023, 98] width 181 height 22
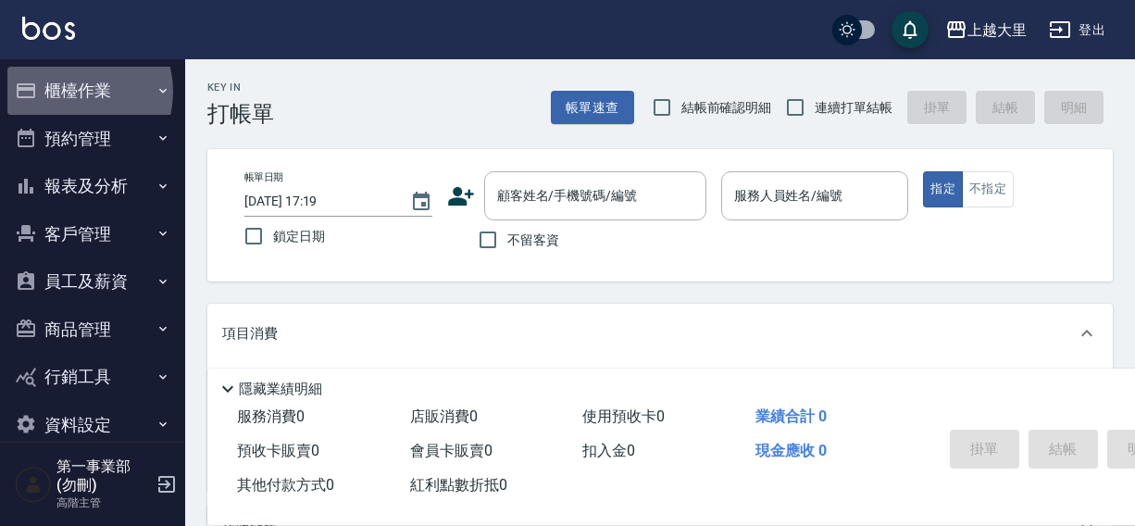
click at [71, 92] on button "櫃檯作業" at bounding box center [92, 91] width 170 height 48
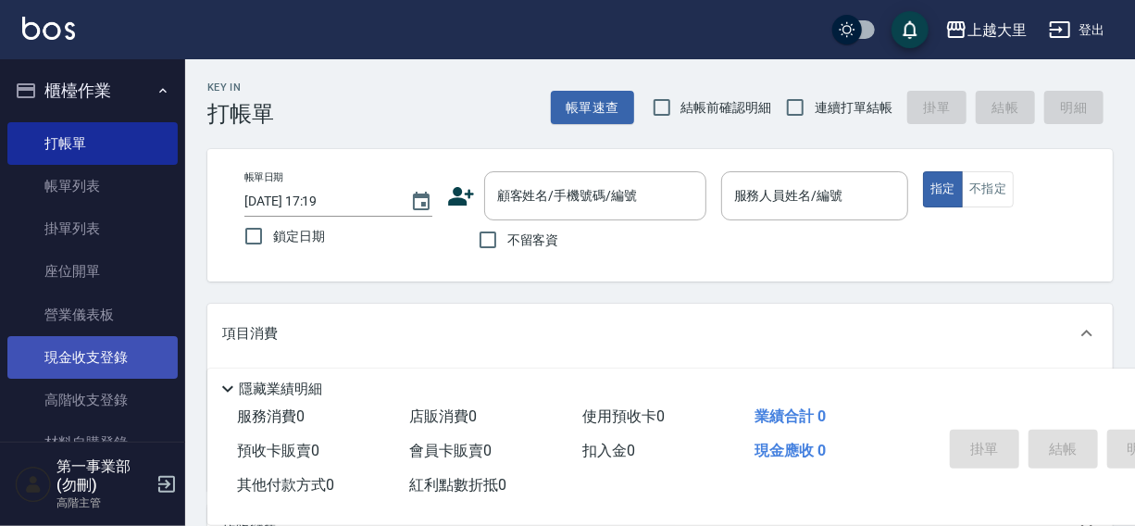
click at [91, 362] on link "現金收支登錄" at bounding box center [92, 357] width 170 height 43
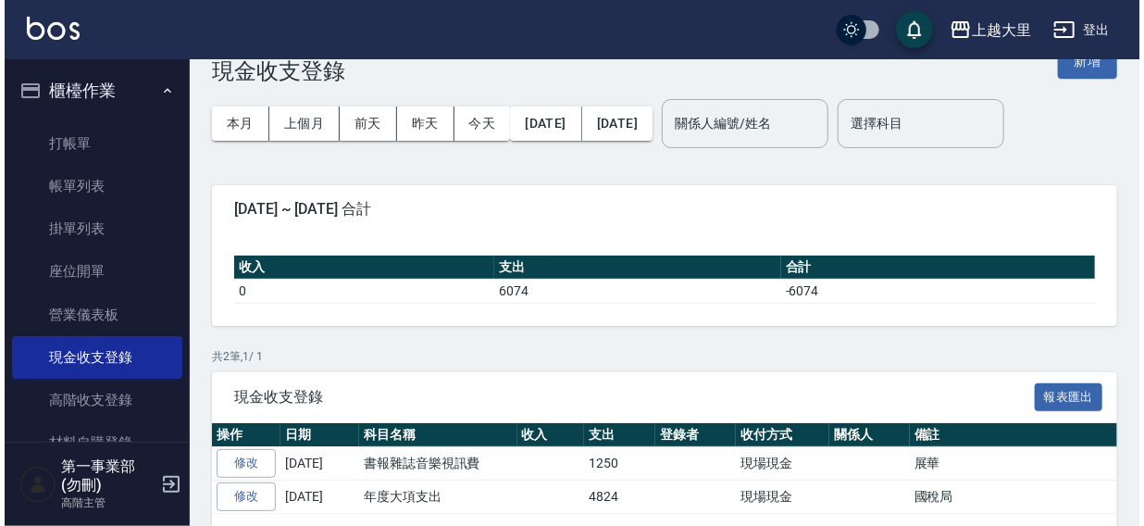
scroll to position [101, 0]
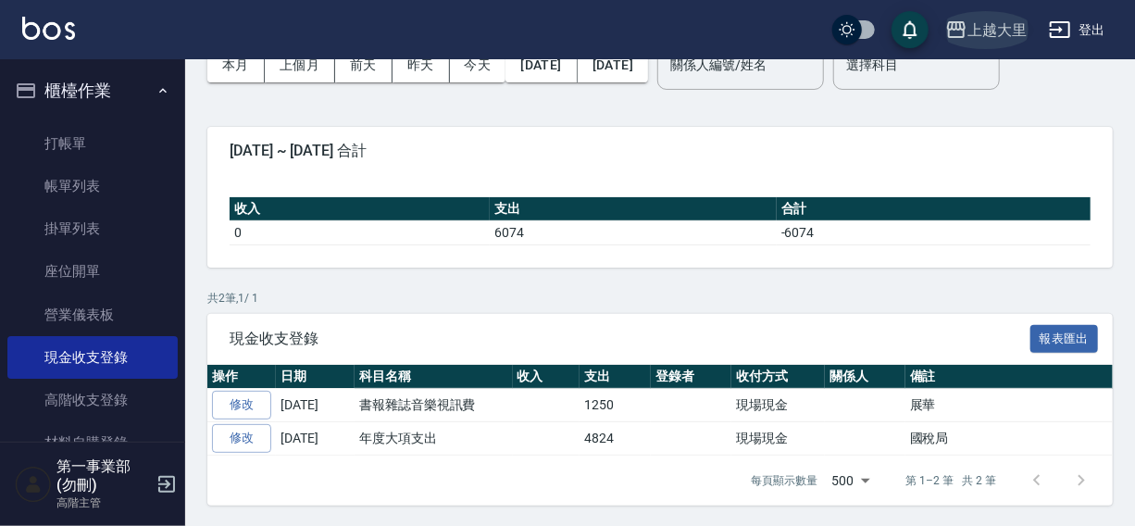
click at [998, 29] on div "上越大里" at bounding box center [997, 30] width 59 height 23
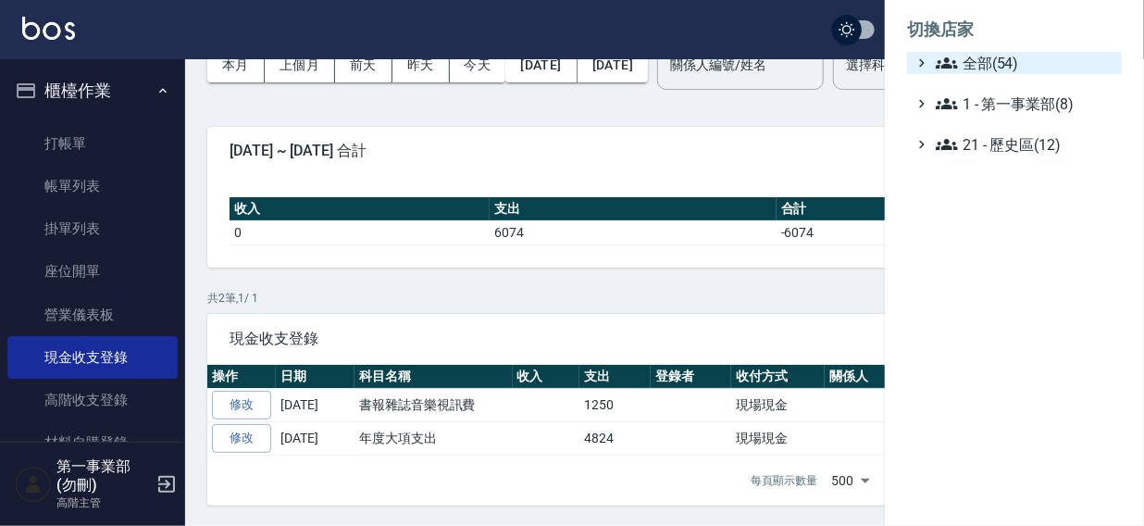
click at [978, 60] on span "全部(54)" at bounding box center [1025, 63] width 179 height 22
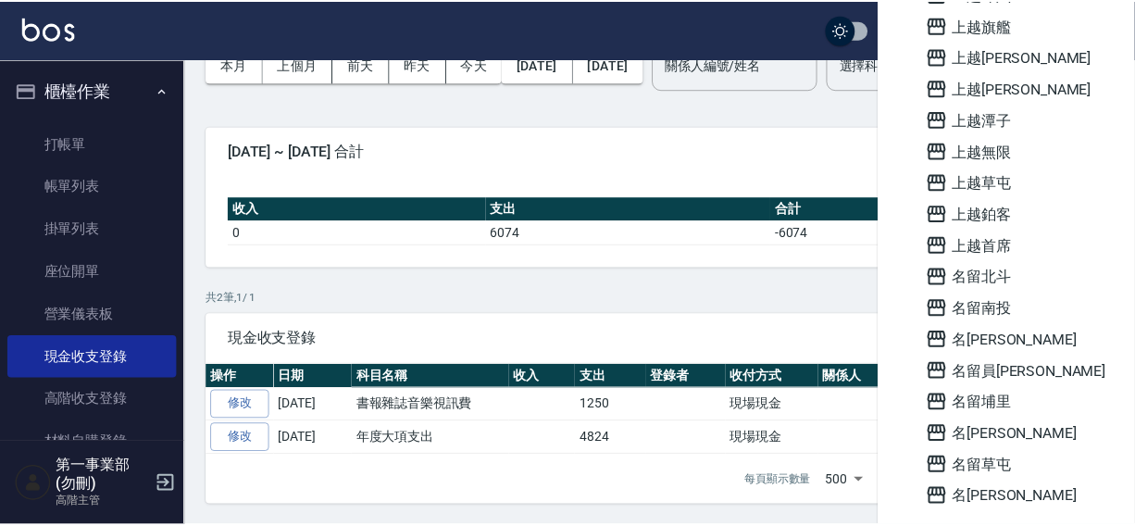
scroll to position [796, 0]
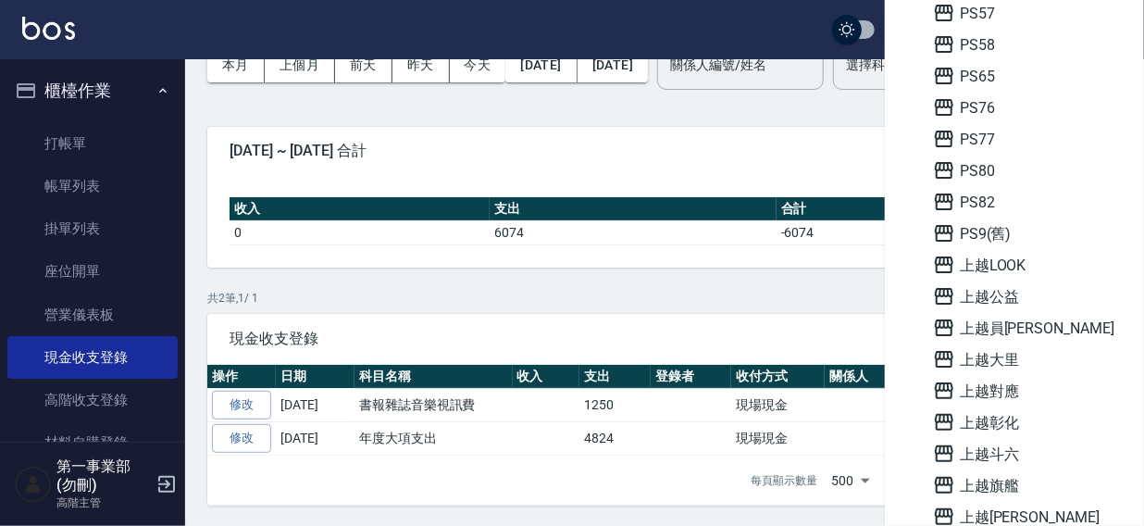
click at [720, 27] on div at bounding box center [572, 263] width 1144 height 526
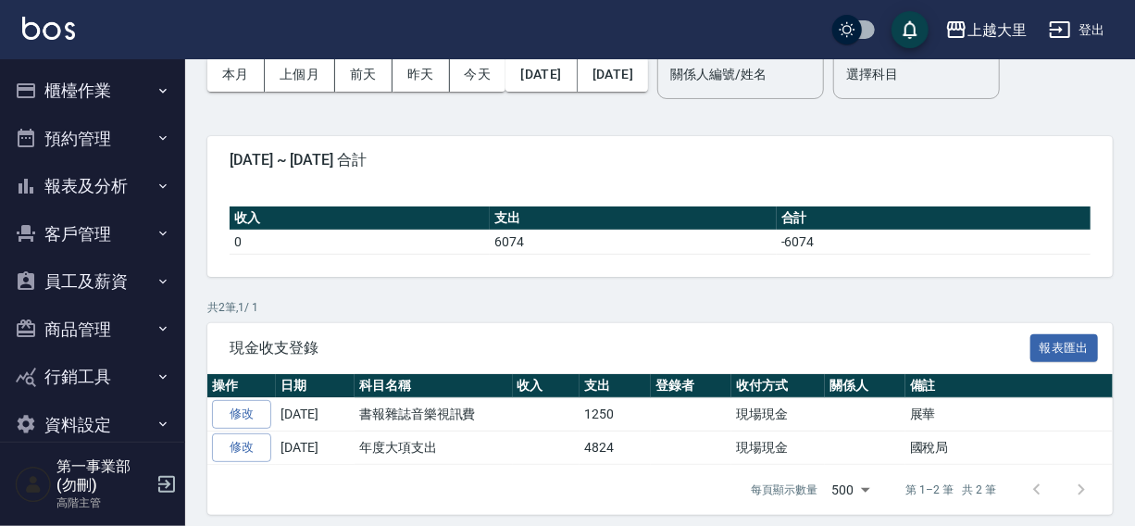
scroll to position [101, 0]
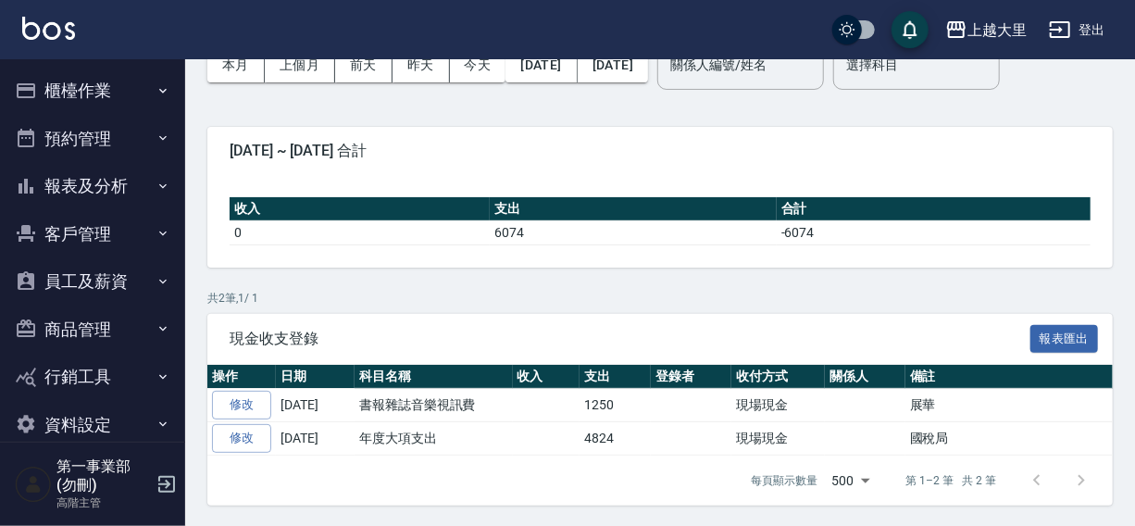
click at [685, 20] on div "上越大里 登出" at bounding box center [567, 29] width 1135 height 59
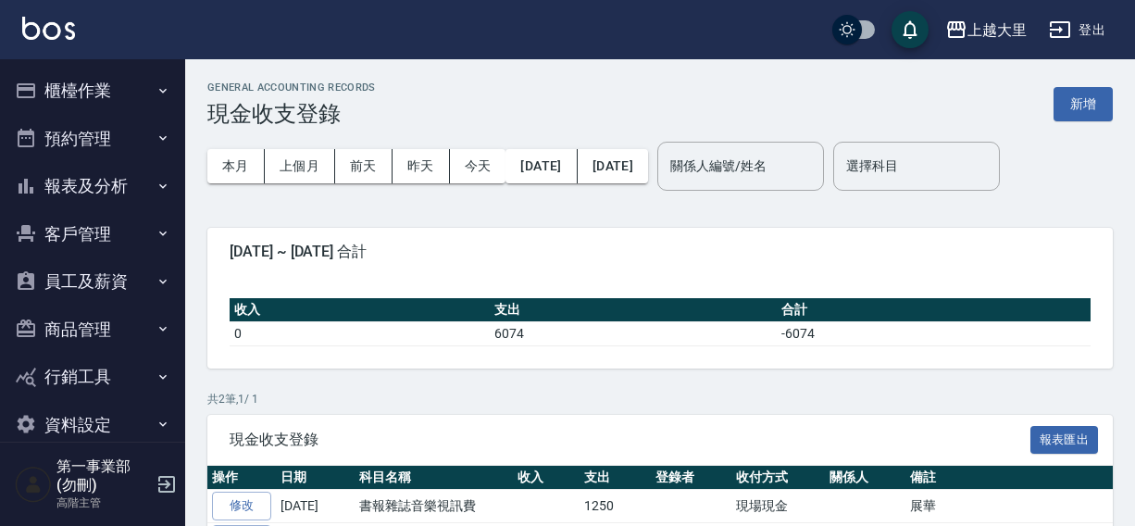
scroll to position [101, 0]
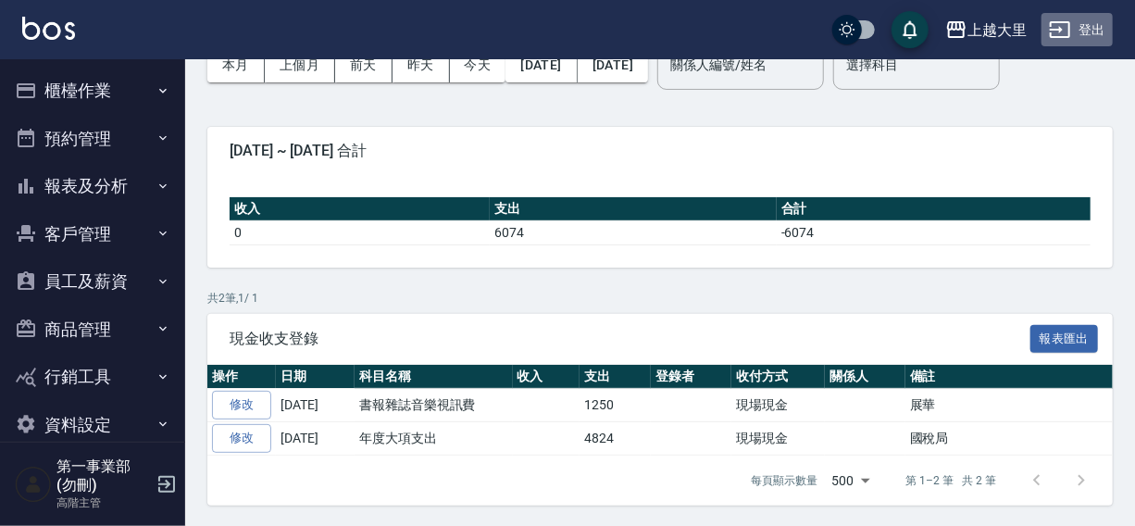
click at [1099, 28] on button "登出" at bounding box center [1077, 30] width 71 height 34
